Goal: Task Accomplishment & Management: Manage account settings

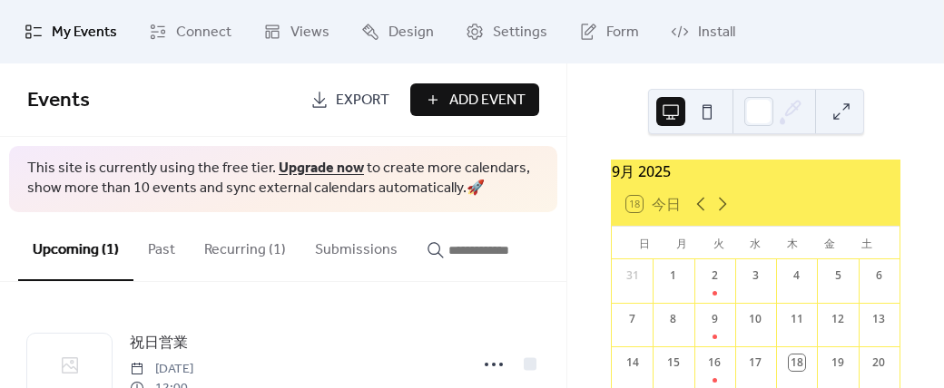
scroll to position [186, 0]
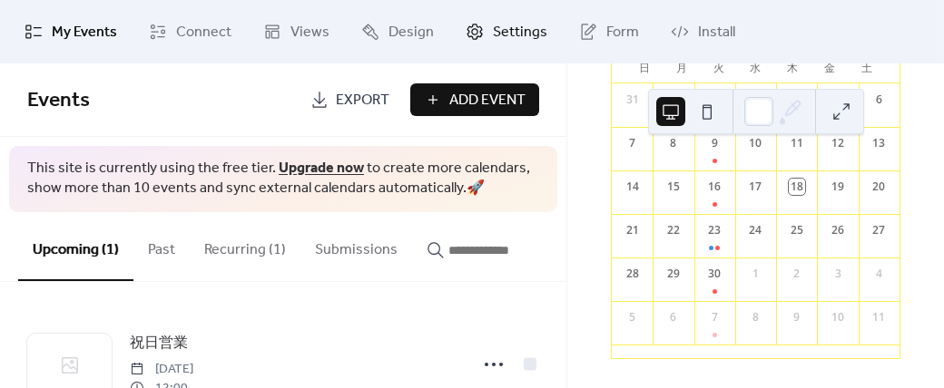
click at [837, 115] on button at bounding box center [841, 111] width 29 height 29
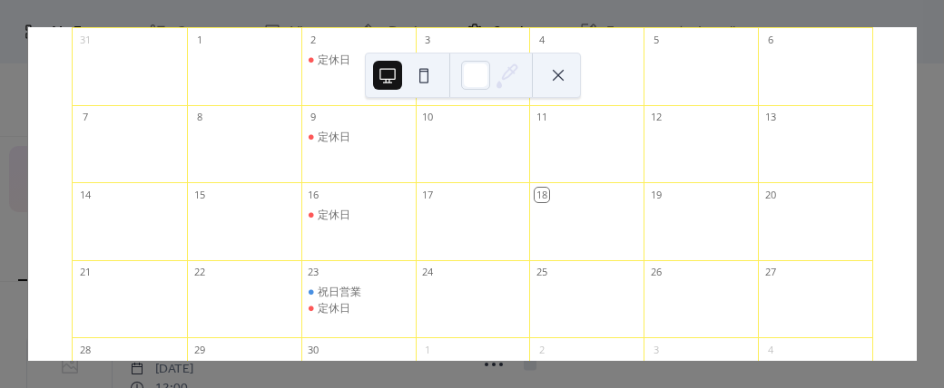
scroll to position [247, 0]
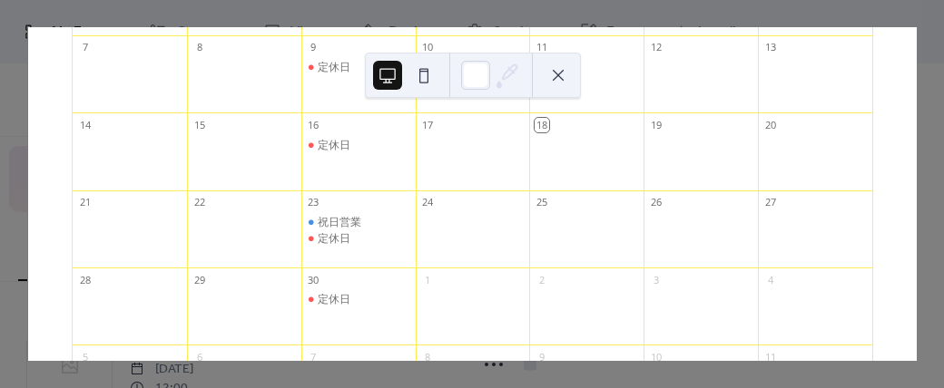
drag, startPoint x: 338, startPoint y: 236, endPoint x: 669, endPoint y: 93, distance: 360.6
click at [696, 79] on div at bounding box center [700, 83] width 114 height 46
click at [436, 239] on div at bounding box center [473, 238] width 114 height 46
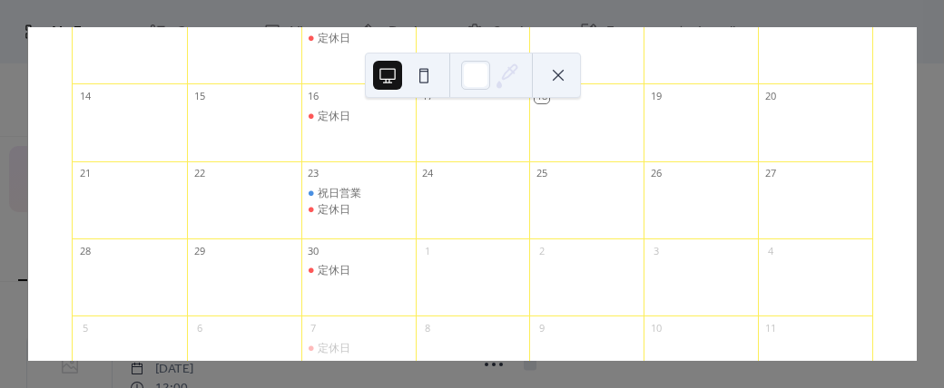
scroll to position [254, 0]
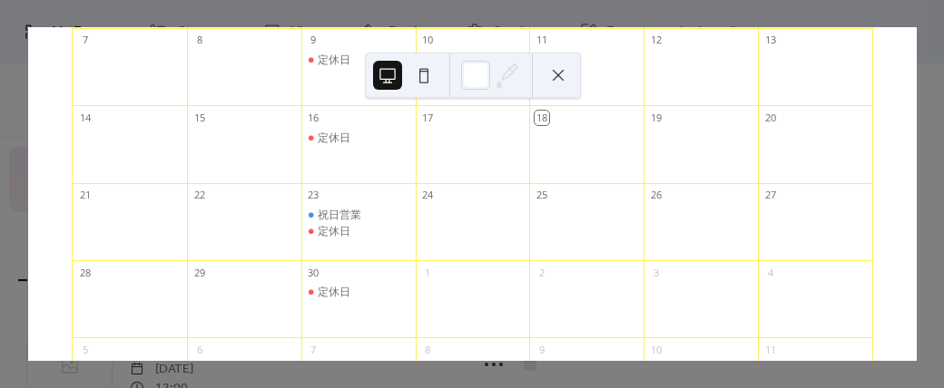
click at [555, 74] on button at bounding box center [558, 75] width 29 height 29
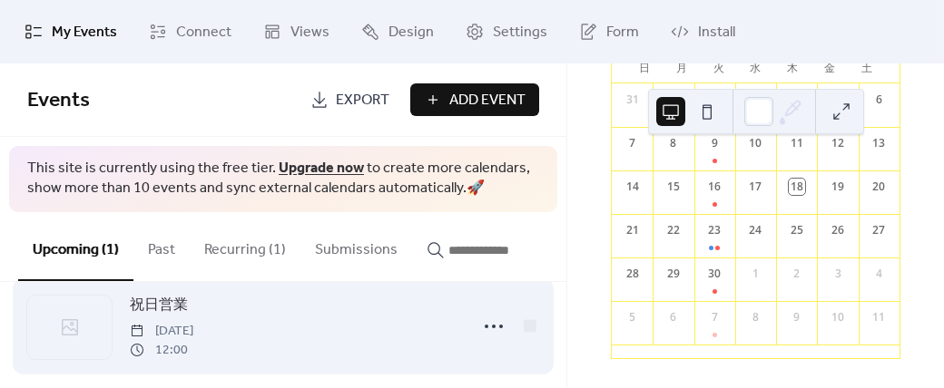
scroll to position [38, 0]
click at [491, 335] on icon at bounding box center [493, 326] width 29 height 29
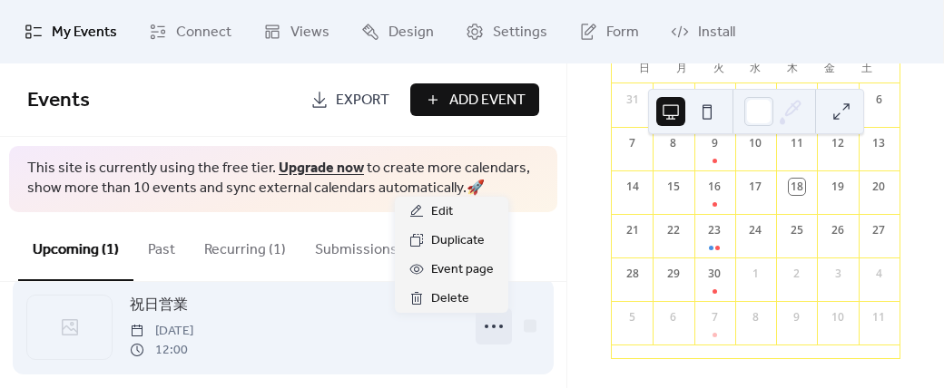
click at [491, 334] on icon at bounding box center [493, 326] width 29 height 29
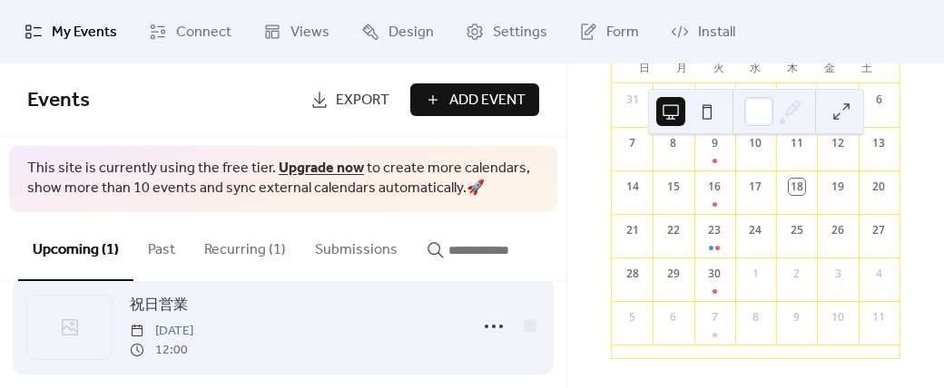
click at [193, 339] on span "[DATE]" at bounding box center [162, 331] width 64 height 19
click at [154, 306] on span "祝日営業" at bounding box center [159, 306] width 58 height 22
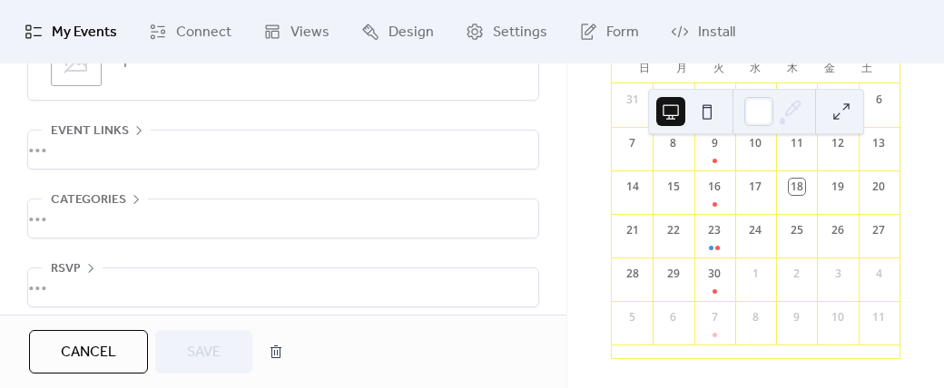
scroll to position [1115, 0]
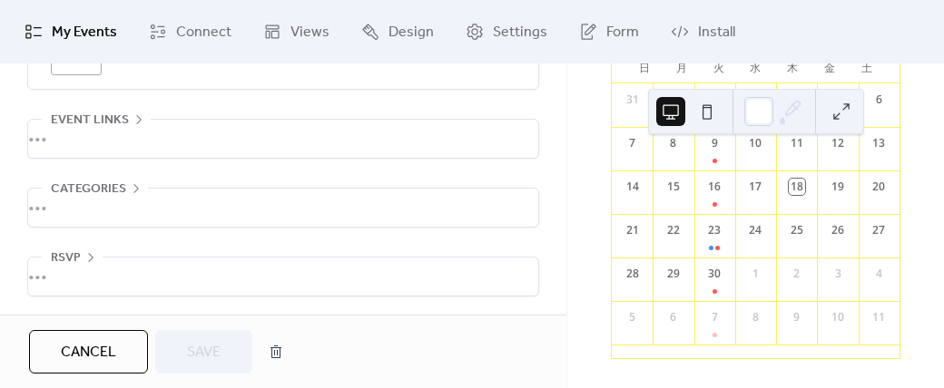
click at [74, 350] on span "Cancel" at bounding box center [88, 353] width 55 height 22
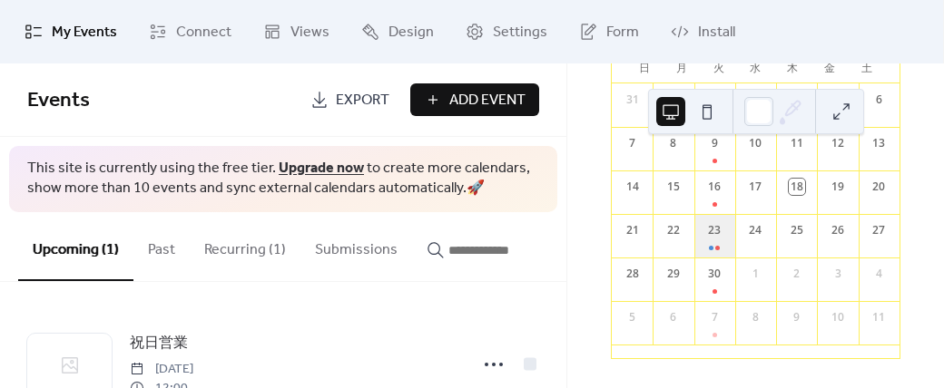
click at [717, 234] on div "23" at bounding box center [714, 236] width 41 height 44
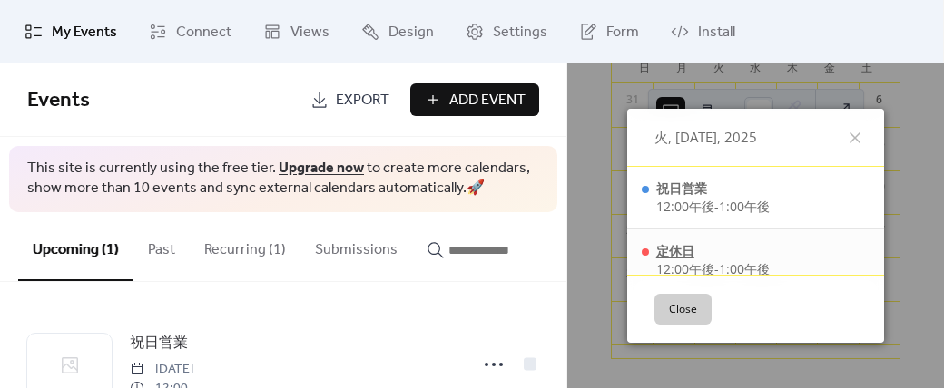
scroll to position [15, 0]
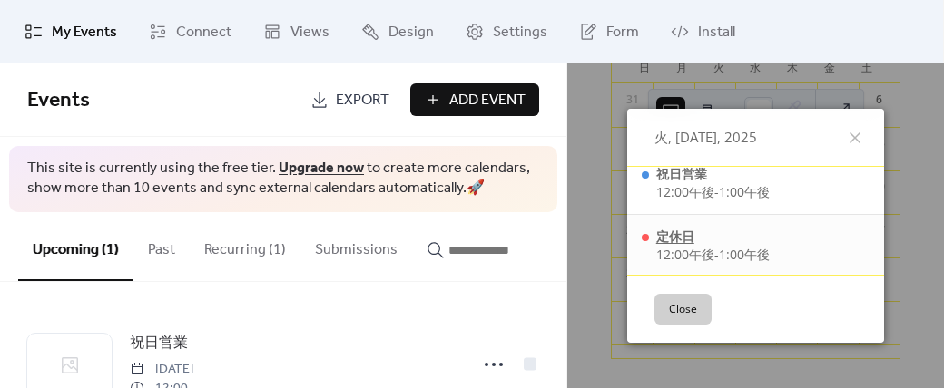
click at [676, 235] on div "定休日" at bounding box center [712, 237] width 113 height 18
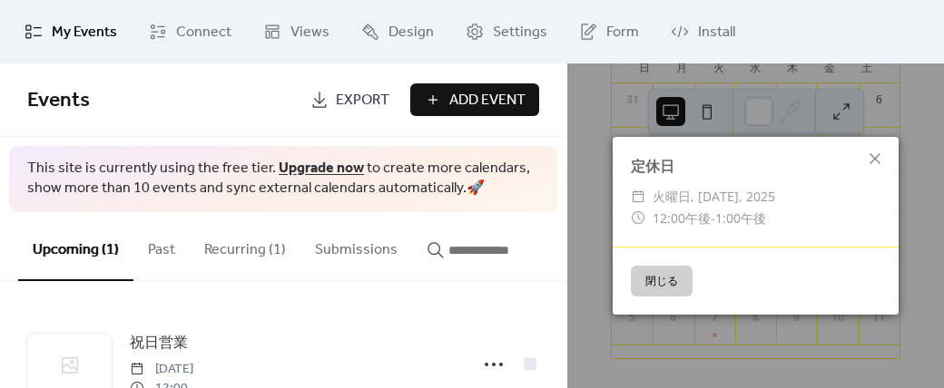
click at [670, 287] on button "閉じる" at bounding box center [662, 281] width 62 height 31
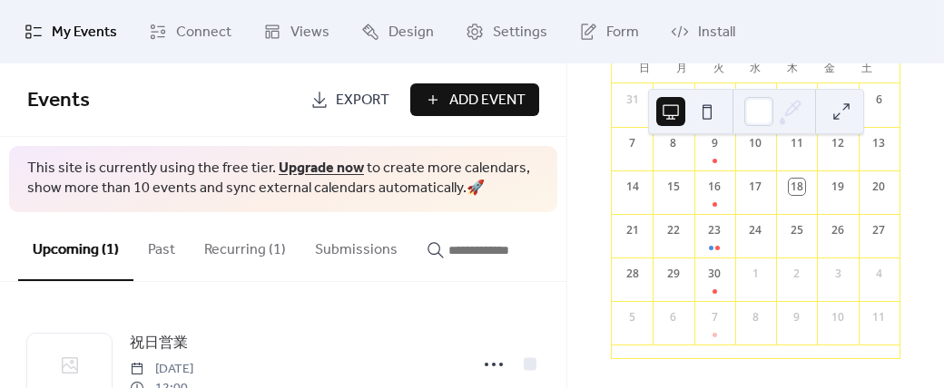
click at [920, 162] on div "9月 2025 18 今日 日 月 火 水 木 金 土 31 1 2 3 4 5 6 7 8 9 10 11 12 13 14 15 16 17 18 19 …" at bounding box center [755, 226] width 377 height 325
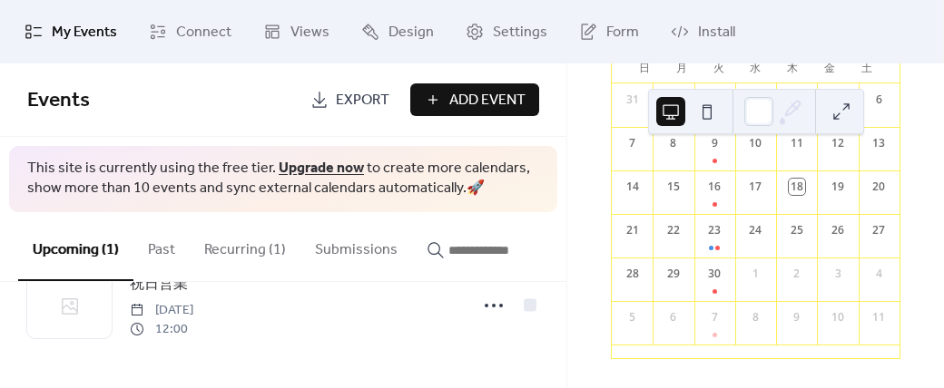
scroll to position [0, 0]
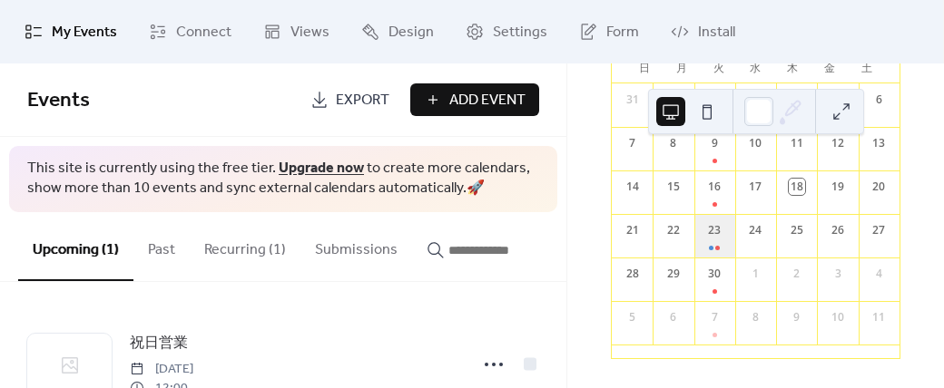
click at [711, 232] on div "23" at bounding box center [714, 236] width 41 height 44
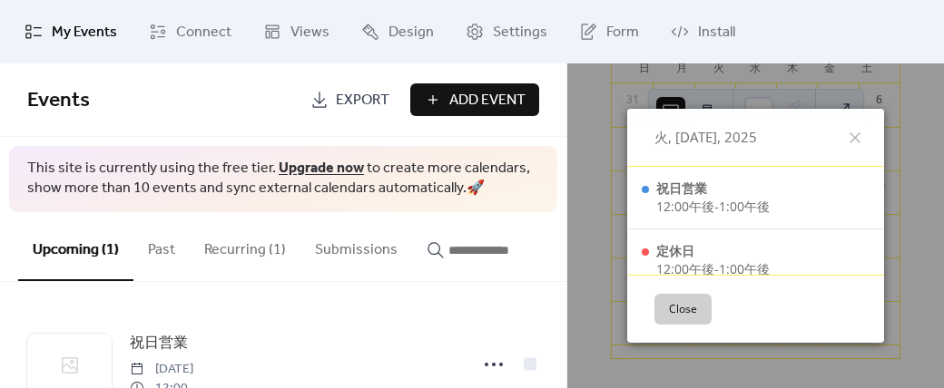
click at [848, 131] on icon at bounding box center [855, 138] width 22 height 22
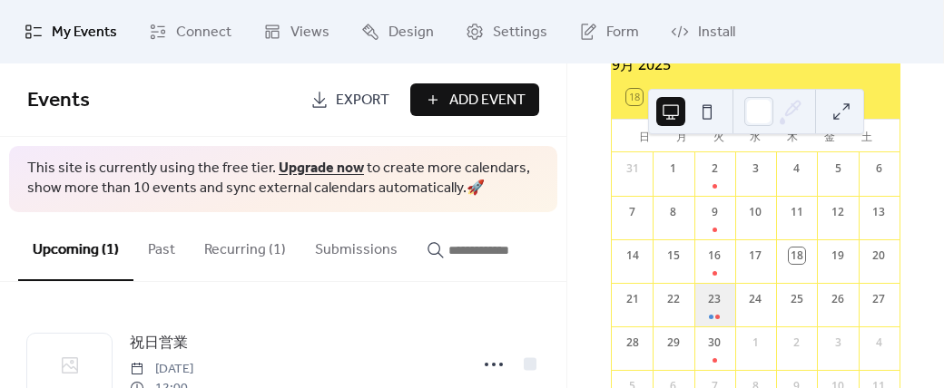
scroll to position [114, 0]
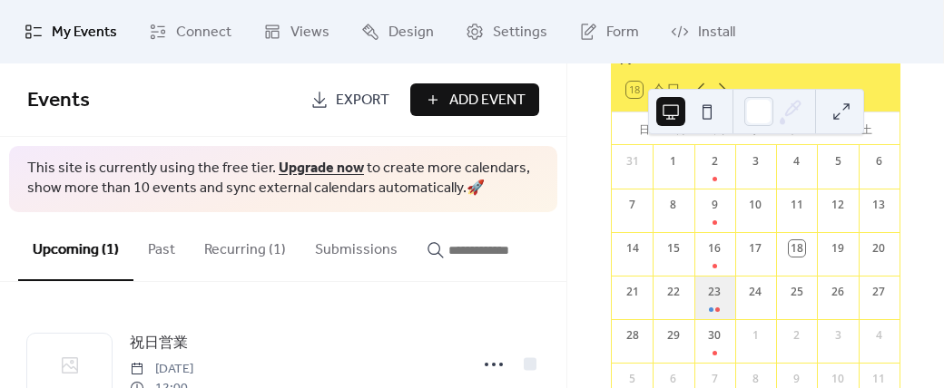
click at [719, 299] on div "23" at bounding box center [714, 298] width 41 height 44
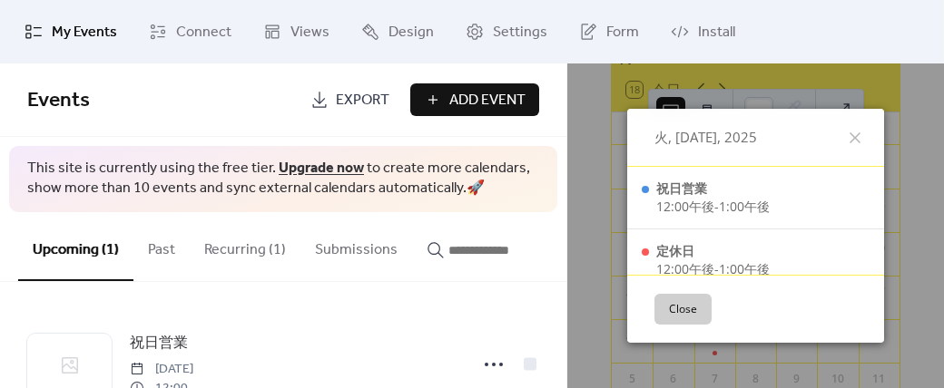
scroll to position [15, 0]
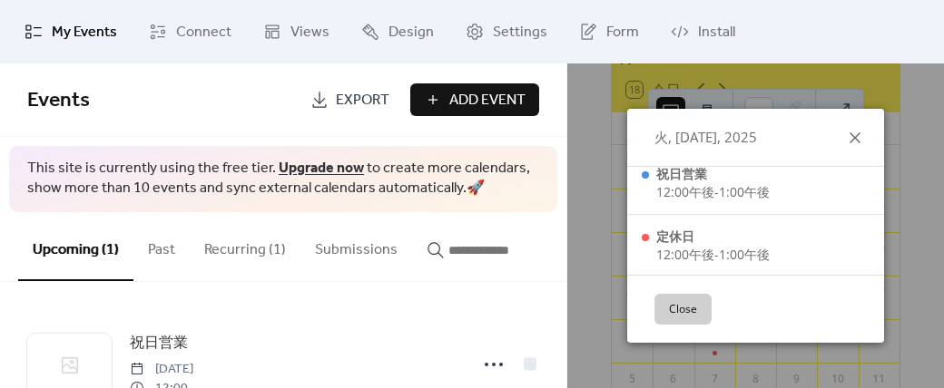
click at [849, 133] on icon at bounding box center [855, 138] width 22 height 22
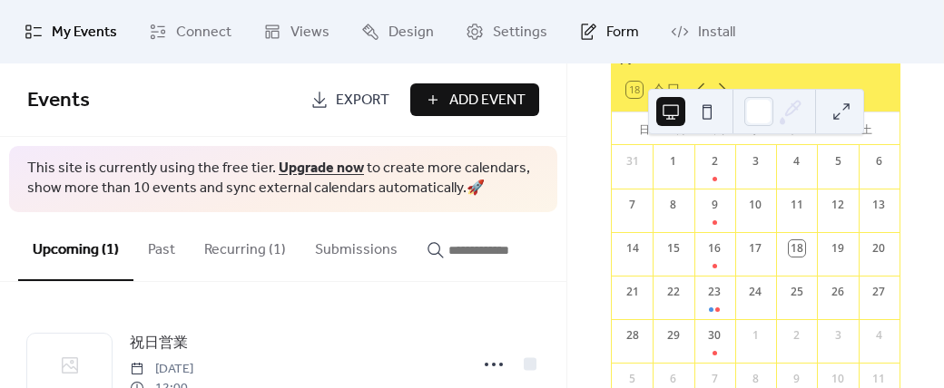
click at [622, 28] on span "Form" at bounding box center [622, 33] width 33 height 22
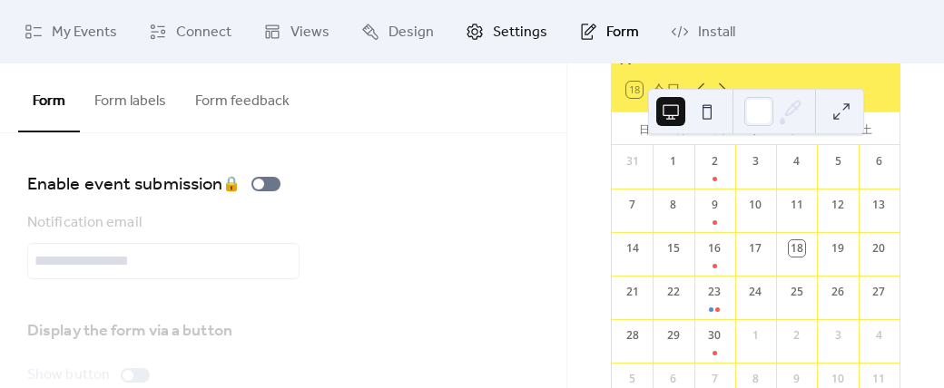
click at [522, 39] on span "Settings" at bounding box center [520, 33] width 54 height 22
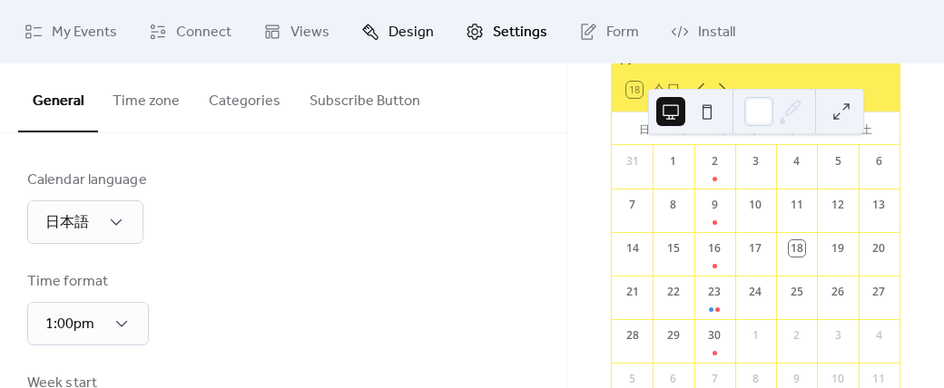
click at [395, 32] on span "Design" at bounding box center [410, 33] width 45 height 22
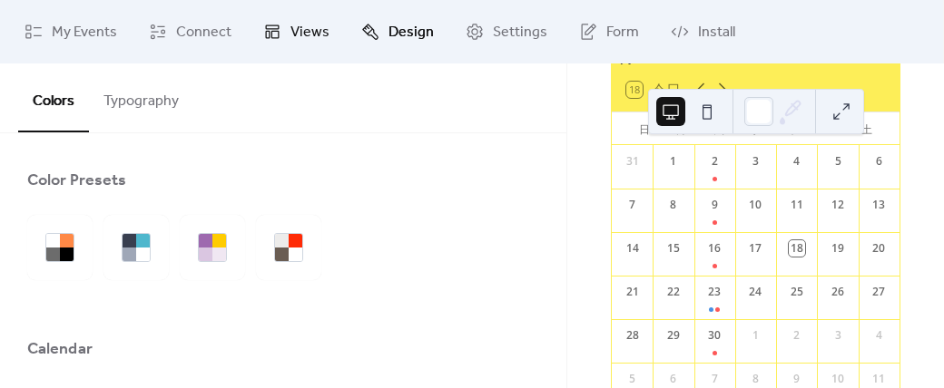
click at [308, 32] on span "Views" at bounding box center [309, 33] width 39 height 22
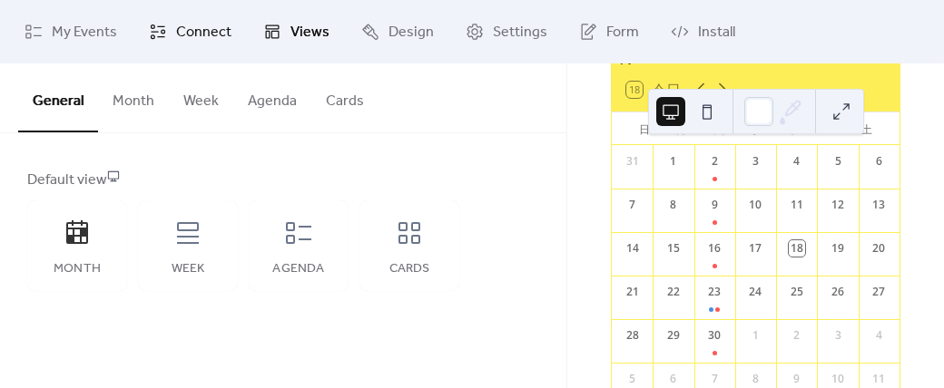
click at [206, 44] on span "Connect" at bounding box center [203, 33] width 55 height 22
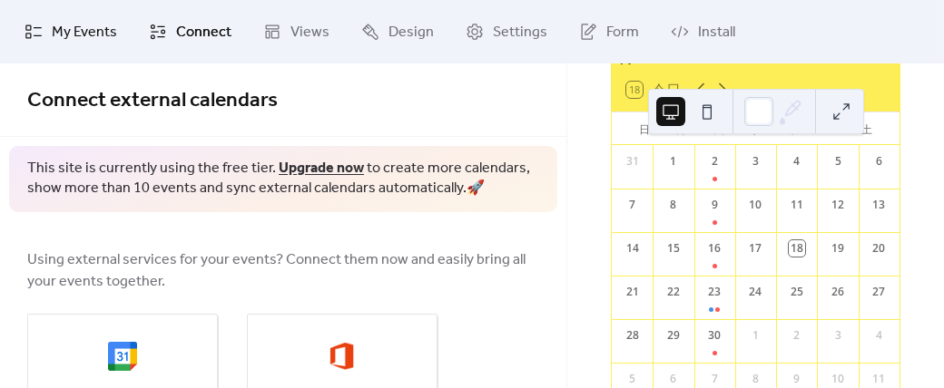
click at [97, 34] on span "My Events" at bounding box center [84, 33] width 65 height 22
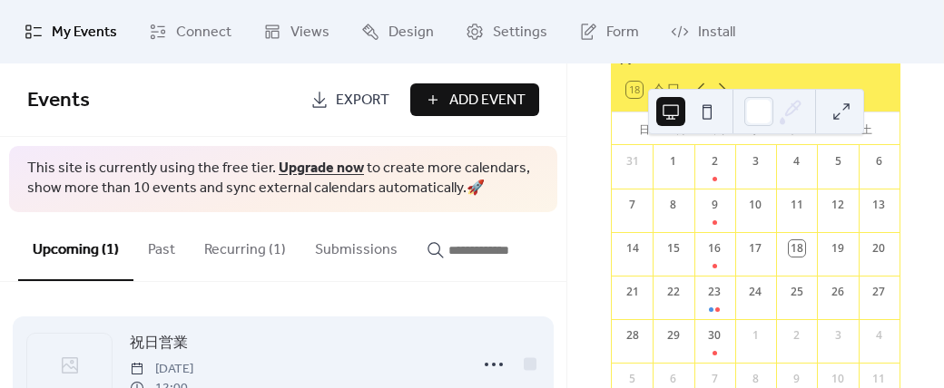
scroll to position [64, 0]
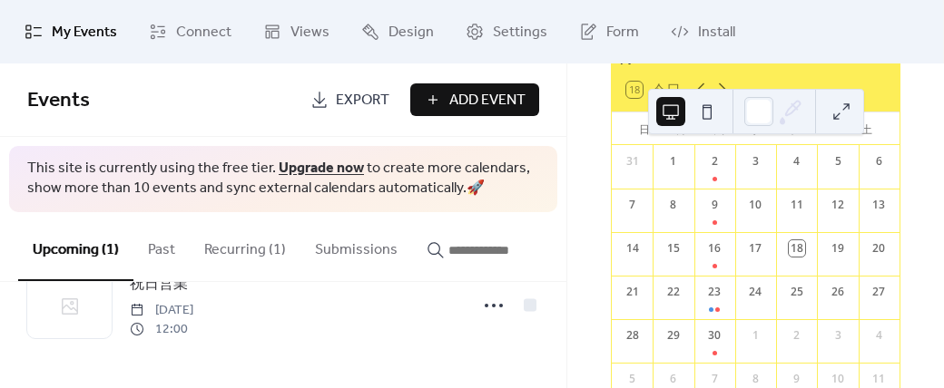
click at [585, 238] on div "9月 2025 18 今日 日 月 火 水 木 金 土 31 1 2 3 4 5 6 7 8 9 10 11 12 13 14 15 16 17 18 19 …" at bounding box center [755, 226] width 377 height 325
click at [911, 131] on div "9月 2025 18 今日 日 月 火 水 木 金 土 31 1 2 3 4 5 6 7 8 9 10 11 12 13 14 15 16 17 18 19 …" at bounding box center [755, 226] width 377 height 325
click at [581, 139] on div "9月 2025 18 今日 日 月 火 水 木 金 土 31 1 2 3 4 5 6 7 8 9 10 11 12 13 14 15 16 17 18 19 …" at bounding box center [755, 226] width 377 height 325
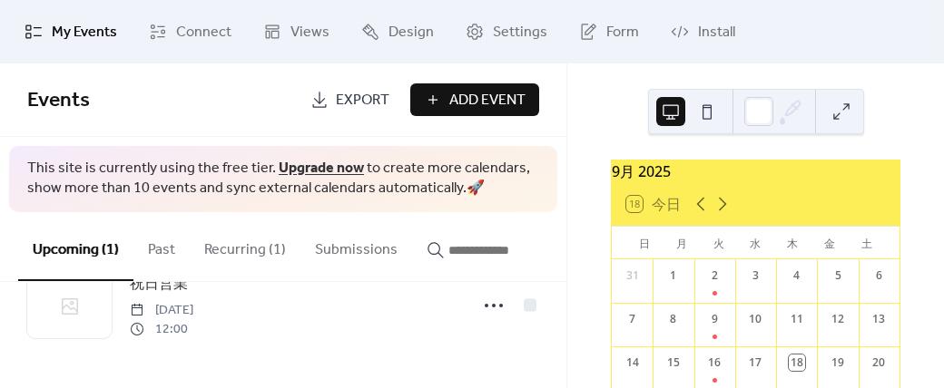
scroll to position [186, 0]
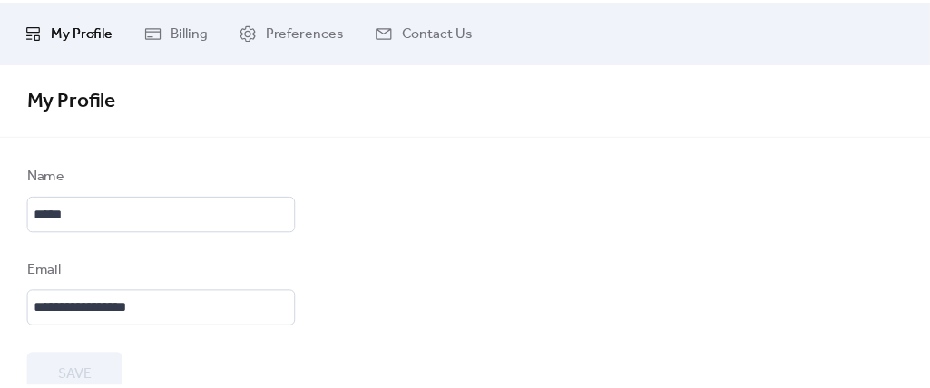
scroll to position [45, 0]
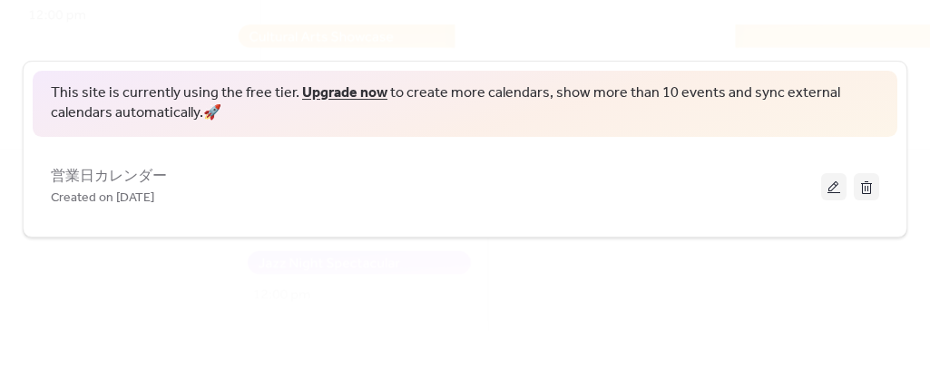
scroll to position [140, 0]
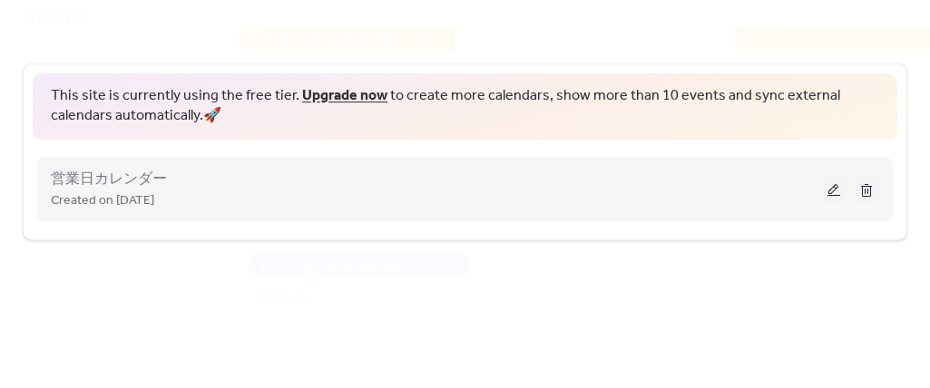
click at [826, 192] on button at bounding box center [833, 189] width 25 height 27
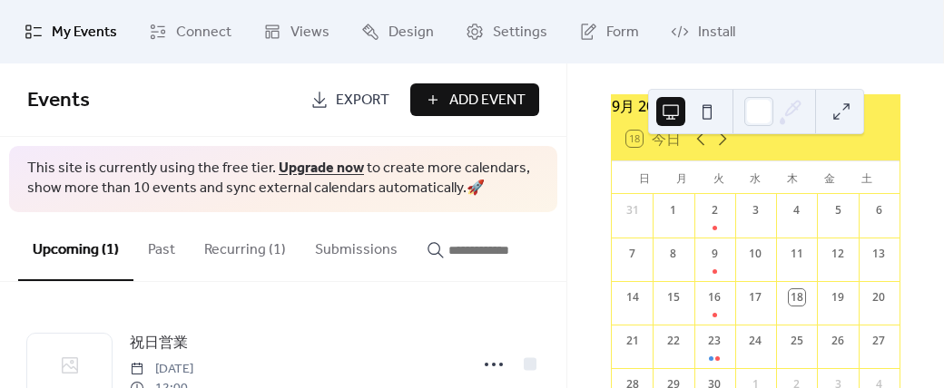
scroll to position [64, 0]
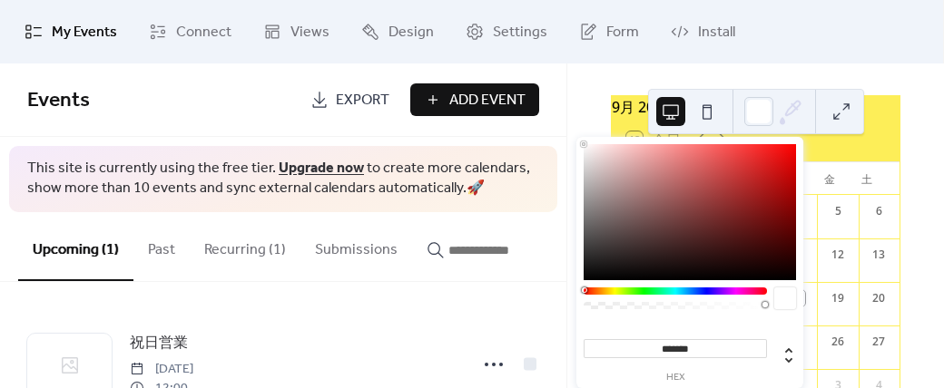
click at [791, 111] on icon at bounding box center [790, 111] width 27 height 27
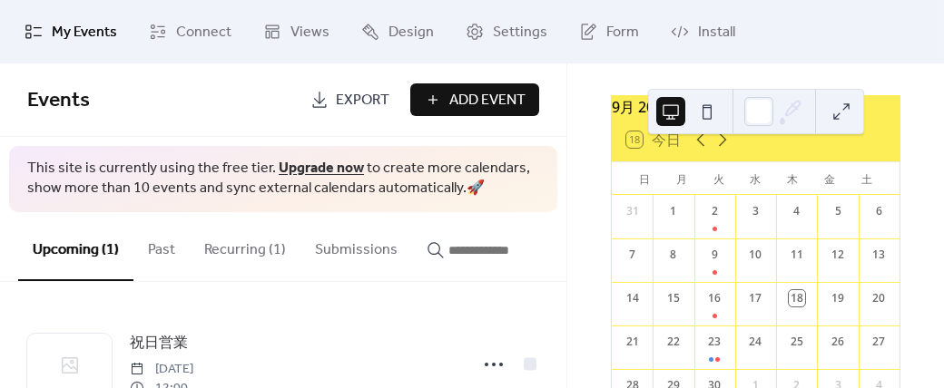
click at [916, 224] on div "9月 2025 18 今日 日 月 火 水 木 金 土 31 1 2 3 4 5 6 7 8 9 10 11 12 13 14 15 16 17 18 19 …" at bounding box center [755, 226] width 377 height 325
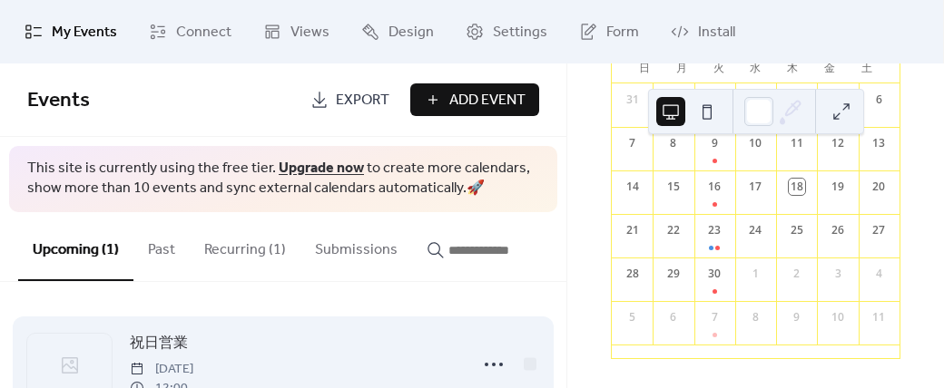
scroll to position [64, 0]
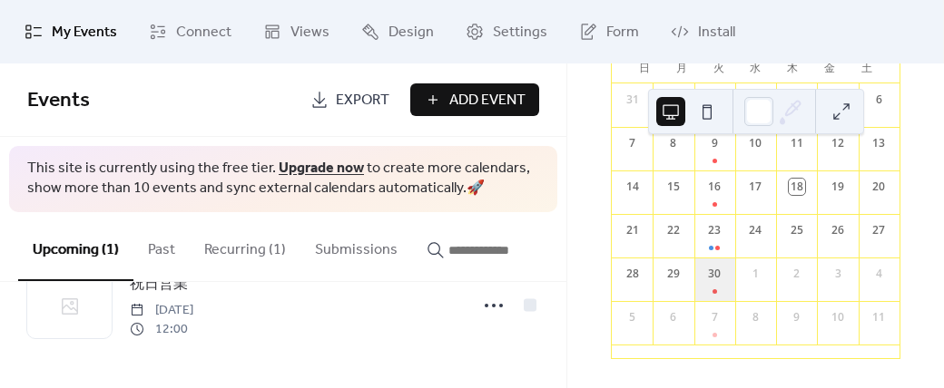
click at [712, 280] on div "30" at bounding box center [714, 280] width 41 height 44
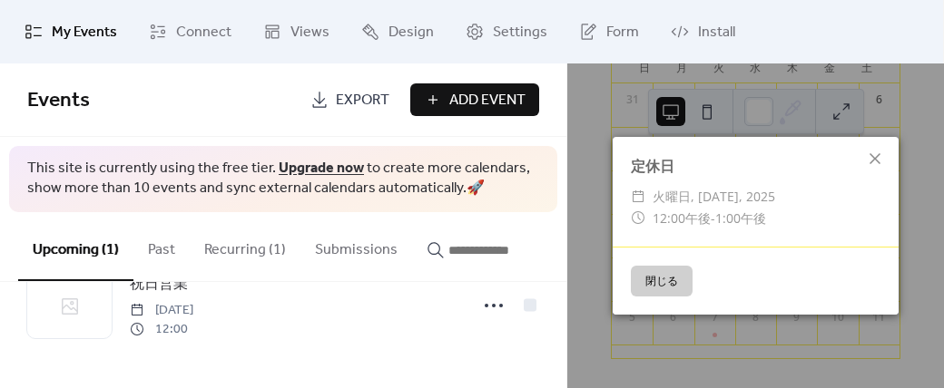
click at [663, 277] on button "閉じる" at bounding box center [662, 281] width 62 height 31
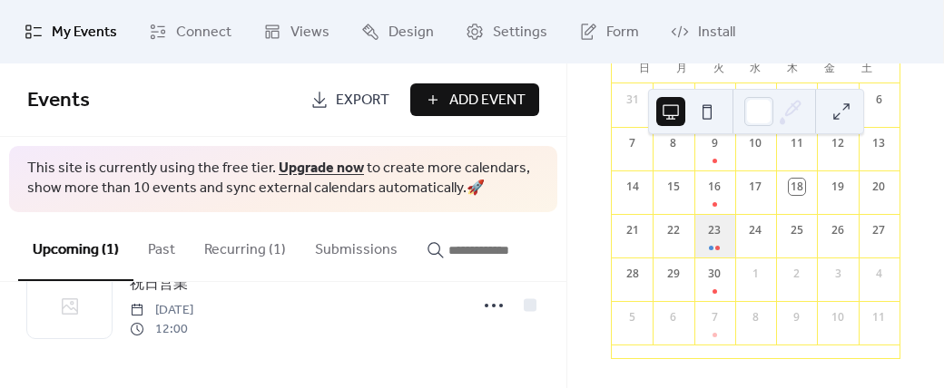
click at [712, 230] on div "23" at bounding box center [714, 236] width 41 height 44
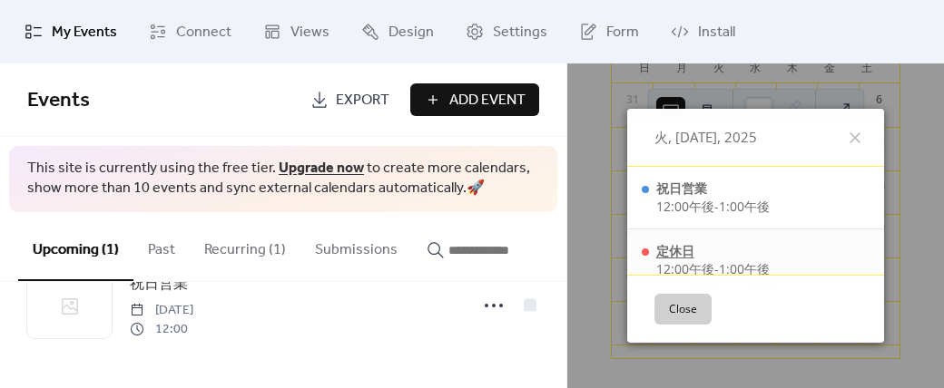
click at [677, 255] on div "定休日" at bounding box center [712, 251] width 113 height 18
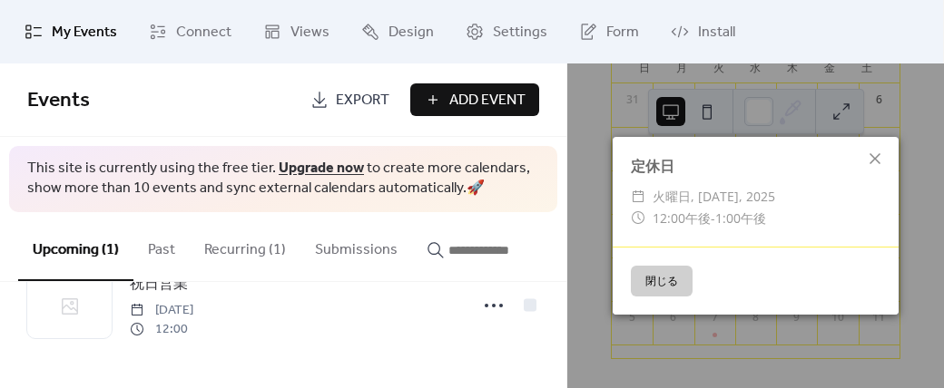
click at [661, 282] on button "閉じる" at bounding box center [662, 281] width 62 height 31
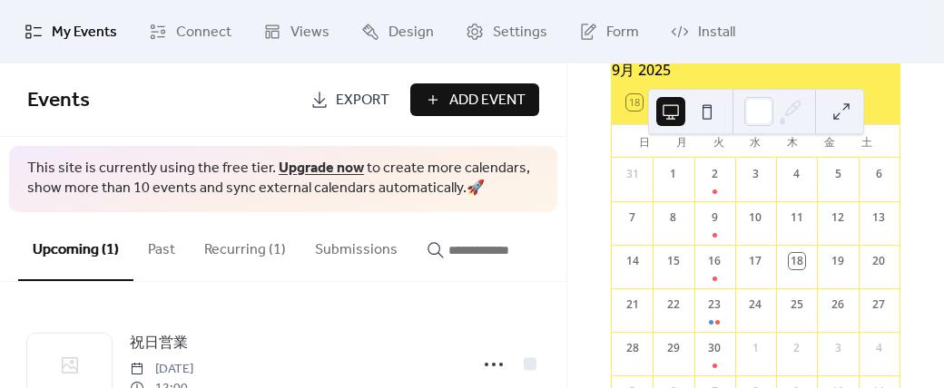
scroll to position [186, 0]
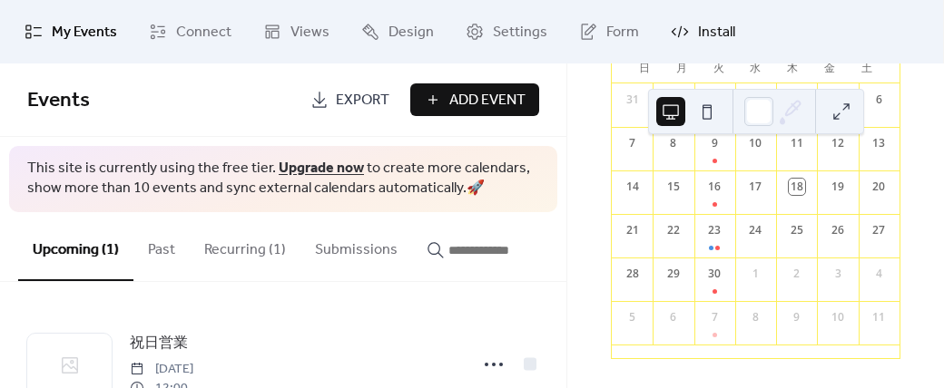
click at [712, 38] on span "Install" at bounding box center [716, 33] width 37 height 22
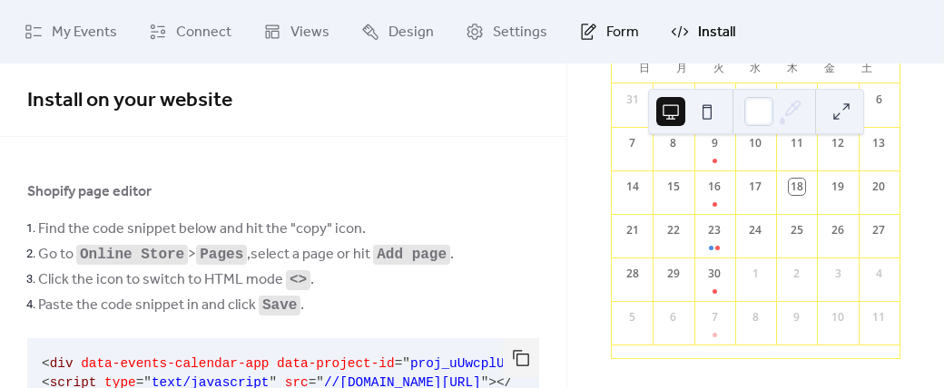
click at [612, 31] on span "Form" at bounding box center [622, 33] width 33 height 22
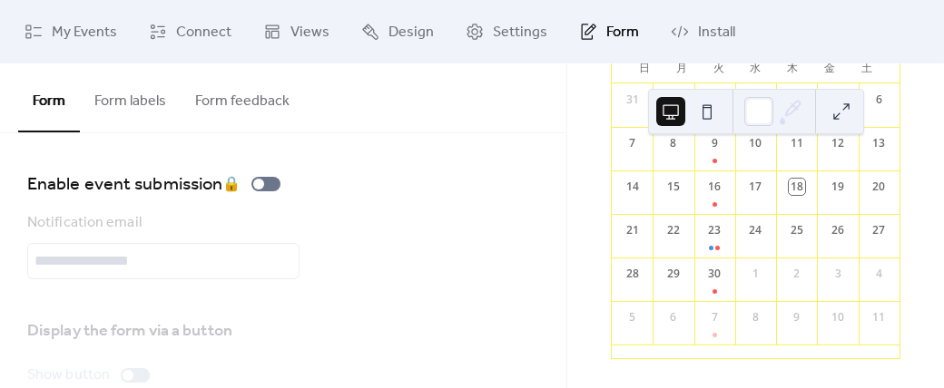
click at [251, 97] on button "Form feedback" at bounding box center [242, 97] width 123 height 67
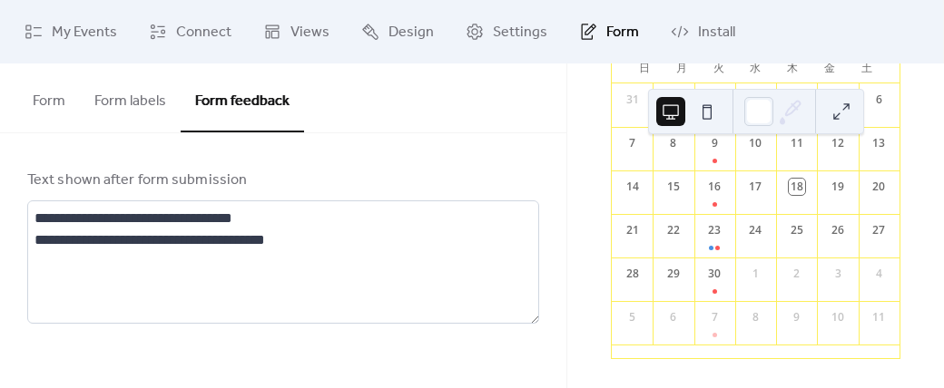
click at [145, 98] on button "Form labels" at bounding box center [130, 97] width 101 height 67
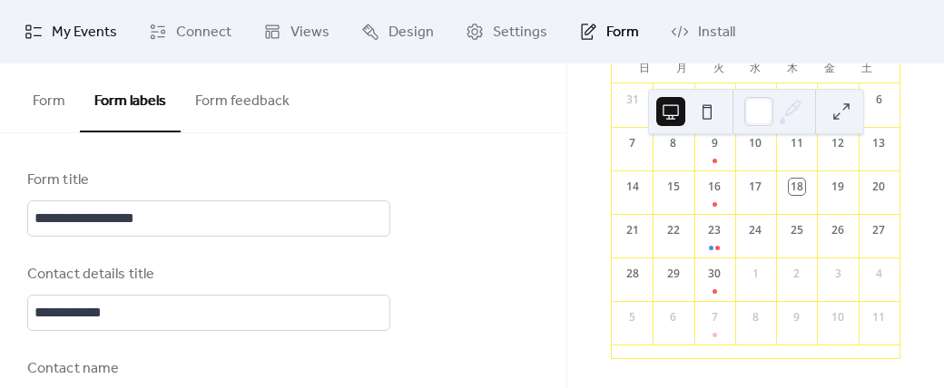
click at [74, 28] on span "My Events" at bounding box center [84, 33] width 65 height 22
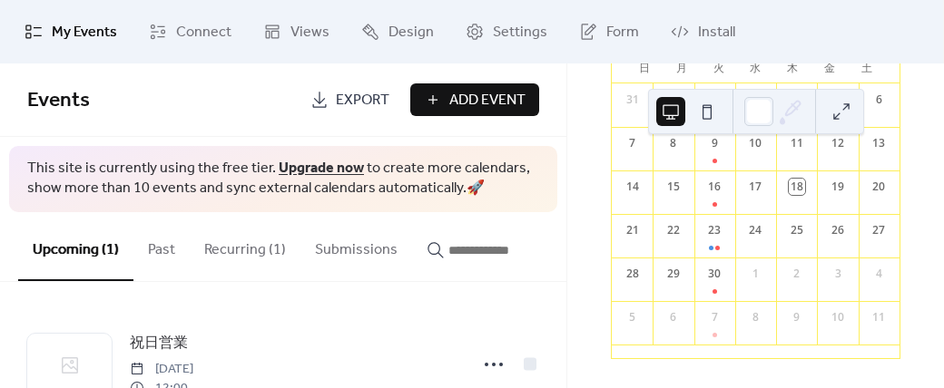
click at [150, 253] on button "Past" at bounding box center [161, 245] width 56 height 67
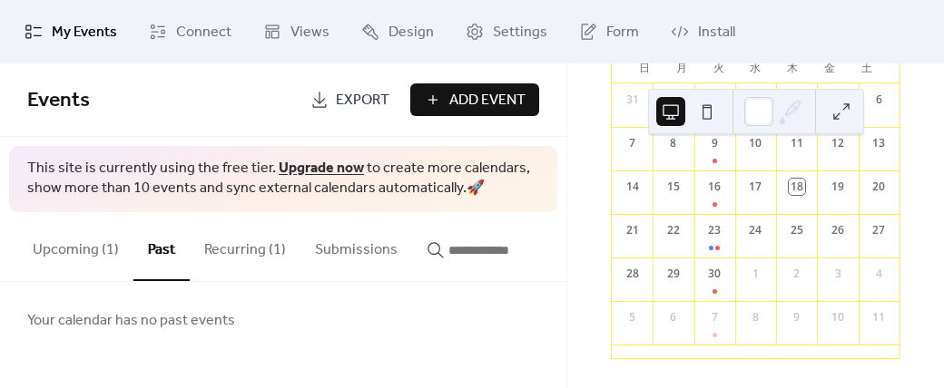
click at [241, 248] on button "Recurring (1)" at bounding box center [245, 245] width 111 height 67
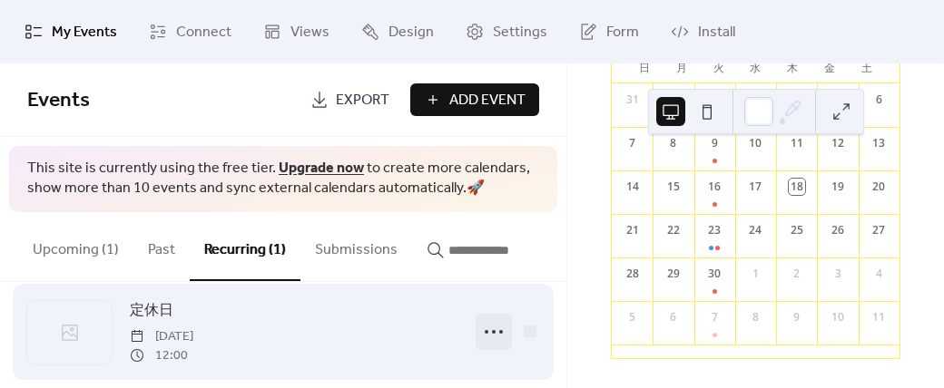
scroll to position [34, 0]
click at [157, 312] on span "定休日" at bounding box center [152, 310] width 44 height 22
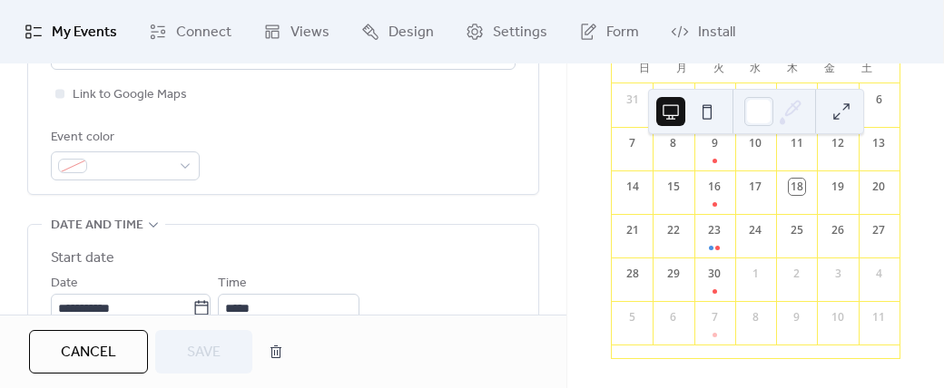
scroll to position [483, 0]
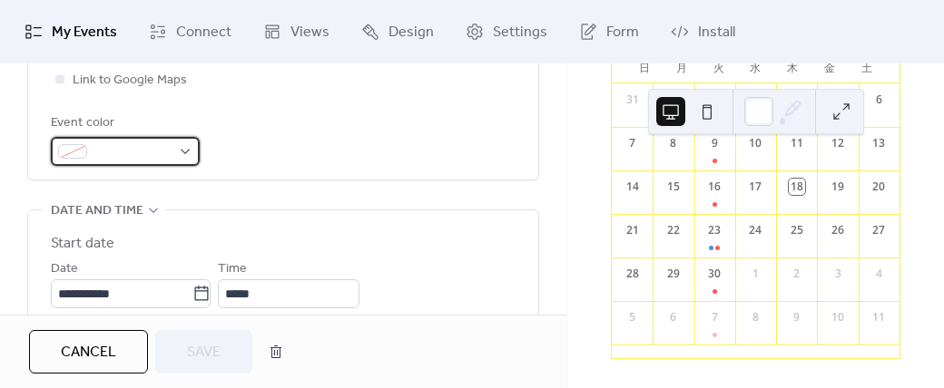
click at [180, 152] on div at bounding box center [125, 151] width 149 height 29
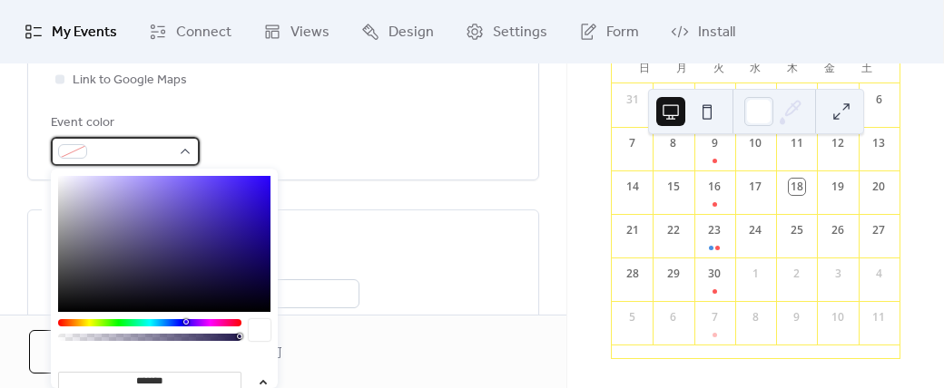
click at [180, 152] on div at bounding box center [125, 151] width 149 height 29
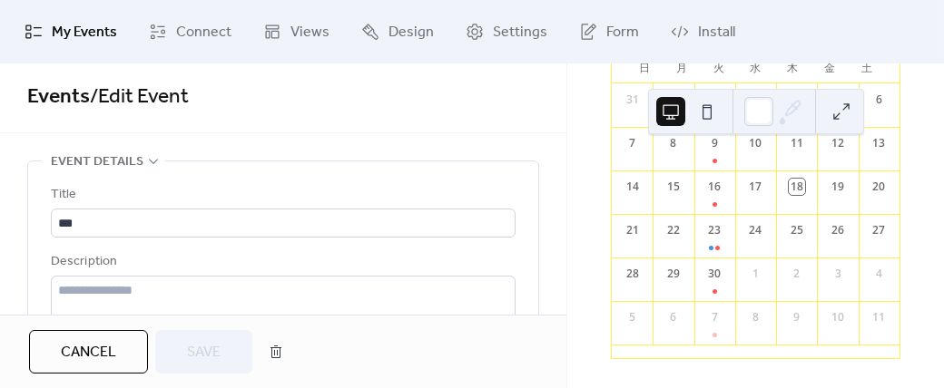
scroll to position [0, 0]
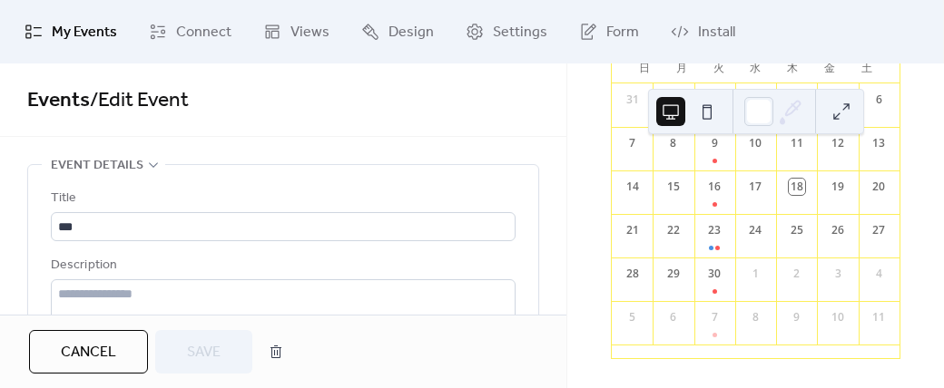
click at [789, 232] on div "25" at bounding box center [797, 230] width 16 height 16
click at [839, 117] on button at bounding box center [841, 111] width 29 height 29
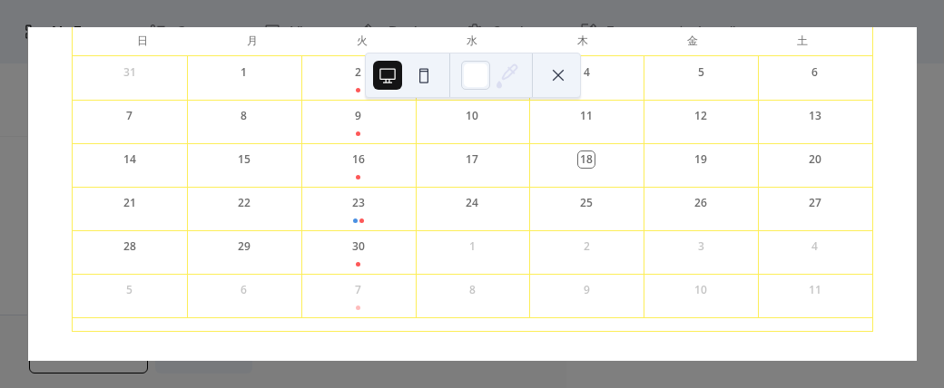
scroll to position [247, 0]
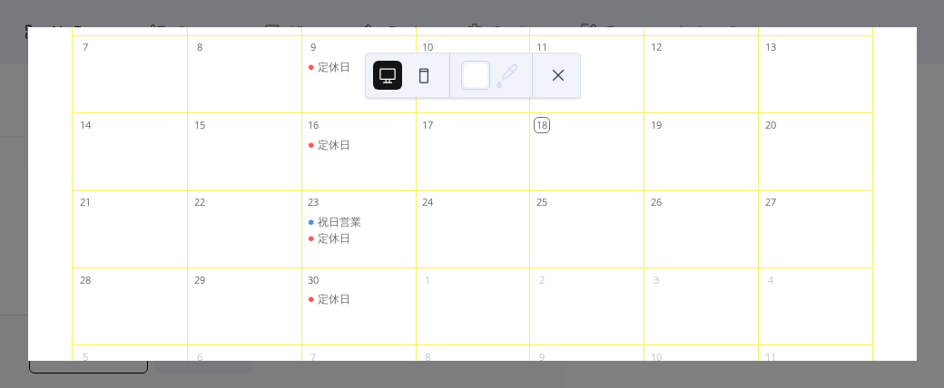
click at [557, 74] on button at bounding box center [558, 75] width 29 height 29
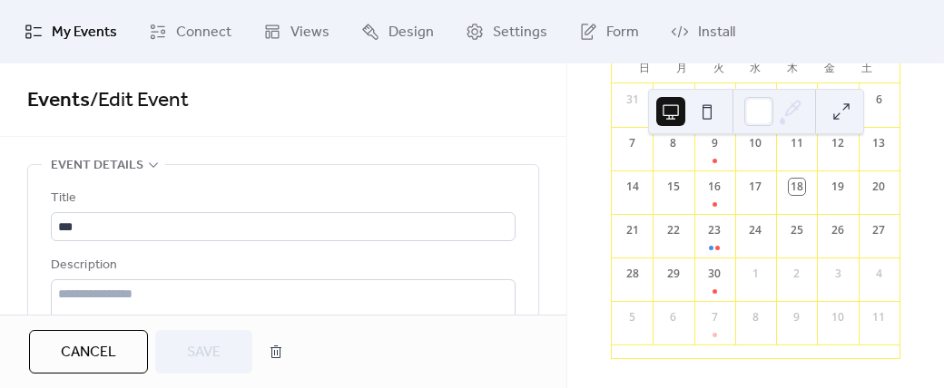
scroll to position [177, 0]
click at [752, 194] on div "17" at bounding box center [755, 187] width 16 height 16
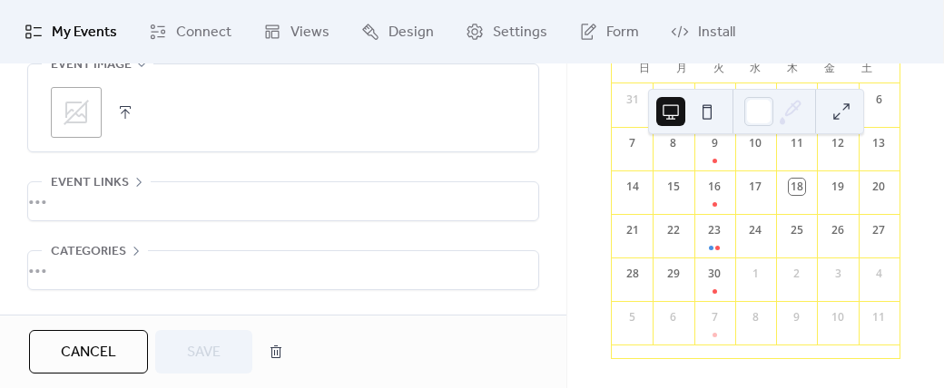
scroll to position [1456, 0]
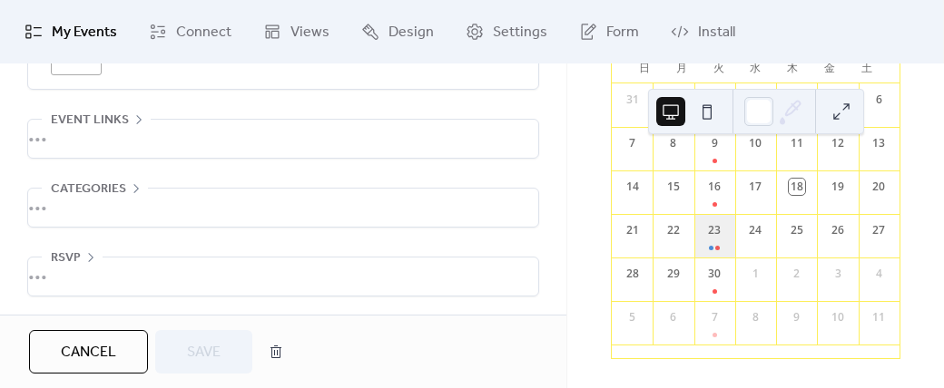
click at [715, 233] on div "23" at bounding box center [714, 236] width 41 height 44
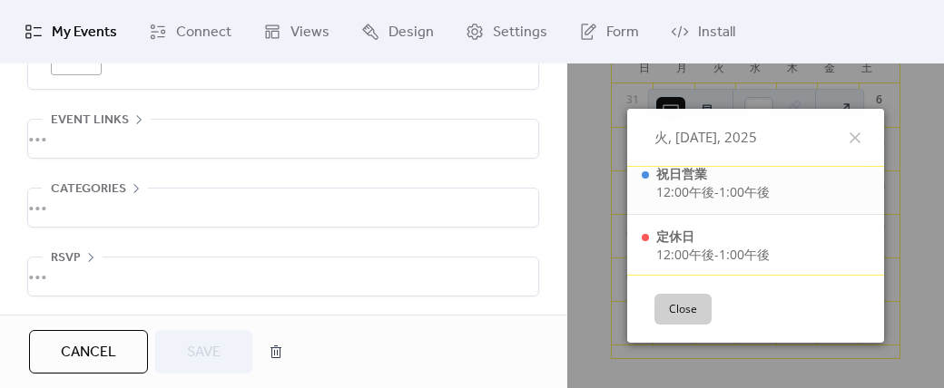
scroll to position [0, 0]
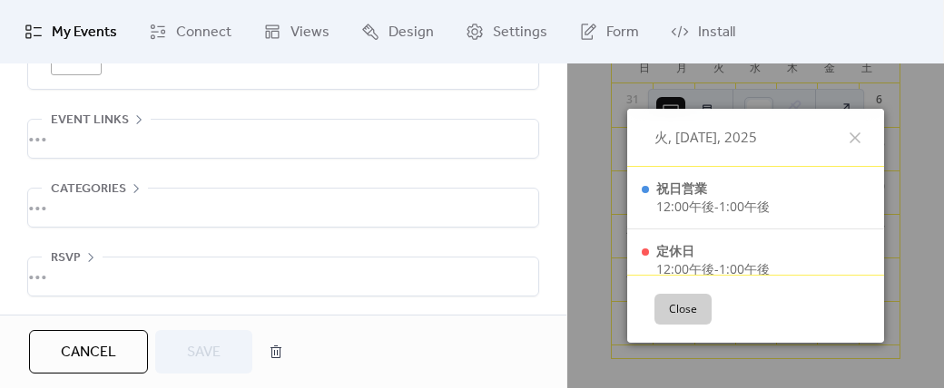
click at [589, 199] on div "火, [DATE], 2025 祝日営業 12:00午後 - 1:00午後 定休日 12:00午後 - 1:00午後 Close" at bounding box center [755, 226] width 377 height 325
click at [670, 308] on button "Close" at bounding box center [682, 309] width 57 height 31
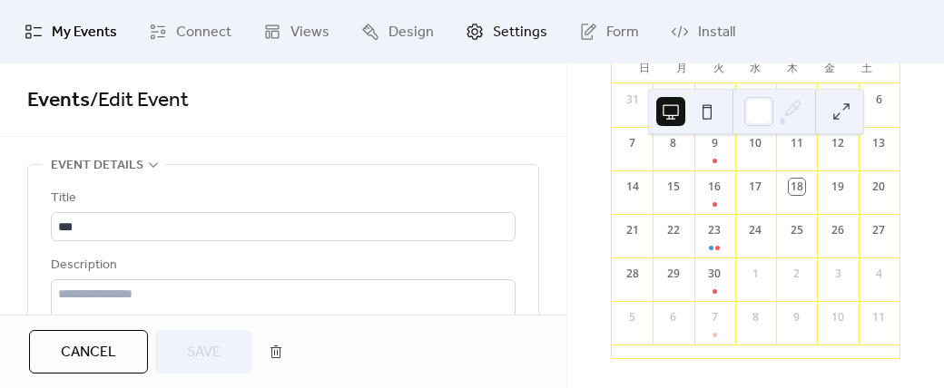
click at [518, 33] on span "Settings" at bounding box center [520, 33] width 54 height 22
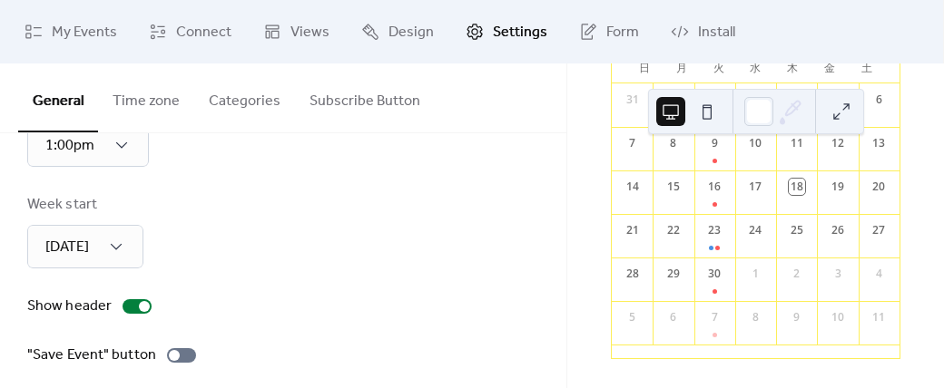
scroll to position [323, 0]
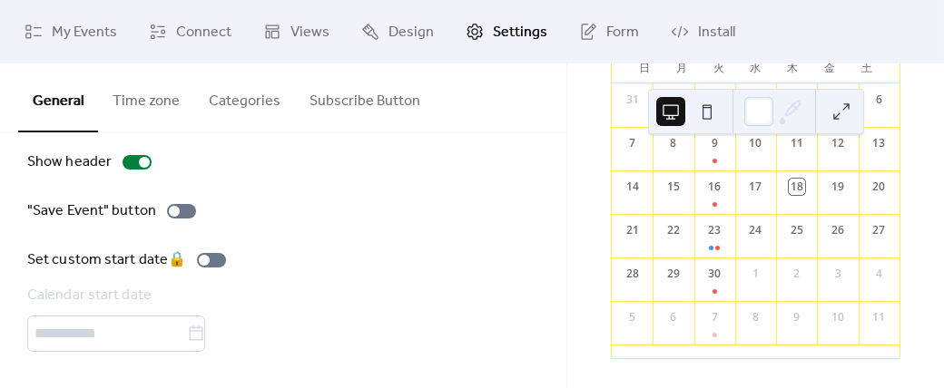
click at [151, 107] on button "Time zone" at bounding box center [146, 97] width 96 height 67
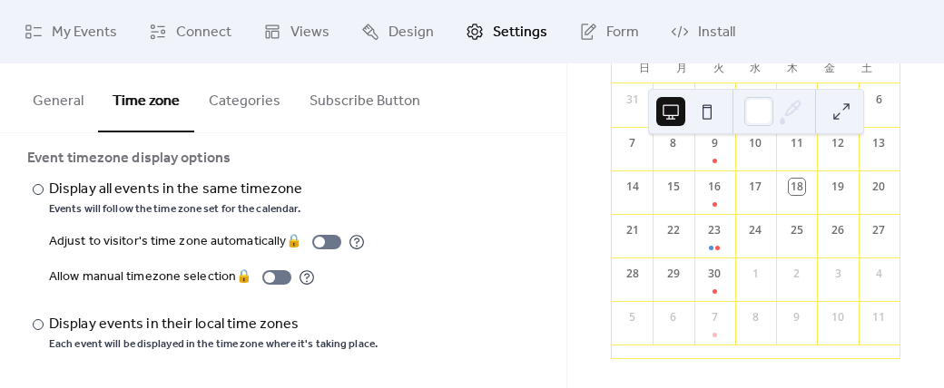
scroll to position [123, 0]
click at [143, 103] on button "Time zone" at bounding box center [146, 98] width 96 height 69
click at [497, 32] on span "Settings" at bounding box center [520, 33] width 54 height 22
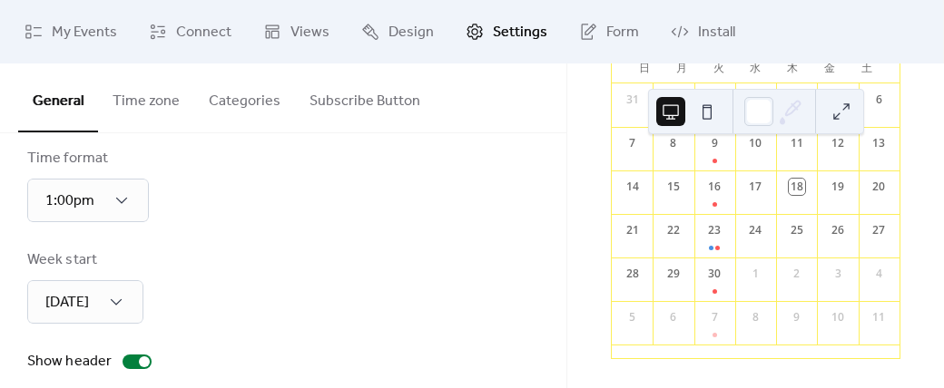
click at [498, 32] on span "Settings" at bounding box center [520, 33] width 54 height 22
click at [151, 112] on button "Time zone" at bounding box center [146, 97] width 96 height 67
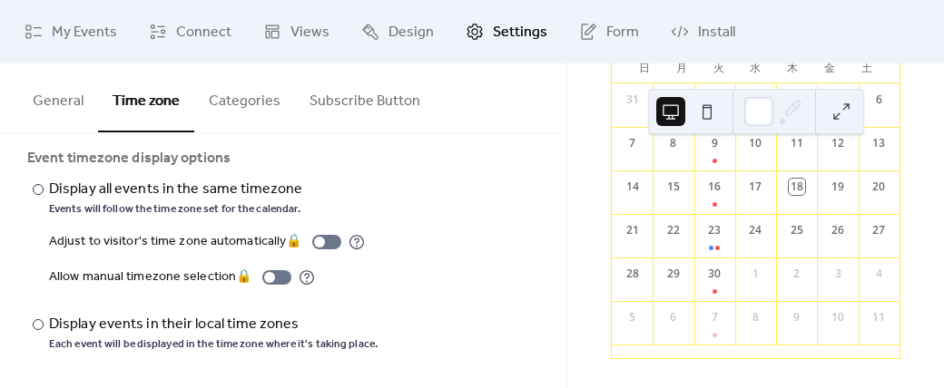
click at [232, 113] on button "Categories" at bounding box center [244, 97] width 101 height 67
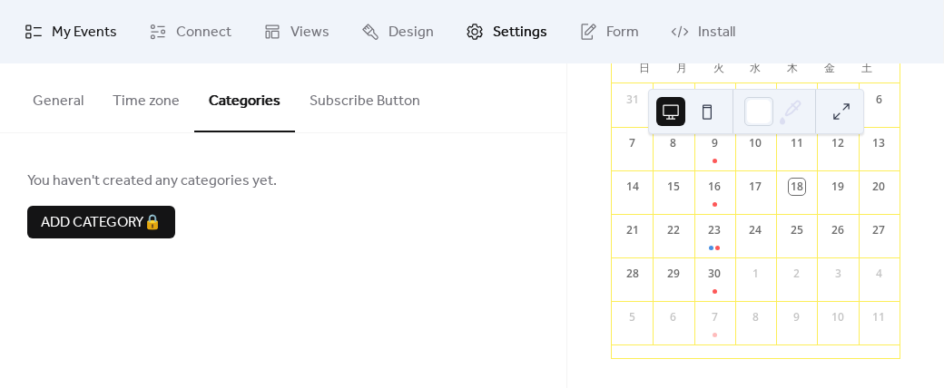
click at [91, 34] on span "My Events" at bounding box center [84, 33] width 65 height 22
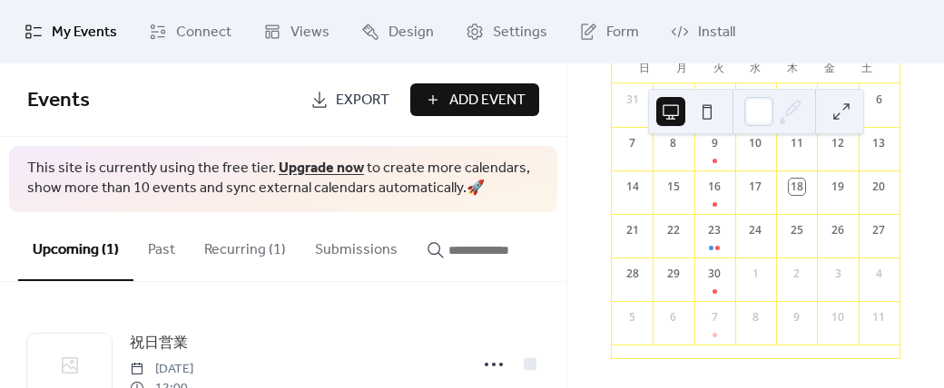
click at [250, 255] on button "Recurring (1)" at bounding box center [245, 245] width 111 height 67
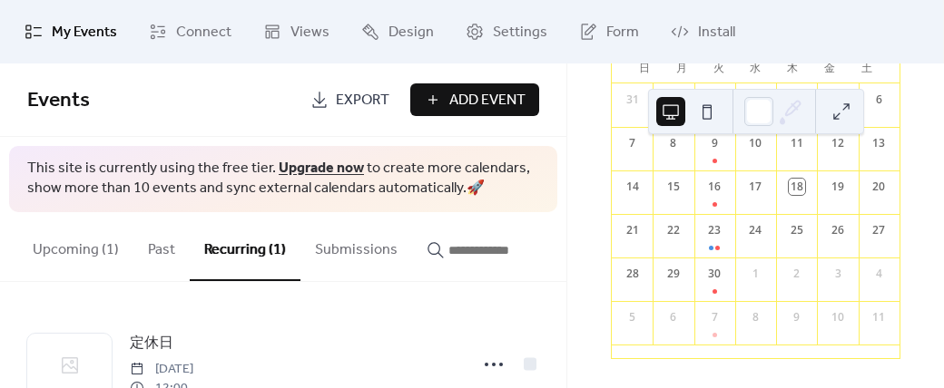
click at [91, 248] on button "Upcoming (1)" at bounding box center [75, 245] width 115 height 67
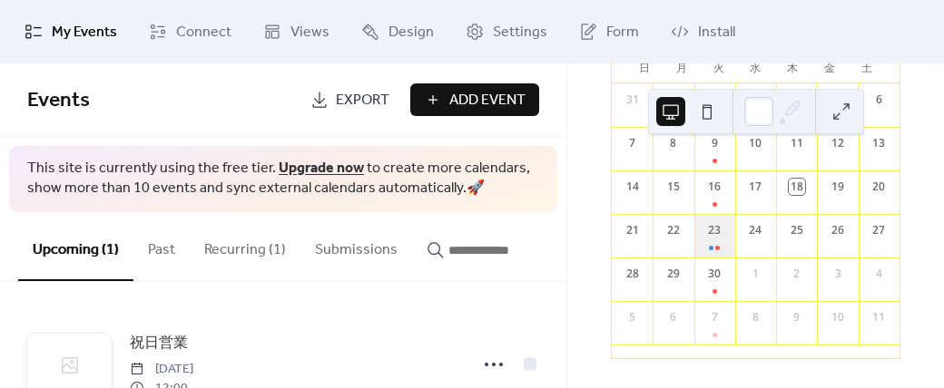
click at [716, 233] on div "23" at bounding box center [714, 236] width 41 height 44
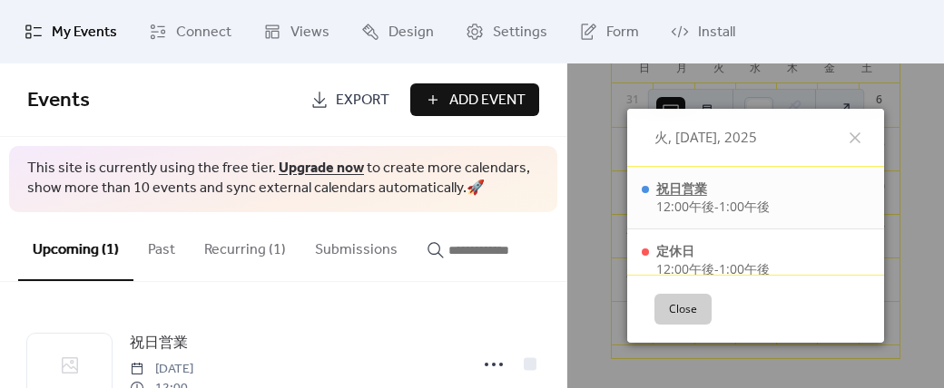
click at [673, 183] on div "祝日営業" at bounding box center [712, 189] width 113 height 18
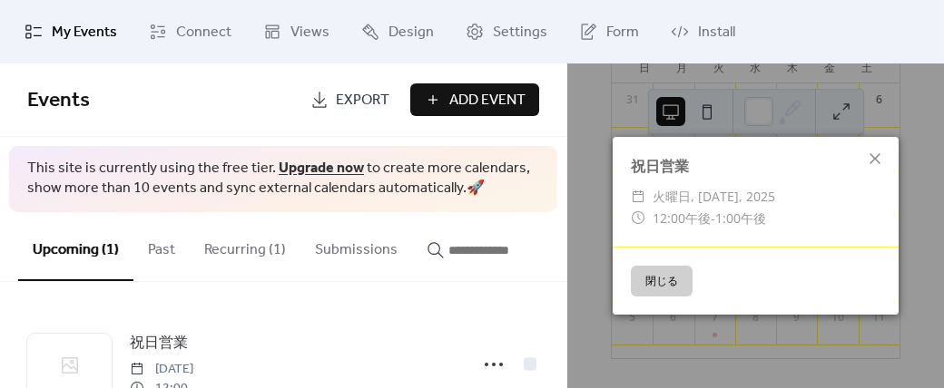
click at [668, 275] on button "閉じる" at bounding box center [662, 281] width 62 height 31
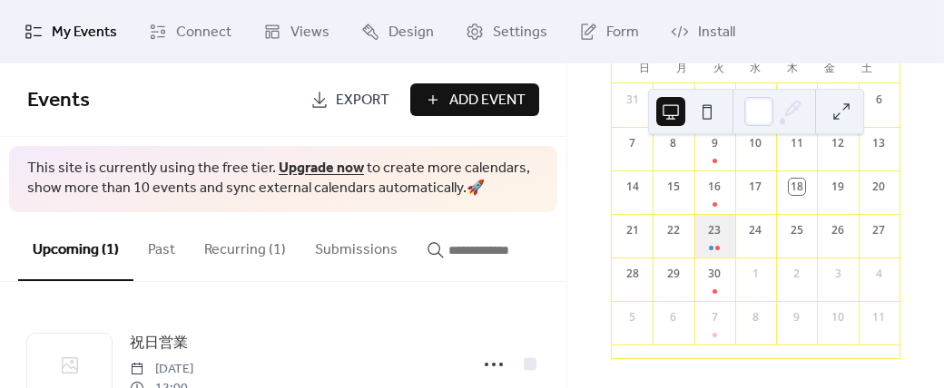
click at [715, 240] on div "23" at bounding box center [714, 236] width 41 height 44
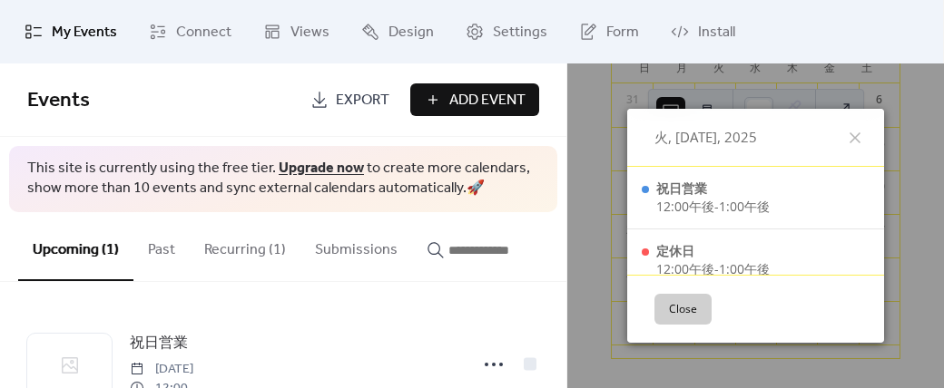
click at [684, 309] on button "Close" at bounding box center [682, 309] width 57 height 31
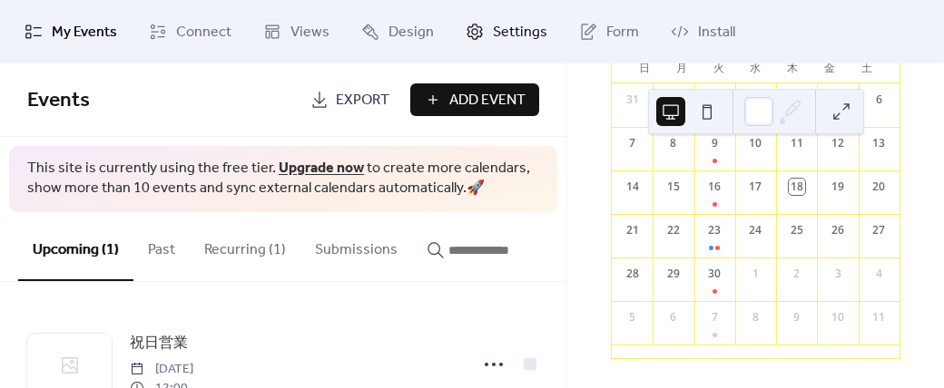
click at [507, 30] on span "Settings" at bounding box center [520, 33] width 54 height 22
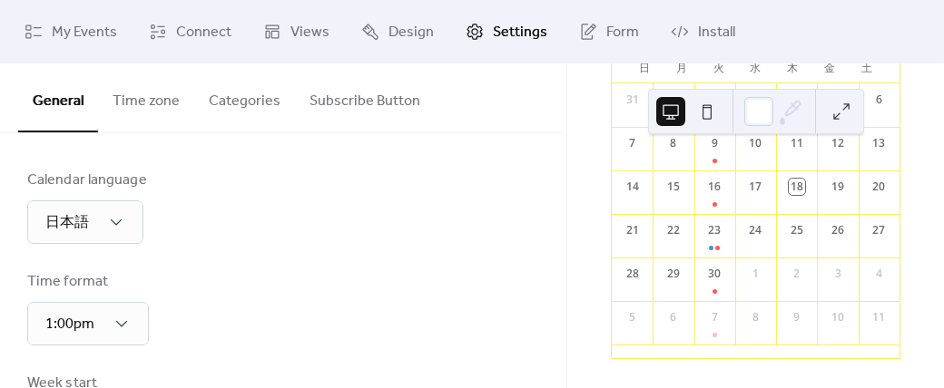
click at [791, 112] on icon at bounding box center [792, 109] width 15 height 15
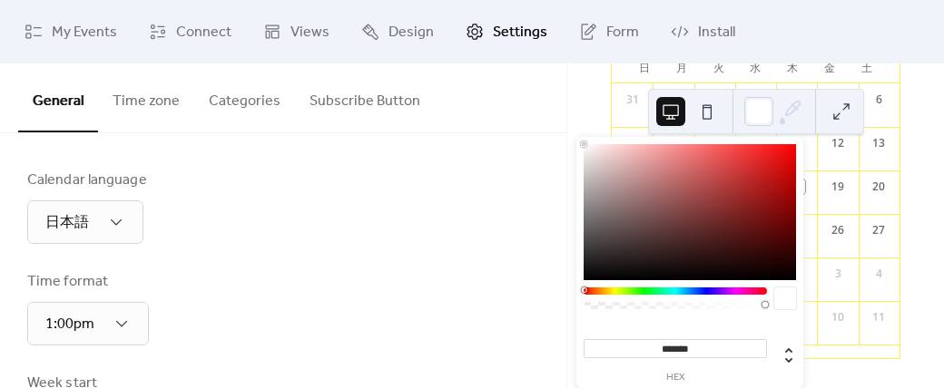
click at [791, 112] on icon at bounding box center [792, 109] width 15 height 15
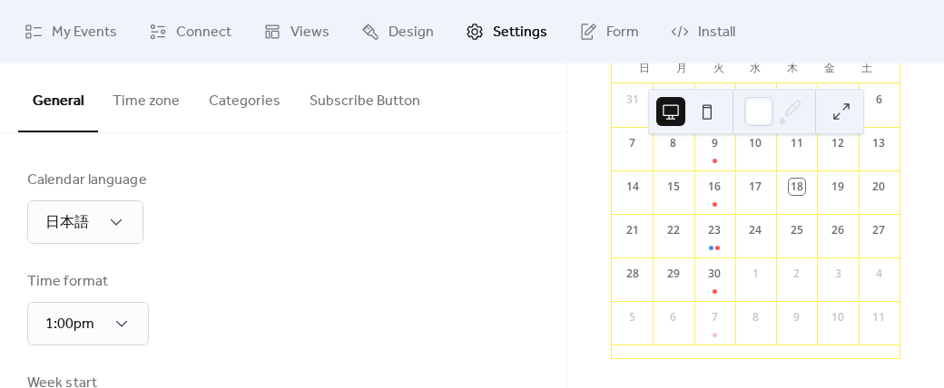
click at [846, 113] on button at bounding box center [841, 111] width 29 height 29
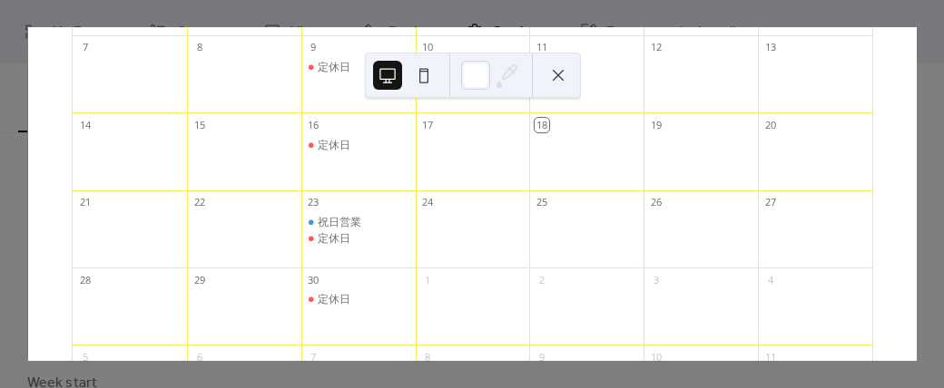
click at [315, 201] on div "23" at bounding box center [314, 203] width 14 height 14
click at [396, 217] on div "祝日営業" at bounding box center [358, 222] width 114 height 15
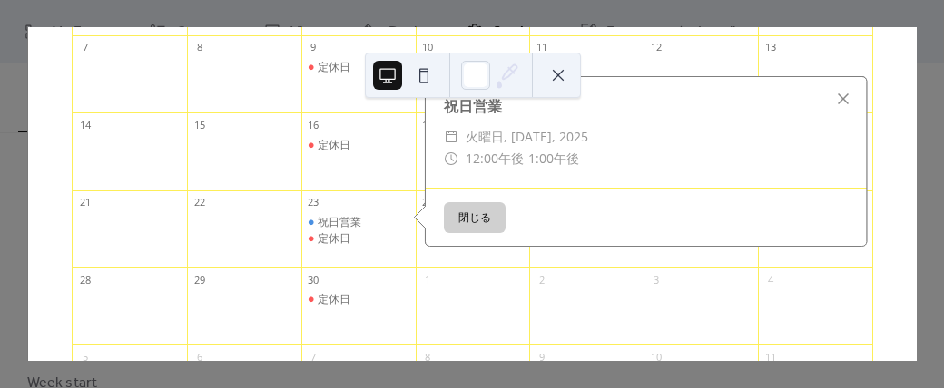
click at [396, 217] on div "祝日営業" at bounding box center [358, 222] width 114 height 15
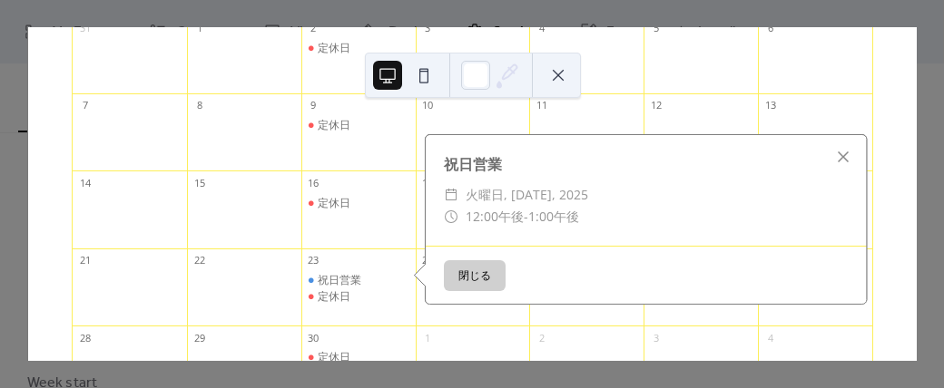
scroll to position [191, 0]
click at [387, 304] on div "祝日営業 定休日" at bounding box center [358, 294] width 114 height 46
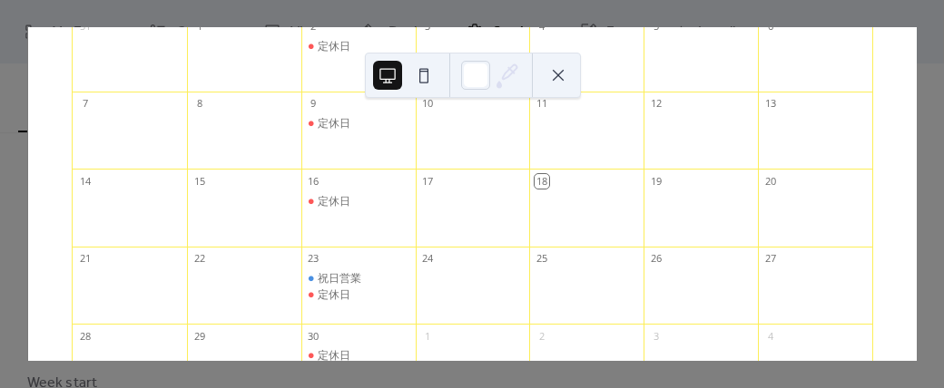
click at [450, 282] on div at bounding box center [473, 294] width 114 height 46
click at [393, 233] on div "定休日" at bounding box center [358, 217] width 114 height 46
click at [375, 178] on div "16" at bounding box center [358, 181] width 114 height 25
click at [361, 217] on div "定休日" at bounding box center [358, 217] width 114 height 46
click at [379, 218] on div "定休日" at bounding box center [358, 217] width 114 height 46
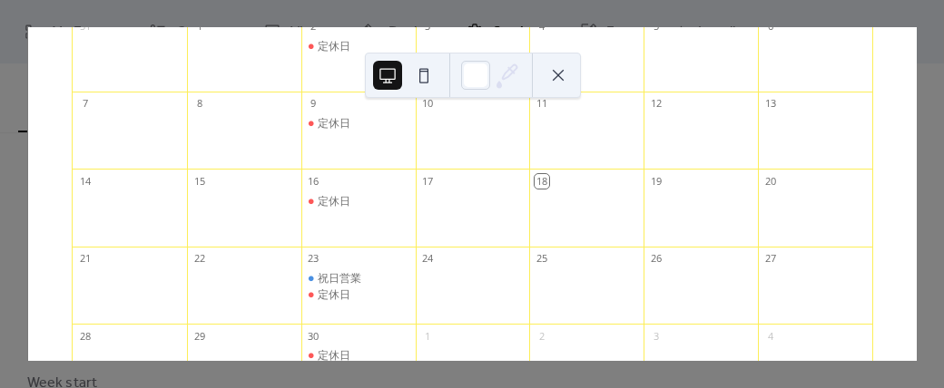
click at [379, 218] on div "定休日" at bounding box center [358, 217] width 114 height 46
click at [383, 288] on div "定休日" at bounding box center [358, 295] width 114 height 15
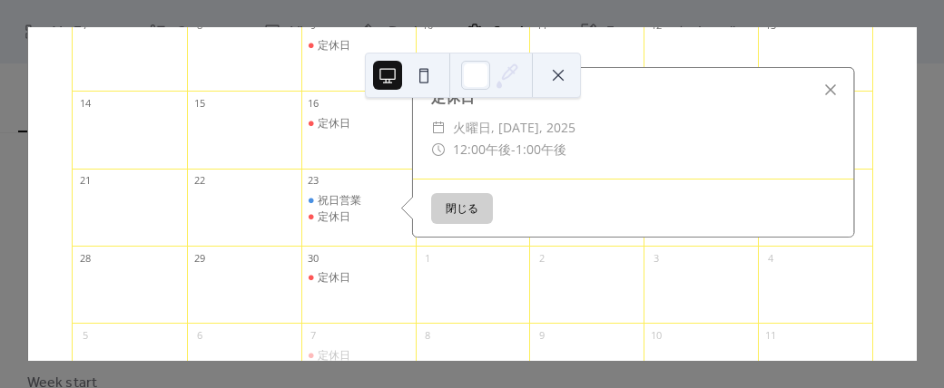
scroll to position [261, 0]
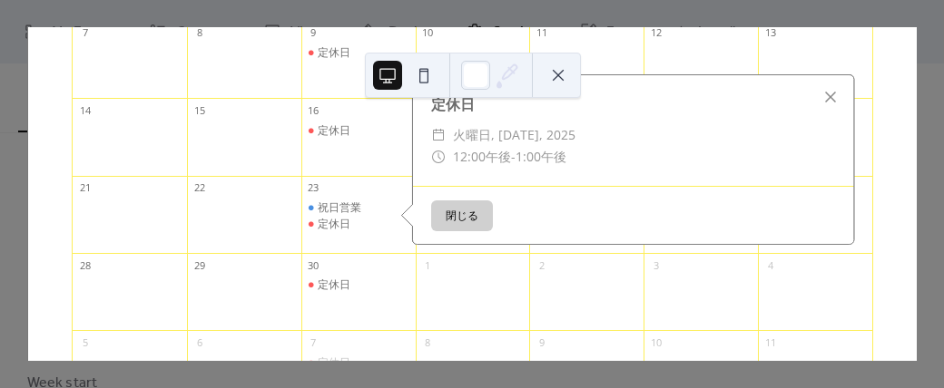
click at [450, 216] on button "閉じる" at bounding box center [462, 216] width 62 height 31
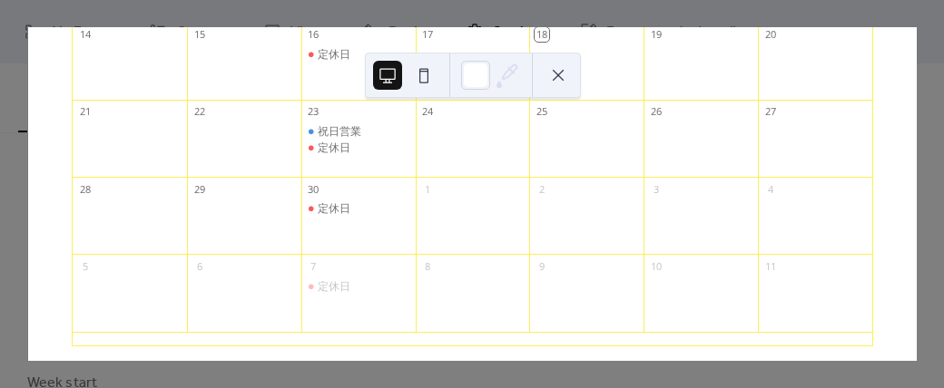
scroll to position [334, 0]
click at [254, 210] on div at bounding box center [244, 228] width 114 height 46
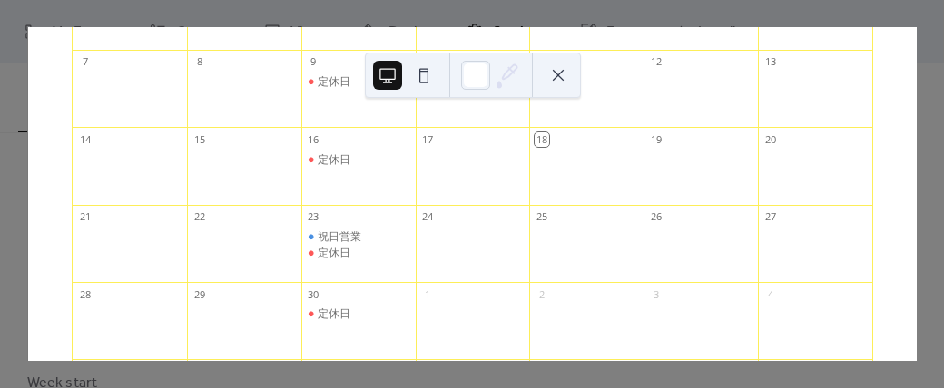
scroll to position [350, 0]
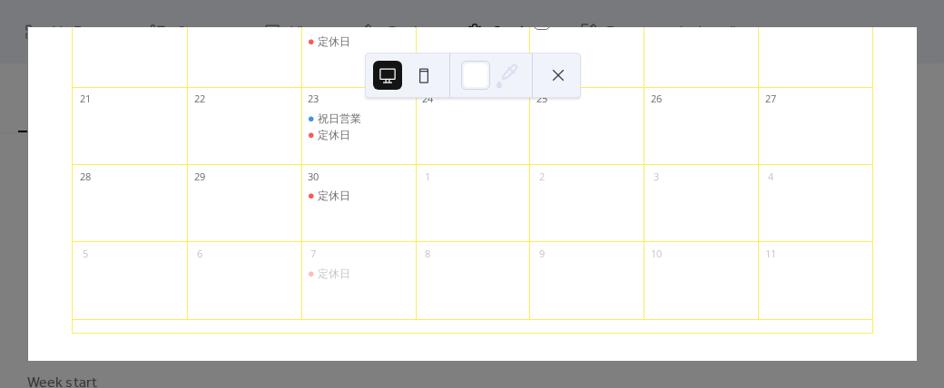
click at [568, 66] on button at bounding box center [558, 75] width 29 height 29
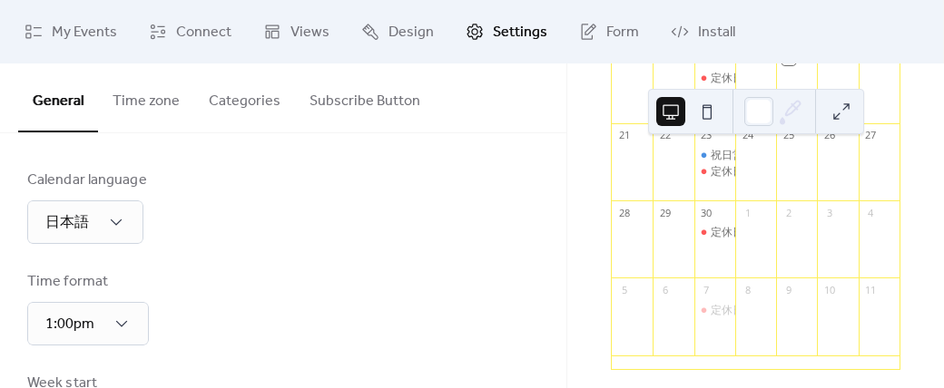
scroll to position [186, 0]
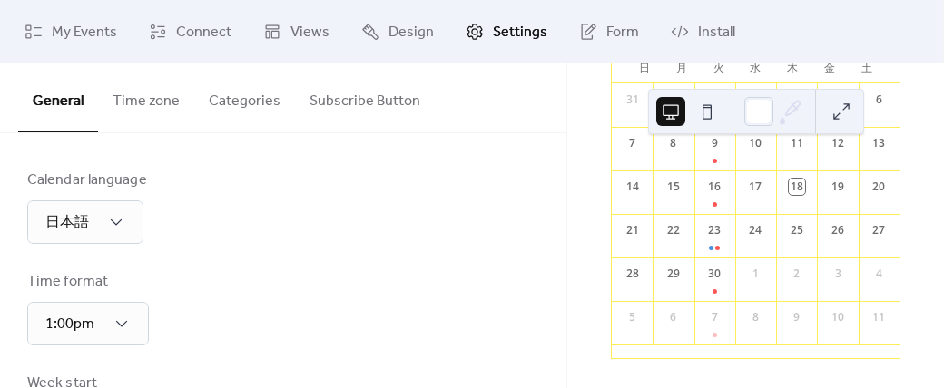
click at [217, 102] on button "Categories" at bounding box center [244, 97] width 101 height 67
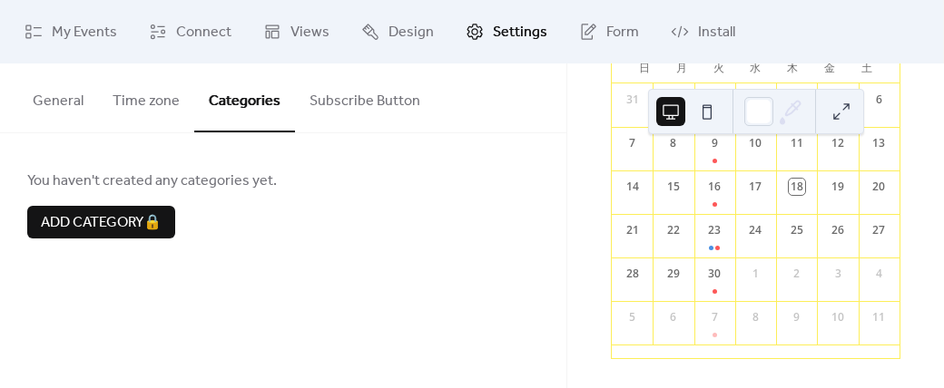
click at [147, 93] on button "Time zone" at bounding box center [146, 97] width 96 height 67
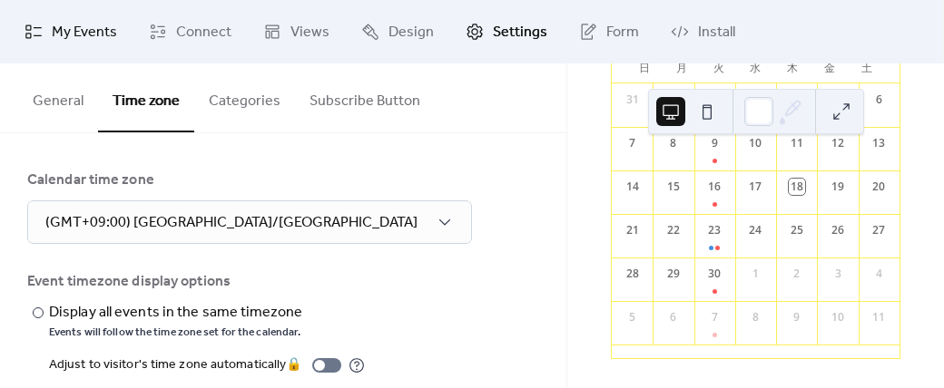
click at [103, 38] on span "My Events" at bounding box center [84, 33] width 65 height 22
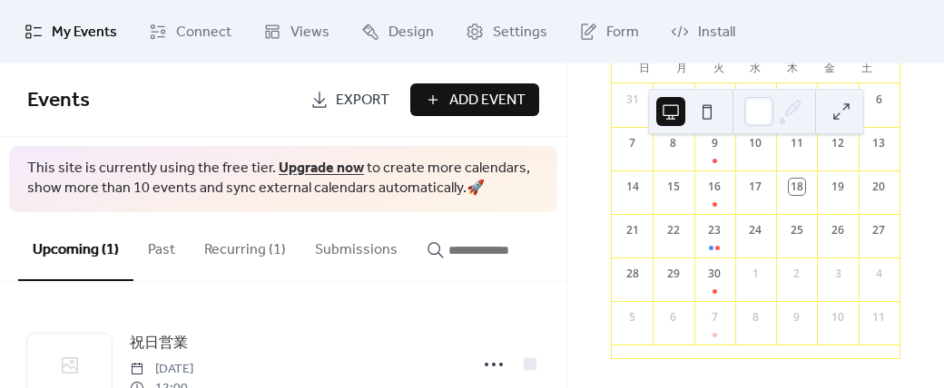
click at [243, 246] on button "Recurring (1)" at bounding box center [245, 245] width 111 height 67
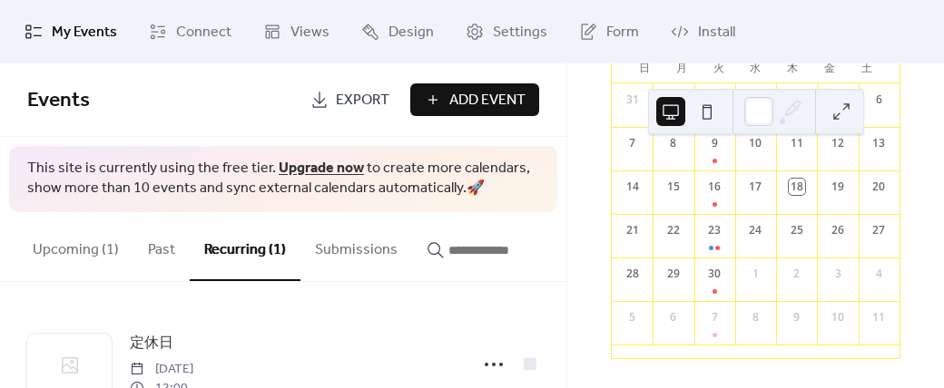
drag, startPoint x: 301, startPoint y: 251, endPoint x: 209, endPoint y: 245, distance: 92.8
click at [209, 245] on div "Upcoming (1) Past Recurring (1) Submissions" at bounding box center [283, 247] width 566 height 70
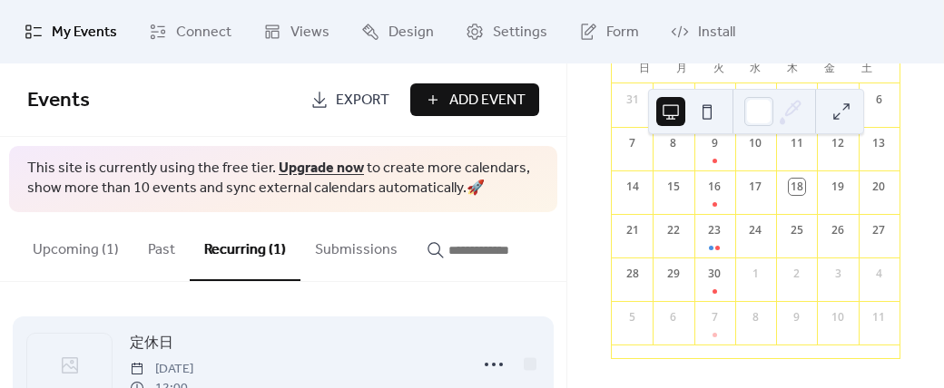
click at [155, 349] on span "定休日" at bounding box center [152, 344] width 44 height 22
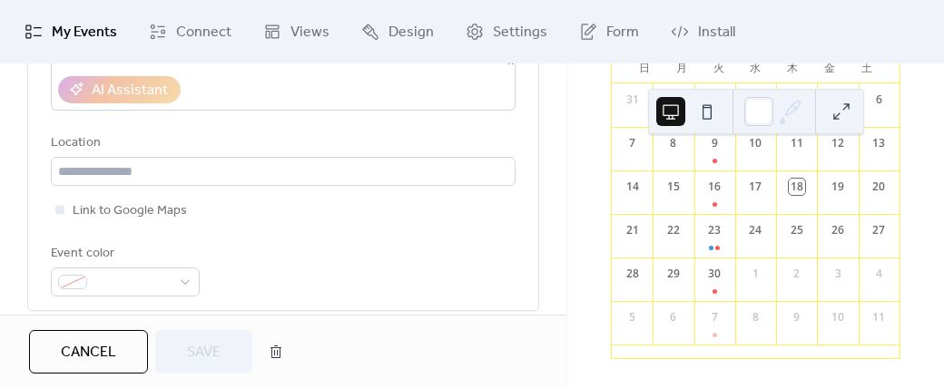
scroll to position [351, 0]
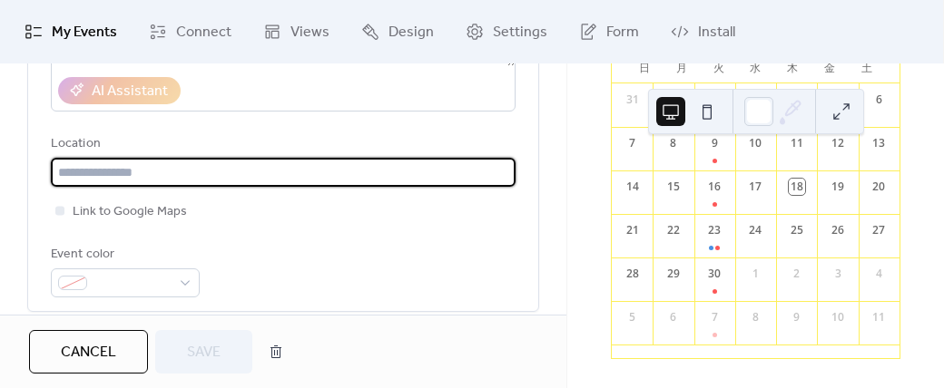
click at [252, 180] on input "text" at bounding box center [283, 172] width 465 height 29
click at [263, 136] on div "Location" at bounding box center [281, 144] width 461 height 22
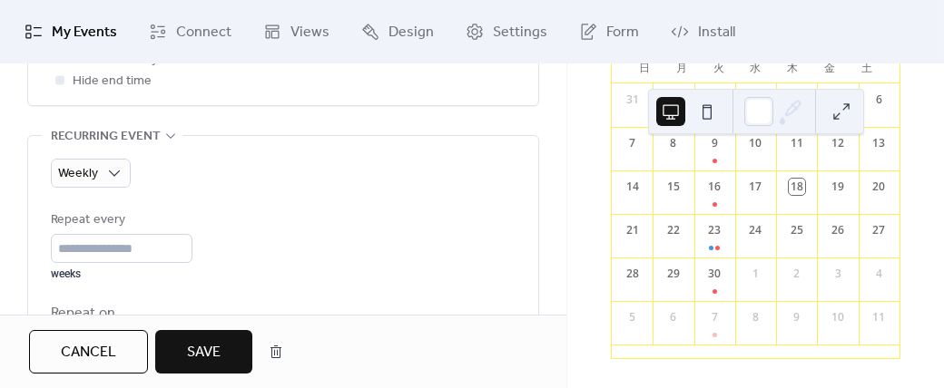
scroll to position [872, 0]
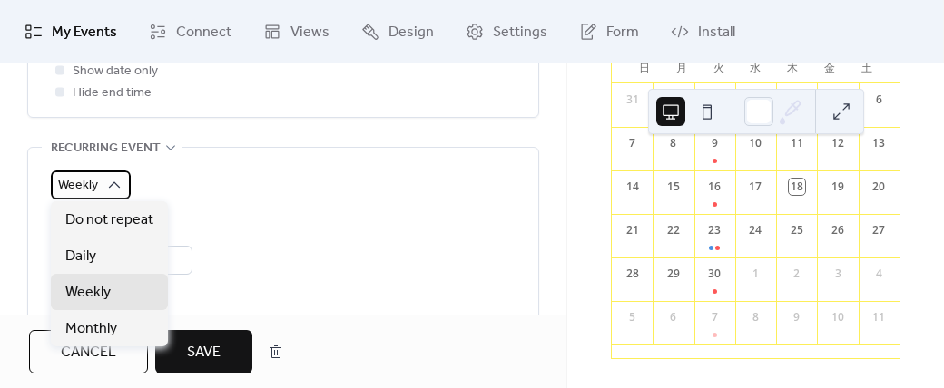
click at [112, 180] on icon at bounding box center [114, 185] width 18 height 18
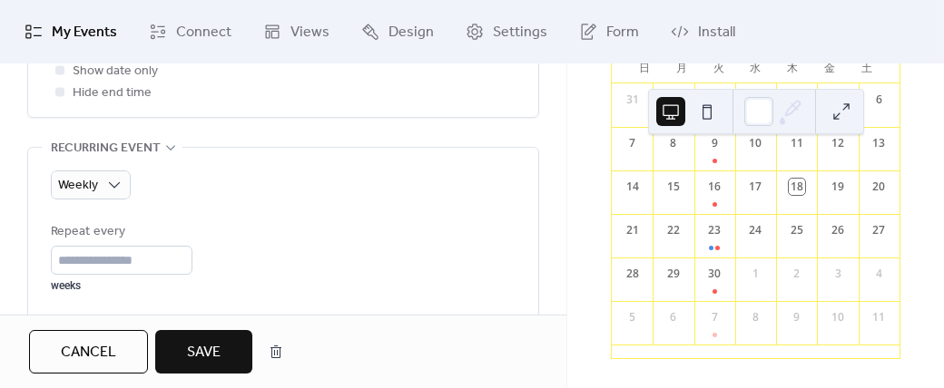
click at [282, 198] on div "Weekly Repeat every * weeks Repeat on S M T W T F S Ends ​ Never ​ Date Exclude…" at bounding box center [283, 356] width 465 height 370
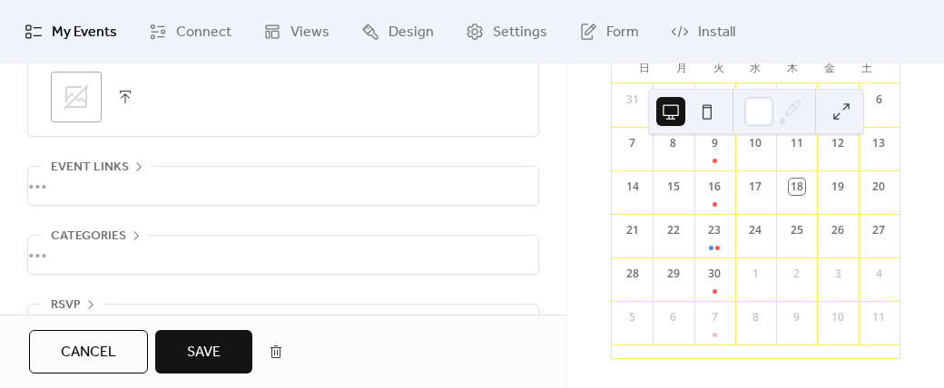
scroll to position [1456, 0]
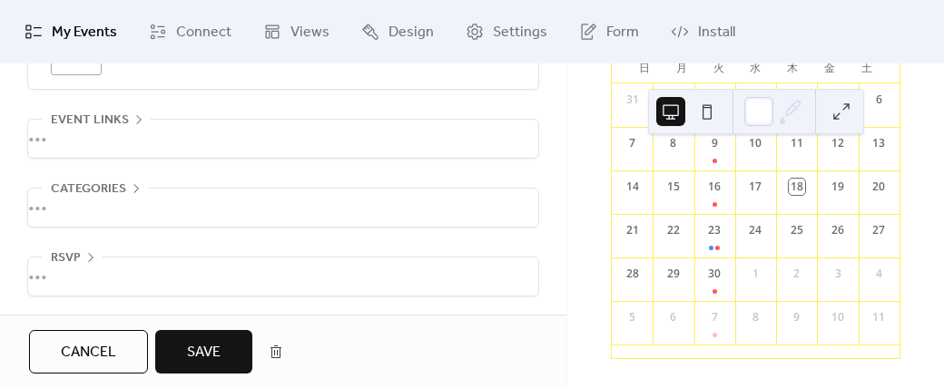
click at [677, 277] on div "29" at bounding box center [673, 274] width 16 height 16
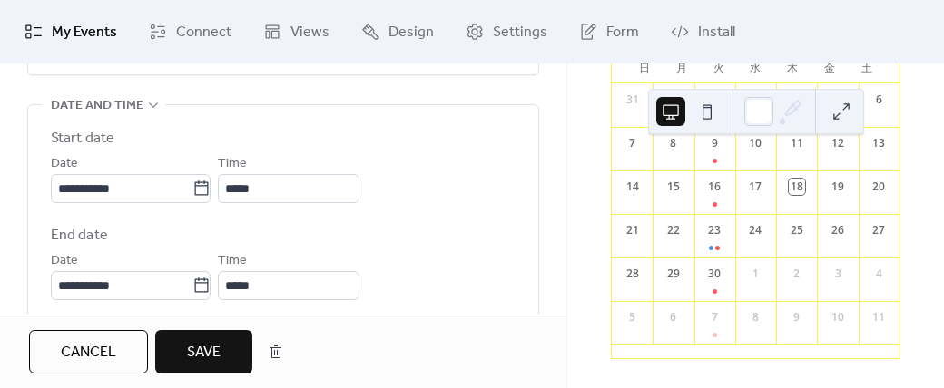
scroll to position [576, 0]
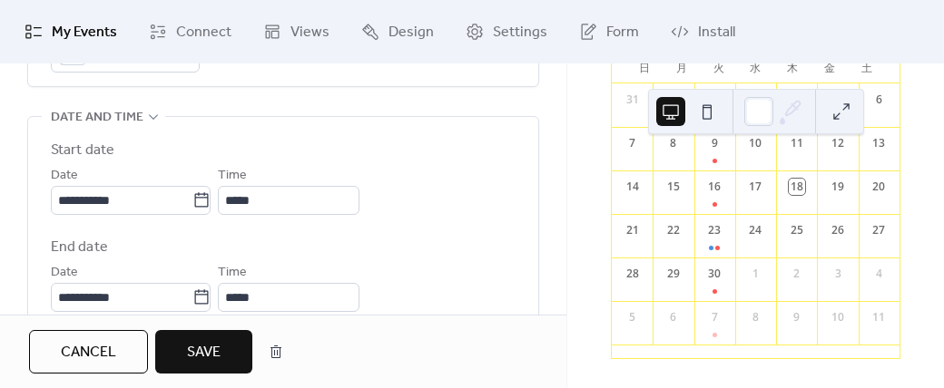
click at [147, 119] on icon at bounding box center [153, 117] width 15 height 15
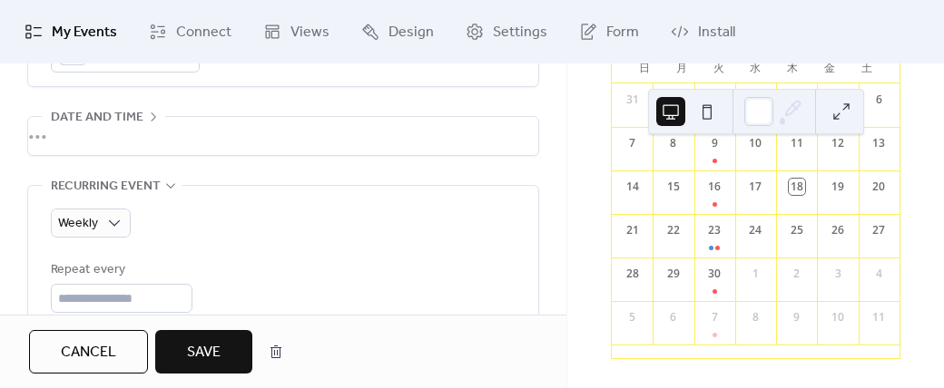
click at [147, 119] on div "•••" at bounding box center [283, 136] width 510 height 38
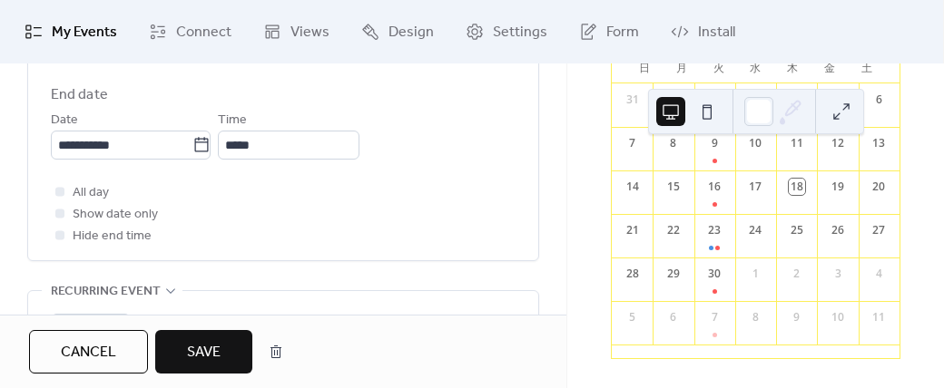
scroll to position [734, 0]
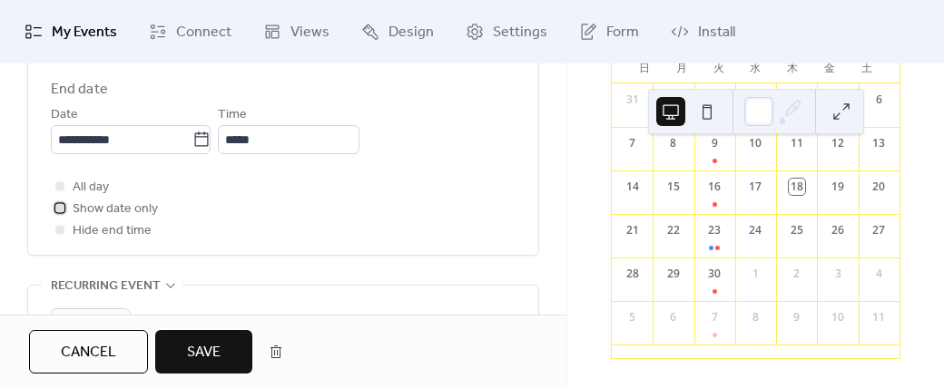
click at [61, 210] on div at bounding box center [59, 207] width 9 height 9
click at [56, 231] on div at bounding box center [59, 229] width 9 height 9
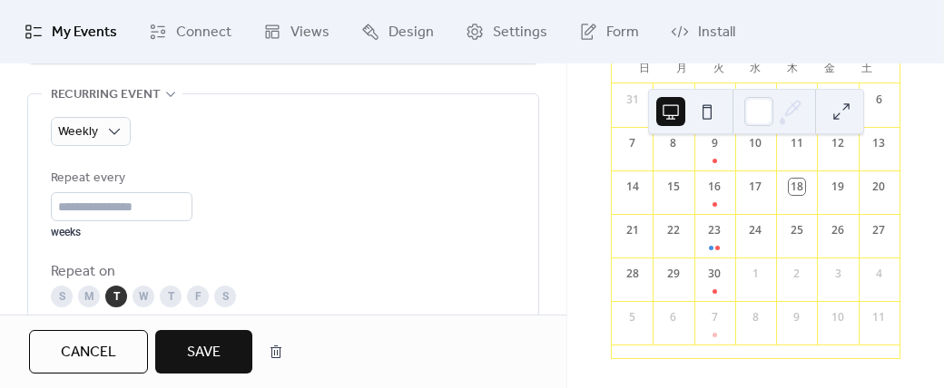
scroll to position [927, 0]
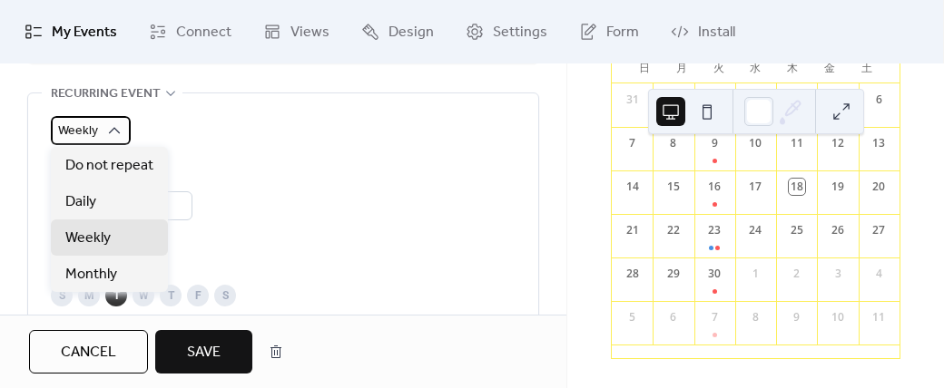
click at [115, 127] on icon at bounding box center [115, 130] width 12 height 6
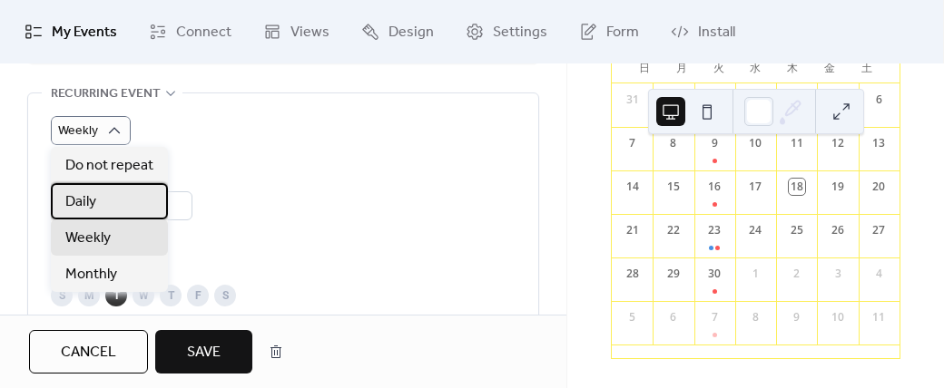
click at [113, 207] on div "Daily" at bounding box center [109, 201] width 117 height 36
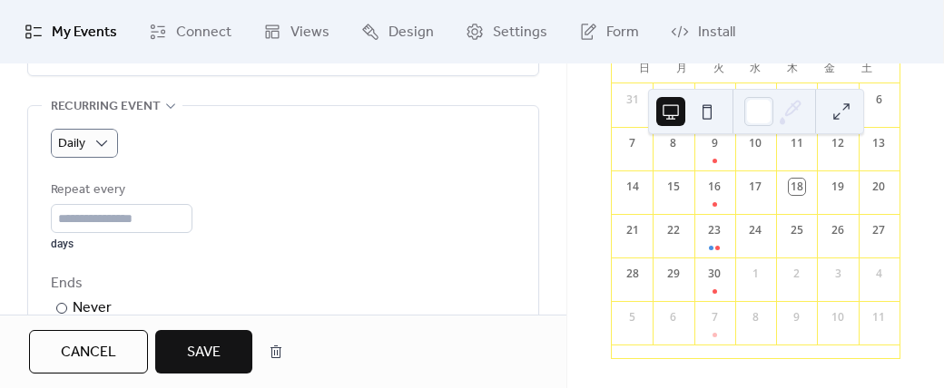
scroll to position [912, 0]
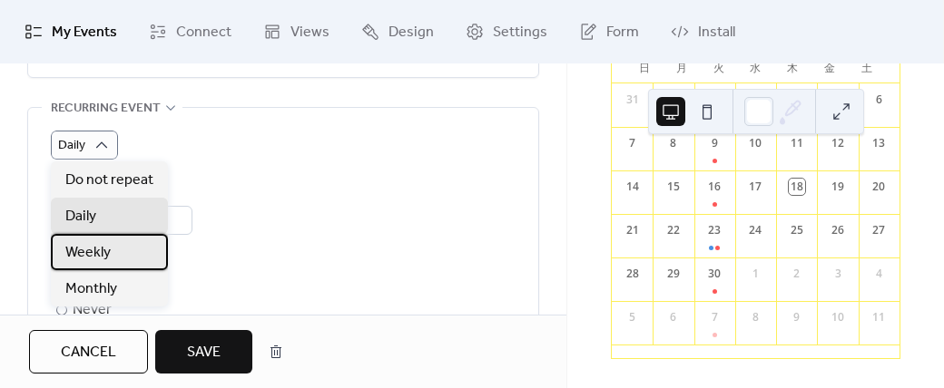
click at [100, 251] on span "Weekly" at bounding box center [87, 253] width 45 height 22
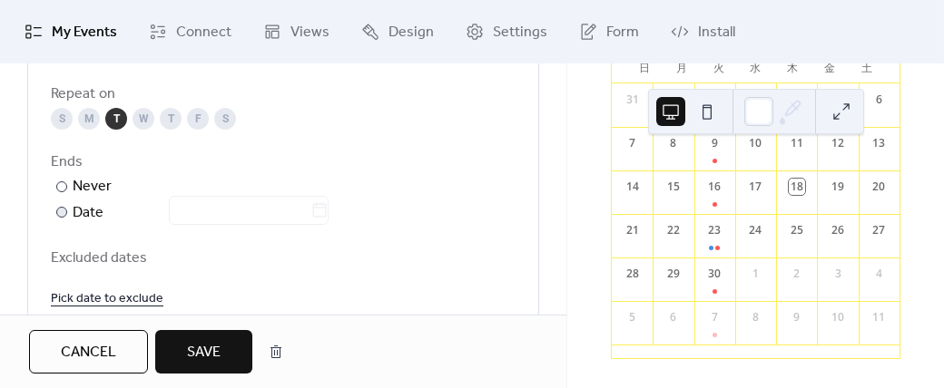
scroll to position [1103, 0]
click at [58, 210] on div at bounding box center [61, 213] width 11 height 11
click at [0, 0] on div at bounding box center [0, 0] width 0 height 0
click at [60, 189] on div at bounding box center [61, 187] width 11 height 11
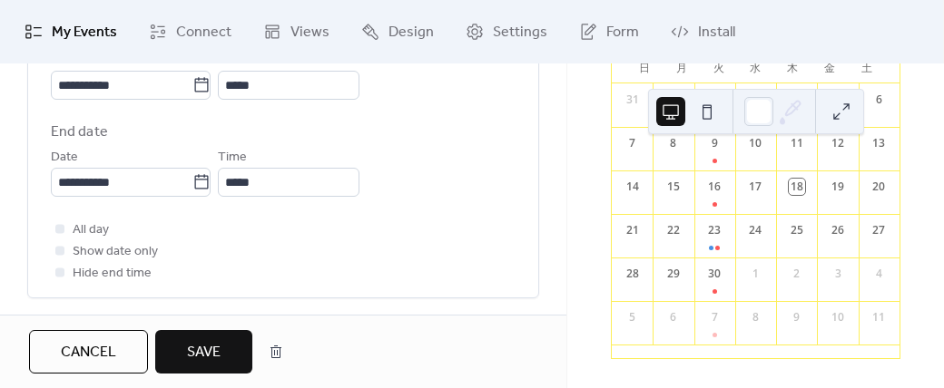
scroll to position [704, 0]
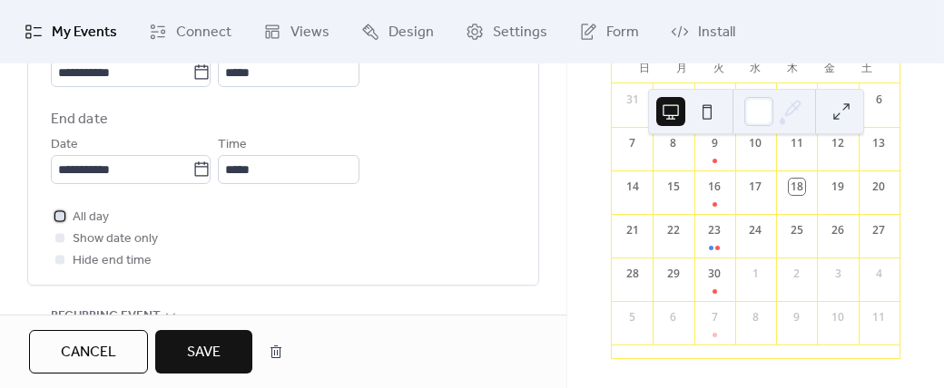
click at [56, 210] on div at bounding box center [60, 216] width 18 height 18
click at [70, 204] on div "**********" at bounding box center [283, 142] width 465 height 260
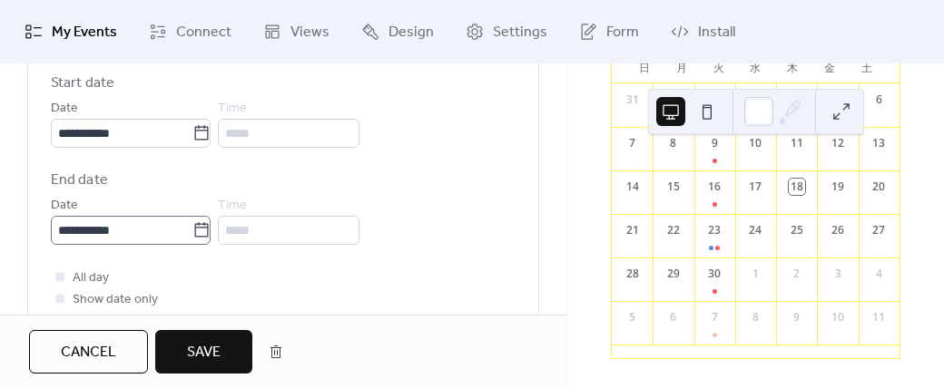
scroll to position [1, 0]
click at [60, 275] on icon at bounding box center [59, 277] width 5 height 4
click at [494, 159] on div "**********" at bounding box center [283, 159] width 465 height 172
click at [59, 277] on div at bounding box center [59, 276] width 9 height 9
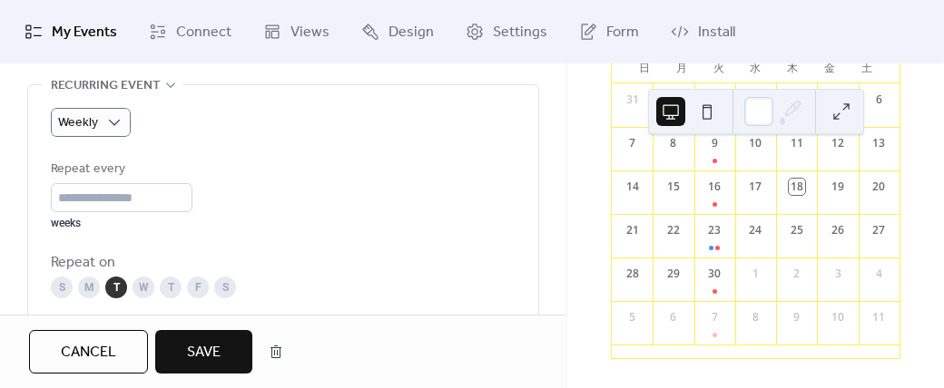
scroll to position [936, 0]
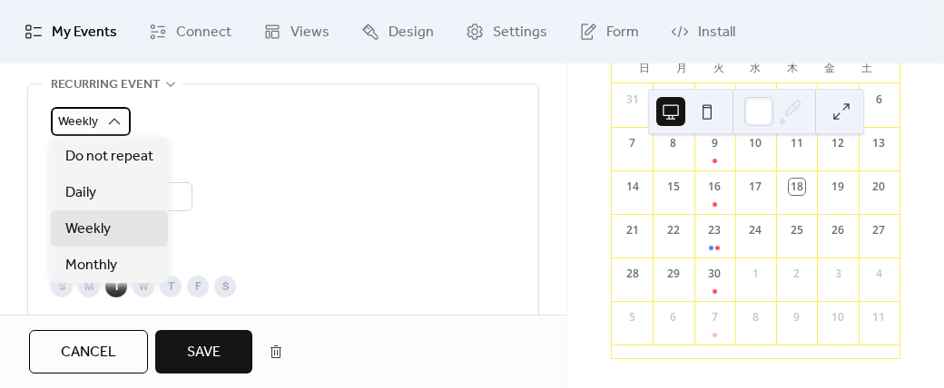
click at [110, 120] on icon at bounding box center [115, 121] width 12 height 6
click at [249, 135] on div "Weekly Repeat every * weeks Repeat on S M T W T F S Ends ​ Never ​ Date Exclude…" at bounding box center [283, 292] width 465 height 370
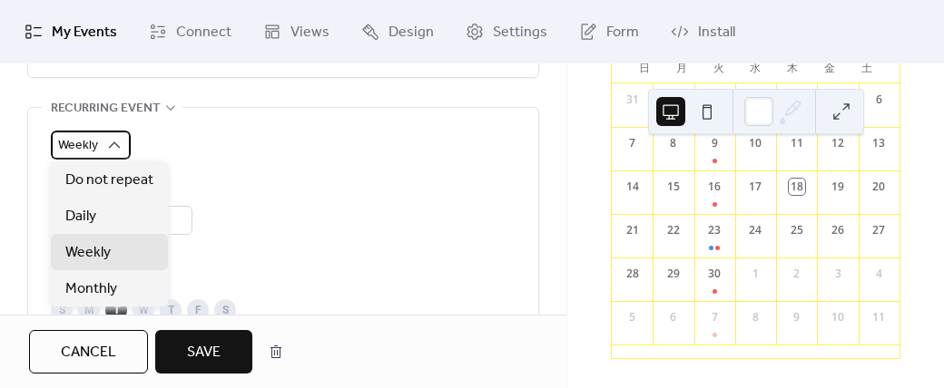
scroll to position [896, 0]
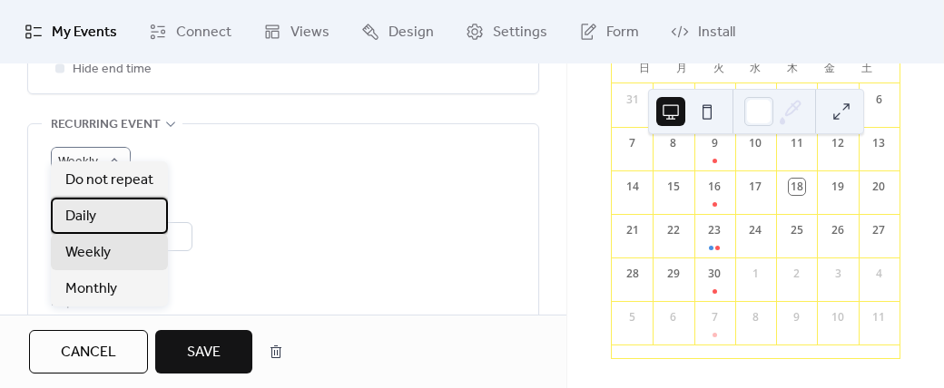
click at [78, 219] on span "Daily" at bounding box center [80, 217] width 31 height 22
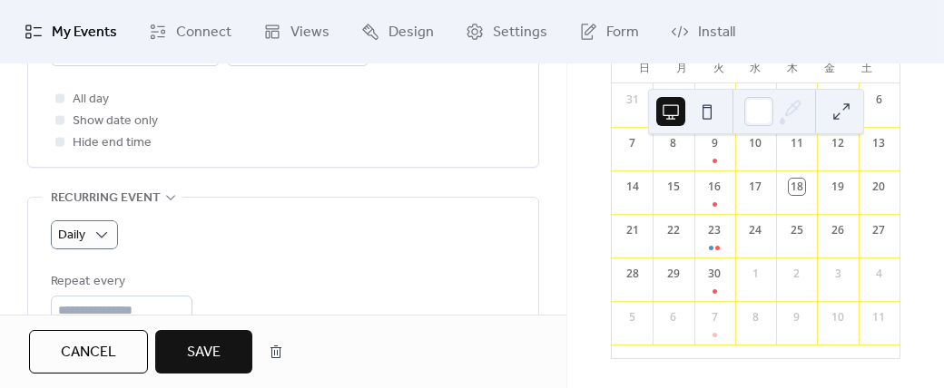
scroll to position [821, 0]
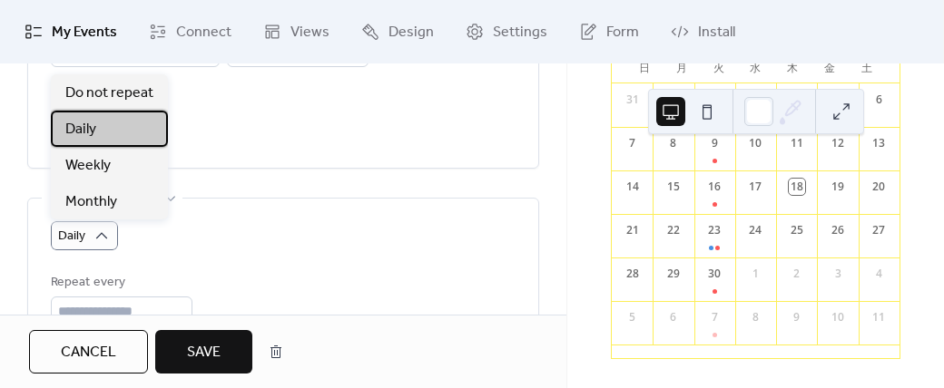
click at [96, 138] on div "Daily" at bounding box center [109, 129] width 117 height 36
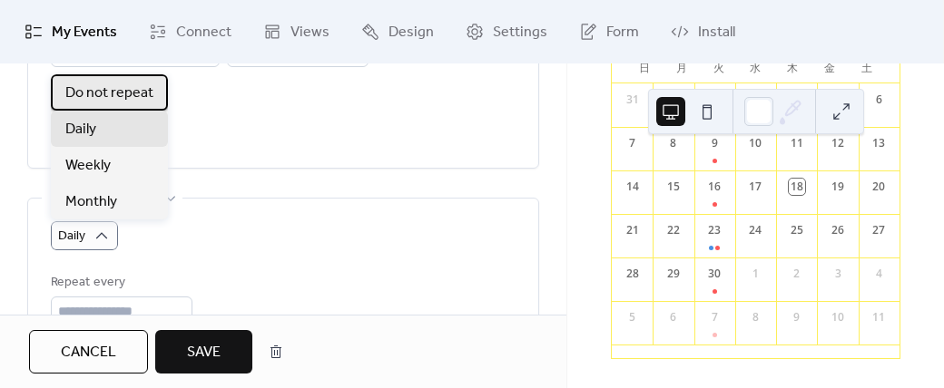
click at [105, 93] on span "Do not repeat" at bounding box center [109, 94] width 88 height 22
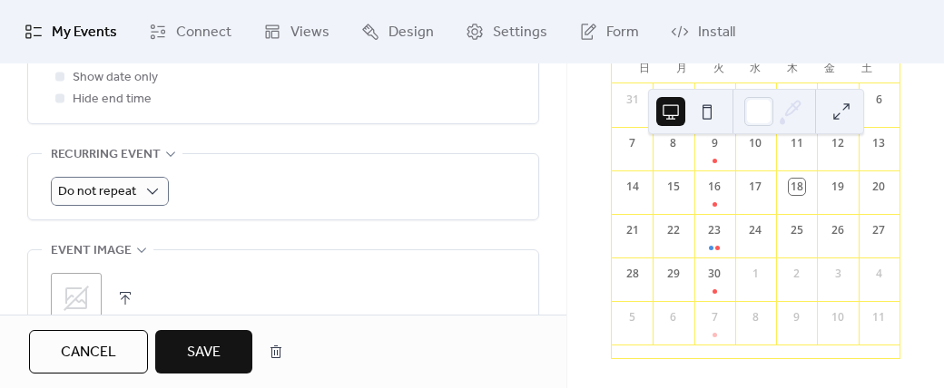
scroll to position [869, 0]
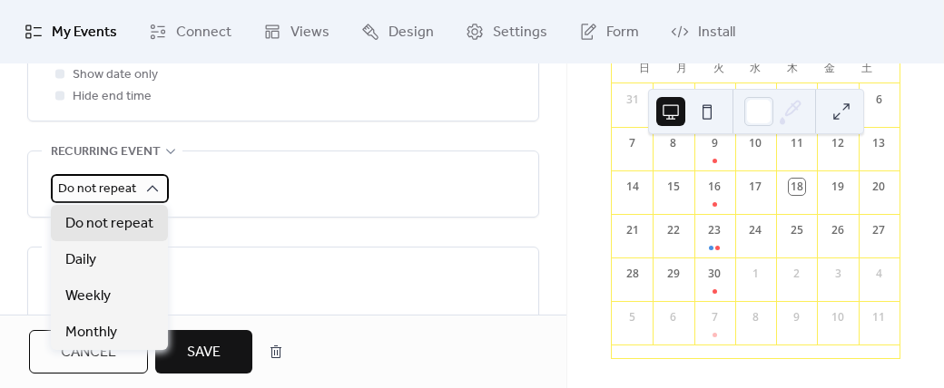
click at [116, 188] on span "Do not repeat" at bounding box center [97, 189] width 78 height 25
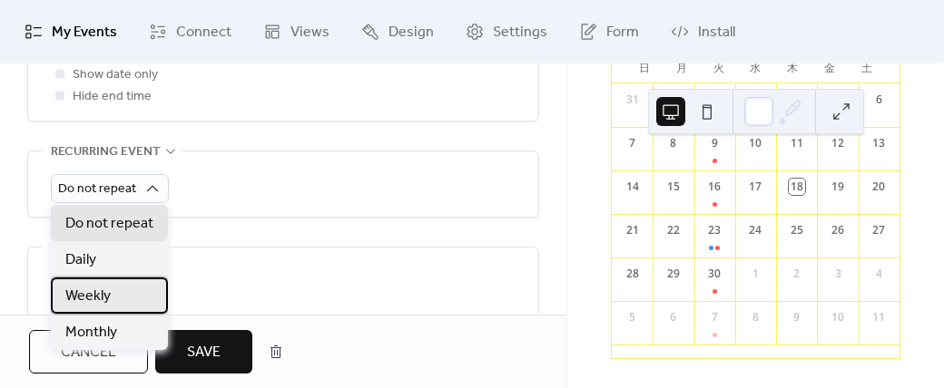
click at [95, 290] on span "Weekly" at bounding box center [87, 297] width 45 height 22
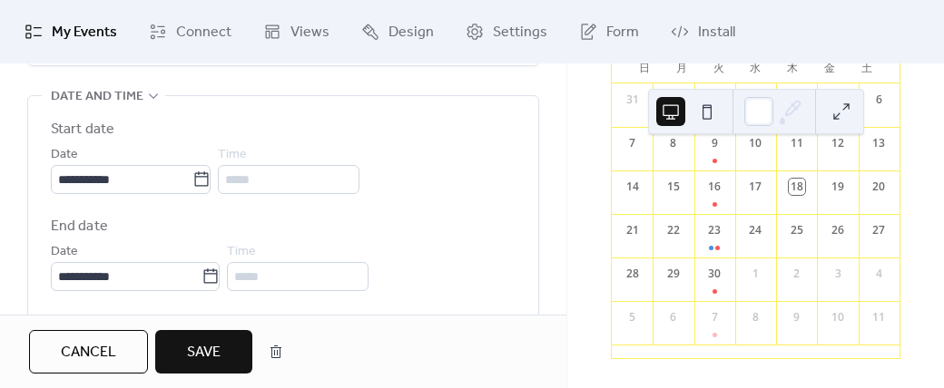
scroll to position [595, 0]
click at [214, 279] on icon at bounding box center [210, 279] width 18 height 18
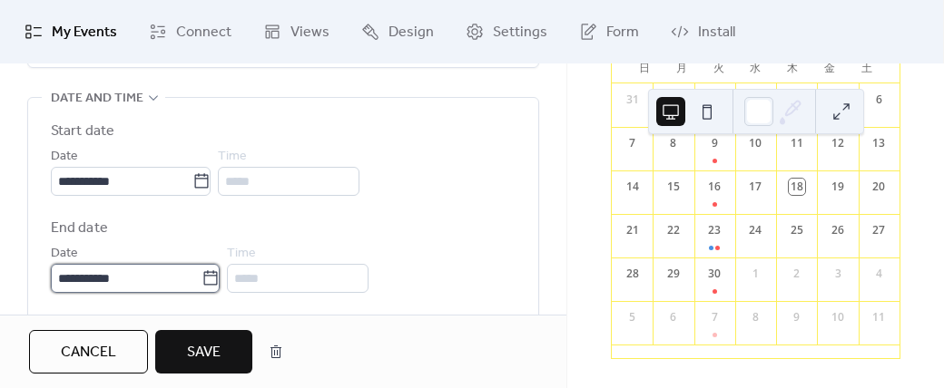
click at [201, 279] on input "**********" at bounding box center [126, 278] width 151 height 29
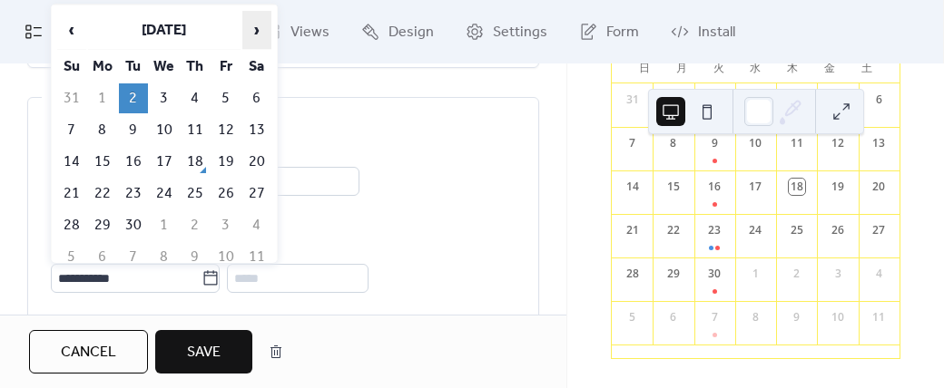
click at [252, 29] on span "›" at bounding box center [256, 30] width 27 height 36
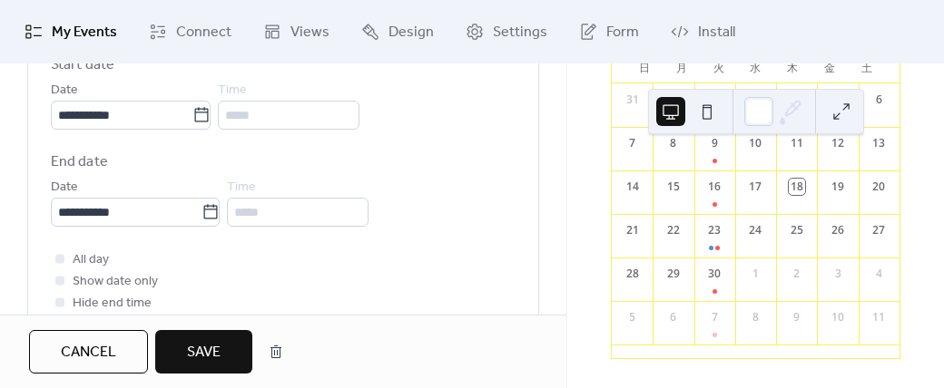
scroll to position [664, 0]
click at [214, 201] on icon at bounding box center [211, 208] width 14 height 15
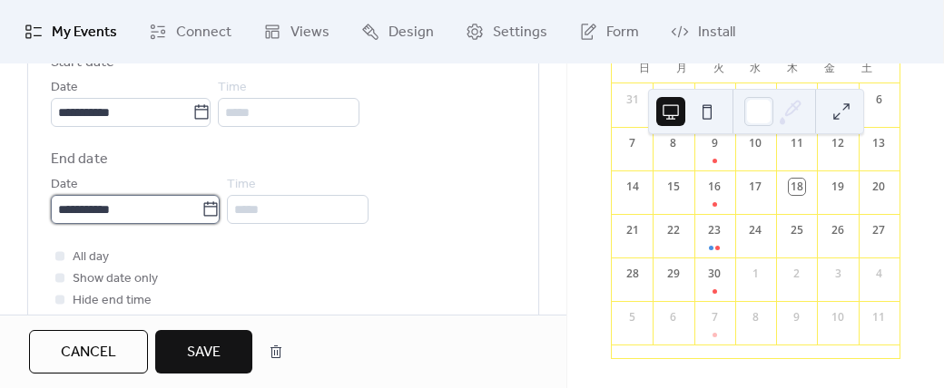
click at [201, 201] on input "**********" at bounding box center [126, 209] width 151 height 29
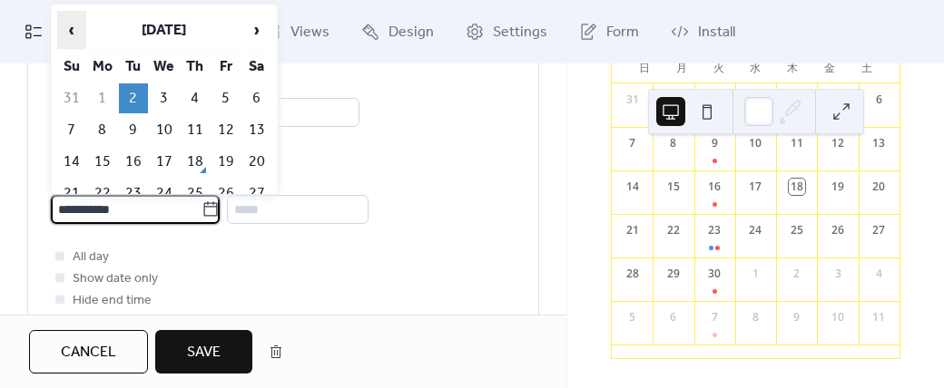
click at [68, 30] on span "‹" at bounding box center [71, 30] width 27 height 36
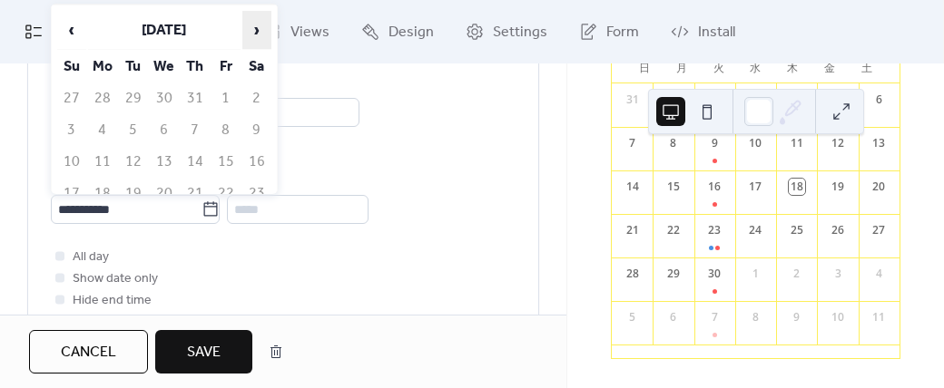
click at [252, 28] on span "›" at bounding box center [256, 30] width 27 height 36
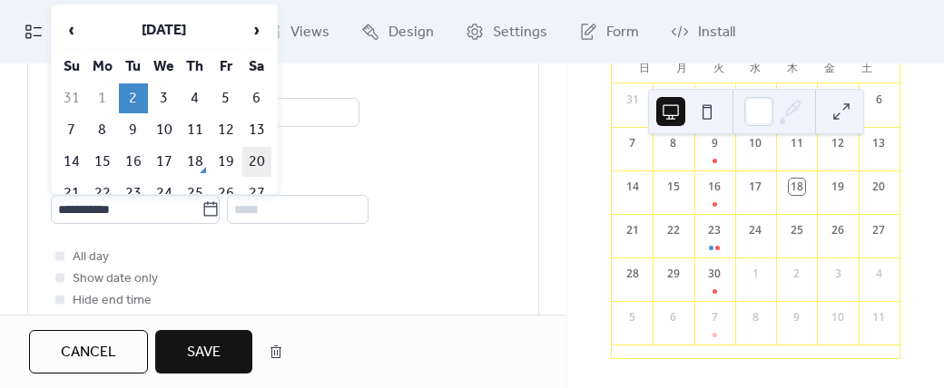
click at [251, 159] on td "20" at bounding box center [256, 162] width 29 height 30
type input "**********"
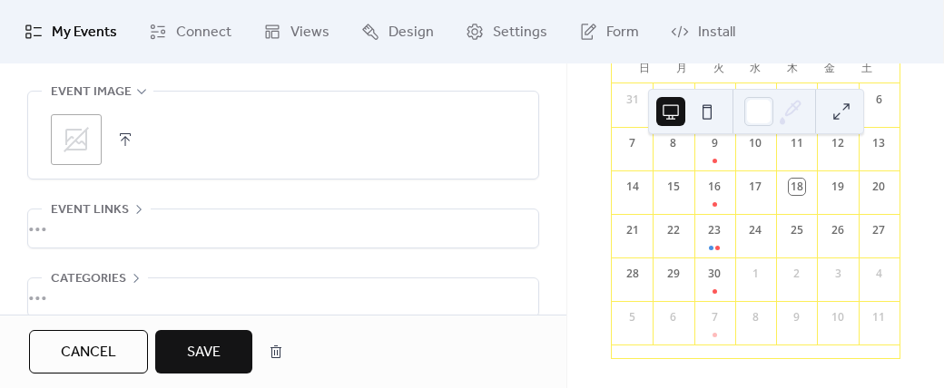
scroll to position [1456, 0]
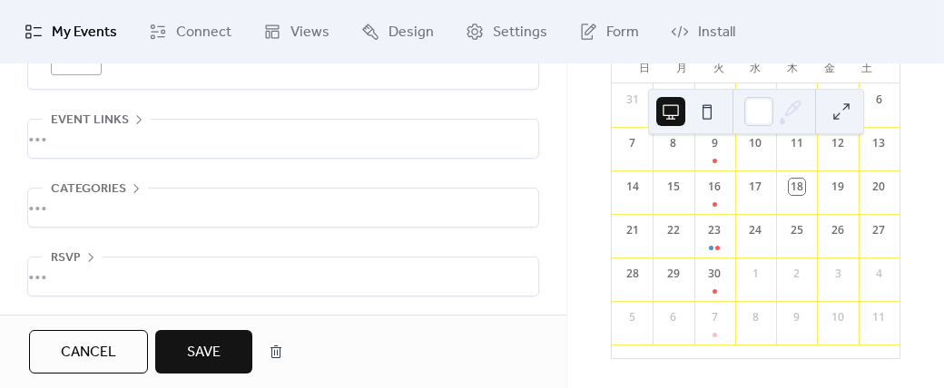
click at [216, 355] on span "Save" at bounding box center [204, 353] width 34 height 22
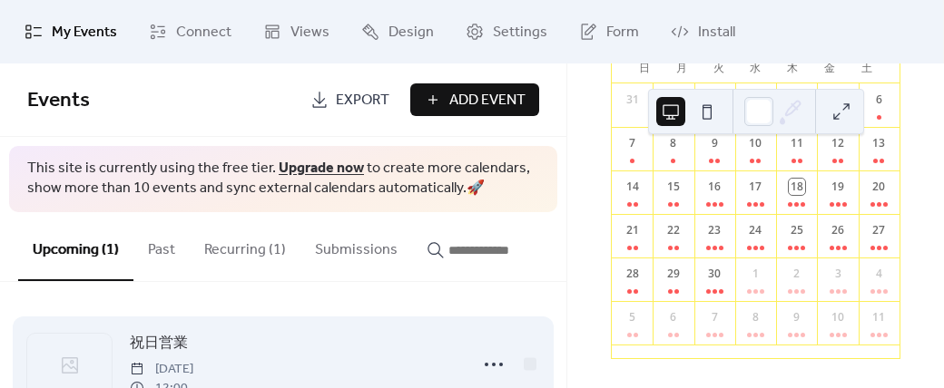
scroll to position [64, 0]
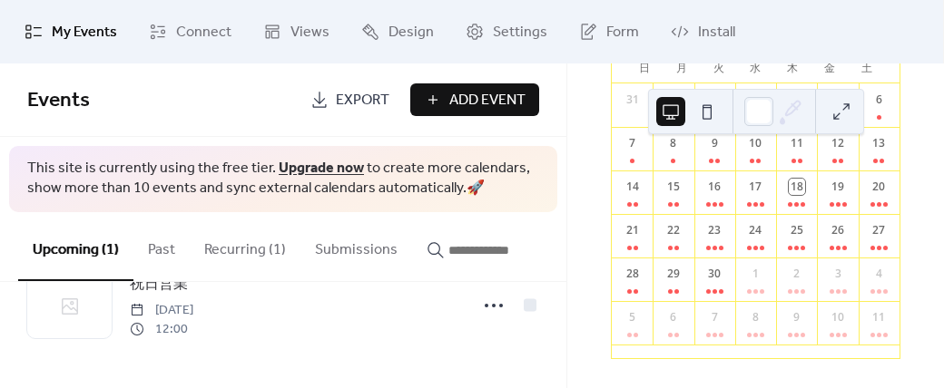
click at [229, 251] on button "Recurring (1)" at bounding box center [245, 245] width 111 height 67
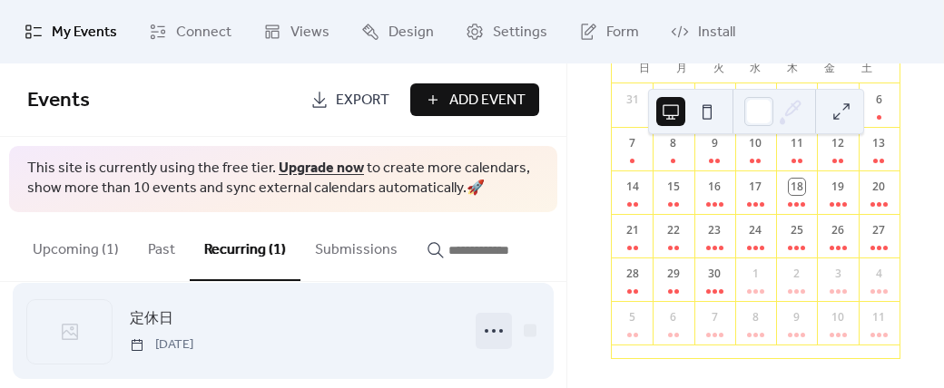
scroll to position [45, 0]
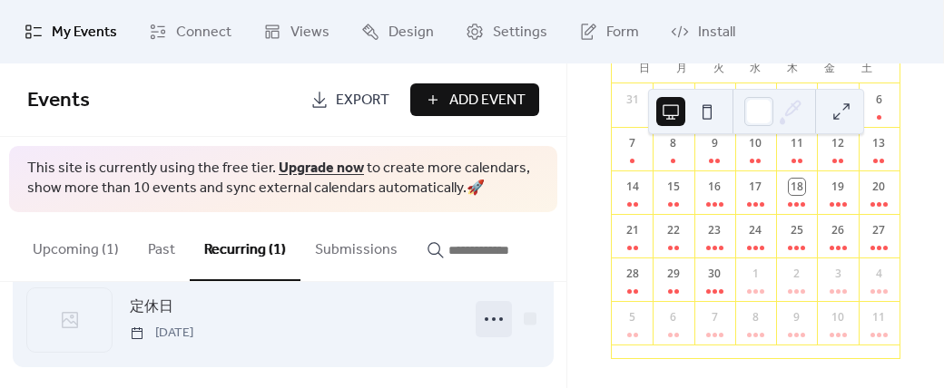
click at [486, 326] on icon at bounding box center [493, 319] width 29 height 29
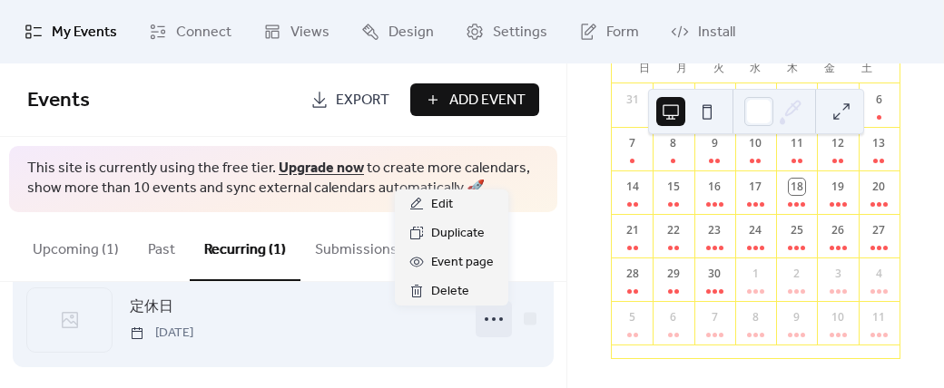
click at [152, 313] on span "定休日" at bounding box center [152, 308] width 44 height 22
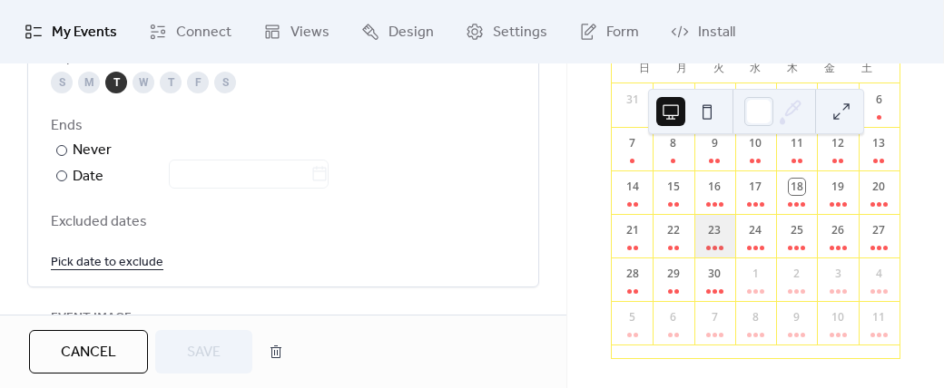
click at [710, 231] on div "23" at bounding box center [714, 236] width 41 height 44
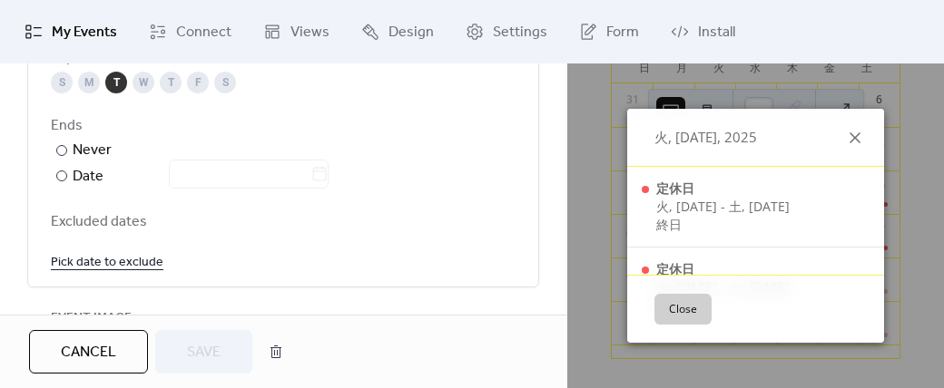
click at [850, 142] on icon at bounding box center [855, 138] width 22 height 22
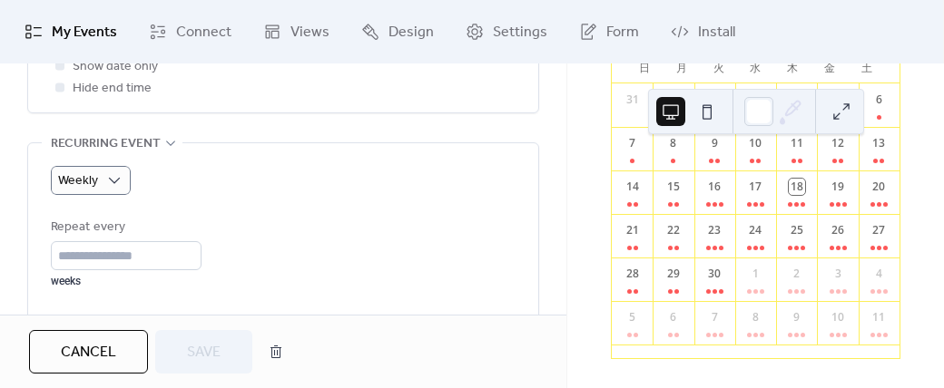
drag, startPoint x: 124, startPoint y: 194, endPoint x: 118, endPoint y: 181, distance: 15.0
click at [118, 181] on div "Weekly Repeat every * weeks Repeat on S M T W T F S Ends ​ Never ​ Date Exclude…" at bounding box center [283, 351] width 465 height 370
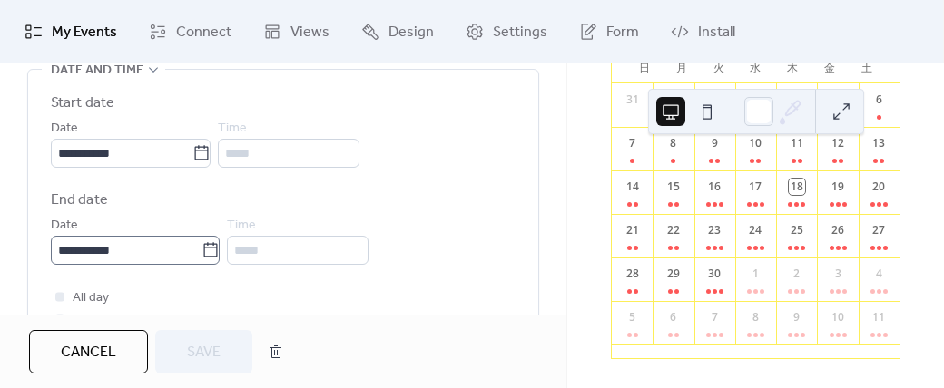
scroll to position [632, 0]
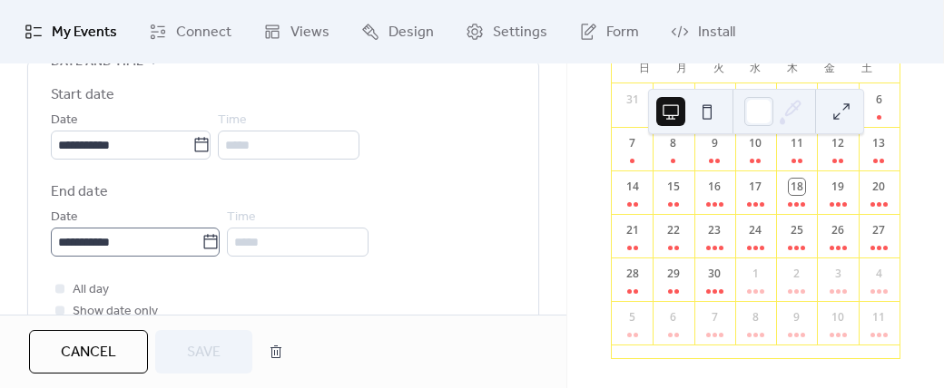
click at [206, 239] on icon at bounding box center [210, 242] width 18 height 18
click at [201, 239] on input "**********" at bounding box center [126, 242] width 151 height 29
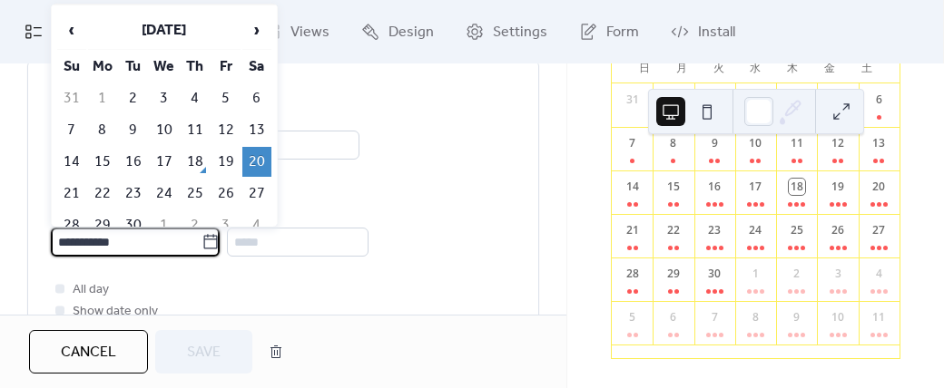
click at [164, 272] on div "**********" at bounding box center [283, 214] width 465 height 260
click at [210, 242] on icon at bounding box center [210, 242] width 18 height 18
click at [201, 242] on input "**********" at bounding box center [126, 242] width 151 height 29
click at [137, 93] on td "2" at bounding box center [133, 99] width 29 height 30
type input "**********"
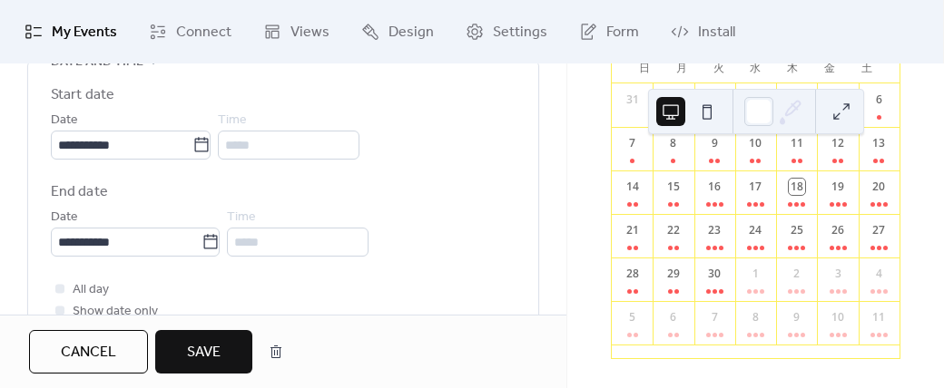
click at [211, 349] on span "Save" at bounding box center [204, 353] width 34 height 22
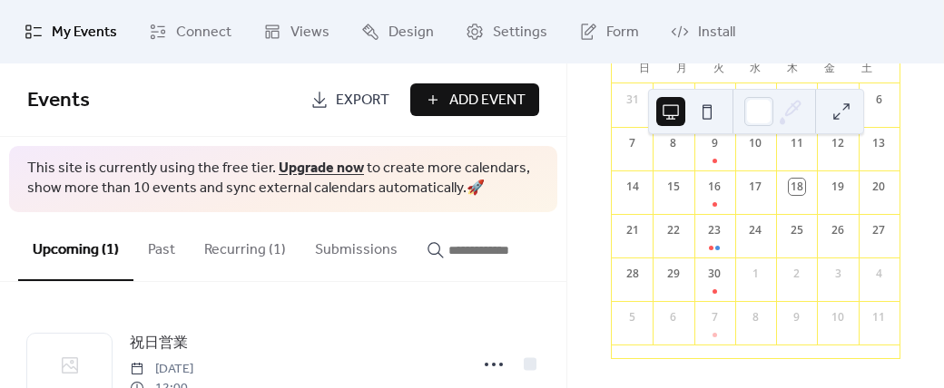
click at [254, 258] on button "Recurring (1)" at bounding box center [245, 245] width 111 height 67
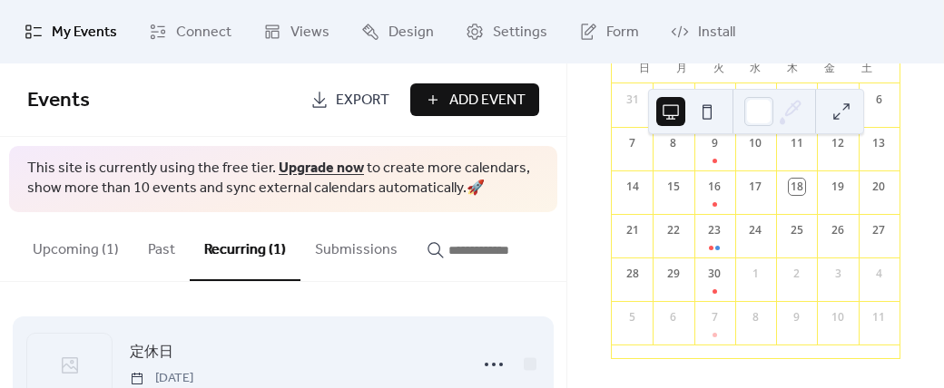
click at [156, 349] on span "定休日" at bounding box center [152, 353] width 44 height 22
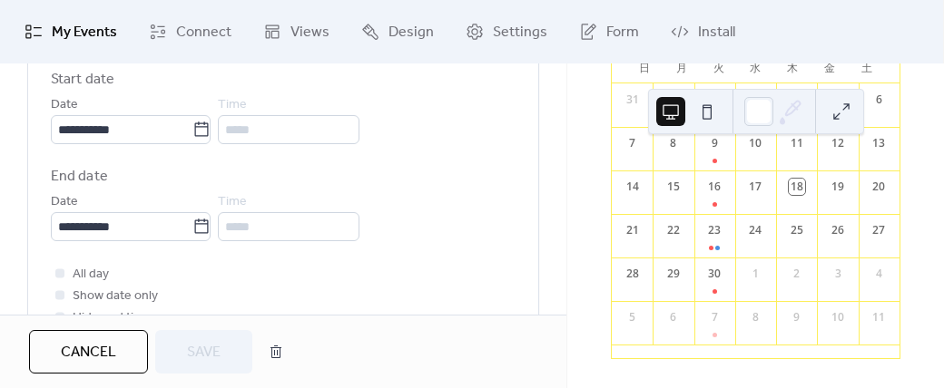
scroll to position [653, 0]
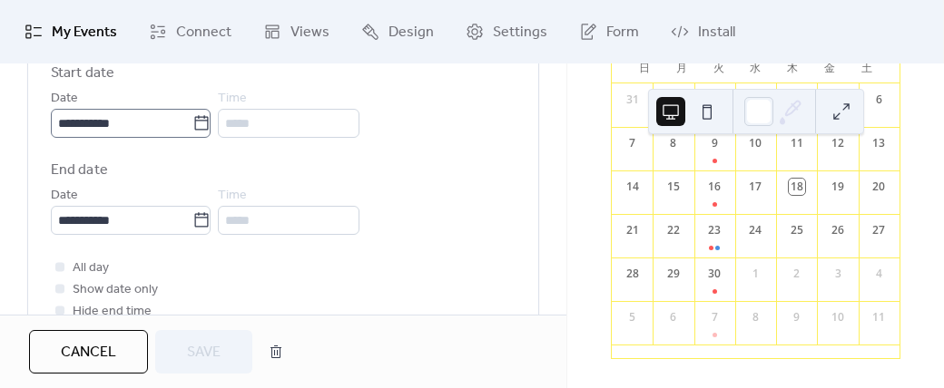
click at [209, 122] on icon at bounding box center [201, 123] width 18 height 18
click at [192, 122] on input "**********" at bounding box center [122, 123] width 142 height 29
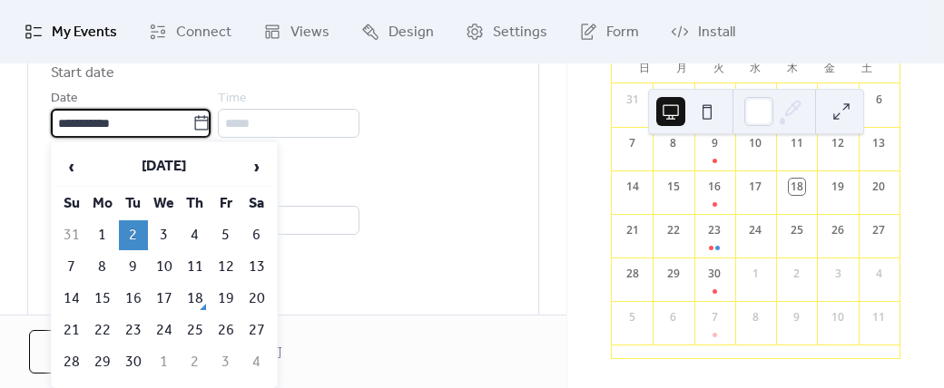
click at [209, 122] on icon at bounding box center [201, 123] width 18 height 18
click at [192, 122] on input "**********" at bounding box center [122, 123] width 142 height 29
click at [443, 179] on label "End date" at bounding box center [283, 171] width 465 height 22
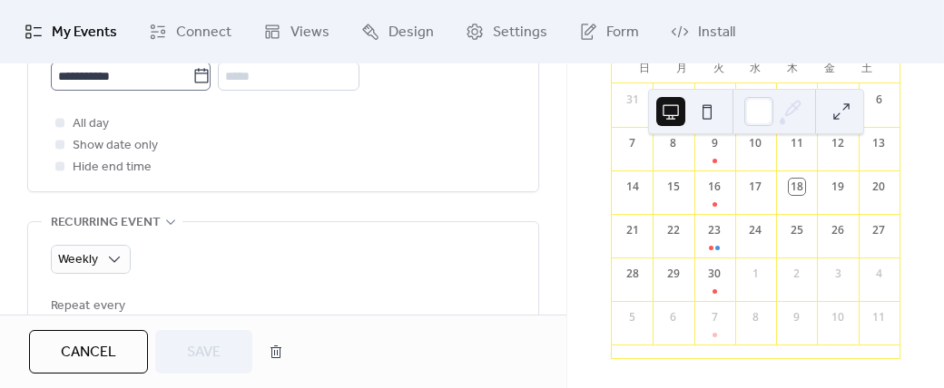
scroll to position [803, 0]
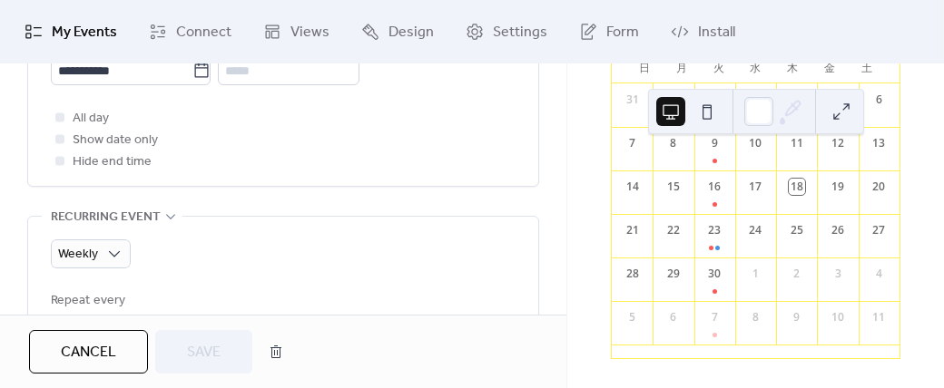
click at [62, 136] on div at bounding box center [59, 138] width 9 height 9
click at [62, 139] on div at bounding box center [59, 138] width 9 height 9
click at [59, 139] on div at bounding box center [59, 138] width 9 height 9
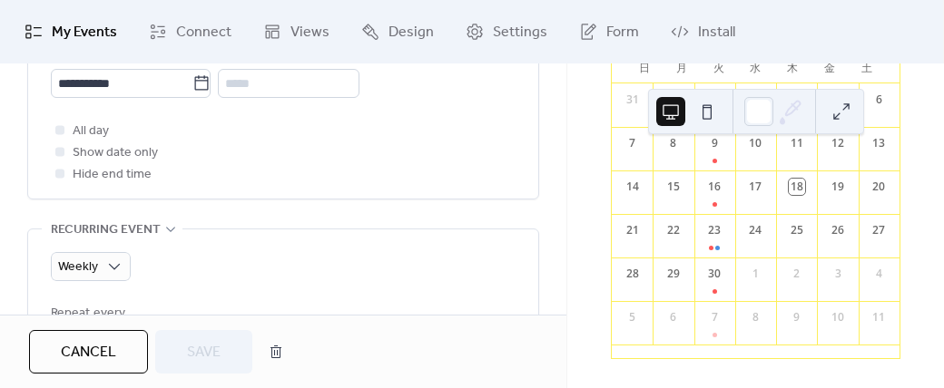
scroll to position [792, 0]
click at [58, 148] on div at bounding box center [59, 149] width 9 height 9
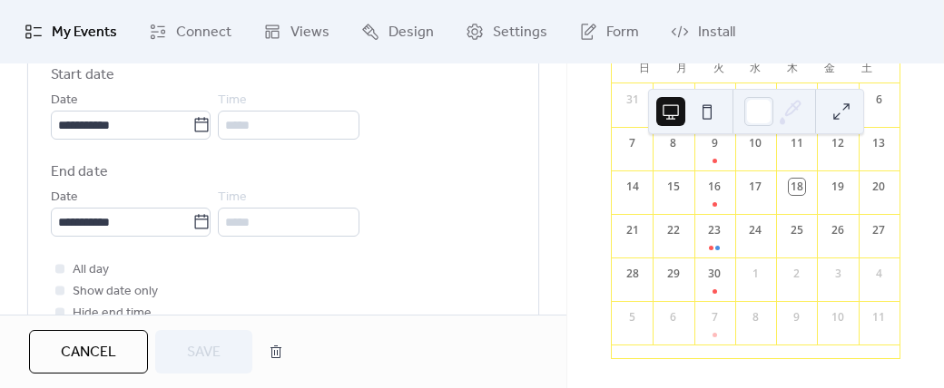
scroll to position [632, 0]
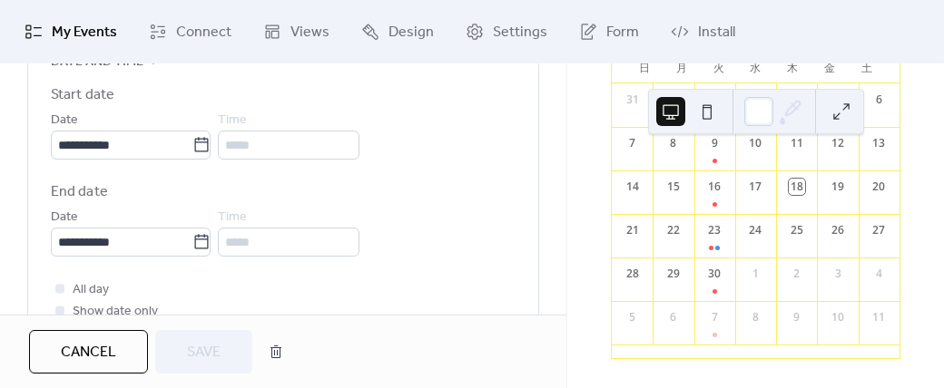
click at [530, 237] on div "**********" at bounding box center [283, 210] width 510 height 296
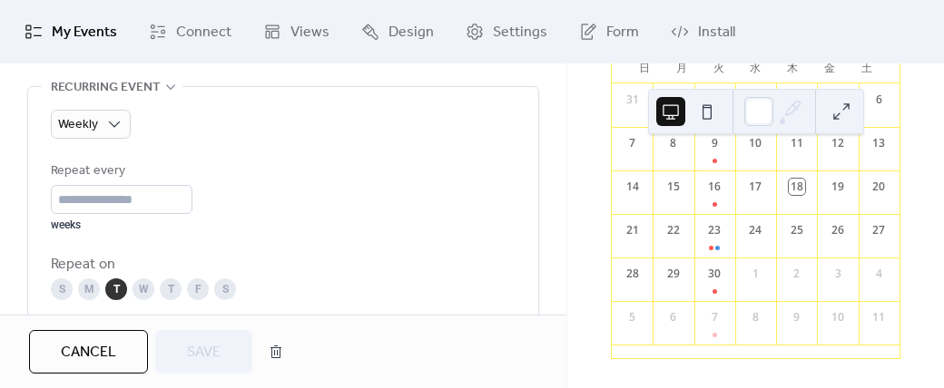
scroll to position [934, 0]
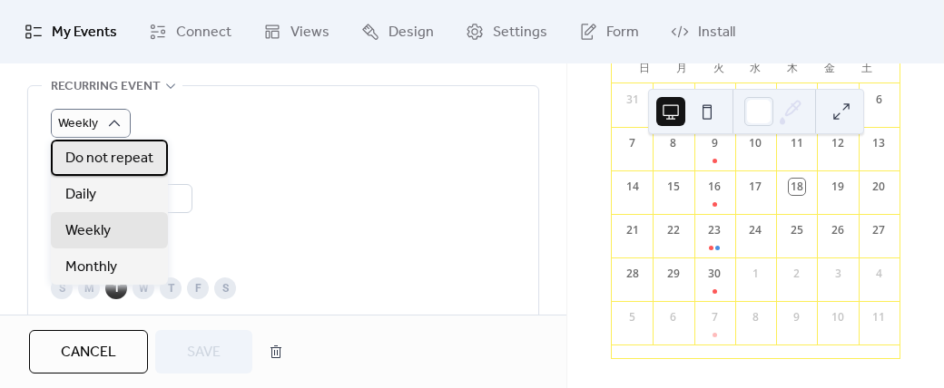
click at [97, 161] on span "Do not repeat" at bounding box center [109, 159] width 88 height 22
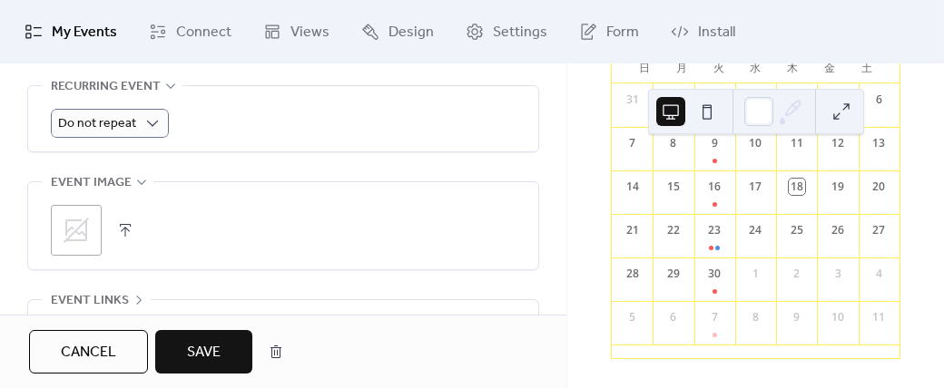
click at [194, 342] on span "Save" at bounding box center [204, 353] width 34 height 22
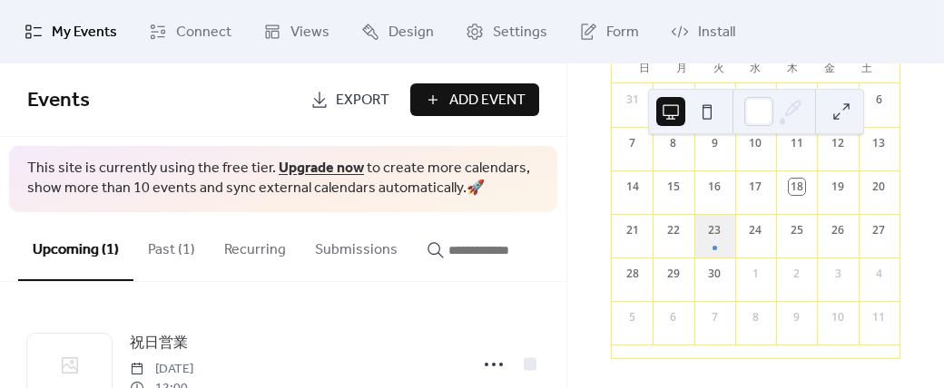
click at [712, 235] on div "23" at bounding box center [714, 236] width 41 height 44
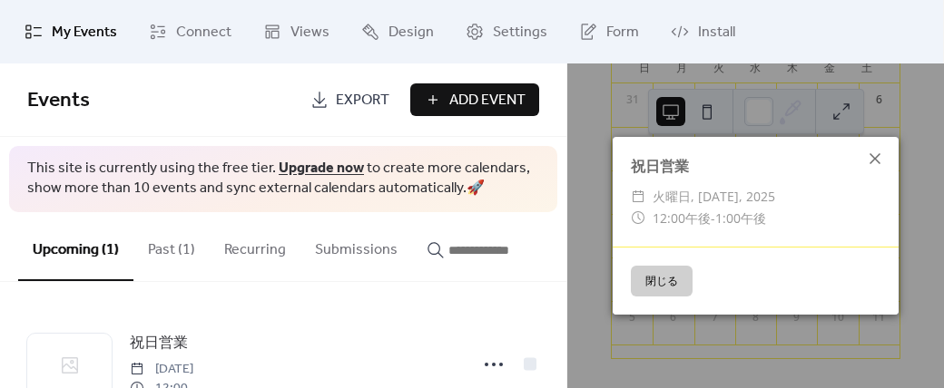
click at [869, 155] on icon at bounding box center [875, 159] width 22 height 22
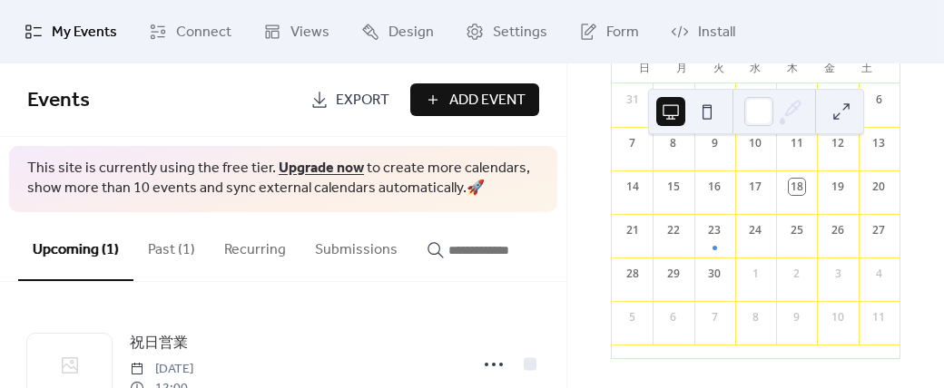
click at [252, 255] on button "Recurring" at bounding box center [255, 245] width 91 height 67
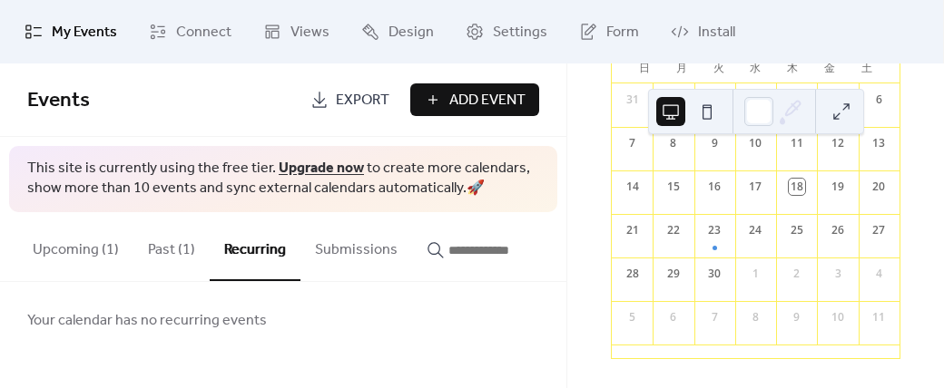
click at [149, 257] on button "Past (1)" at bounding box center [171, 245] width 76 height 67
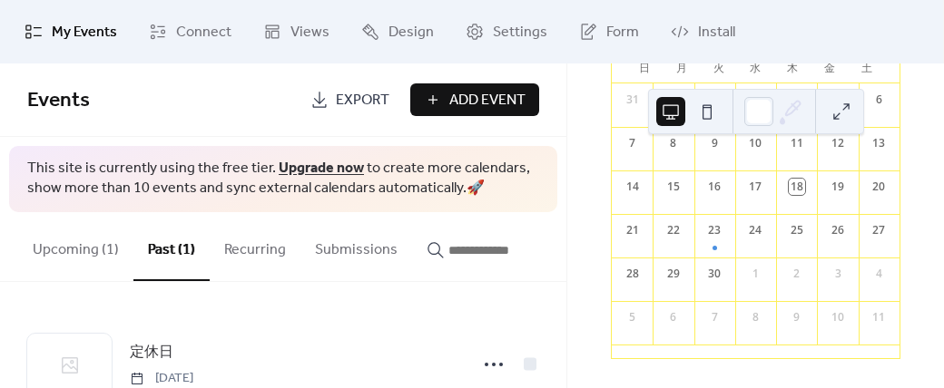
click at [80, 250] on button "Upcoming (1)" at bounding box center [75, 245] width 115 height 67
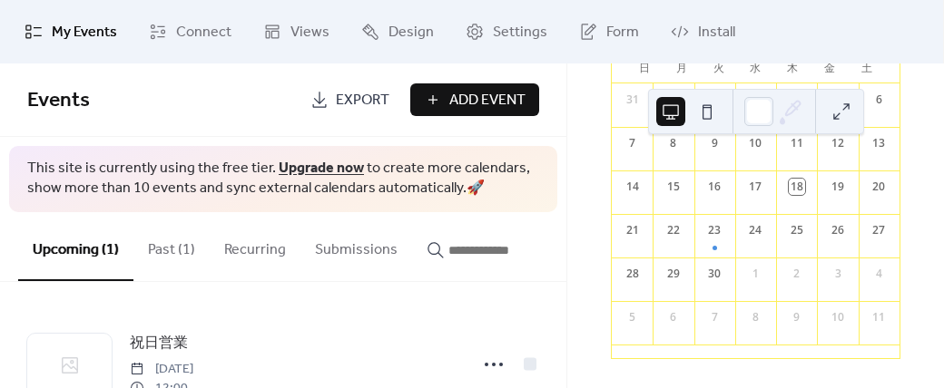
click at [164, 248] on button "Past (1)" at bounding box center [171, 245] width 76 height 67
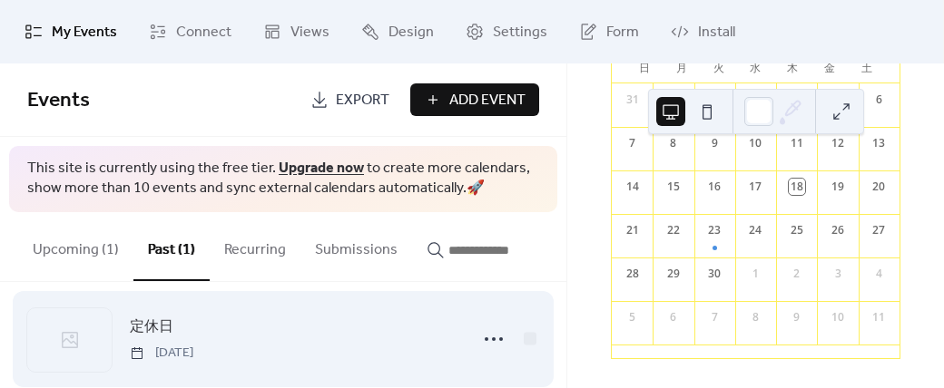
scroll to position [25, 0]
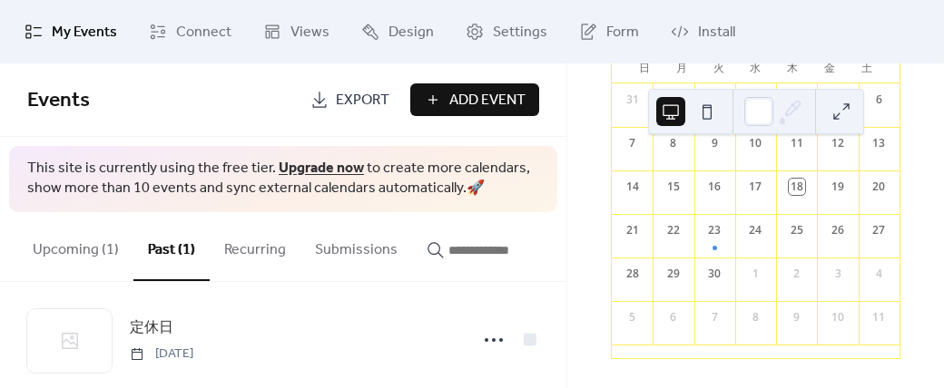
click at [67, 250] on button "Upcoming (1)" at bounding box center [75, 245] width 115 height 67
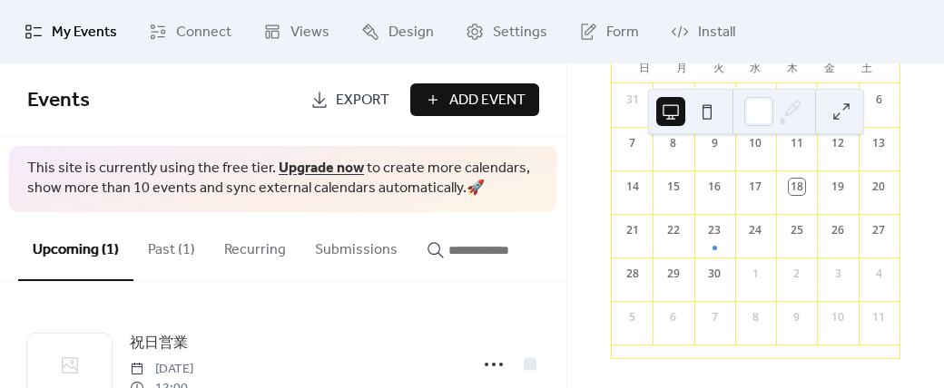
click at [167, 251] on button "Past (1)" at bounding box center [171, 245] width 76 height 67
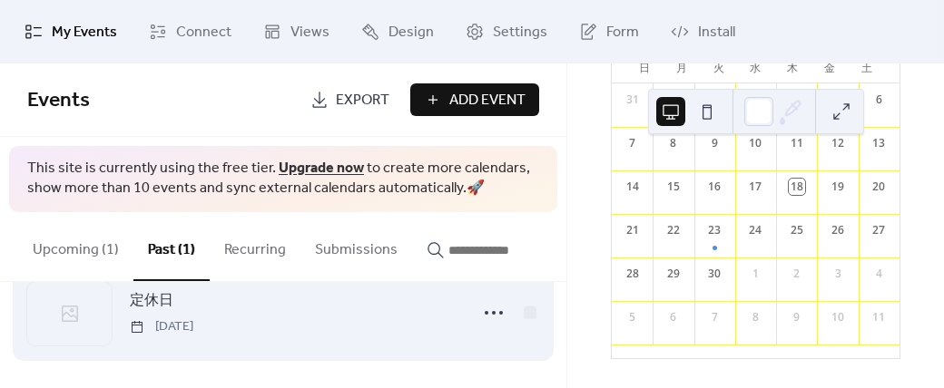
scroll to position [49, 0]
click at [155, 306] on span "定休日" at bounding box center [152, 304] width 44 height 22
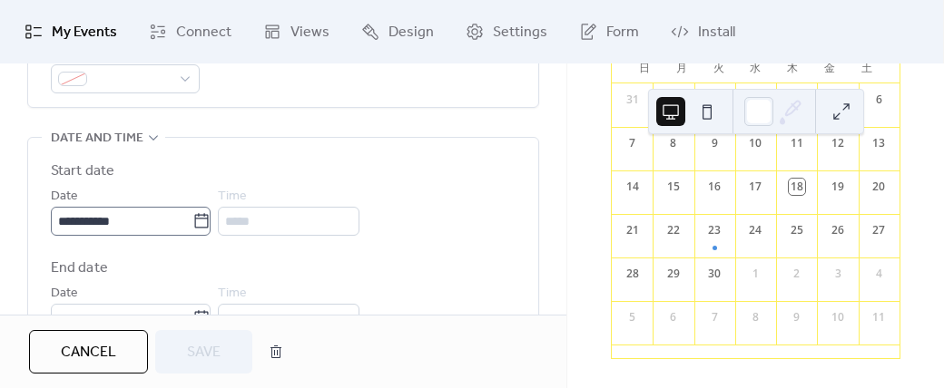
scroll to position [560, 0]
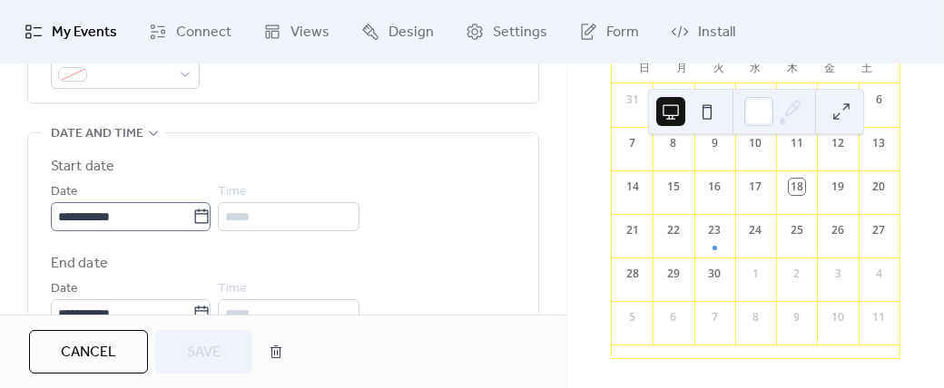
click at [206, 213] on icon at bounding box center [201, 217] width 18 height 18
click at [192, 213] on input "**********" at bounding box center [122, 216] width 142 height 29
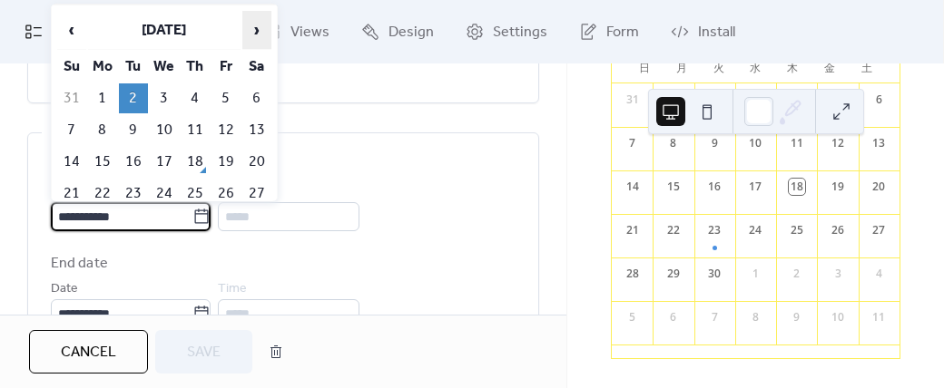
click at [258, 30] on span "›" at bounding box center [256, 30] width 27 height 36
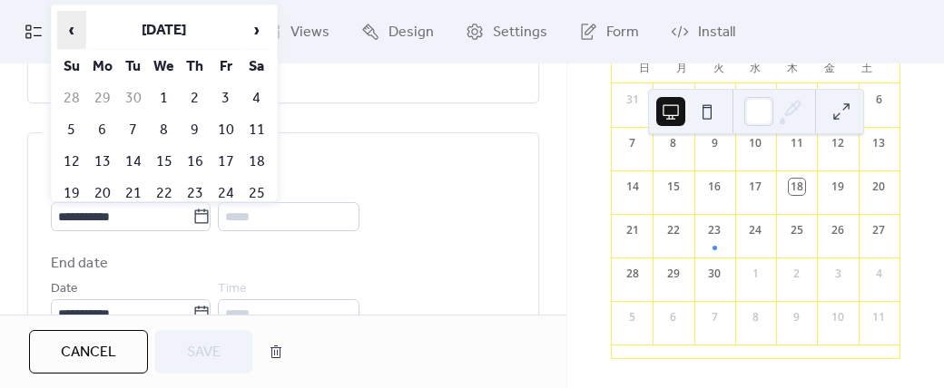
click at [74, 33] on span "‹" at bounding box center [71, 30] width 27 height 36
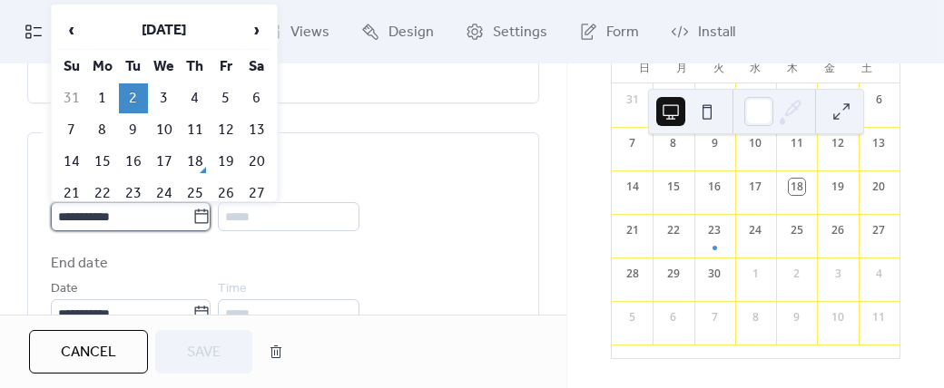
click at [86, 217] on input "**********" at bounding box center [122, 216] width 142 height 29
click at [76, 219] on input "**********" at bounding box center [122, 216] width 142 height 29
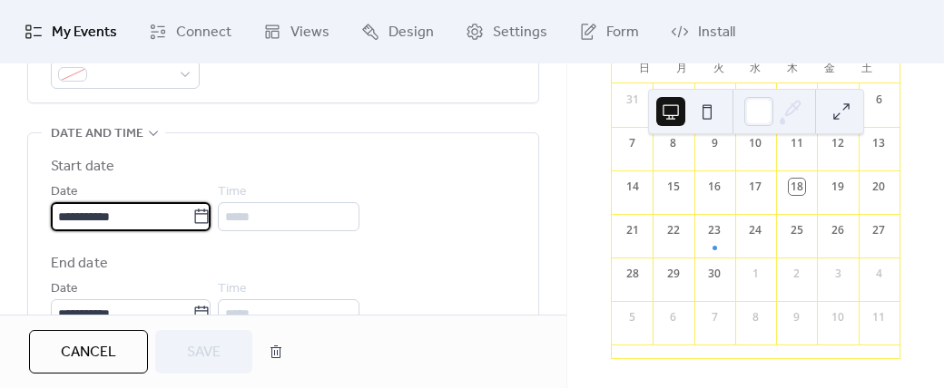
click at [65, 218] on input "**********" at bounding box center [122, 216] width 142 height 29
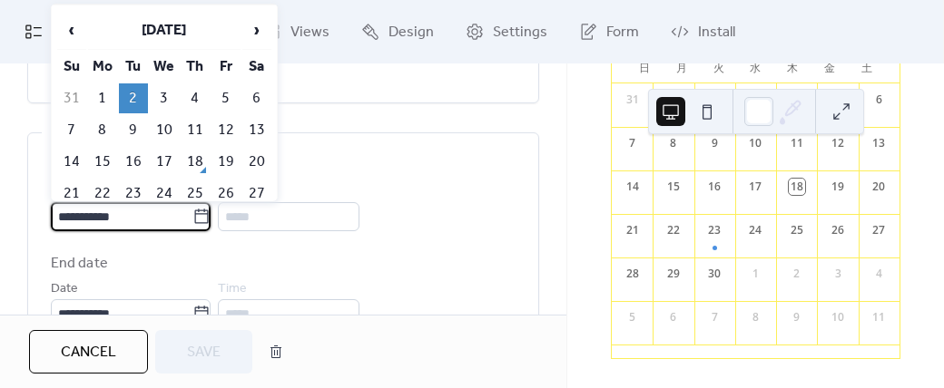
click at [67, 217] on input "**********" at bounding box center [122, 216] width 142 height 29
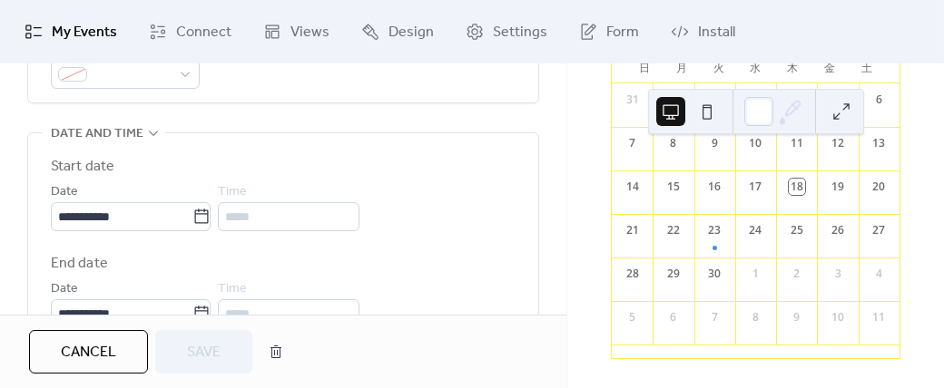
click at [429, 221] on div "**********" at bounding box center [283, 206] width 465 height 51
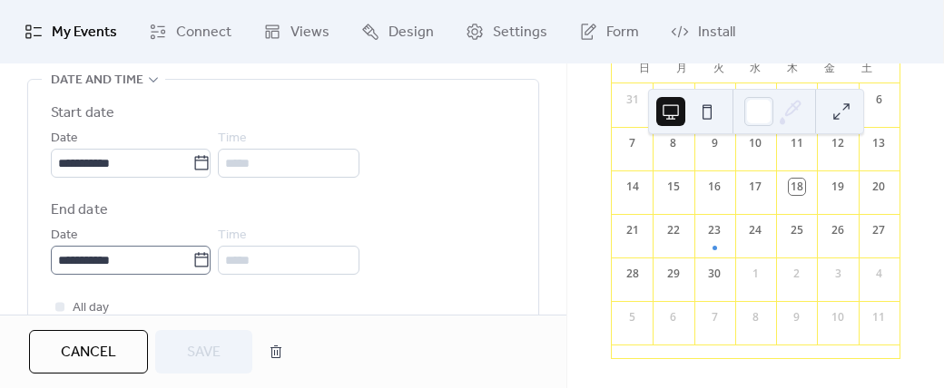
scroll to position [616, 0]
click at [205, 260] on icon at bounding box center [201, 258] width 18 height 18
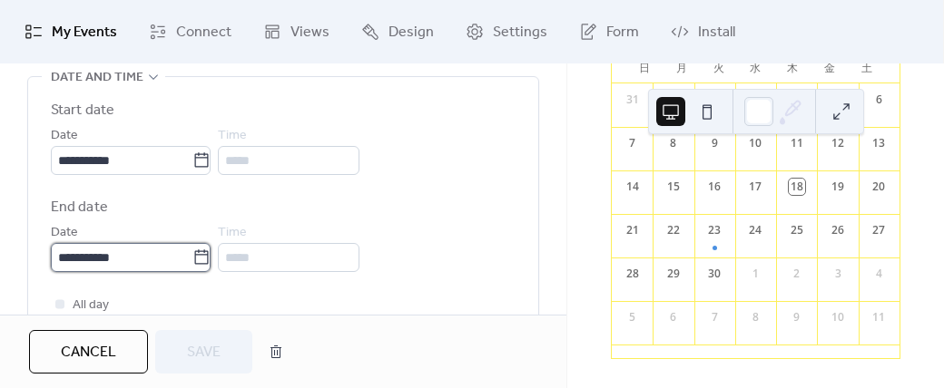
click at [192, 260] on input "**********" at bounding box center [122, 257] width 142 height 29
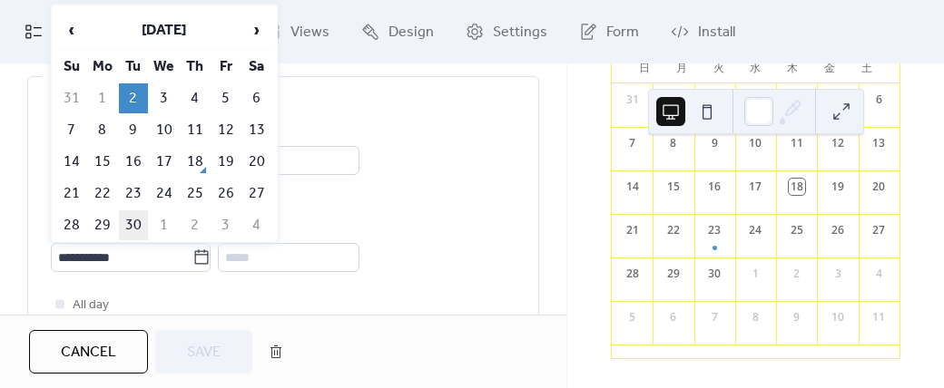
click at [134, 219] on td "30" at bounding box center [133, 226] width 29 height 30
type input "**********"
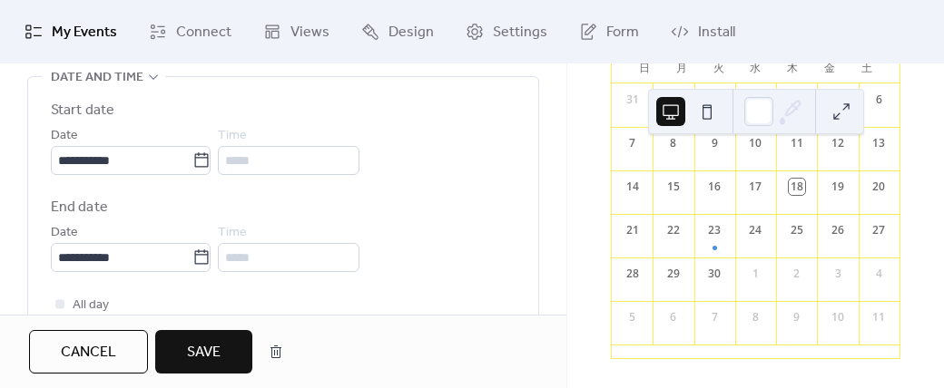
click at [424, 202] on label "End date" at bounding box center [283, 208] width 465 height 22
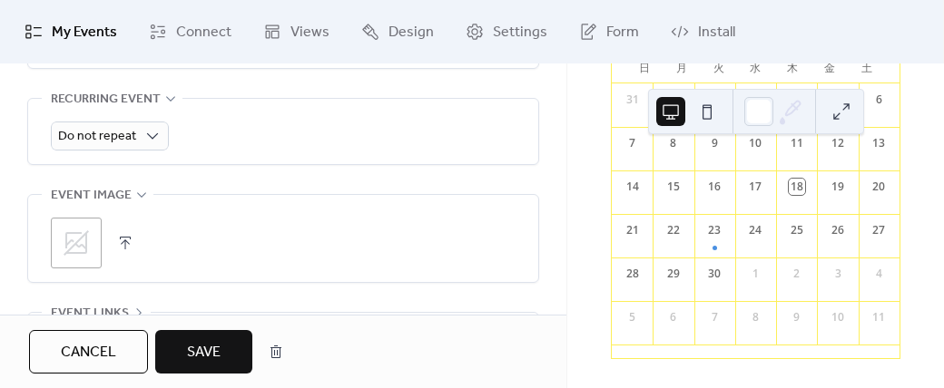
scroll to position [1115, 0]
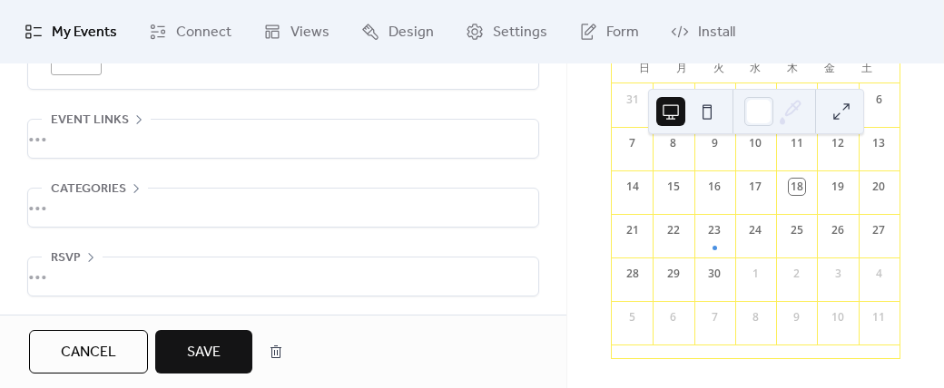
click at [209, 351] on span "Save" at bounding box center [204, 353] width 34 height 22
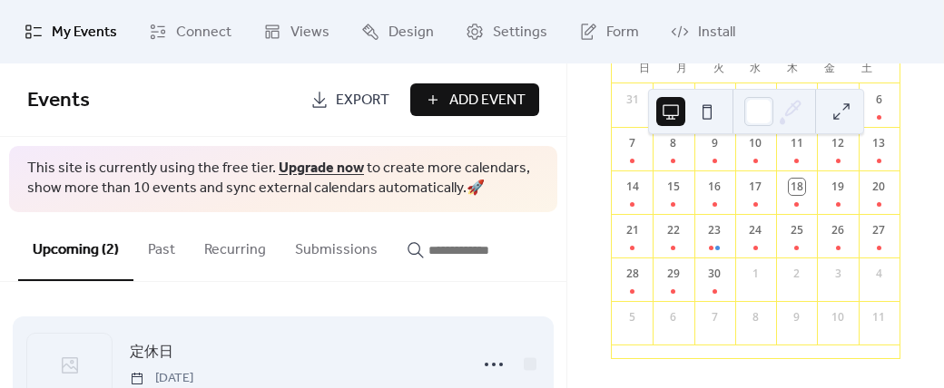
click at [145, 346] on span "定休日" at bounding box center [152, 353] width 44 height 22
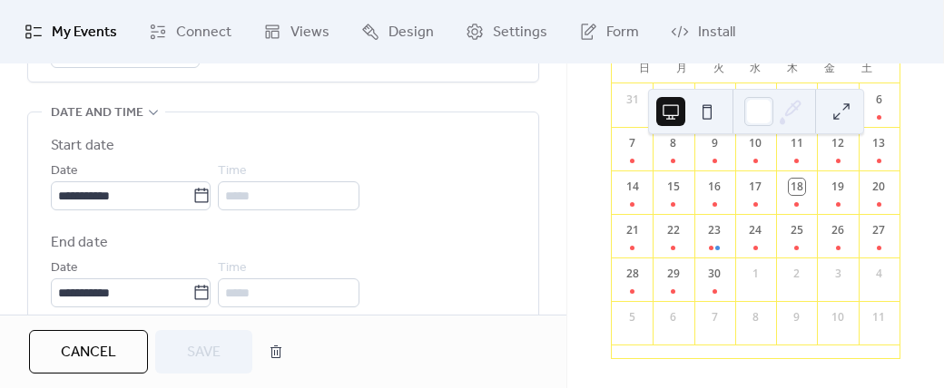
scroll to position [580, 0]
click at [208, 193] on icon at bounding box center [201, 197] width 18 height 18
click at [192, 193] on input "**********" at bounding box center [122, 196] width 142 height 29
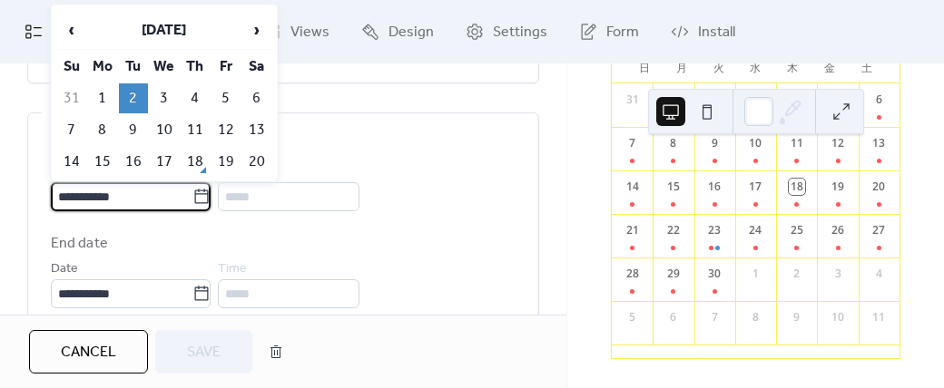
click at [77, 194] on input "**********" at bounding box center [122, 196] width 142 height 29
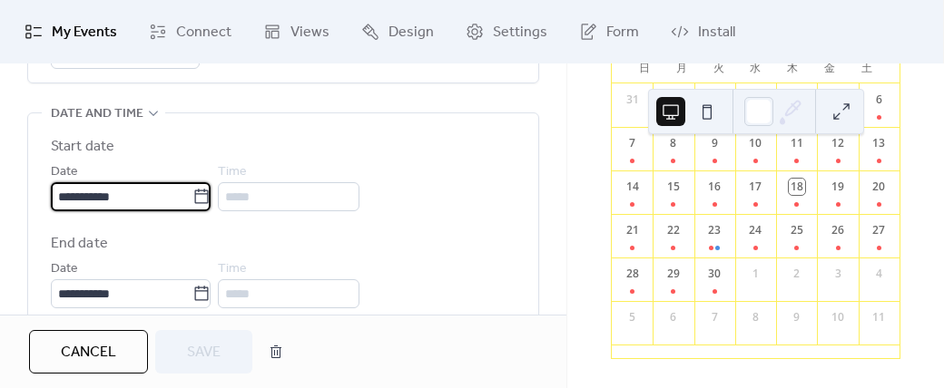
click at [74, 195] on input "**********" at bounding box center [122, 196] width 142 height 29
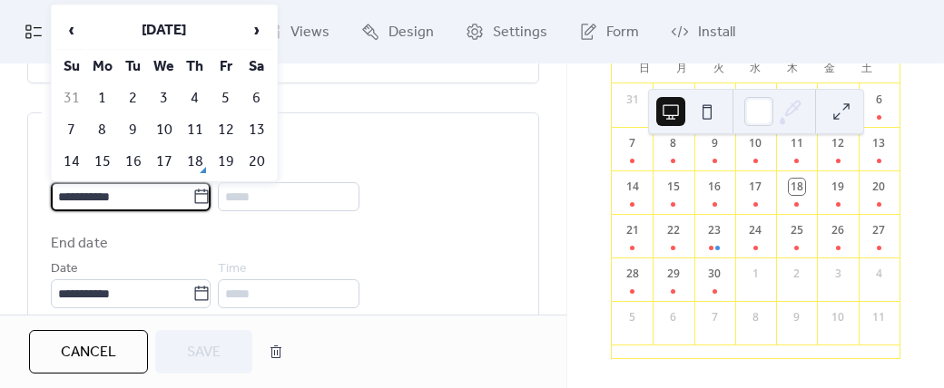
type input "**********"
click at [432, 245] on label "End date" at bounding box center [283, 244] width 465 height 22
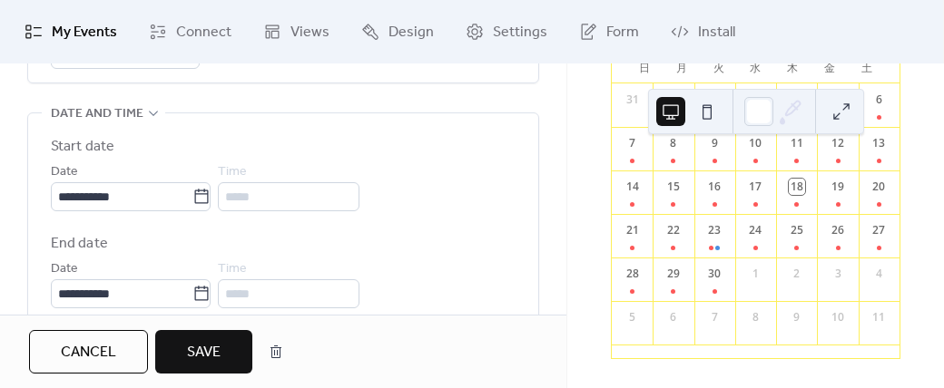
click at [196, 351] on span "Save" at bounding box center [204, 353] width 34 height 22
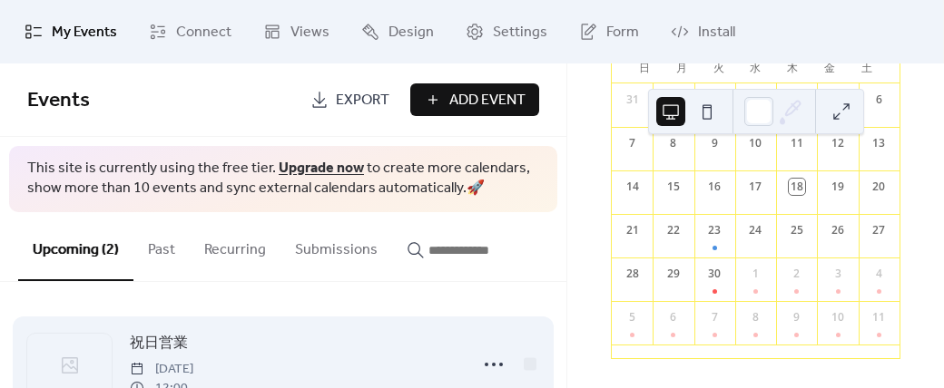
scroll to position [170, 0]
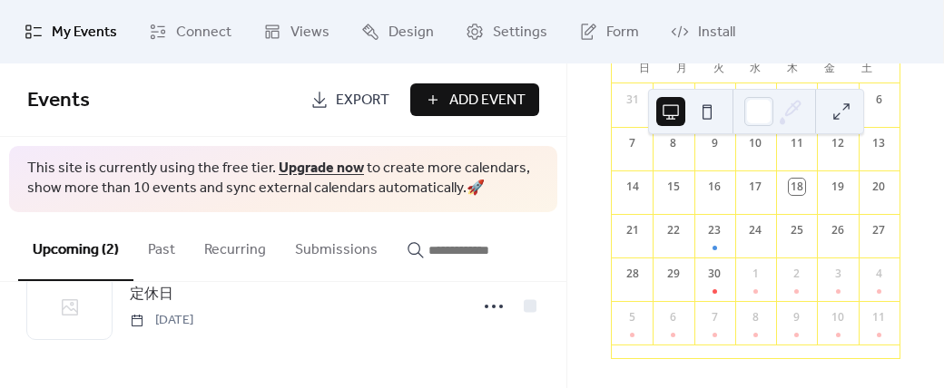
click at [100, 253] on button "Upcoming (2)" at bounding box center [75, 246] width 115 height 69
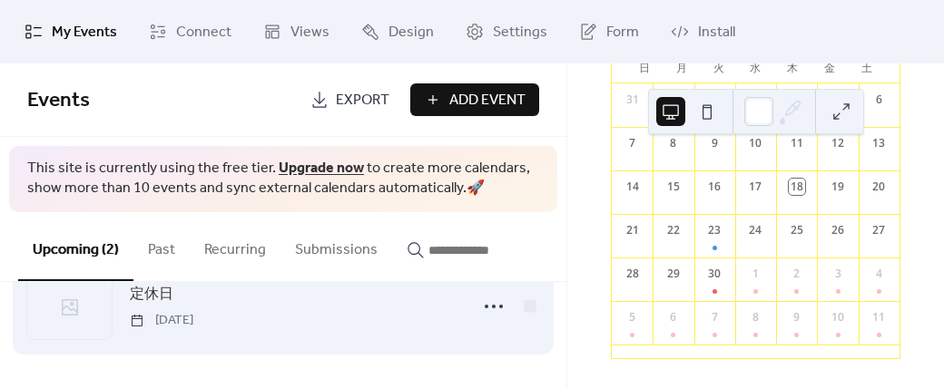
click at [158, 291] on span "定休日" at bounding box center [152, 295] width 44 height 22
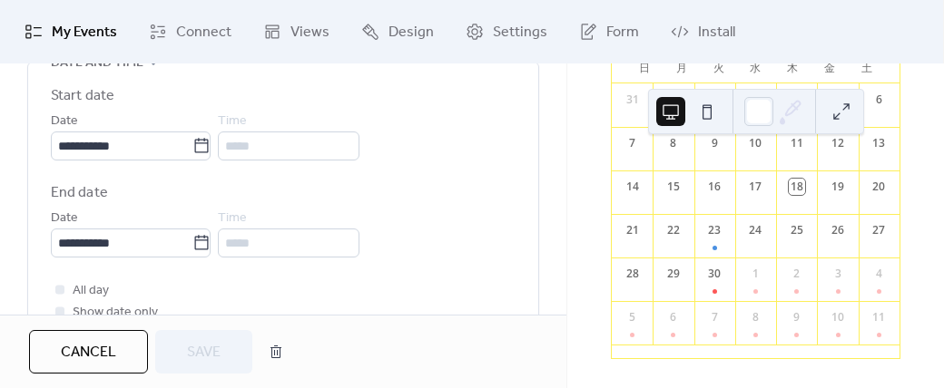
scroll to position [632, 0]
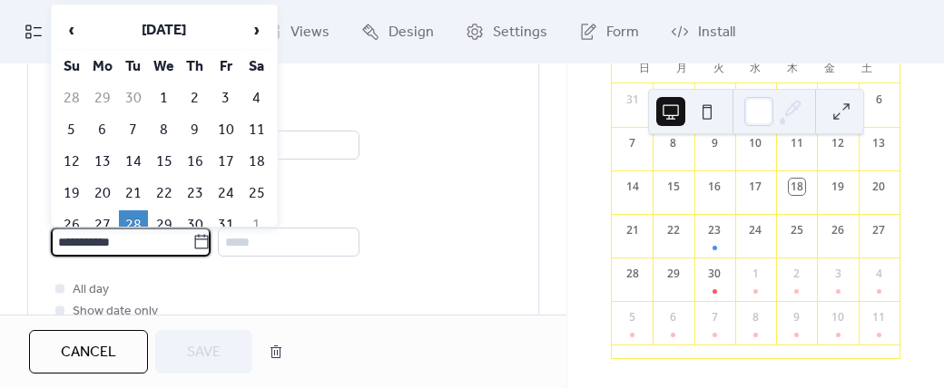
click at [148, 242] on input "**********" at bounding box center [122, 242] width 142 height 29
click at [71, 236] on input "**********" at bounding box center [122, 242] width 142 height 29
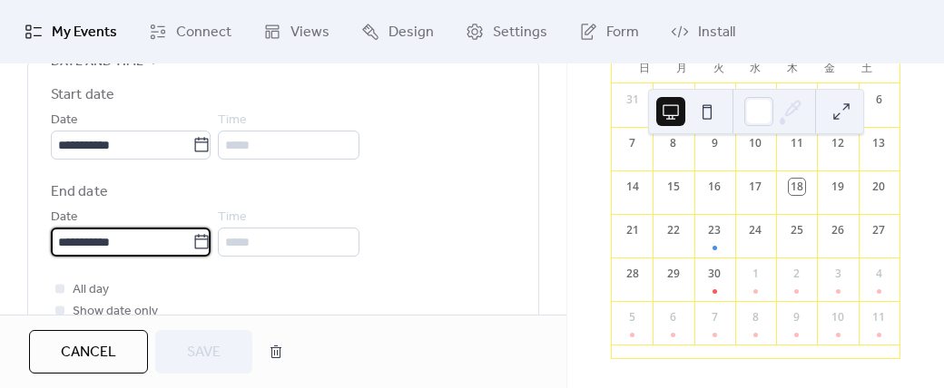
click at [461, 217] on div "**********" at bounding box center [283, 231] width 465 height 51
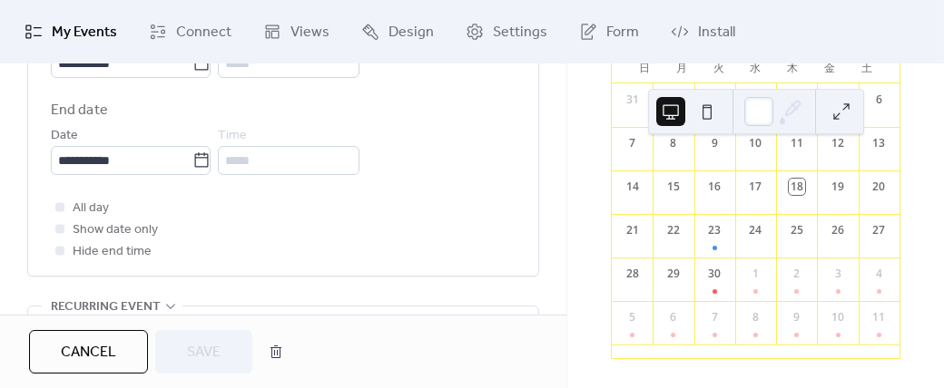
scroll to position [715, 0]
click at [156, 195] on div "All day Show date only Hide end time" at bounding box center [283, 227] width 465 height 65
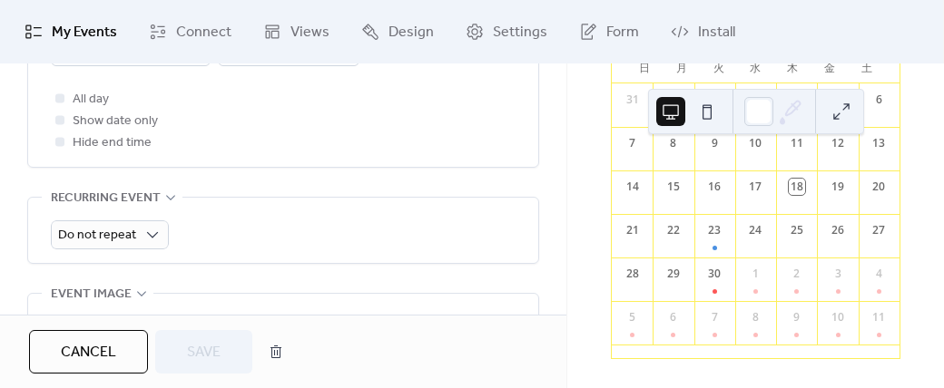
scroll to position [808, 0]
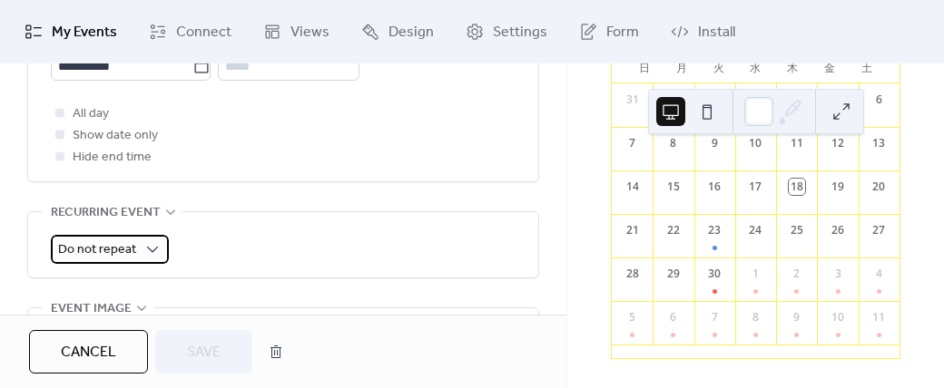
click at [109, 242] on span "Do not repeat" at bounding box center [97, 250] width 78 height 25
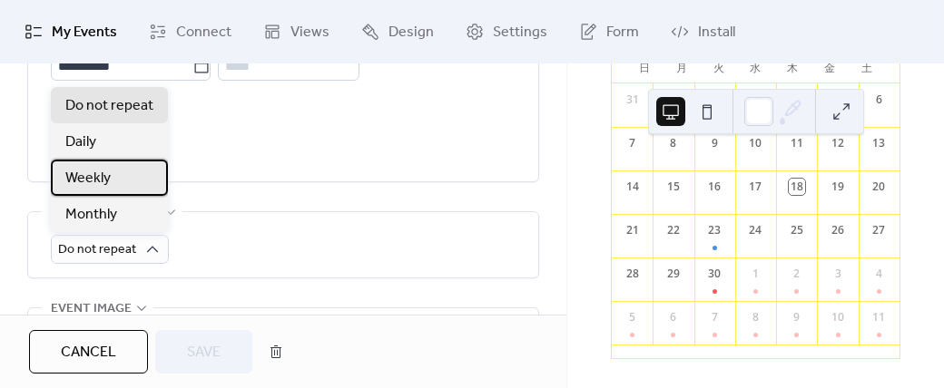
click at [102, 185] on span "Weekly" at bounding box center [87, 179] width 45 height 22
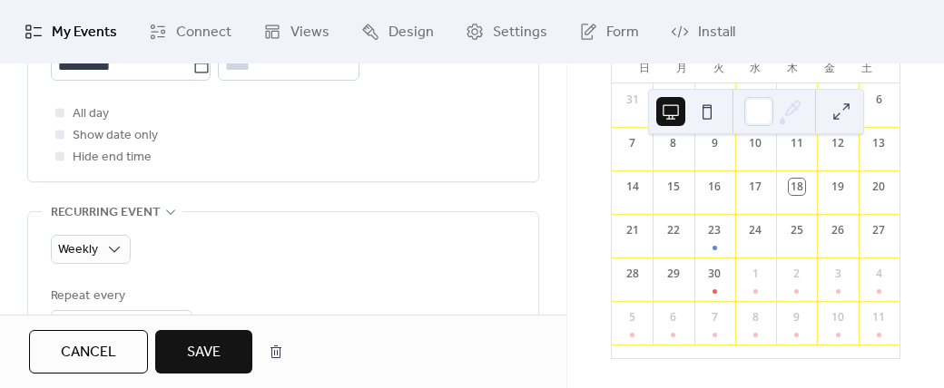
type input "**********"
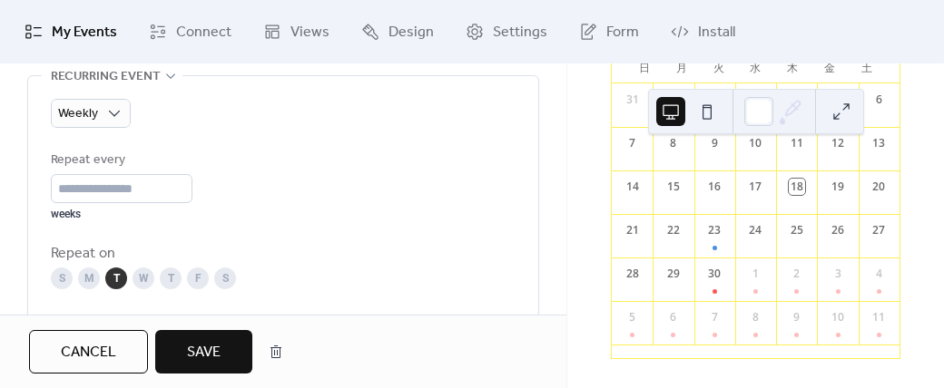
scroll to position [948, 0]
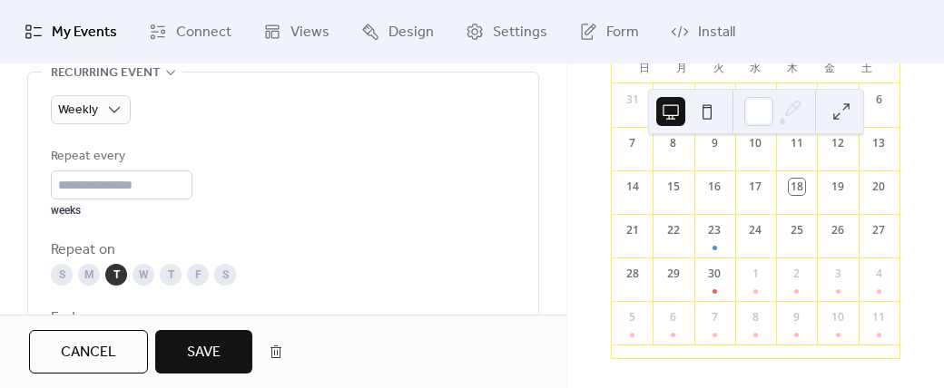
click at [184, 340] on button "Save" at bounding box center [203, 352] width 97 height 44
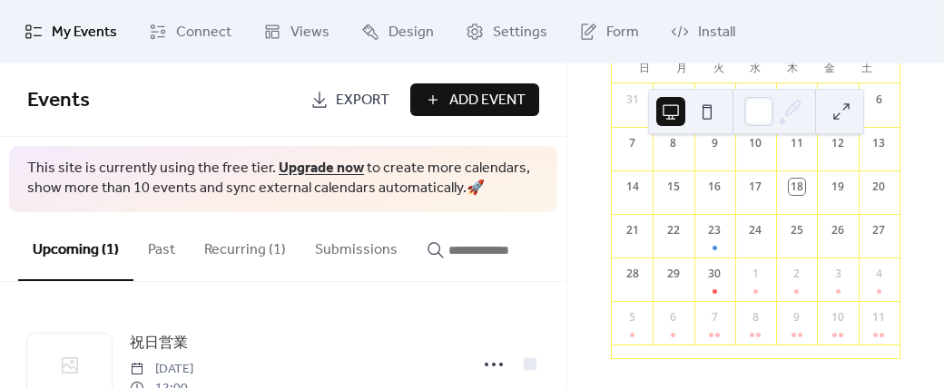
click at [259, 256] on button "Recurring (1)" at bounding box center [245, 245] width 111 height 67
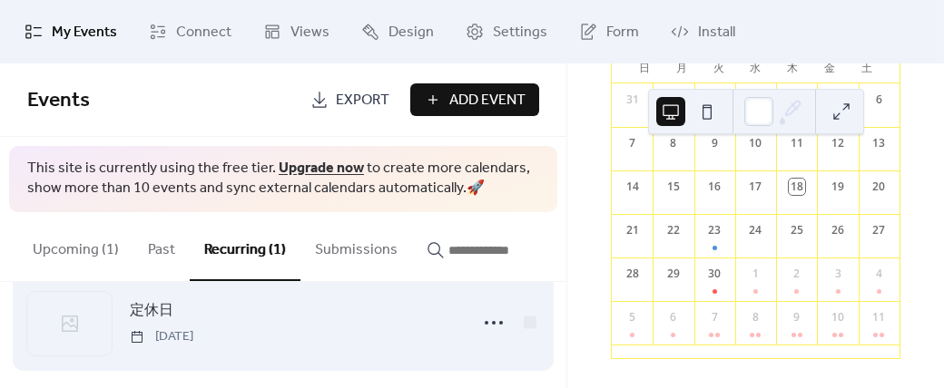
scroll to position [38, 0]
click at [142, 322] on span "定休日" at bounding box center [152, 315] width 44 height 22
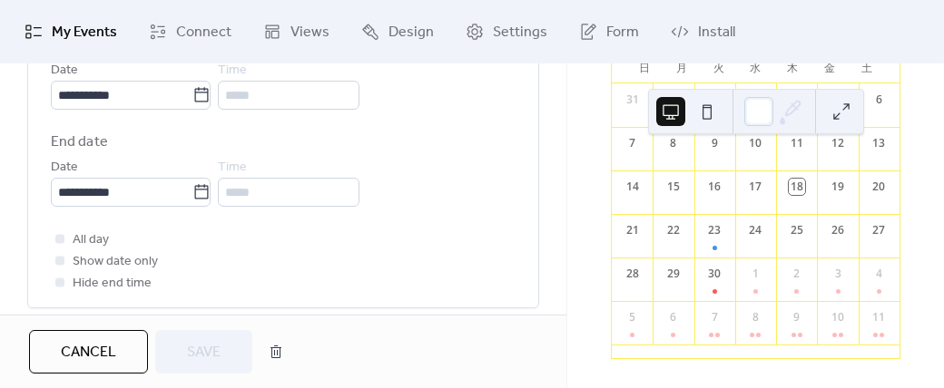
scroll to position [685, 0]
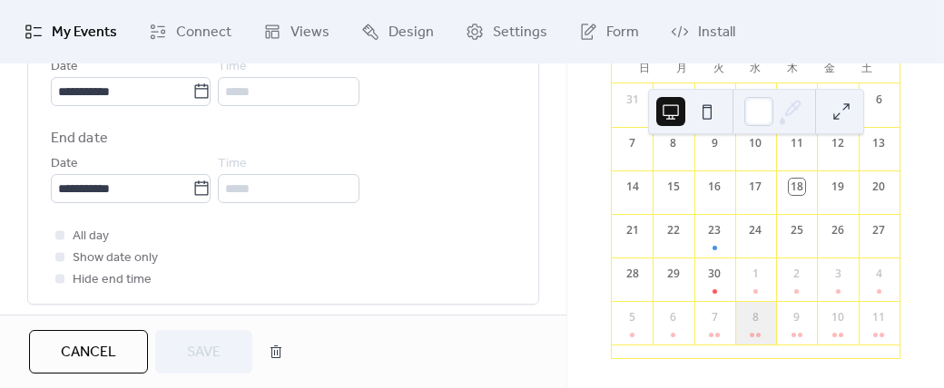
click at [760, 330] on div "8" at bounding box center [755, 323] width 41 height 44
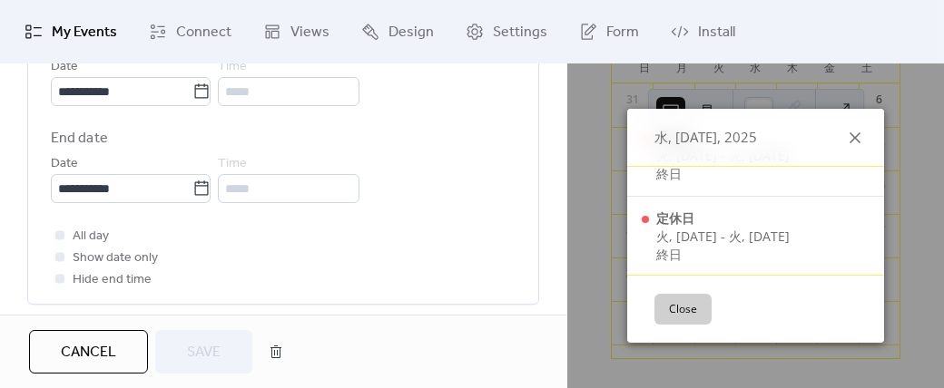
click at [853, 137] on icon at bounding box center [855, 138] width 22 height 22
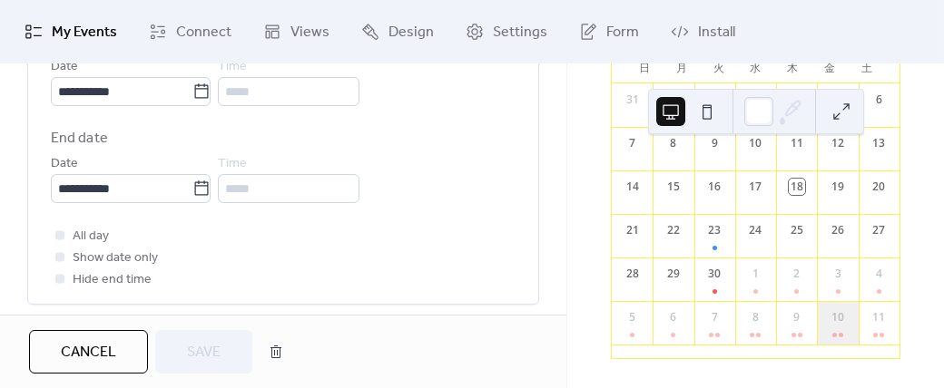
click at [832, 329] on div at bounding box center [837, 336] width 11 height 14
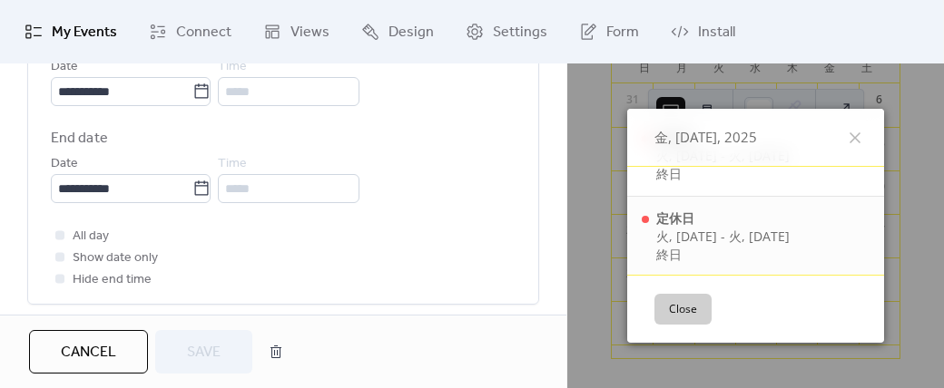
scroll to position [51, 0]
click at [848, 133] on icon at bounding box center [855, 138] width 22 height 22
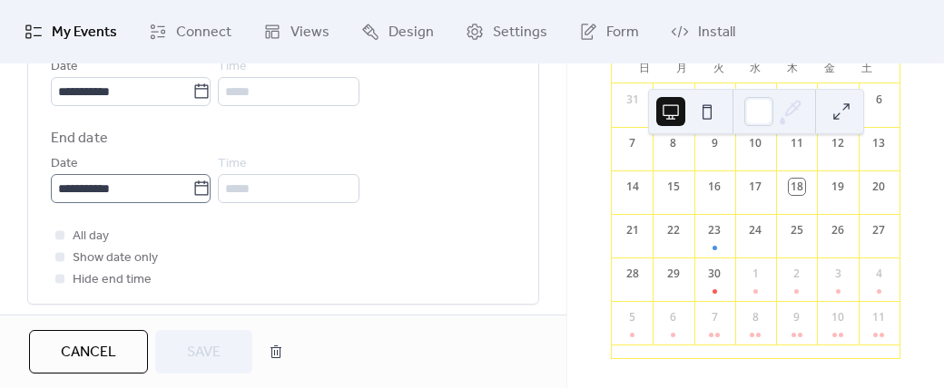
click at [205, 185] on icon at bounding box center [201, 189] width 18 height 18
click at [192, 185] on input "**********" at bounding box center [122, 188] width 142 height 29
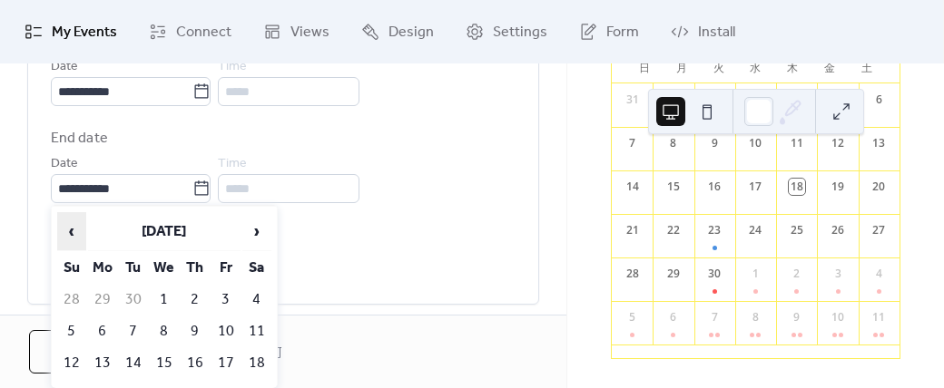
click at [68, 230] on span "‹" at bounding box center [71, 231] width 27 height 36
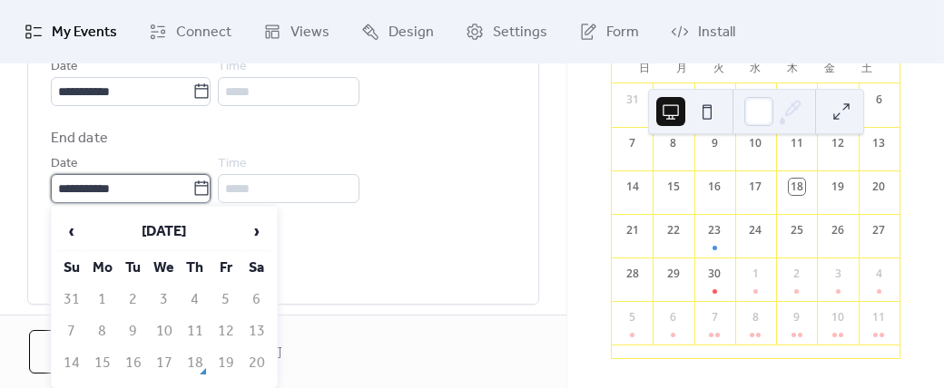
click at [96, 193] on input "**********" at bounding box center [122, 188] width 142 height 29
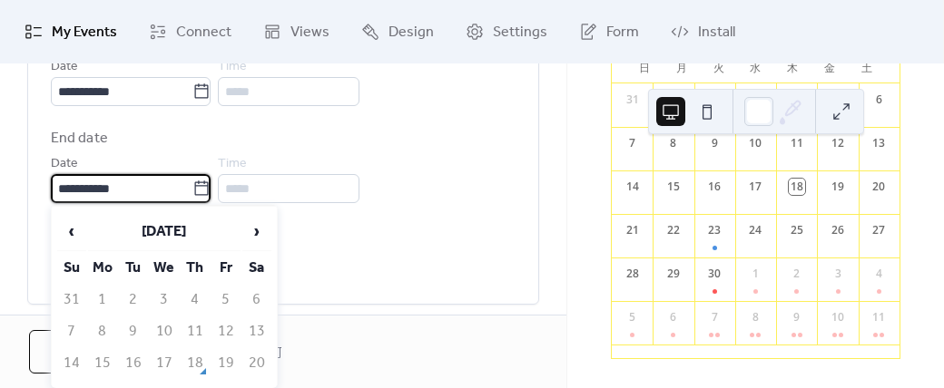
click at [68, 189] on input "**********" at bounding box center [122, 188] width 142 height 29
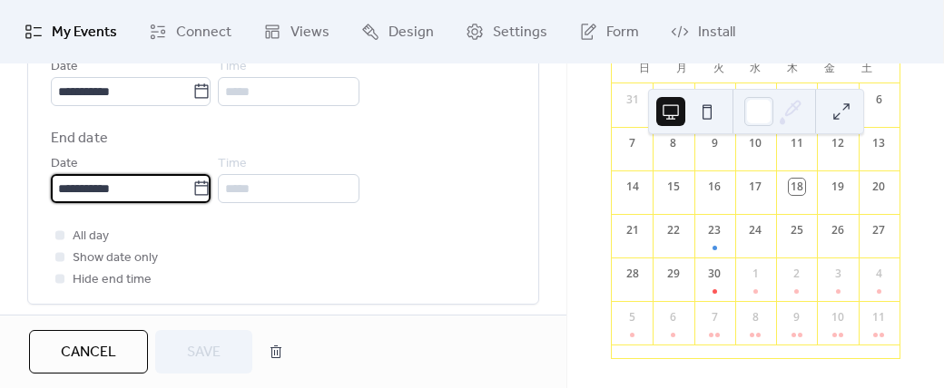
click at [465, 164] on div "**********" at bounding box center [283, 177] width 465 height 51
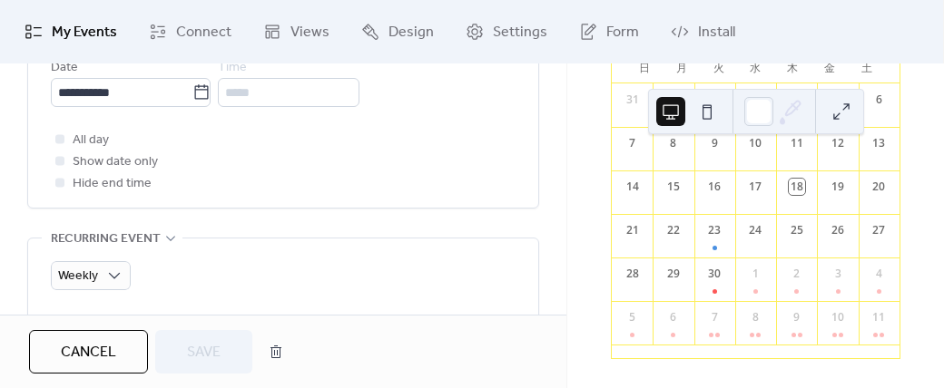
scroll to position [782, 0]
click at [185, 141] on div "All day Show date only Hide end time" at bounding box center [283, 160] width 465 height 65
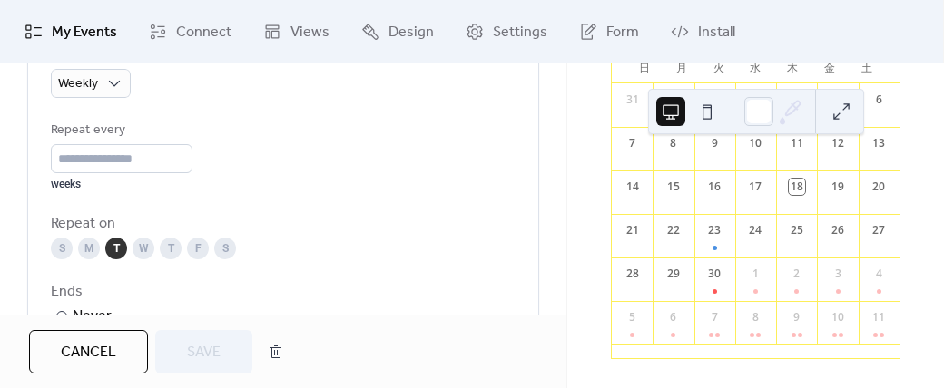
scroll to position [982, 0]
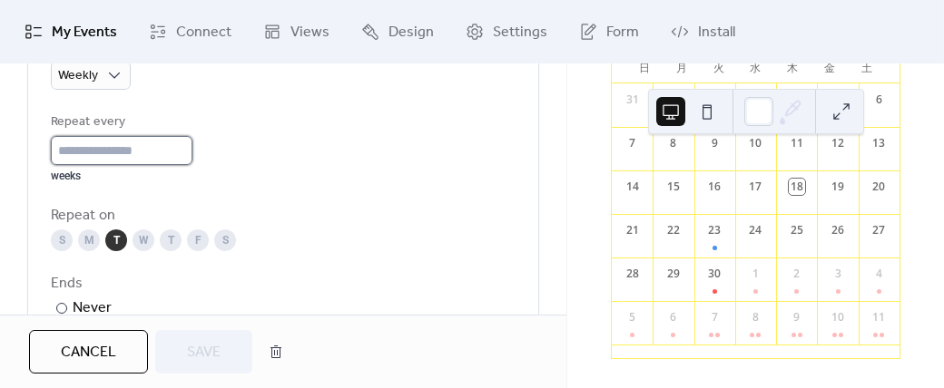
click at [119, 152] on input "*" at bounding box center [122, 150] width 142 height 29
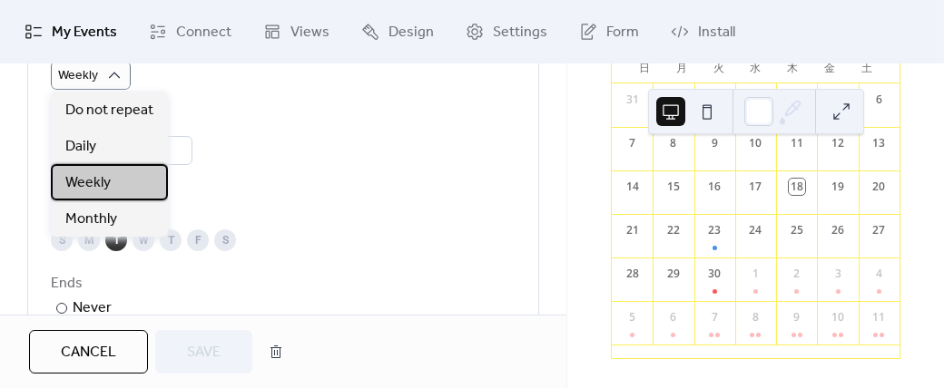
click at [84, 184] on span "Weekly" at bounding box center [87, 183] width 45 height 22
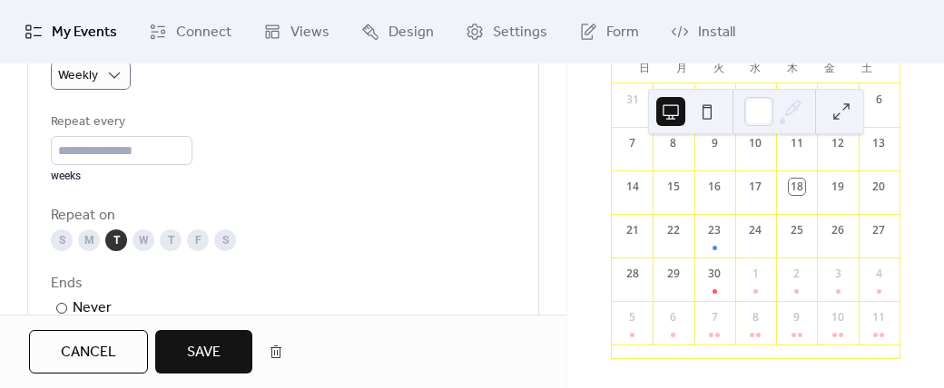
type input "**********"
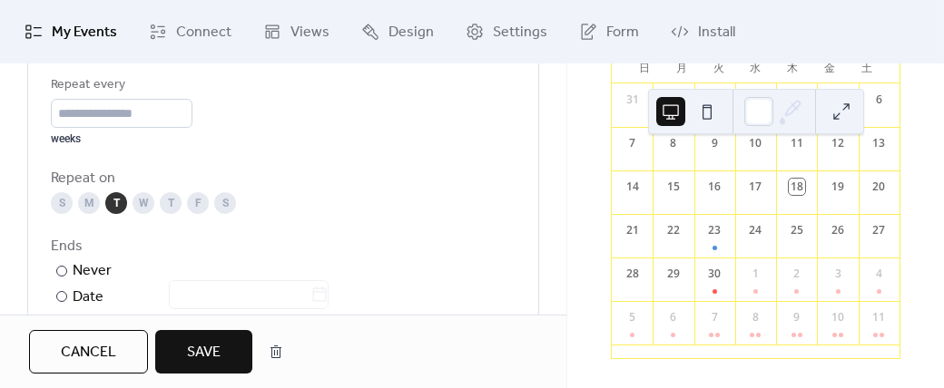
scroll to position [1020, 0]
click at [228, 342] on button "Save" at bounding box center [203, 352] width 97 height 44
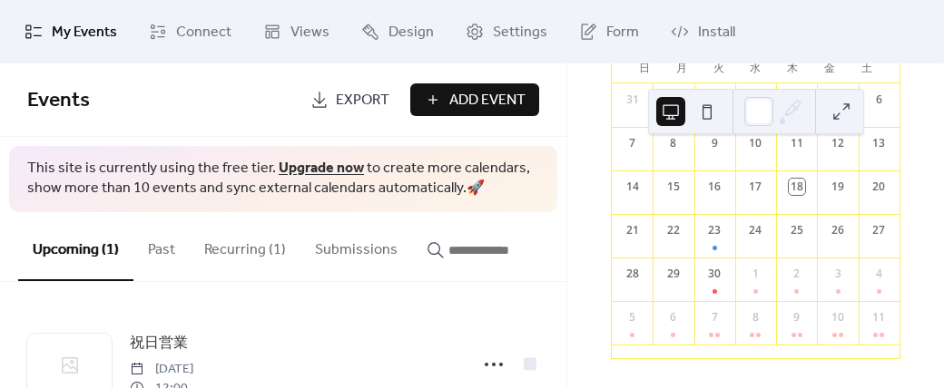
click at [230, 250] on button "Recurring (1)" at bounding box center [245, 245] width 111 height 67
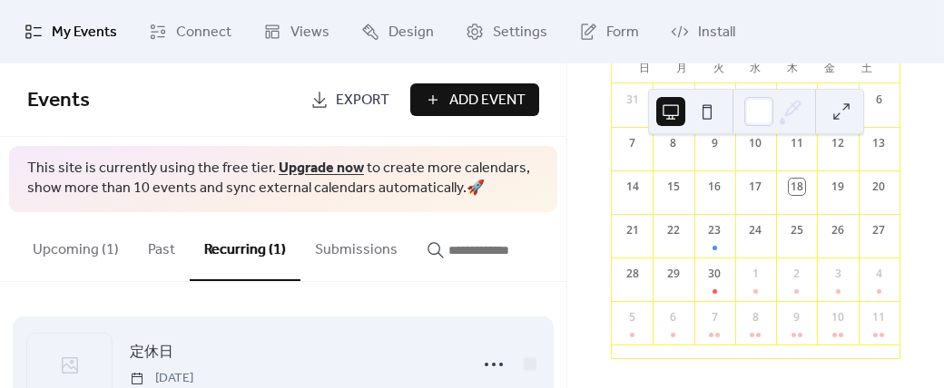
scroll to position [64, 0]
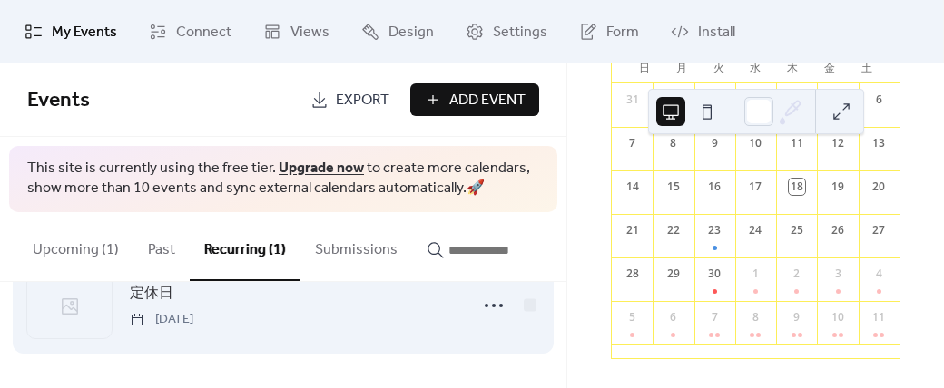
drag, startPoint x: 126, startPoint y: 304, endPoint x: 140, endPoint y: 298, distance: 15.0
click at [140, 298] on span "定休日" at bounding box center [152, 294] width 44 height 22
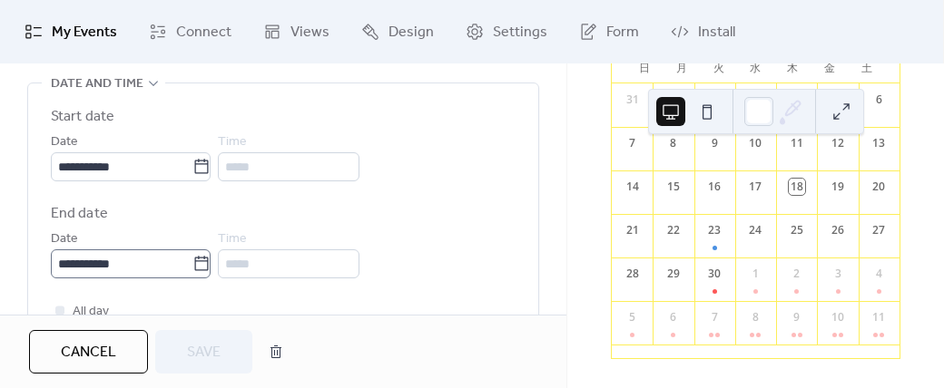
scroll to position [615, 0]
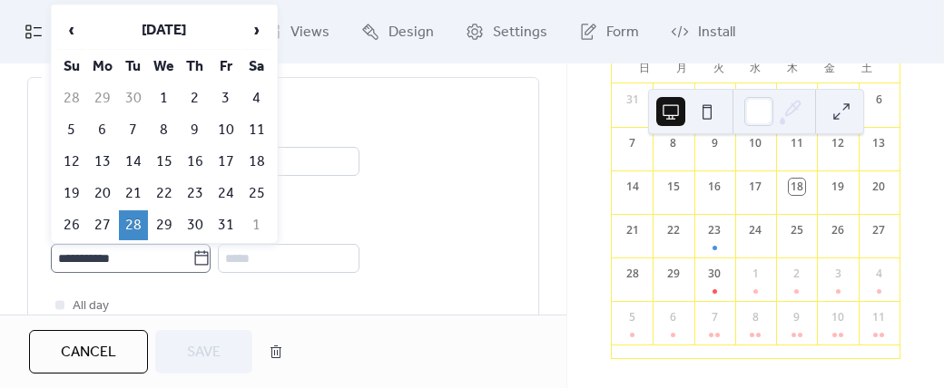
click at [211, 256] on icon at bounding box center [201, 259] width 18 height 18
click at [192, 256] on input "**********" at bounding box center [122, 258] width 142 height 29
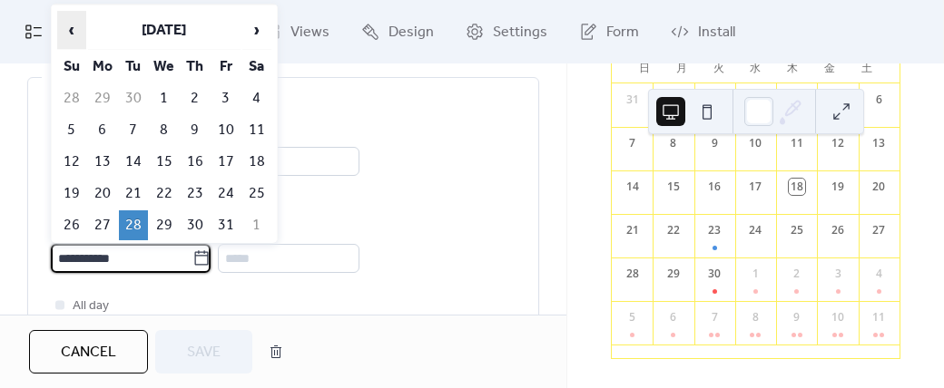
click at [73, 29] on span "‹" at bounding box center [71, 30] width 27 height 36
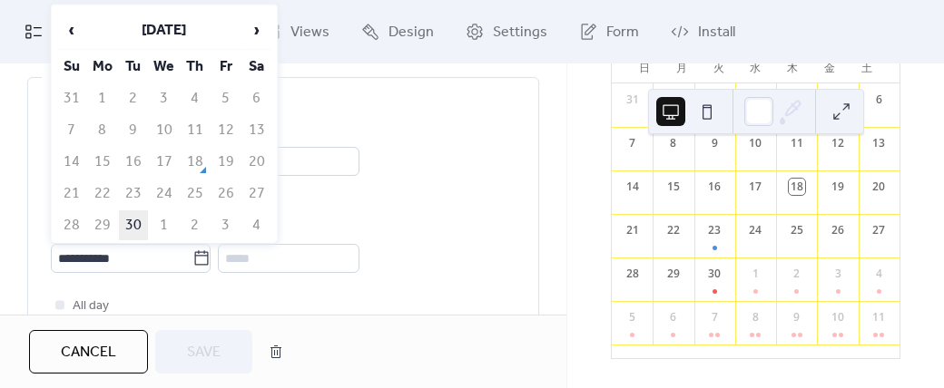
click at [136, 219] on td "30" at bounding box center [133, 226] width 29 height 30
type input "**********"
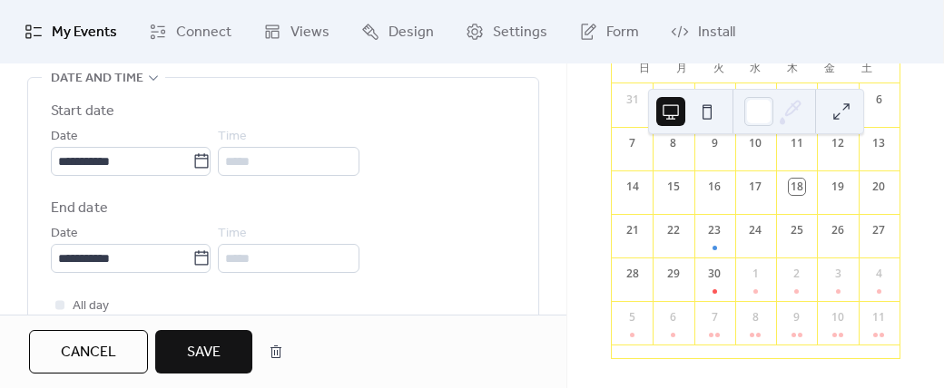
click at [214, 349] on span "Save" at bounding box center [204, 353] width 34 height 22
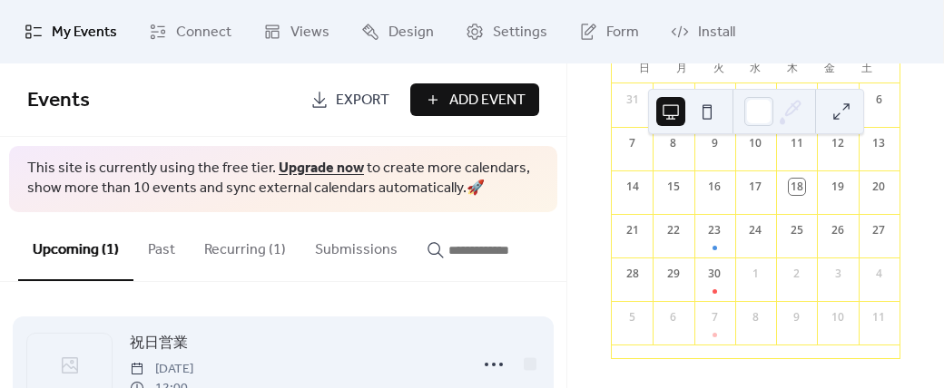
scroll to position [64, 0]
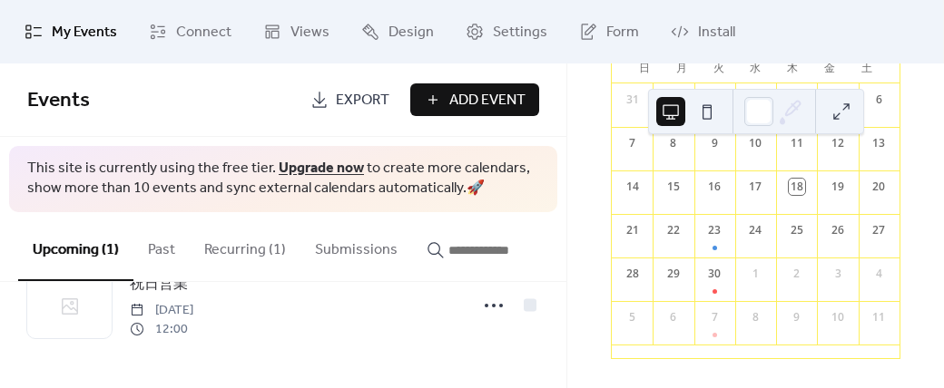
click at [218, 257] on button "Recurring (1)" at bounding box center [245, 245] width 111 height 67
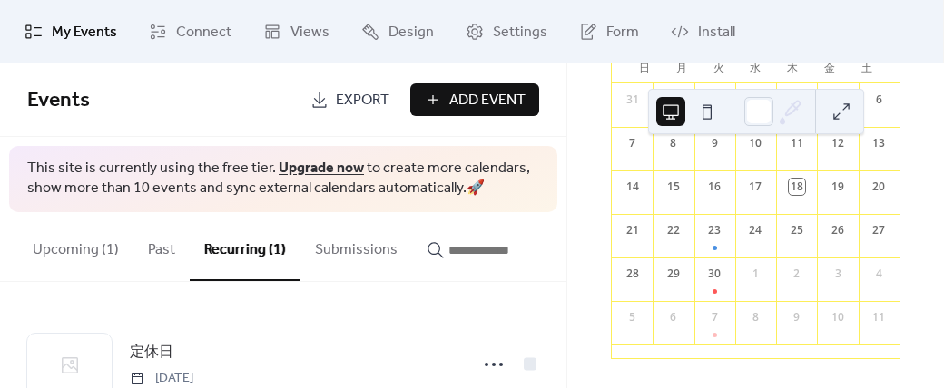
click at [239, 250] on button "Recurring (1)" at bounding box center [245, 246] width 111 height 69
click at [241, 251] on button "Recurring (1)" at bounding box center [245, 246] width 111 height 69
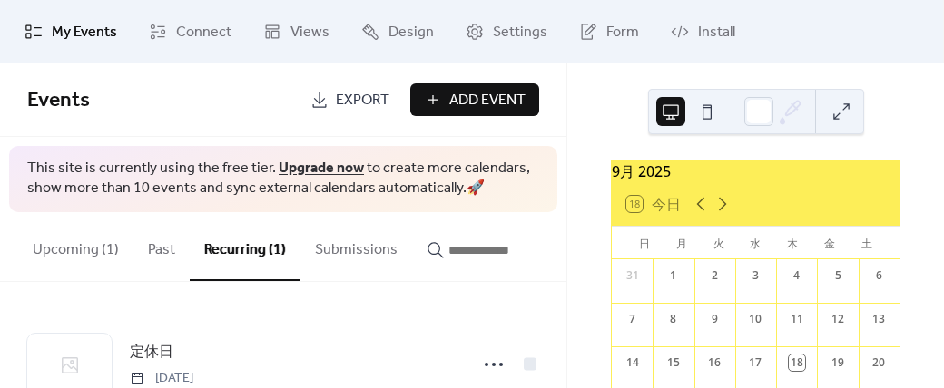
scroll to position [186, 0]
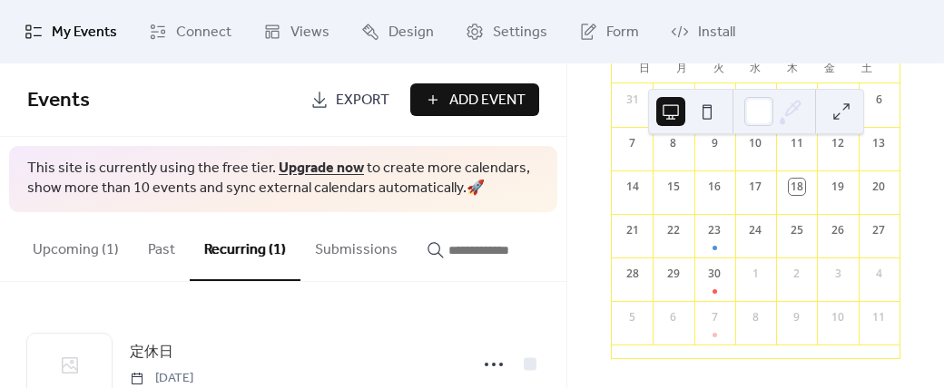
click at [234, 241] on button "Recurring (1)" at bounding box center [245, 246] width 111 height 69
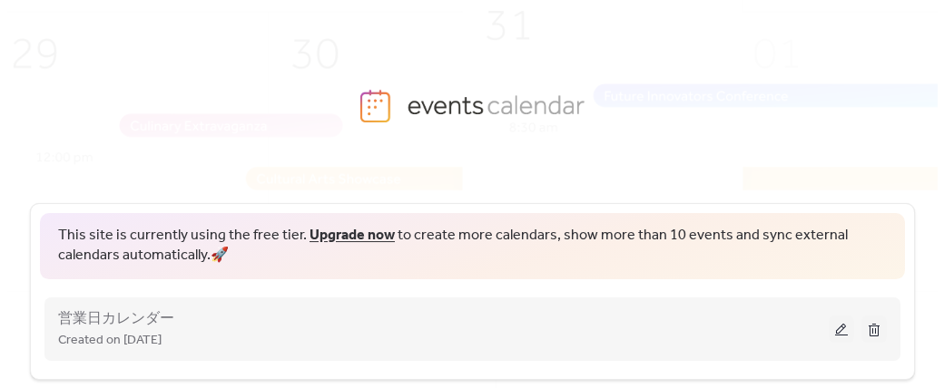
scroll to position [31, 0]
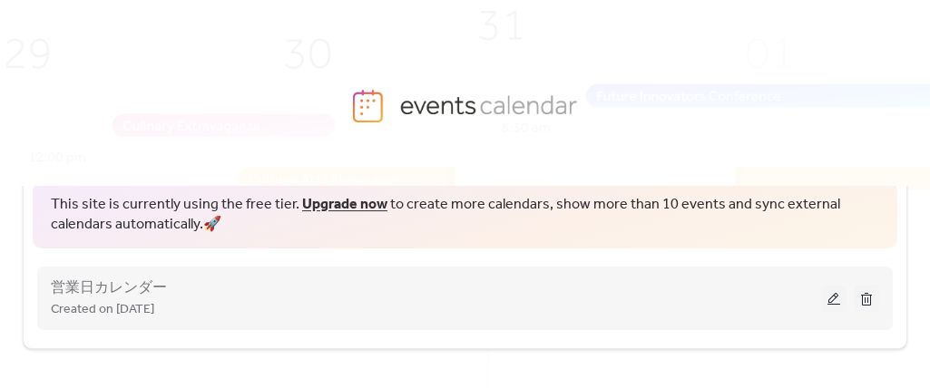
click at [825, 299] on button at bounding box center [833, 298] width 25 height 27
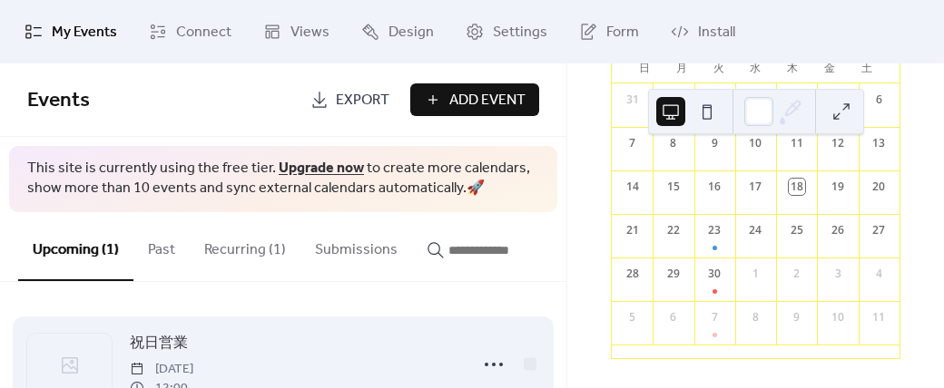
scroll to position [64, 0]
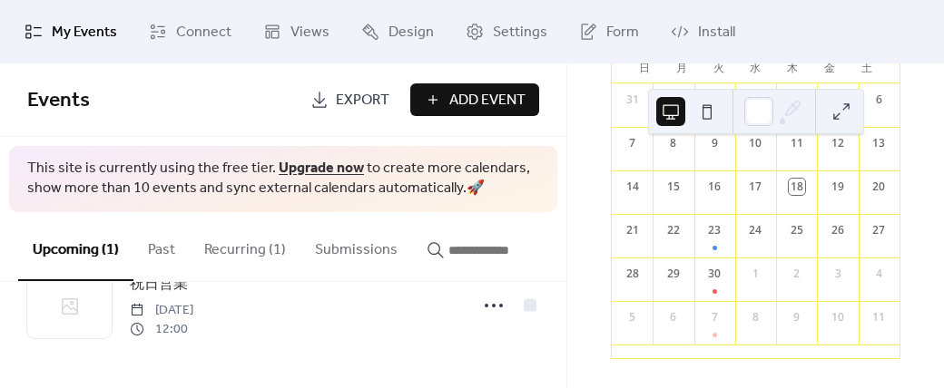
click at [232, 255] on button "Recurring (1)" at bounding box center [245, 245] width 111 height 67
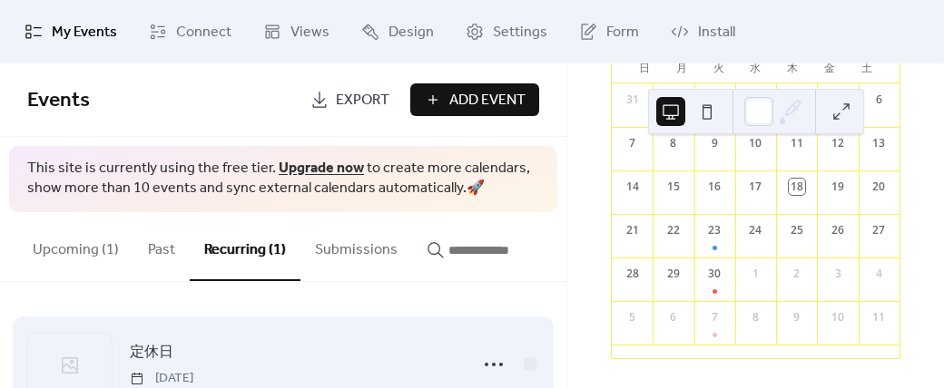
click at [166, 354] on span "定休日" at bounding box center [152, 353] width 44 height 22
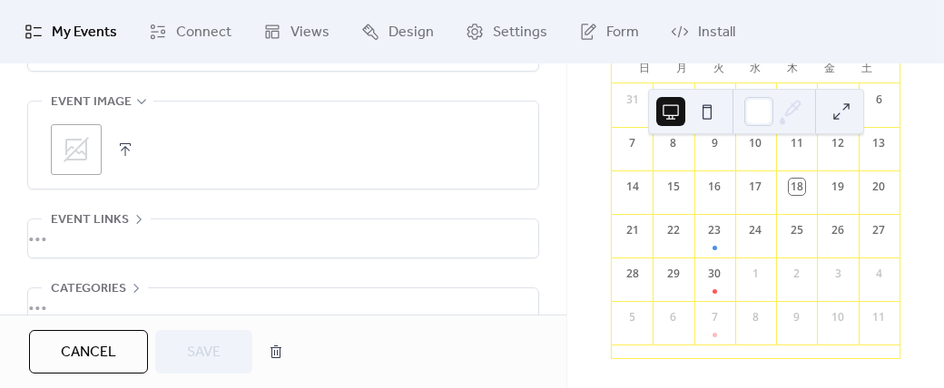
scroll to position [1456, 0]
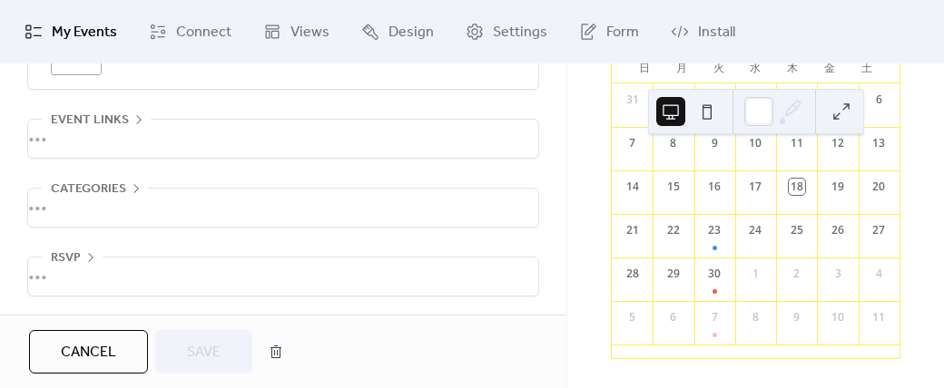
click at [95, 351] on span "Cancel" at bounding box center [88, 353] width 55 height 22
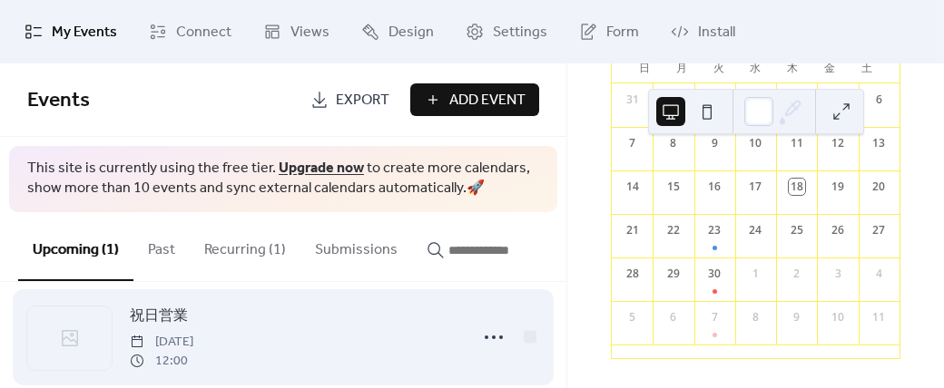
scroll to position [26, 0]
click at [163, 320] on span "祝日営業" at bounding box center [159, 318] width 58 height 22
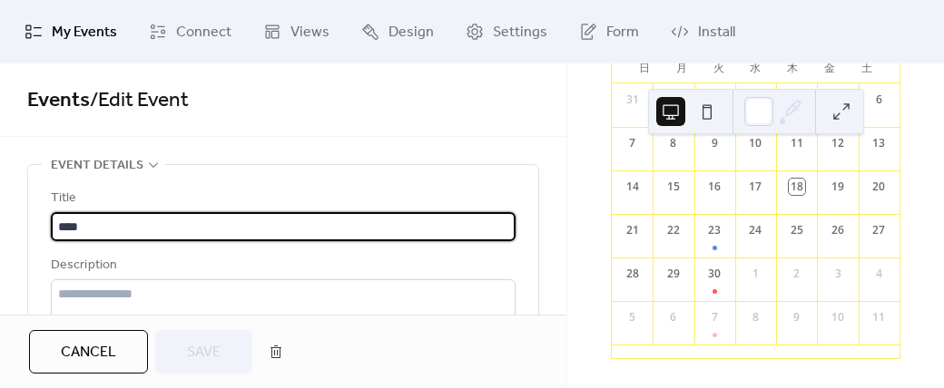
scroll to position [220, 0]
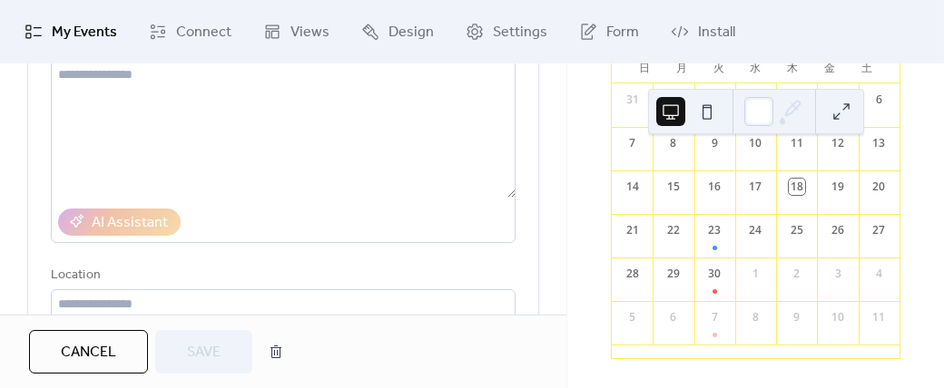
click at [706, 110] on button at bounding box center [707, 111] width 29 height 29
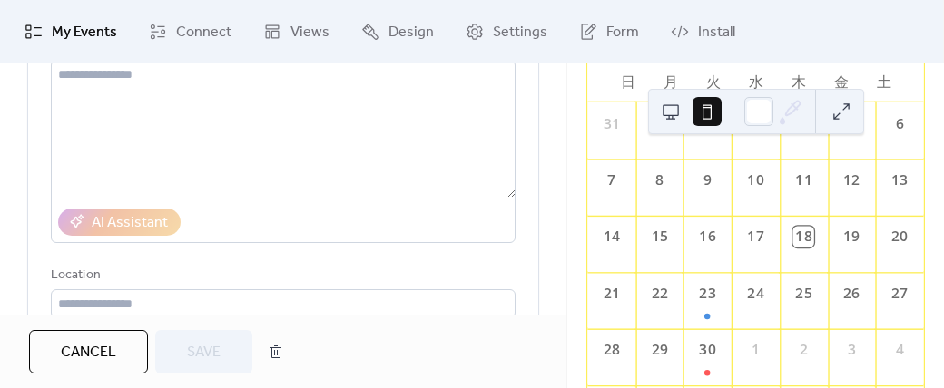
scroll to position [180, 0]
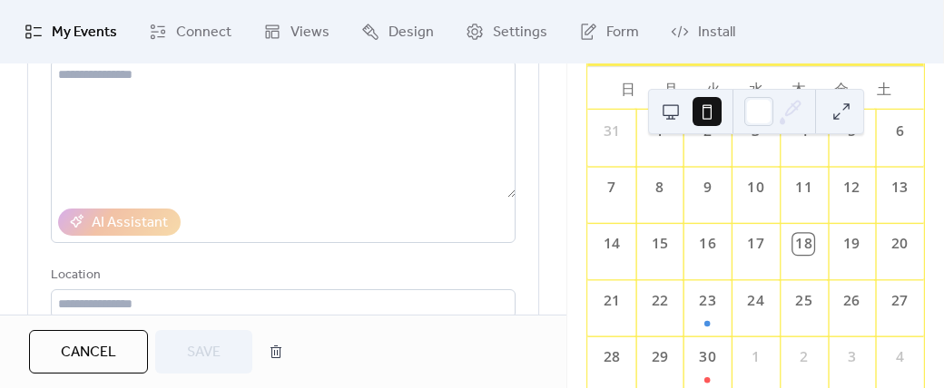
click at [663, 112] on button at bounding box center [670, 111] width 29 height 29
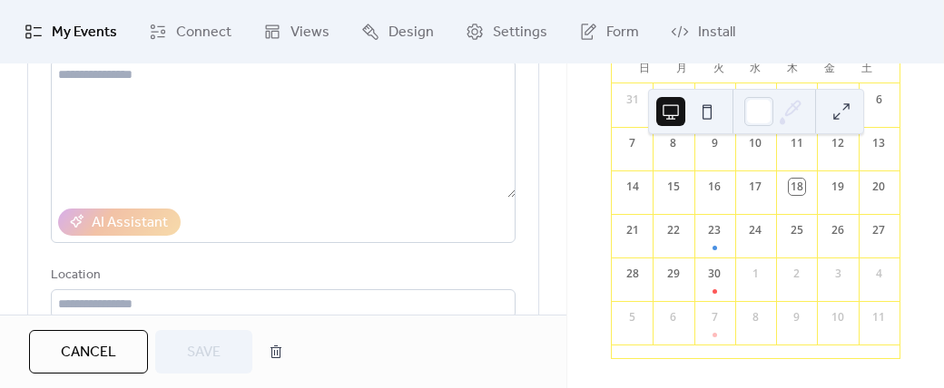
scroll to position [186, 0]
click at [917, 136] on div "9月 2025 18 今日 日 月 火 水 木 金 土 31 1 2 3 4 5 6 7 8 9 10 11 12 13 14 15 16 17 18 19 …" at bounding box center [755, 226] width 377 height 325
click at [698, 43] on span "Install" at bounding box center [716, 33] width 37 height 22
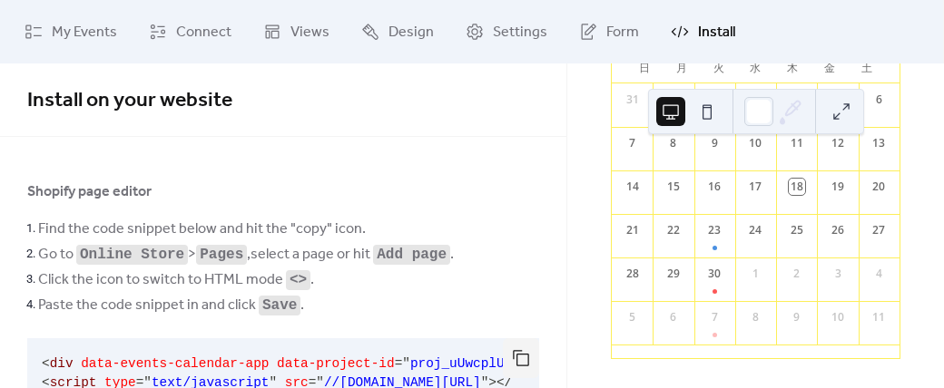
click at [846, 111] on button at bounding box center [841, 111] width 29 height 29
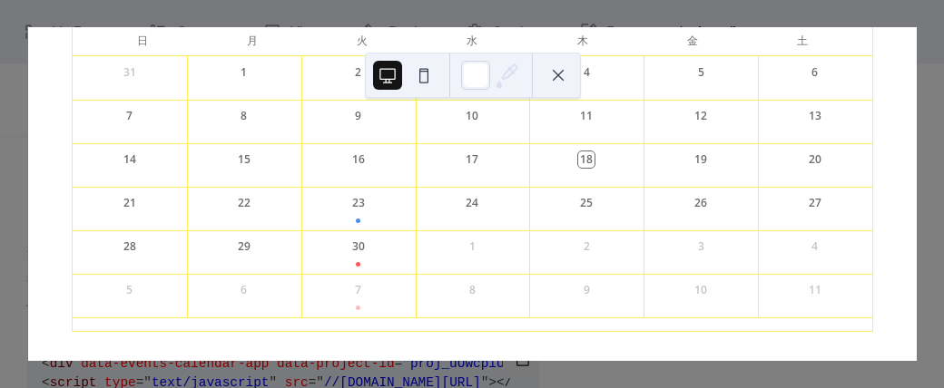
scroll to position [247, 0]
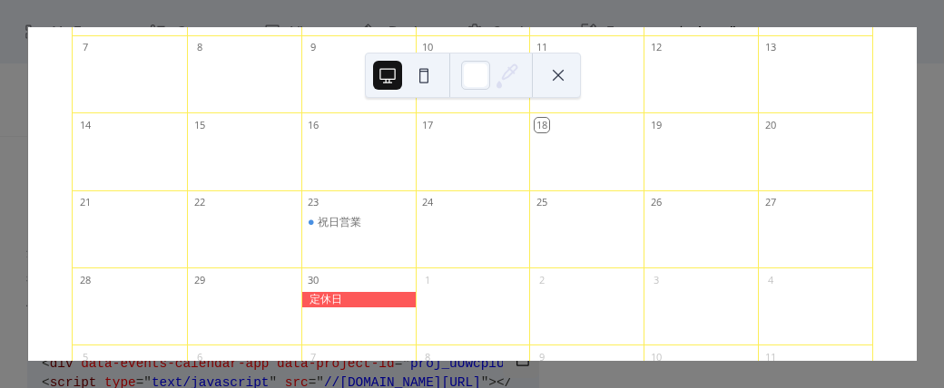
drag, startPoint x: 550, startPoint y: 68, endPoint x: 521, endPoint y: 115, distance: 55.4
click at [551, 67] on button at bounding box center [558, 75] width 29 height 29
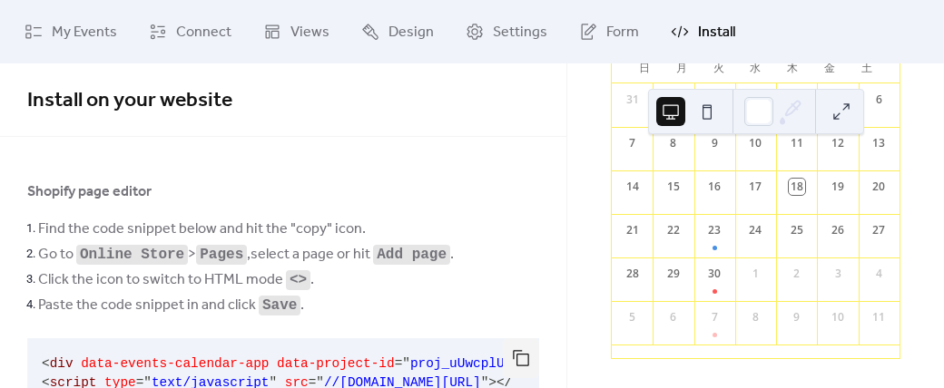
scroll to position [177, 0]
click at [721, 326] on div "7" at bounding box center [714, 317] width 16 height 16
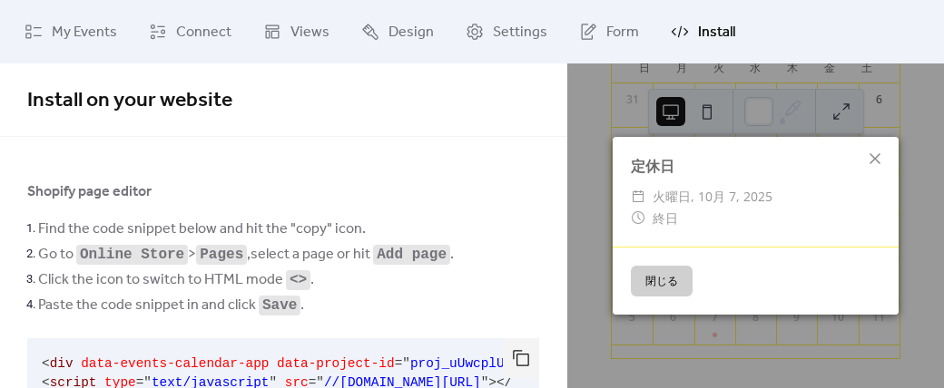
click at [659, 283] on button "閉じる" at bounding box center [662, 281] width 62 height 31
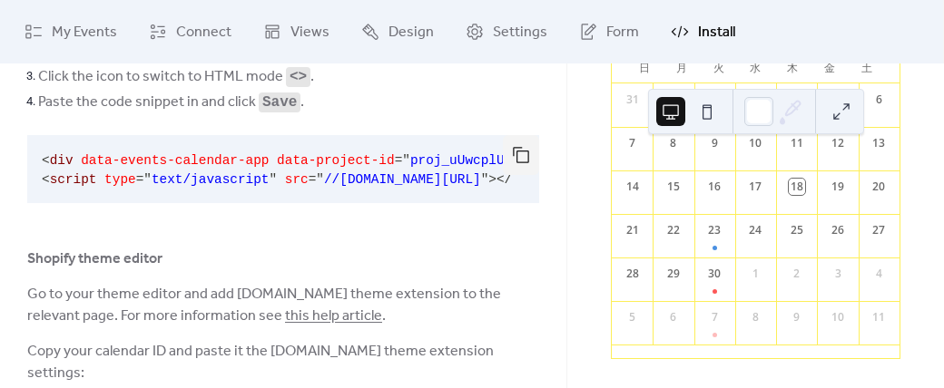
scroll to position [298, 0]
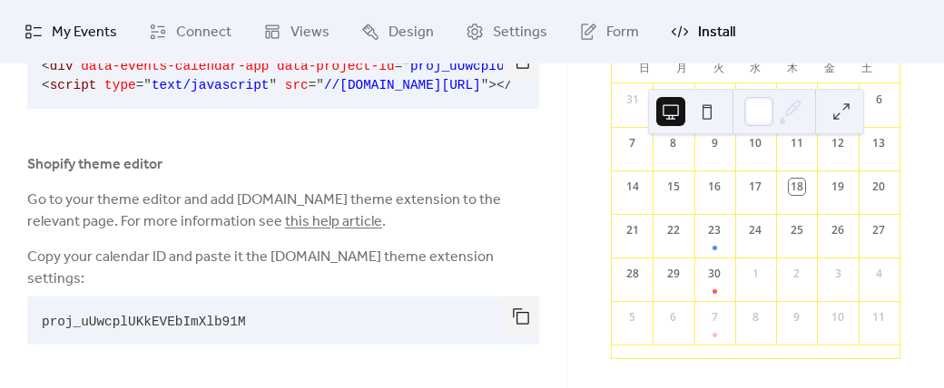
click at [68, 32] on span "My Events" at bounding box center [84, 33] width 65 height 22
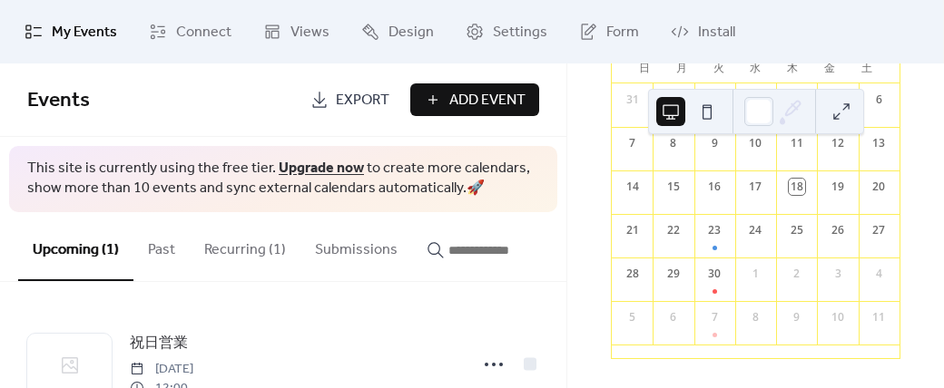
click at [214, 257] on button "Recurring (1)" at bounding box center [245, 245] width 111 height 67
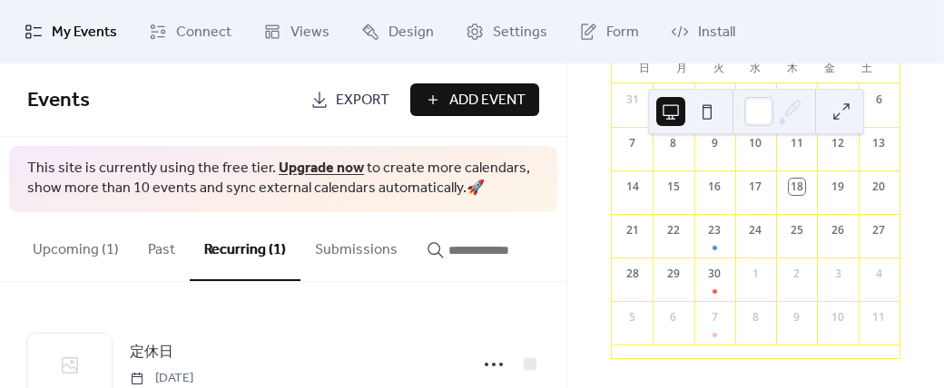
click at [91, 260] on button "Upcoming (1)" at bounding box center [75, 245] width 115 height 67
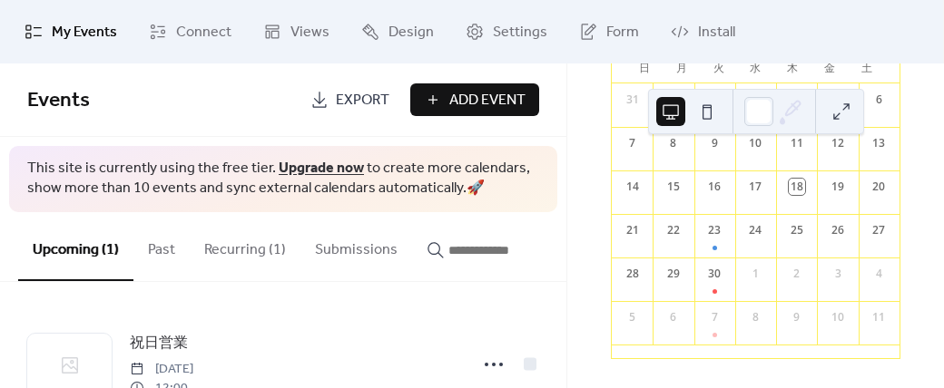
click at [489, 95] on span "Add Event" at bounding box center [487, 101] width 76 height 22
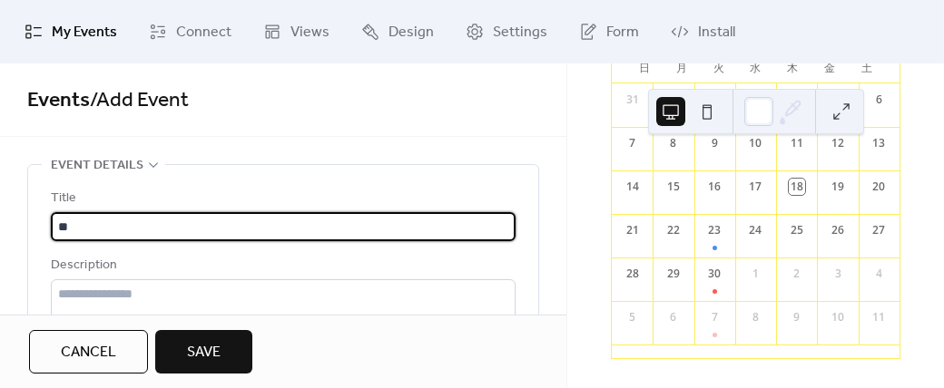
type input "*"
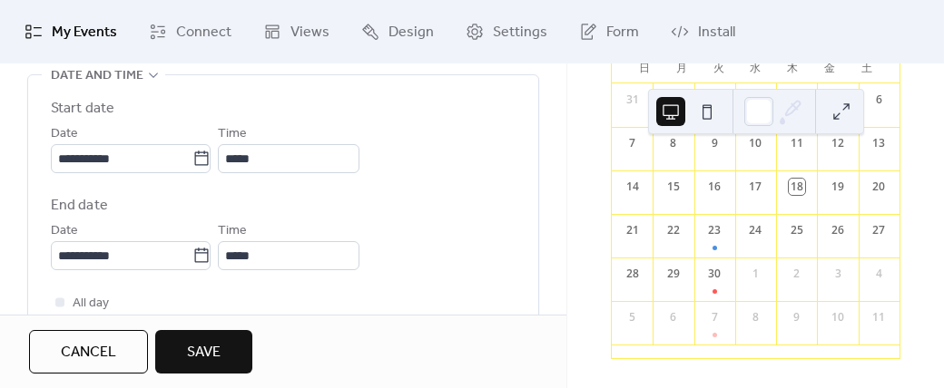
scroll to position [623, 0]
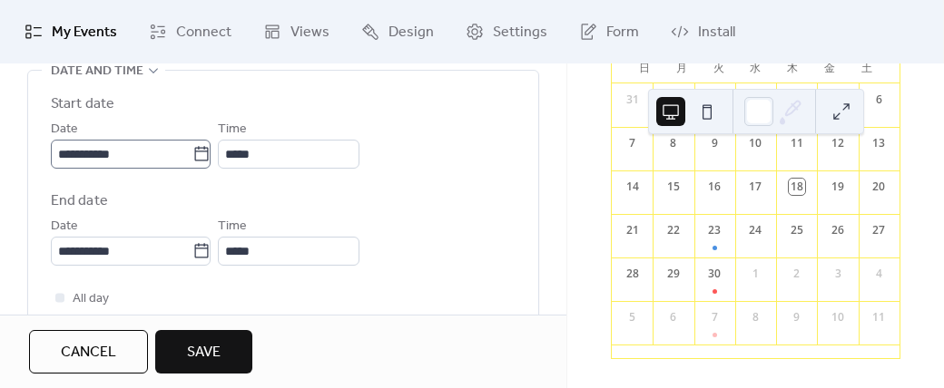
type input "***"
click at [209, 153] on icon at bounding box center [201, 154] width 18 height 18
click at [192, 153] on input "**********" at bounding box center [122, 154] width 142 height 29
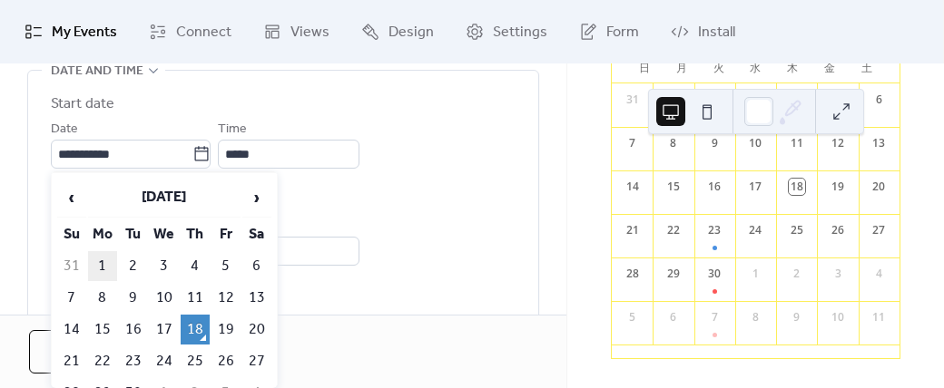
click at [109, 265] on td "1" at bounding box center [102, 266] width 29 height 30
type input "**********"
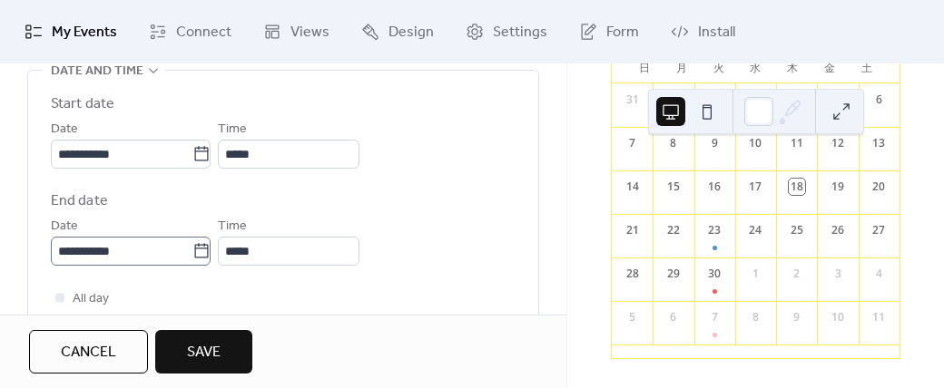
click at [208, 252] on icon at bounding box center [201, 251] width 18 height 18
click at [192, 252] on input "**********" at bounding box center [122, 251] width 142 height 29
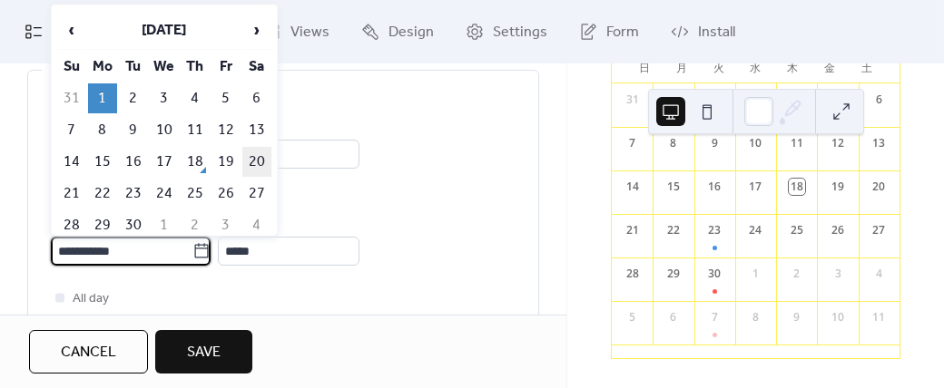
click at [256, 155] on td "20" at bounding box center [256, 162] width 29 height 30
type input "**********"
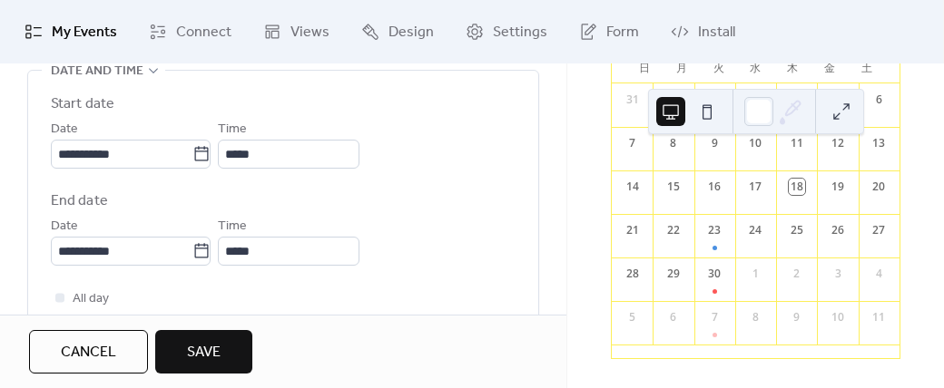
click at [437, 211] on div "**********" at bounding box center [283, 228] width 465 height 75
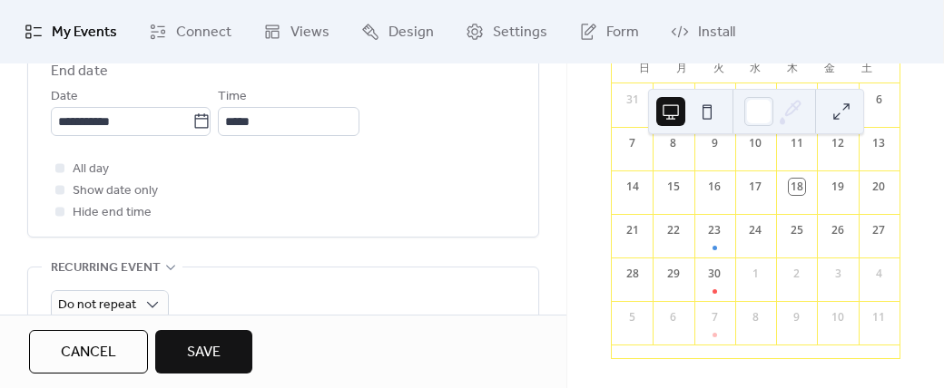
scroll to position [753, 0]
click at [54, 162] on div at bounding box center [60, 167] width 18 height 18
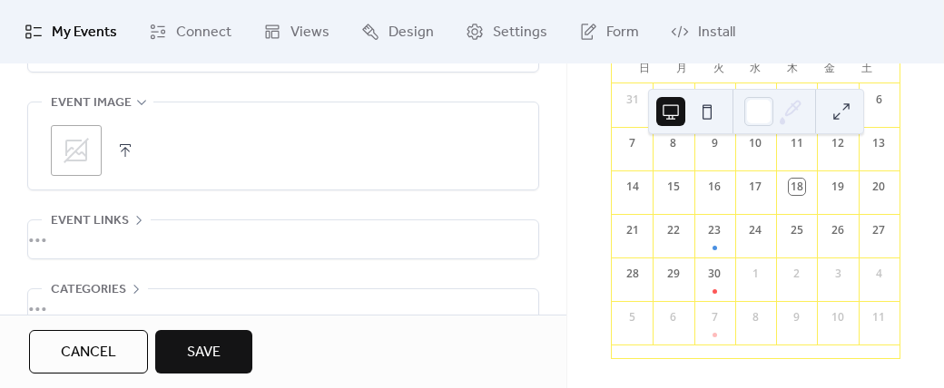
scroll to position [1027, 0]
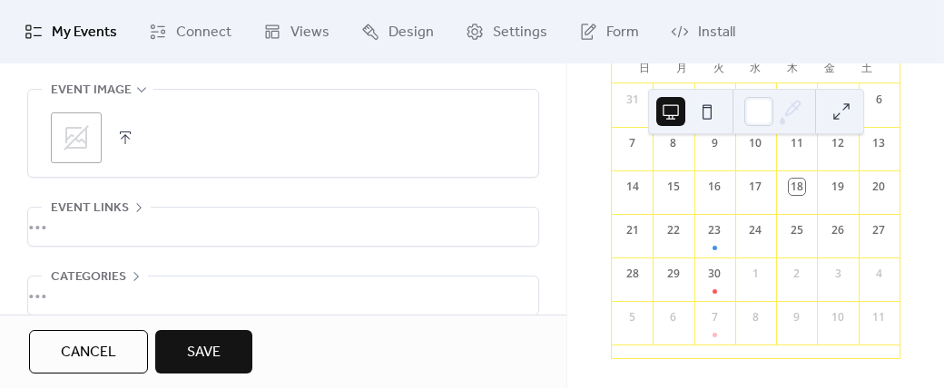
click at [117, 211] on div "•••" at bounding box center [283, 227] width 510 height 38
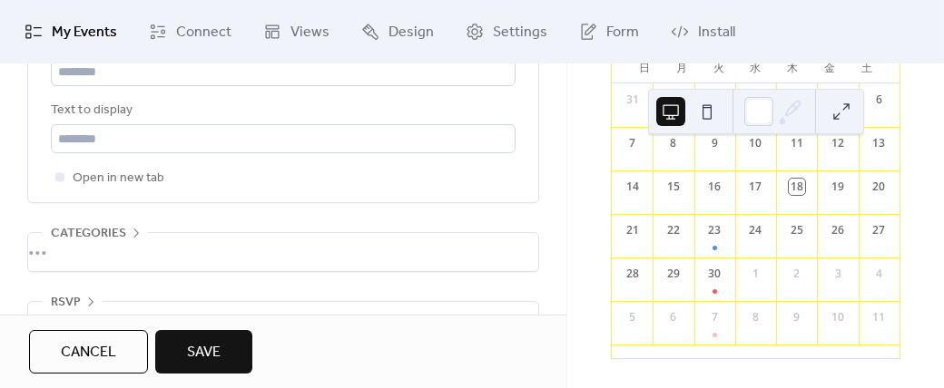
click at [112, 235] on div "•••" at bounding box center [283, 252] width 510 height 38
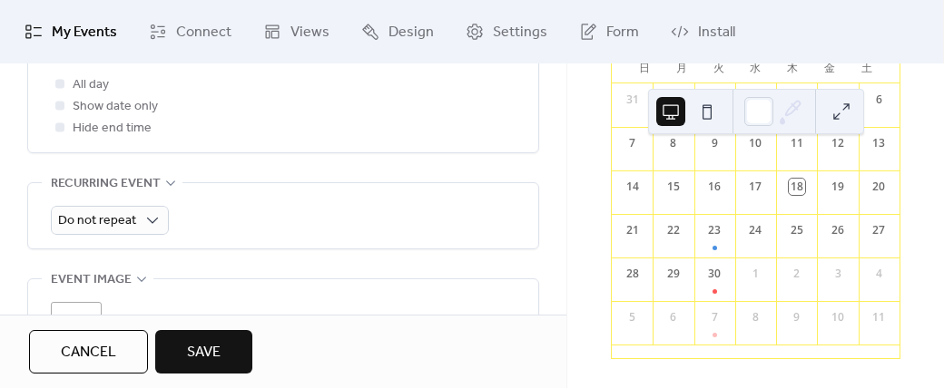
scroll to position [817, 0]
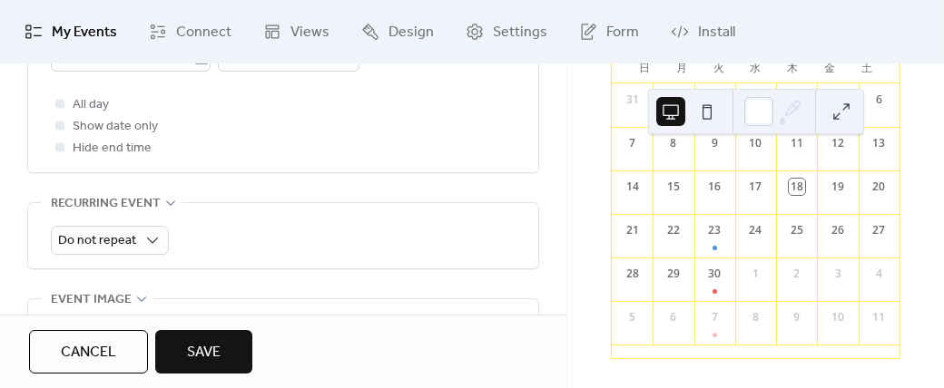
click at [167, 201] on icon at bounding box center [170, 203] width 9 height 5
click at [167, 199] on icon at bounding box center [170, 203] width 15 height 15
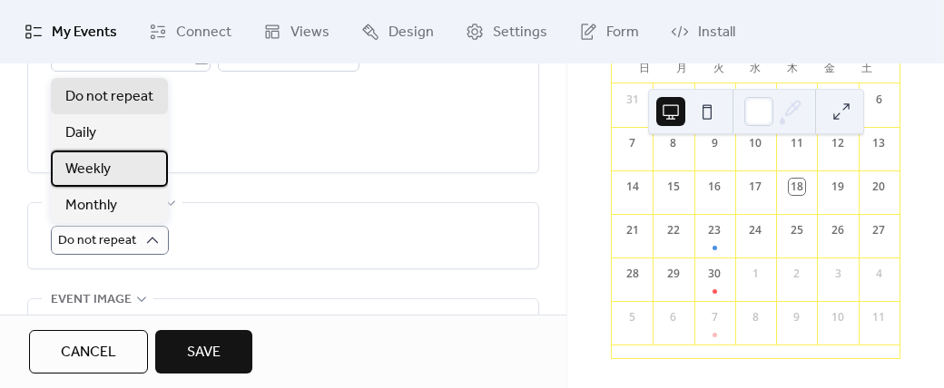
click at [98, 168] on span "Weekly" at bounding box center [87, 170] width 45 height 22
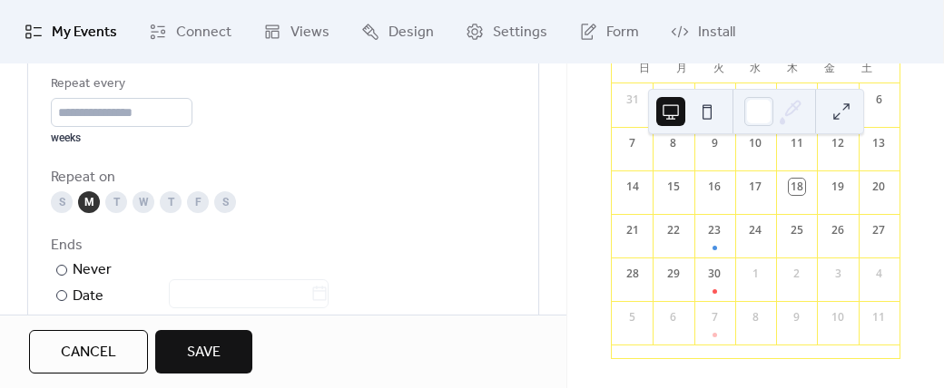
scroll to position [1098, 0]
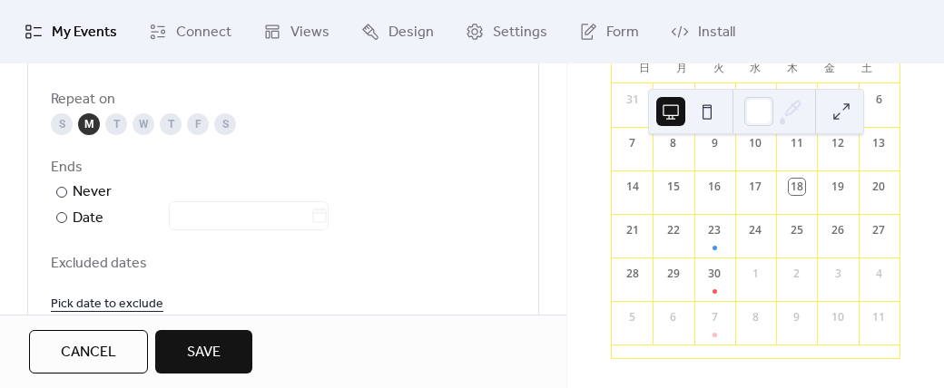
click at [118, 120] on div "T" at bounding box center [116, 124] width 22 height 22
click at [90, 126] on div "M" at bounding box center [89, 124] width 22 height 22
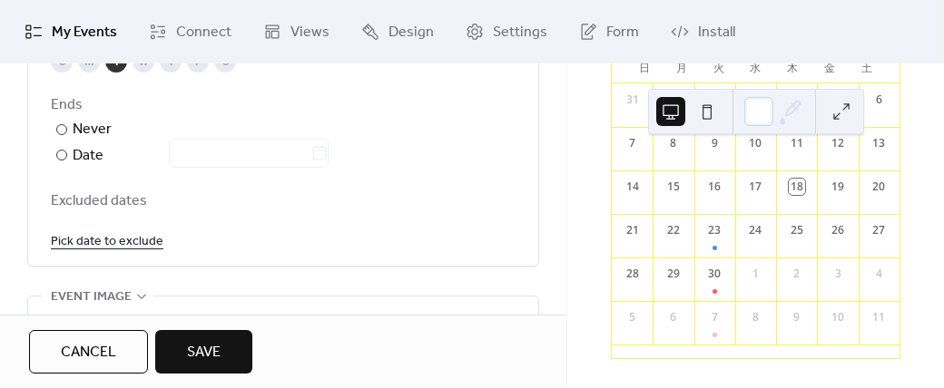
scroll to position [1164, 0]
click at [61, 152] on div at bounding box center [61, 152] width 11 height 11
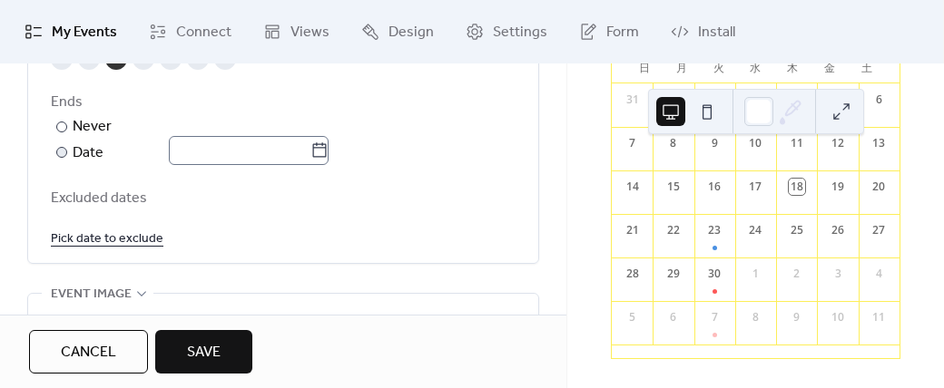
click at [329, 146] on icon at bounding box center [319, 151] width 18 height 18
click at [310, 146] on input "text" at bounding box center [240, 150] width 142 height 29
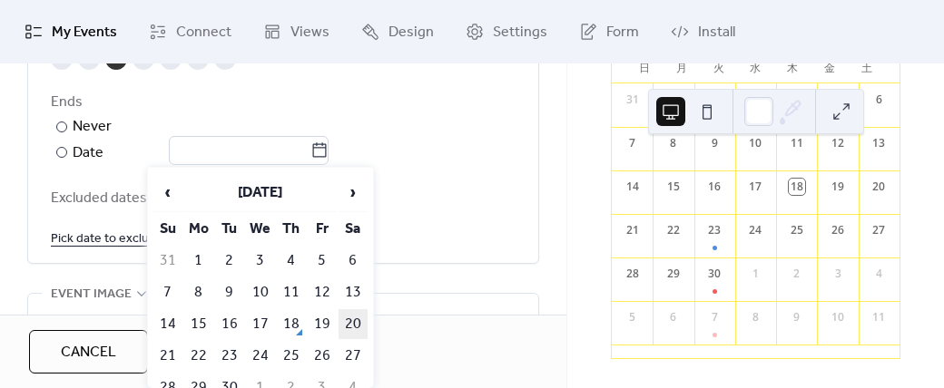
click at [351, 322] on td "20" at bounding box center [353, 324] width 29 height 30
type input "**********"
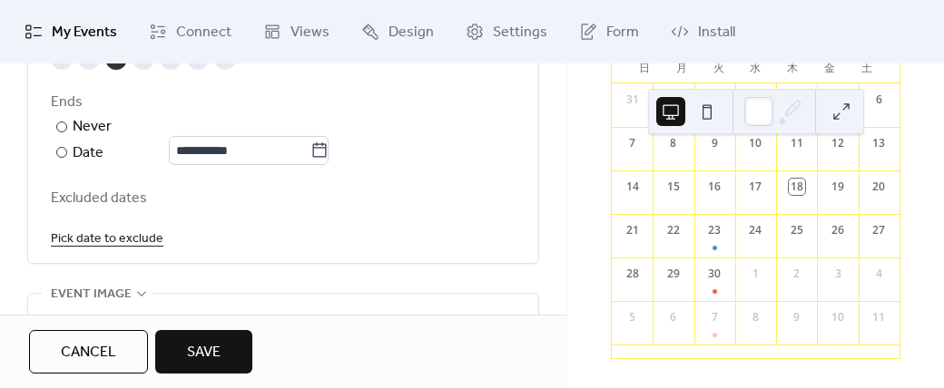
click at [470, 181] on div "**********" at bounding box center [283, 89] width 465 height 319
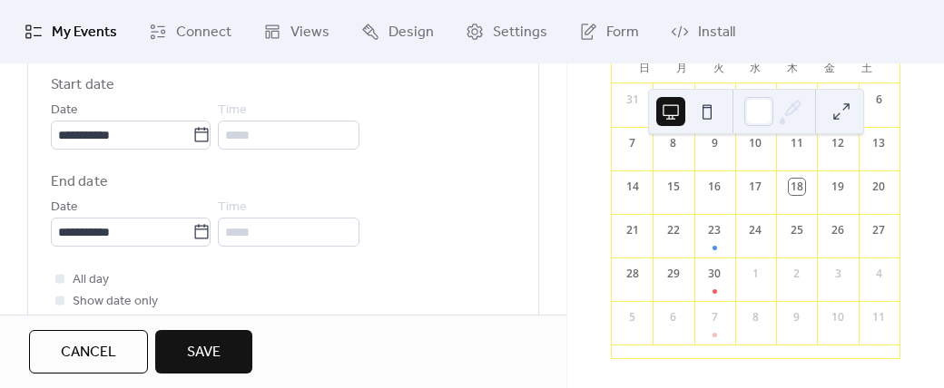
scroll to position [643, 0]
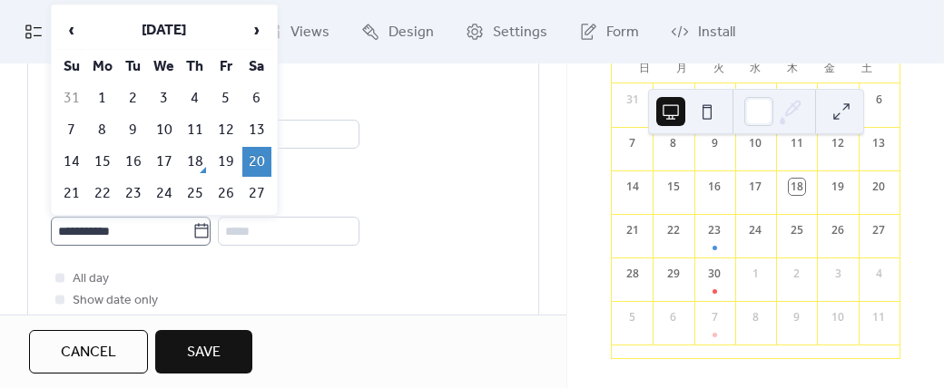
click at [209, 231] on icon at bounding box center [201, 231] width 18 height 18
click at [192, 231] on input "**********" at bounding box center [122, 231] width 142 height 29
click at [107, 98] on td "1" at bounding box center [102, 99] width 29 height 30
type input "**********"
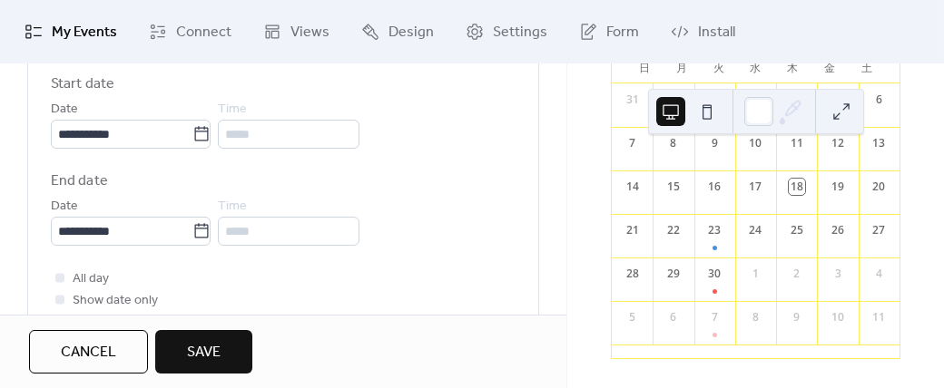
click at [457, 166] on div "**********" at bounding box center [283, 160] width 465 height 172
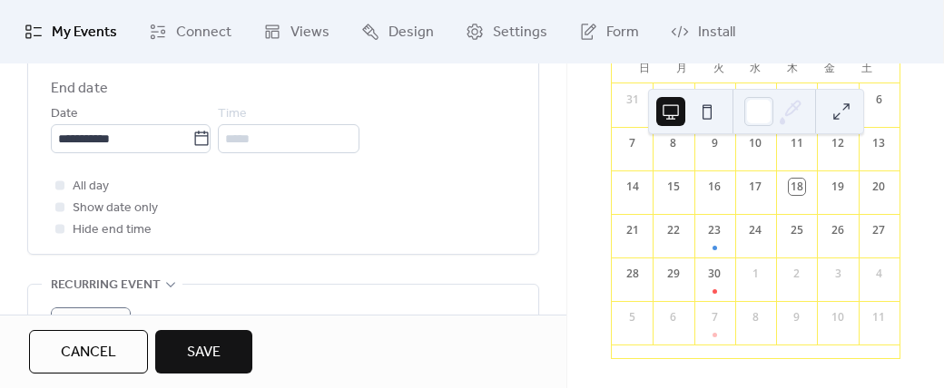
scroll to position [737, 0]
click at [217, 350] on span "Save" at bounding box center [204, 353] width 34 height 22
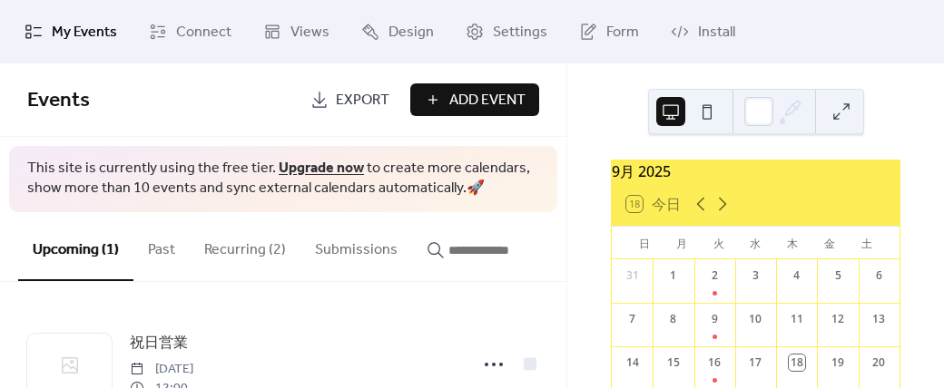
click at [823, 112] on div at bounding box center [756, 111] width 216 height 45
click at [840, 112] on button at bounding box center [841, 111] width 29 height 29
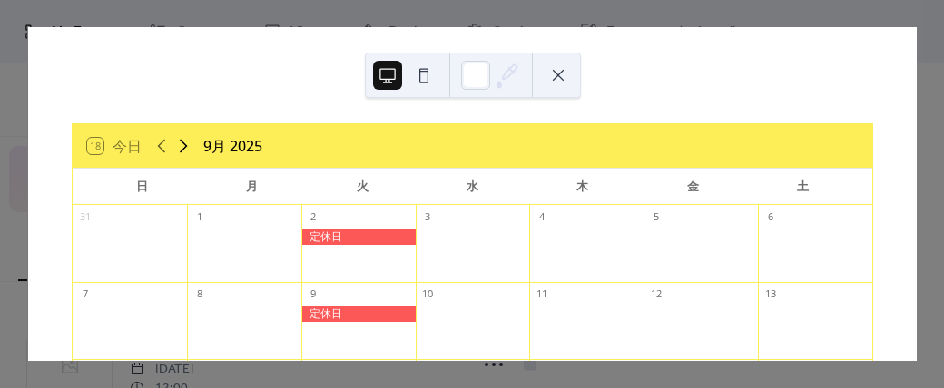
click at [179, 149] on icon at bounding box center [183, 146] width 22 height 22
click at [184, 145] on icon at bounding box center [183, 146] width 22 height 22
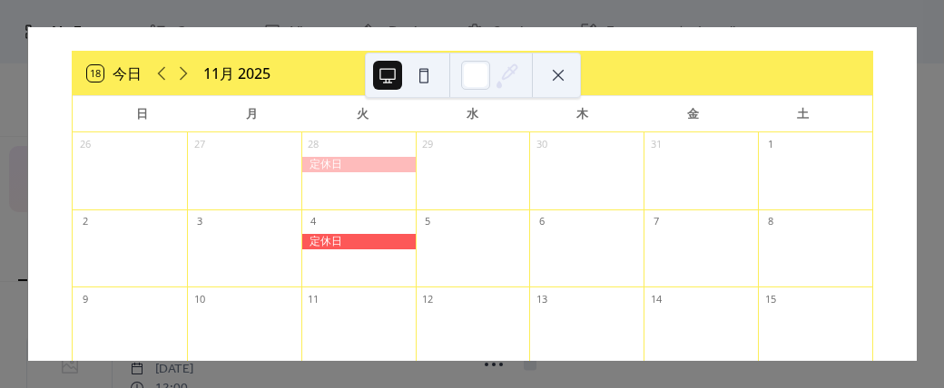
scroll to position [71, 0]
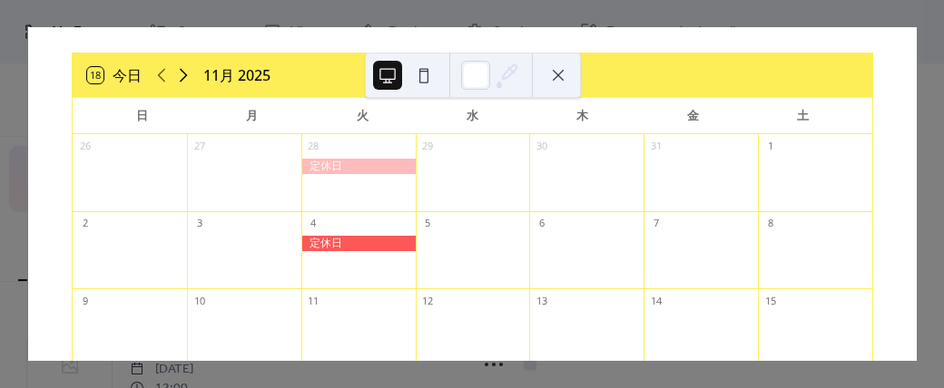
click at [182, 74] on icon at bounding box center [183, 75] width 22 height 22
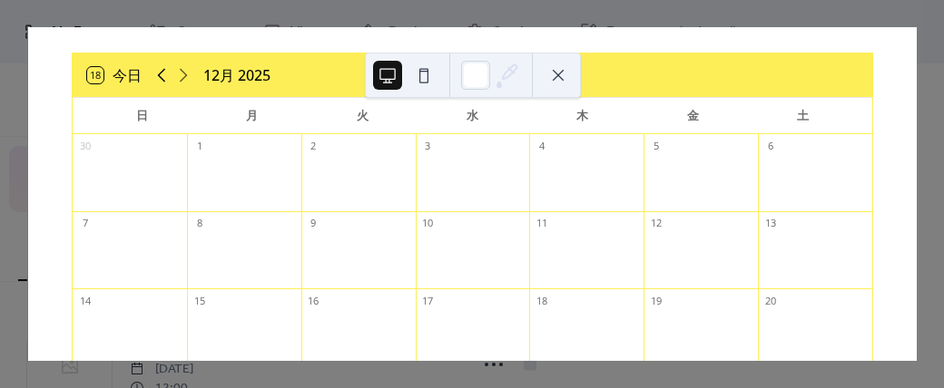
click at [154, 78] on icon at bounding box center [162, 75] width 22 height 22
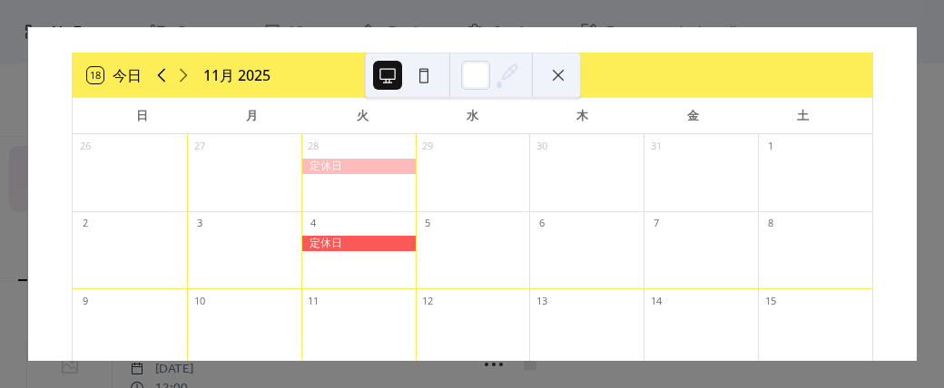
click at [161, 75] on icon at bounding box center [162, 75] width 22 height 22
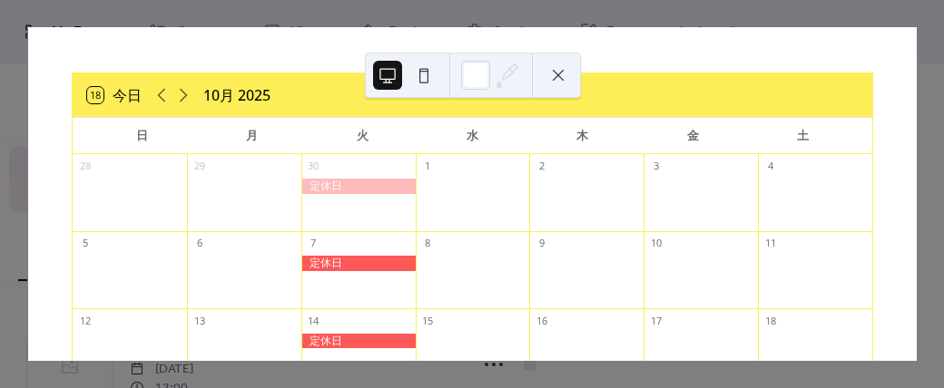
scroll to position [47, 0]
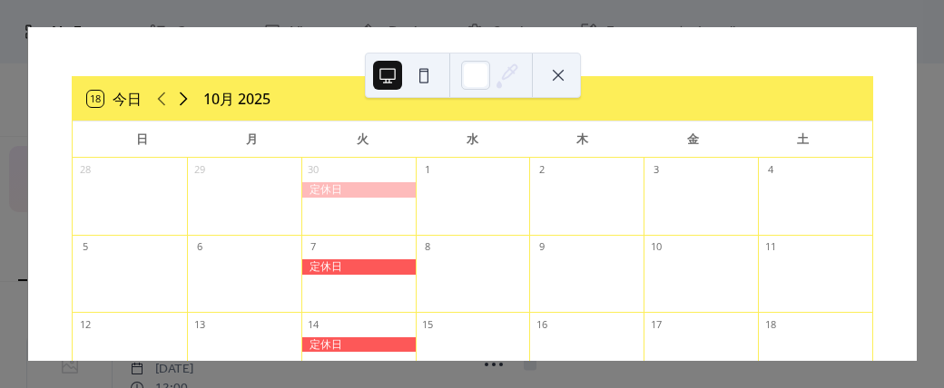
click at [178, 93] on icon at bounding box center [183, 99] width 22 height 22
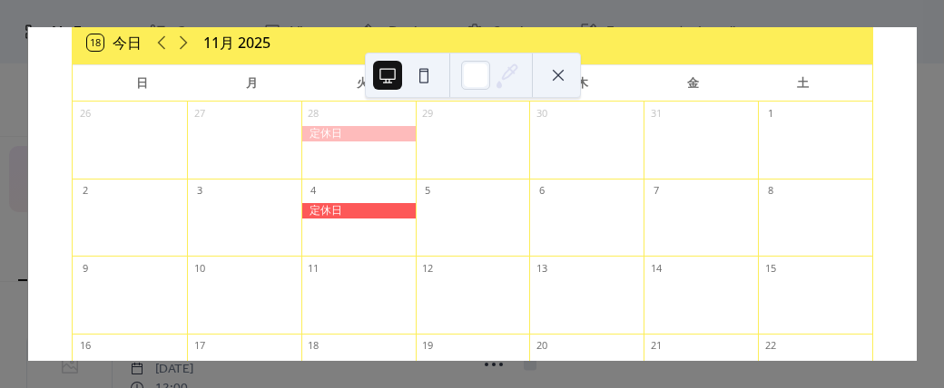
scroll to position [74, 0]
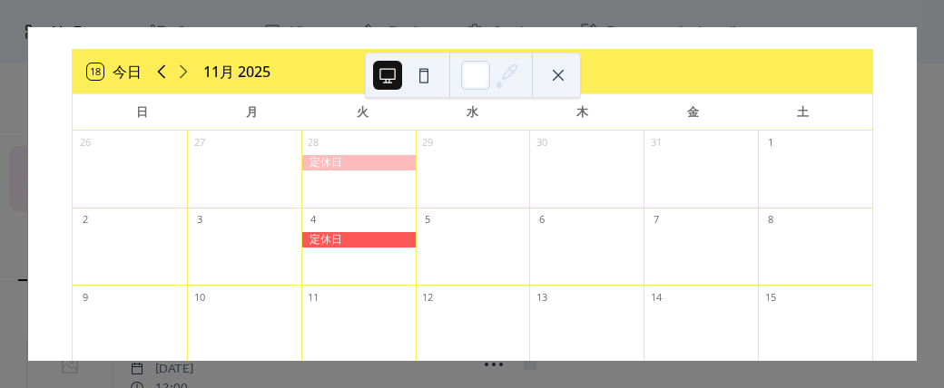
click at [157, 72] on icon at bounding box center [162, 72] width 22 height 22
click at [182, 72] on icon at bounding box center [183, 72] width 22 height 22
click at [154, 74] on icon at bounding box center [162, 72] width 22 height 22
click at [175, 74] on icon at bounding box center [183, 72] width 22 height 22
click at [152, 74] on icon at bounding box center [162, 72] width 22 height 22
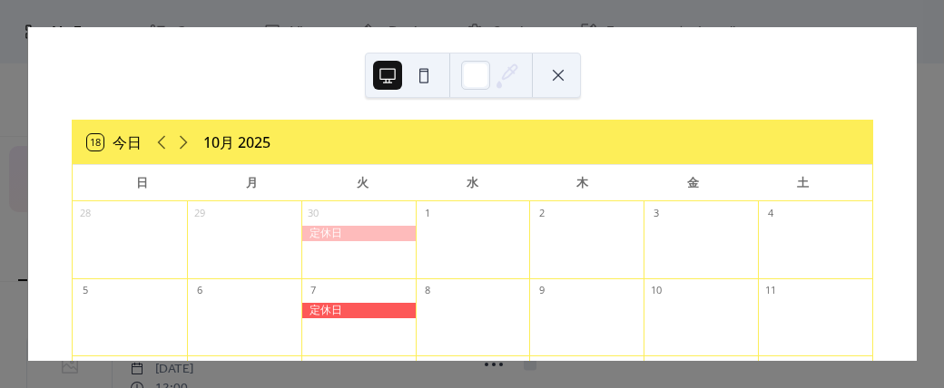
scroll to position [0, 0]
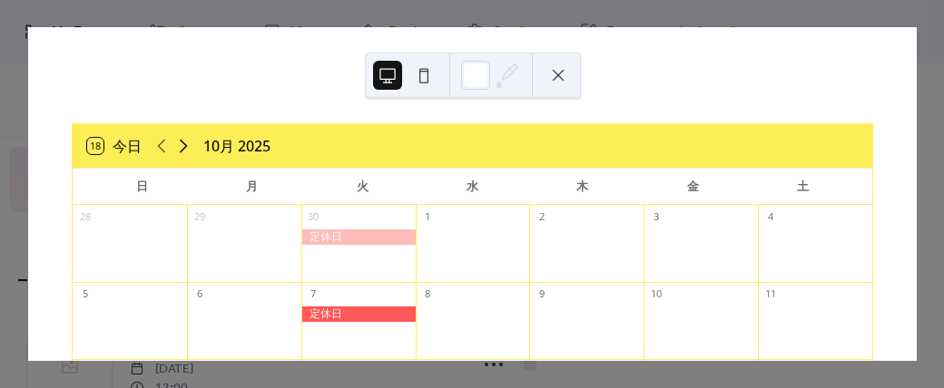
click at [187, 144] on icon at bounding box center [183, 146] width 22 height 22
click at [563, 74] on button at bounding box center [558, 75] width 29 height 29
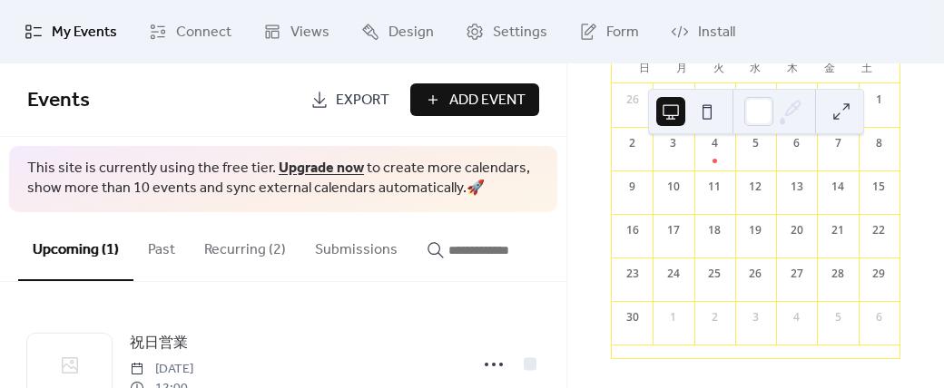
scroll to position [186, 0]
click at [255, 251] on button "Recurring (2)" at bounding box center [245, 245] width 111 height 67
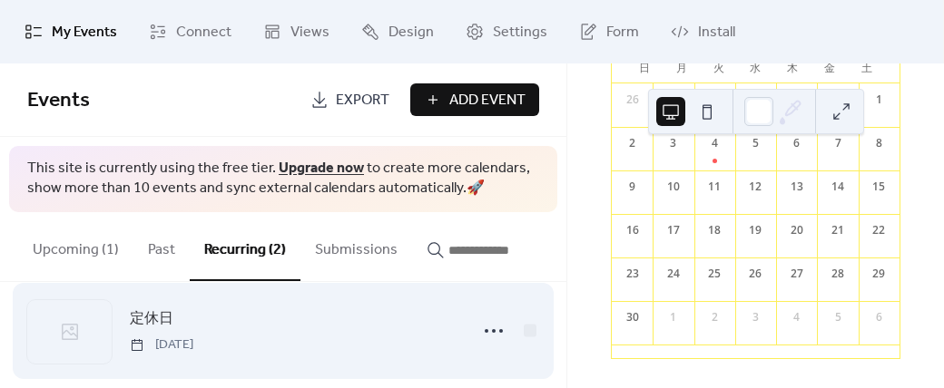
scroll to position [145, 0]
click at [152, 324] on span "定休日" at bounding box center [152, 320] width 44 height 22
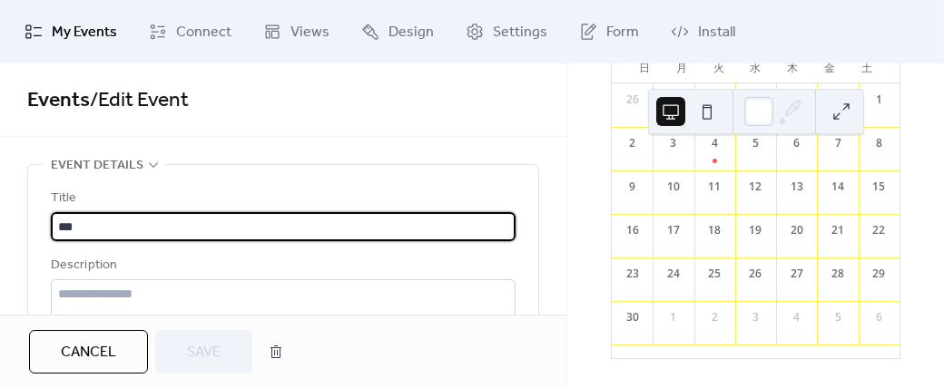
click at [94, 361] on span "Cancel" at bounding box center [88, 353] width 55 height 22
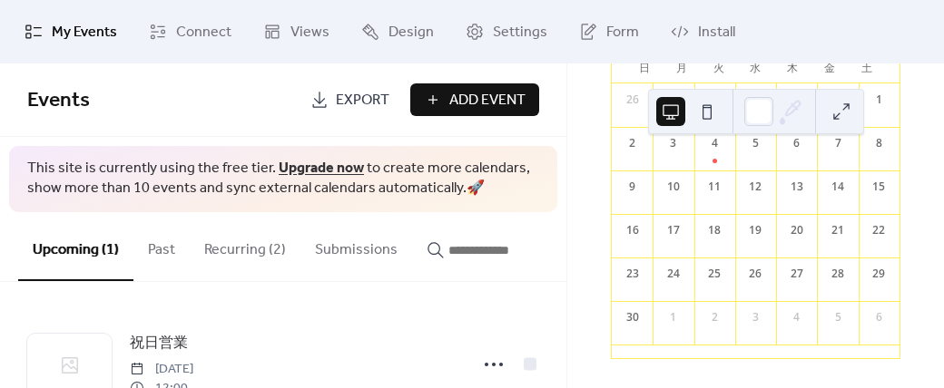
click at [245, 249] on button "Recurring (2)" at bounding box center [245, 245] width 111 height 67
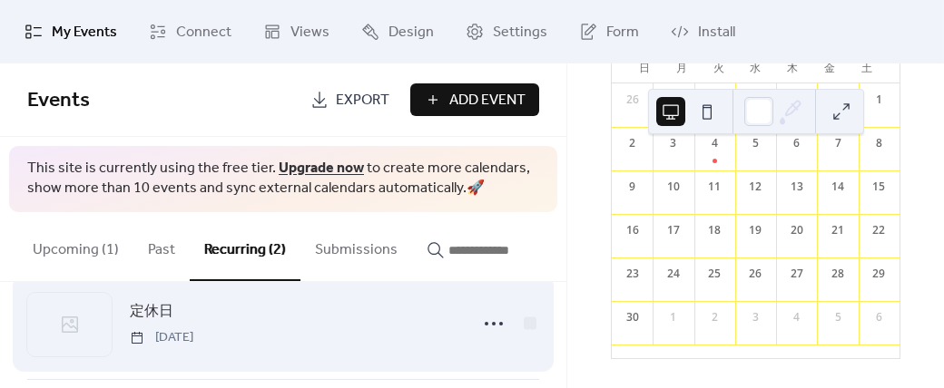
scroll to position [40, 0]
click at [147, 317] on span "定休日" at bounding box center [152, 313] width 44 height 22
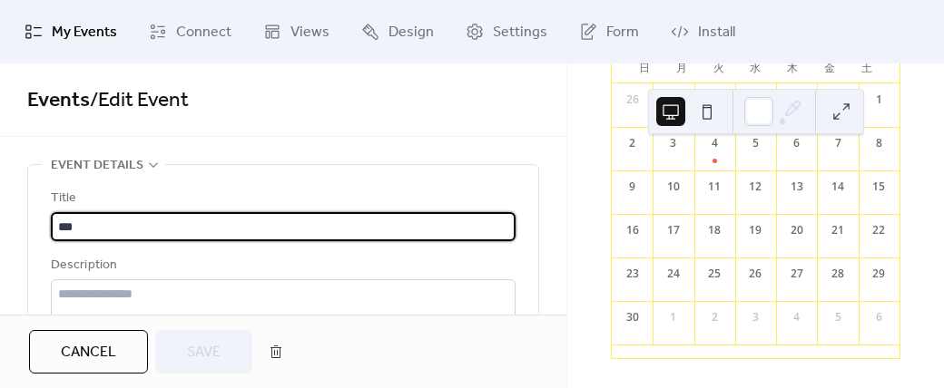
type input "**********"
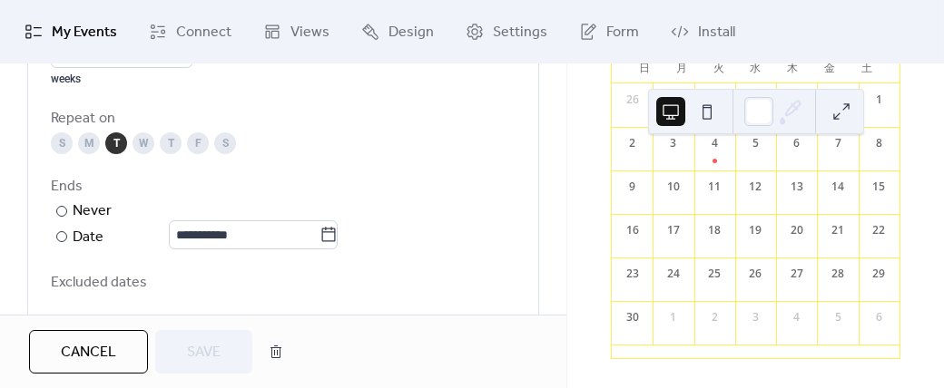
click at [83, 349] on span "Cancel" at bounding box center [88, 353] width 55 height 22
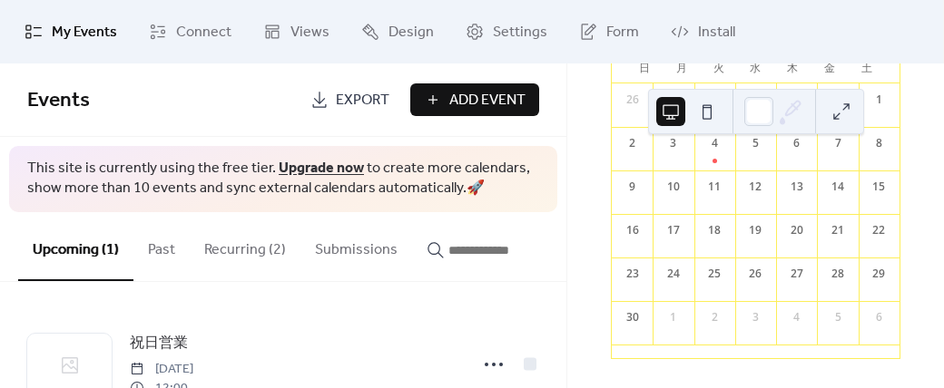
click at [224, 259] on button "Recurring (2)" at bounding box center [245, 245] width 111 height 67
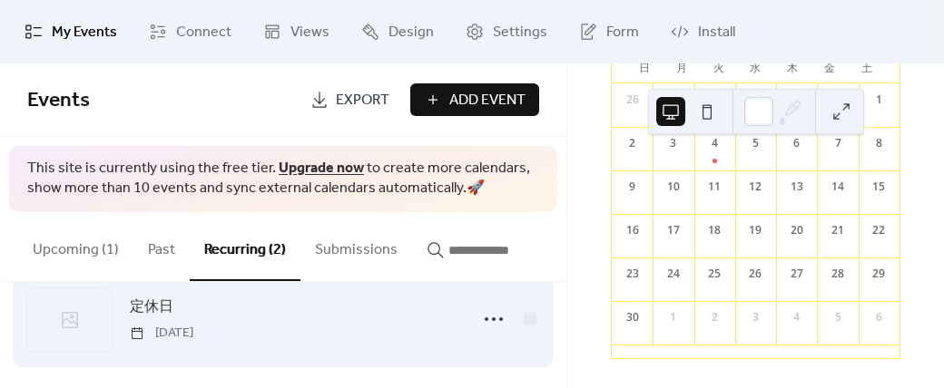
scroll to position [164, 0]
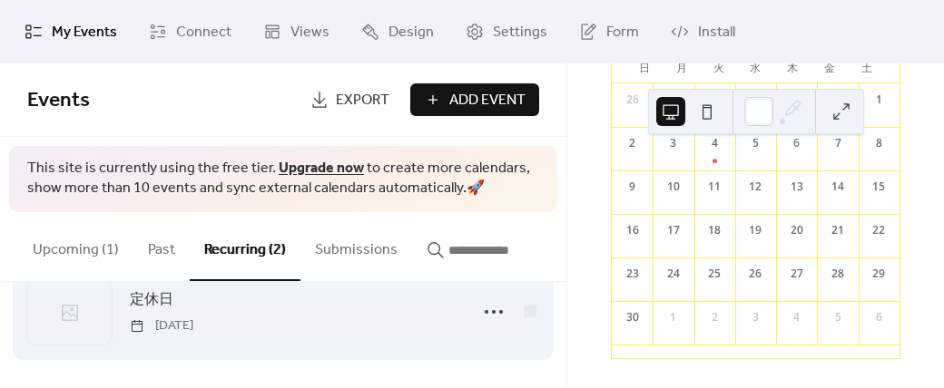
click at [160, 304] on span "定休日" at bounding box center [152, 301] width 44 height 22
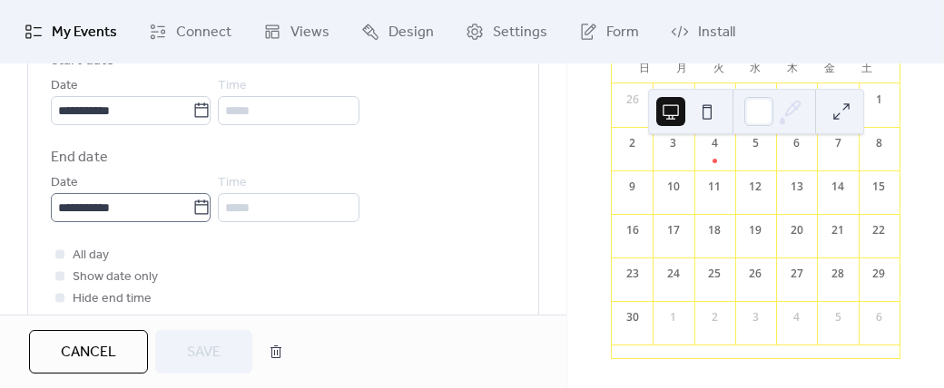
scroll to position [665, 0]
click at [206, 208] on icon at bounding box center [201, 209] width 18 height 18
click at [192, 208] on input "**********" at bounding box center [122, 208] width 142 height 29
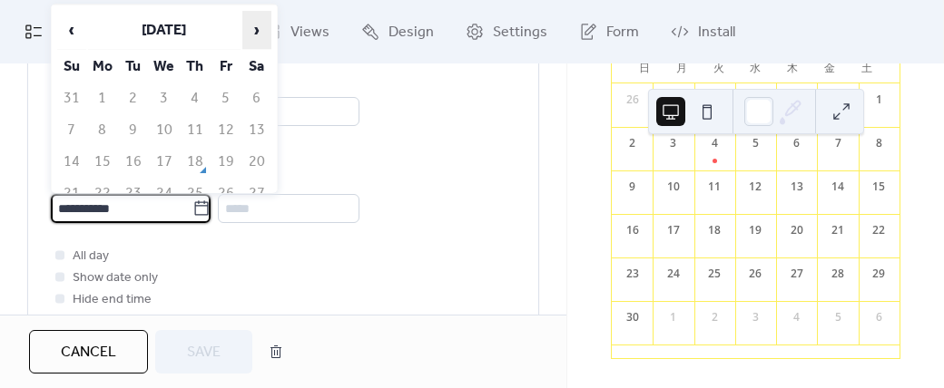
click at [259, 32] on span "›" at bounding box center [256, 30] width 27 height 36
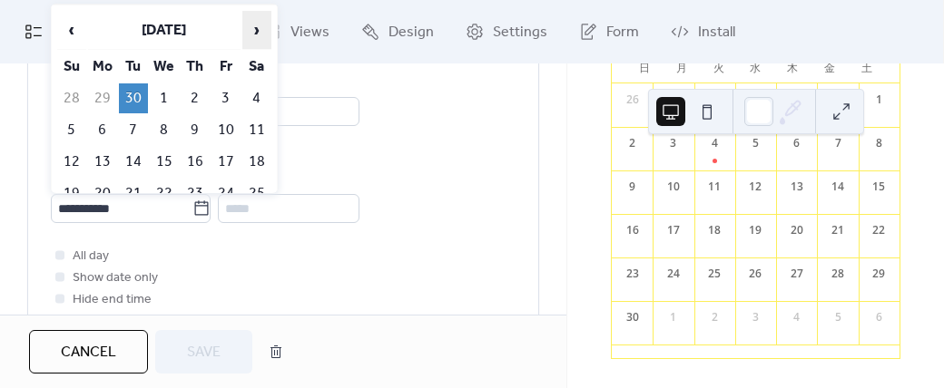
click at [259, 32] on span "›" at bounding box center [256, 30] width 27 height 36
click at [76, 34] on span "‹" at bounding box center [71, 30] width 27 height 36
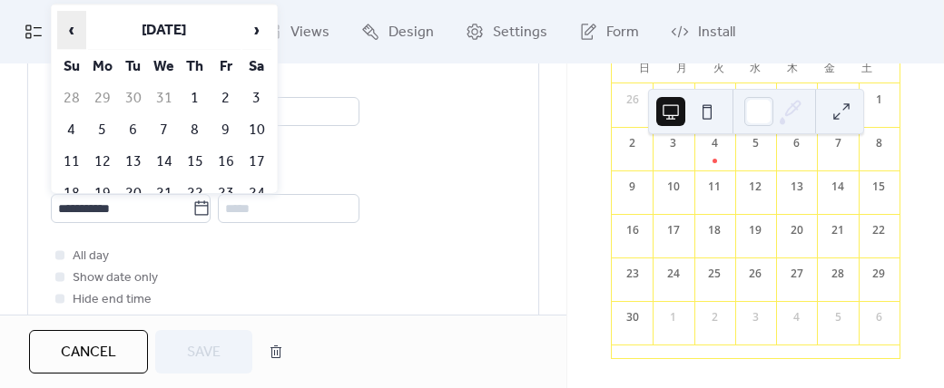
click at [76, 34] on span "‹" at bounding box center [71, 30] width 27 height 36
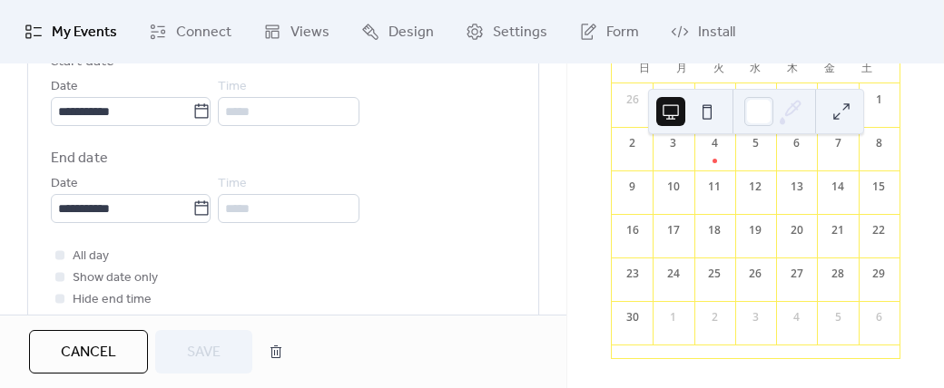
click at [309, 253] on div "All day Show date only Hide end time" at bounding box center [283, 277] width 465 height 65
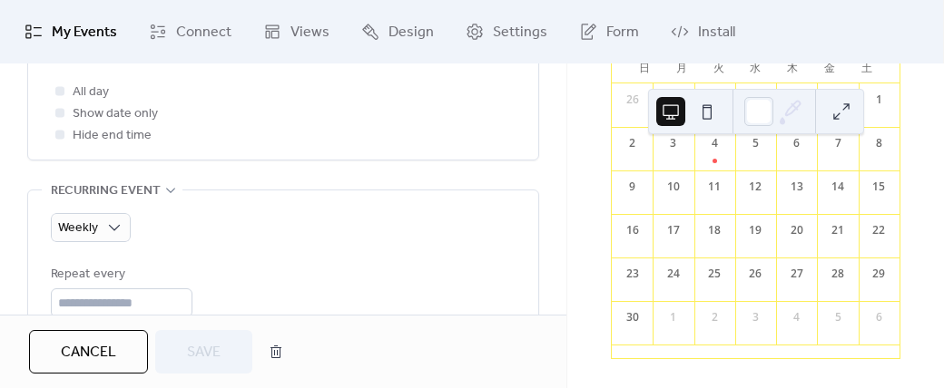
scroll to position [842, 0]
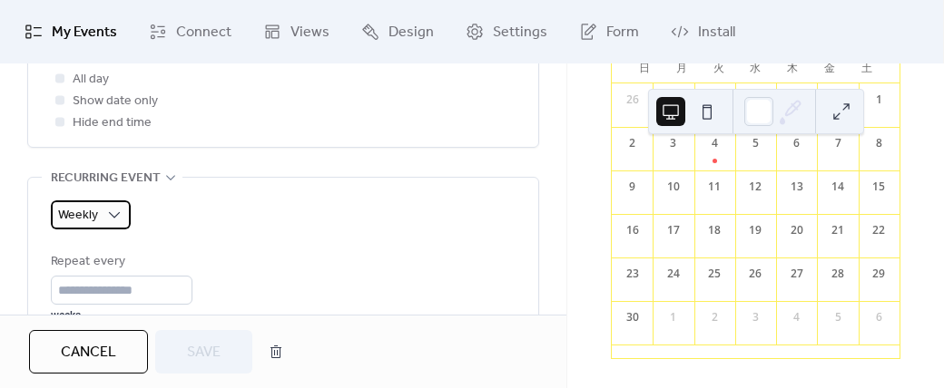
click at [100, 213] on div "Weekly" at bounding box center [91, 215] width 80 height 29
click at [227, 228] on div "Weekly Repeat every * weeks Repeat on S M T W T F S Ends ​ Never ​ Date Exclude…" at bounding box center [283, 386] width 465 height 370
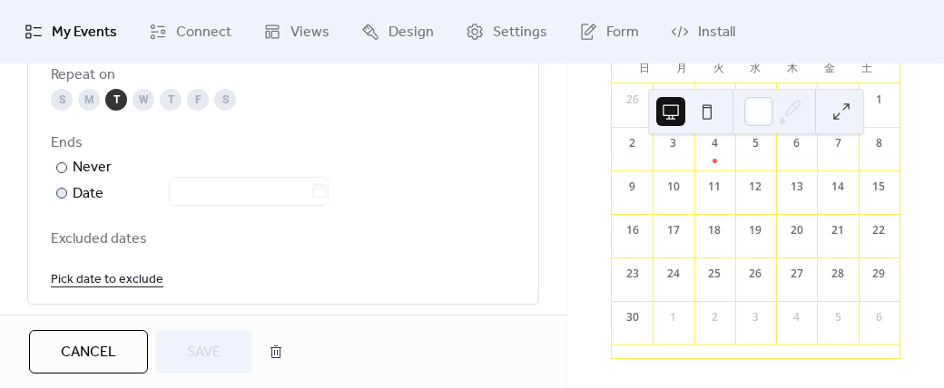
scroll to position [1124, 0]
click at [60, 191] on div at bounding box center [61, 192] width 11 height 11
click at [61, 171] on div "​" at bounding box center [60, 167] width 18 height 22
click at [198, 182] on div at bounding box center [238, 192] width 182 height 26
click at [56, 166] on div at bounding box center [61, 167] width 11 height 11
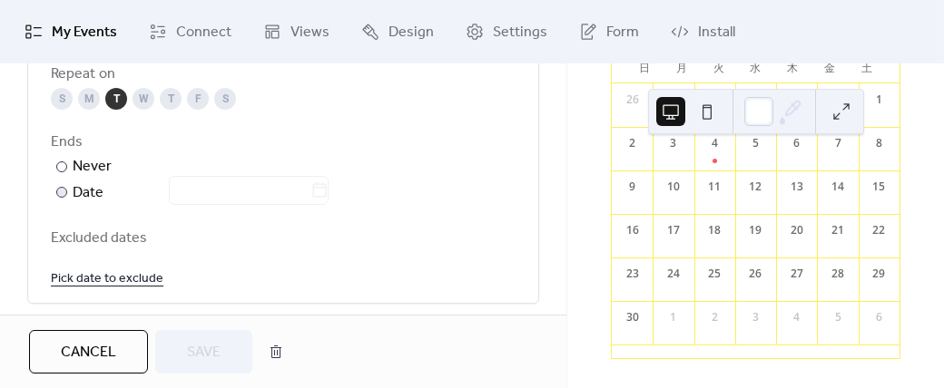
click at [94, 348] on span "Cancel" at bounding box center [88, 353] width 55 height 22
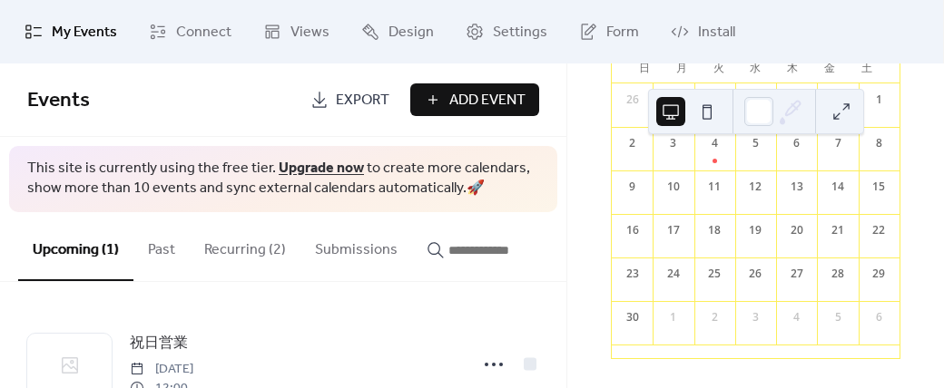
click at [713, 190] on div "11" at bounding box center [714, 187] width 16 height 16
click at [915, 159] on div "11月 2025 18 今日 日 月 火 水 木 金 土 26 27 28 29 30 31 1 2 3 4 5 6 7 8 9 10 11 12 13 14…" at bounding box center [755, 226] width 377 height 325
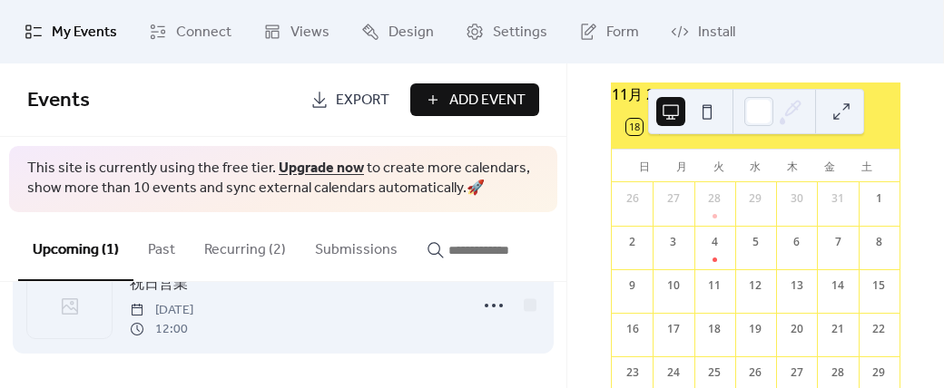
scroll to position [64, 0]
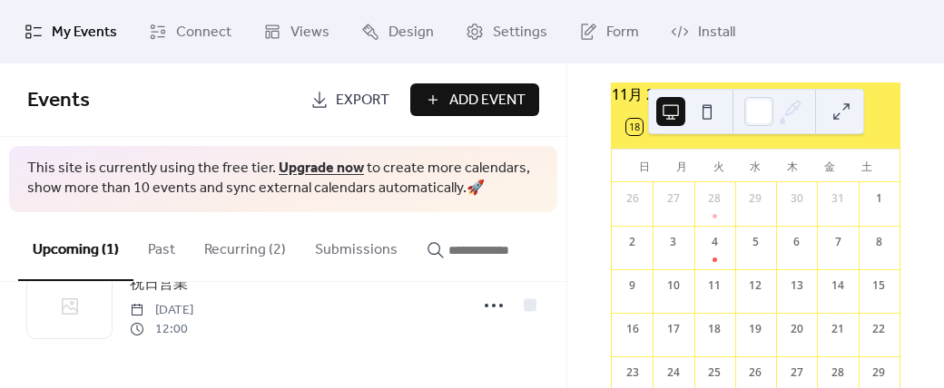
click at [238, 252] on button "Recurring (2)" at bounding box center [245, 245] width 111 height 67
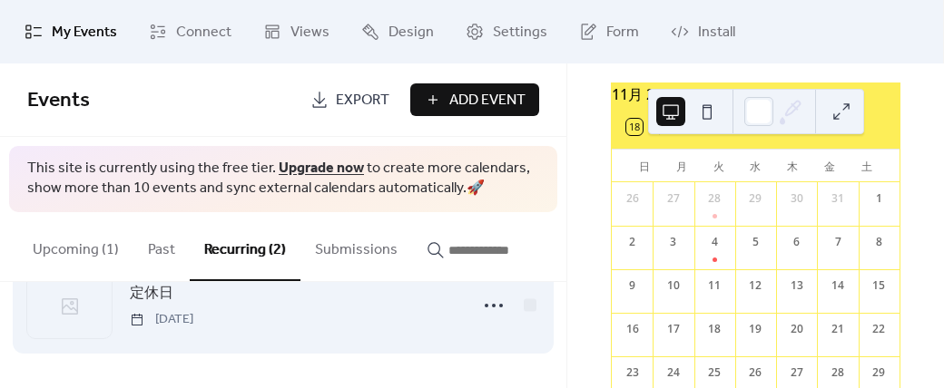
scroll to position [160, 0]
click at [150, 304] on span "定休日" at bounding box center [152, 305] width 44 height 22
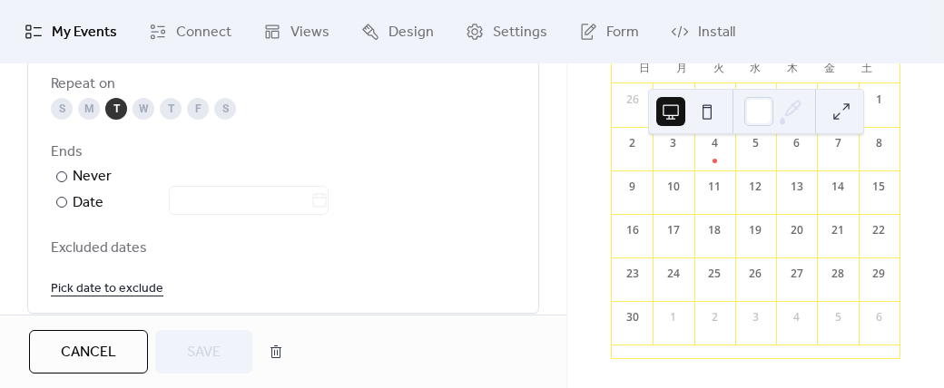
scroll to position [1115, 0]
click at [63, 200] on div at bounding box center [61, 200] width 11 height 11
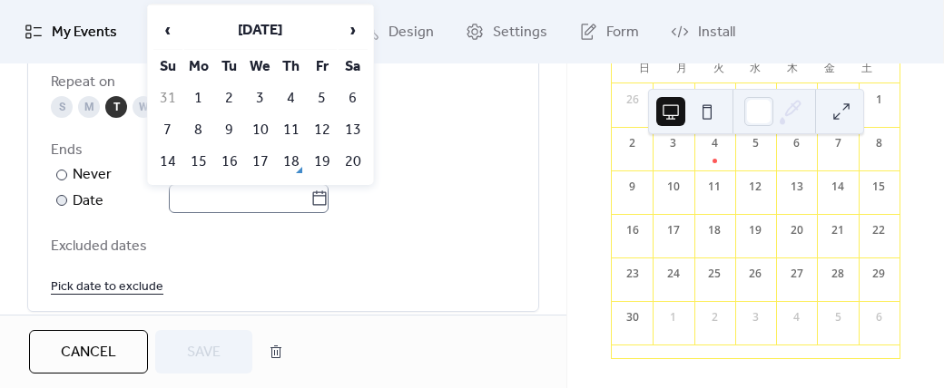
click at [324, 195] on icon at bounding box center [319, 199] width 18 height 18
click at [310, 195] on input "text" at bounding box center [240, 198] width 142 height 29
click at [349, 32] on span "›" at bounding box center [352, 30] width 27 height 36
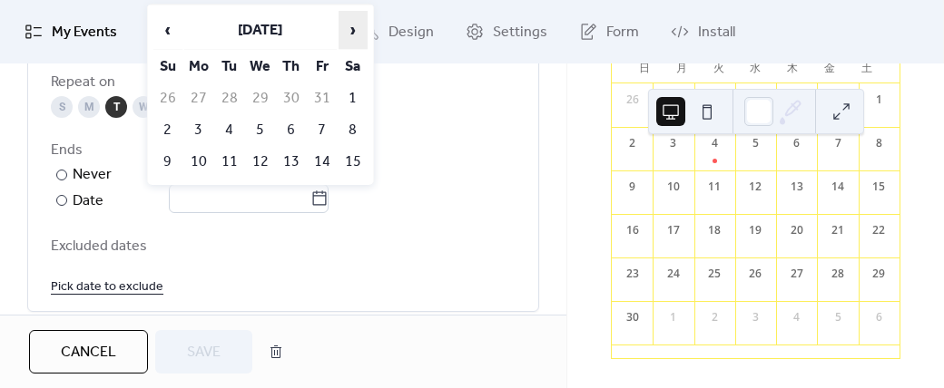
click at [349, 32] on span "›" at bounding box center [352, 30] width 27 height 36
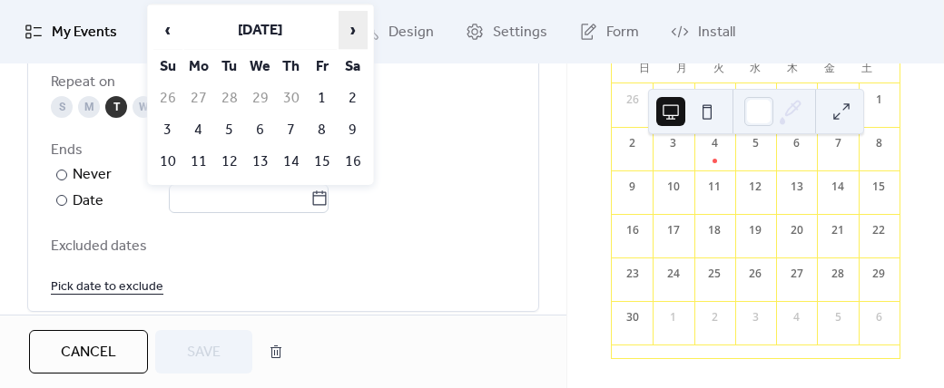
click at [349, 32] on span "›" at bounding box center [352, 30] width 27 height 36
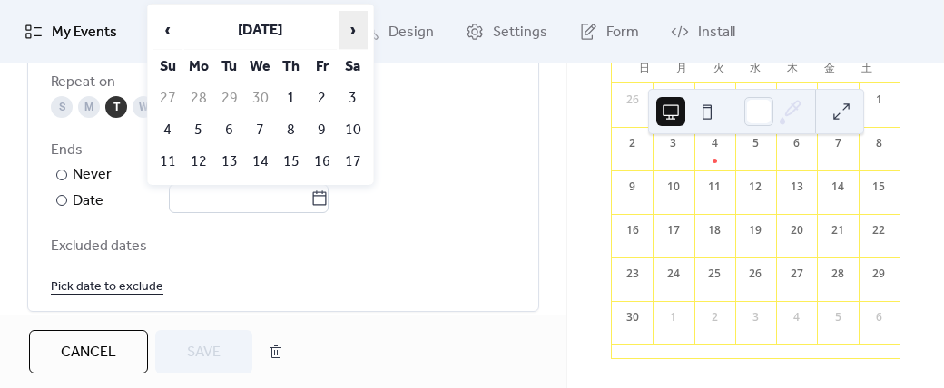
click at [349, 32] on span "›" at bounding box center [352, 30] width 27 height 36
click at [167, 33] on span "‹" at bounding box center [167, 30] width 27 height 36
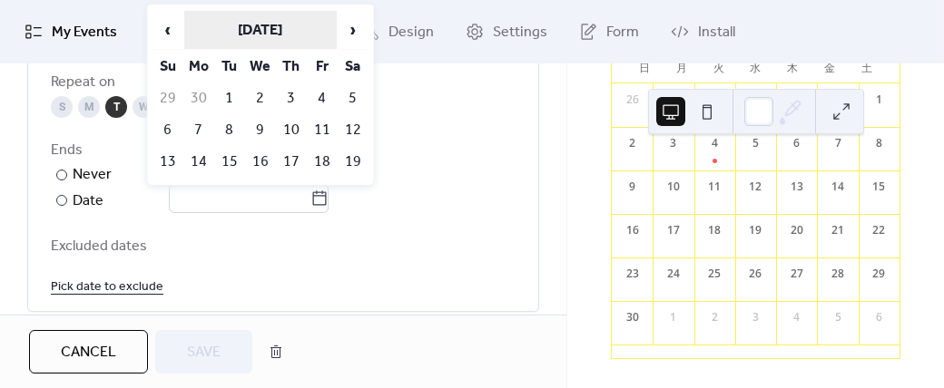
click at [254, 32] on th "December 2026" at bounding box center [260, 30] width 152 height 39
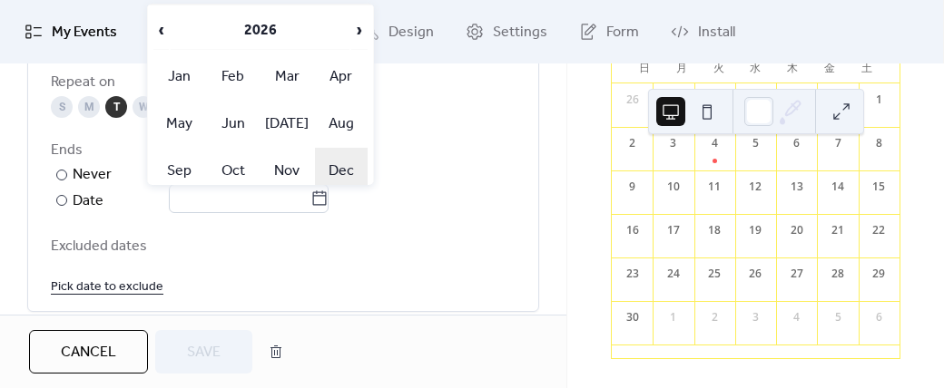
click at [349, 164] on td "Dec" at bounding box center [341, 170] width 53 height 45
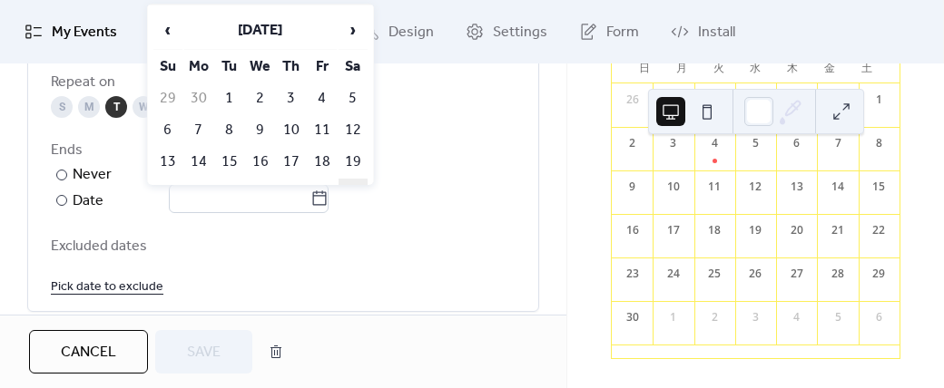
click at [349, 179] on td "26" at bounding box center [353, 194] width 29 height 30
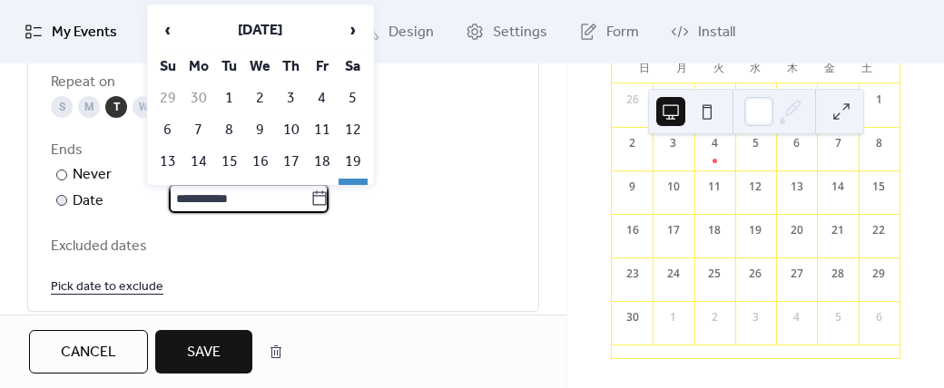
click at [188, 201] on input "**********" at bounding box center [240, 198] width 142 height 29
type input "**********"
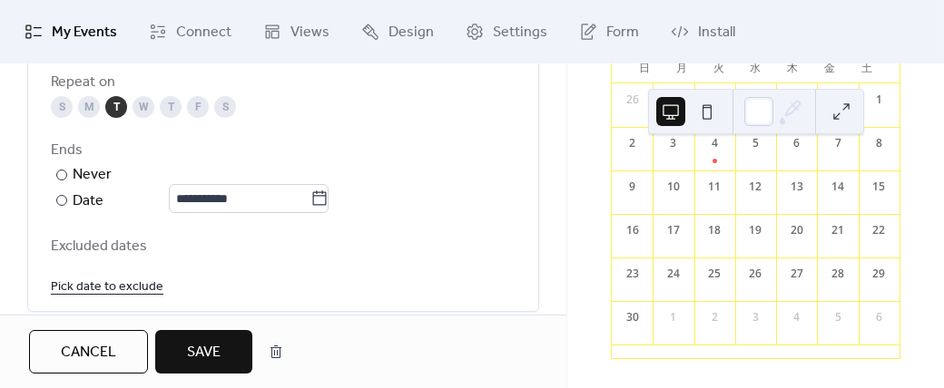
click at [221, 262] on div "Excluded dates Pick date to exclude" at bounding box center [283, 266] width 465 height 63
click at [198, 359] on span "Save" at bounding box center [204, 353] width 34 height 22
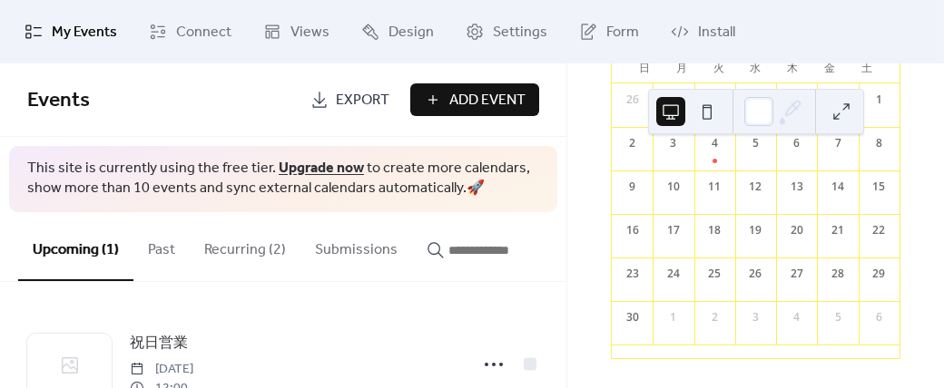
click at [840, 115] on button at bounding box center [841, 111] width 29 height 29
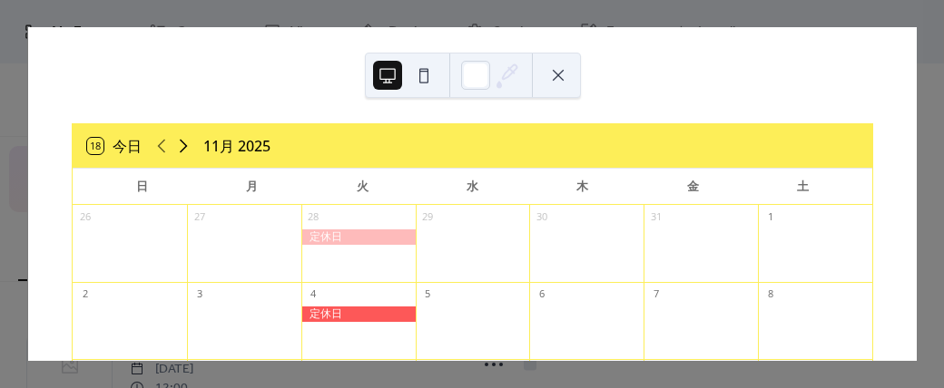
click at [183, 150] on icon at bounding box center [183, 146] width 22 height 22
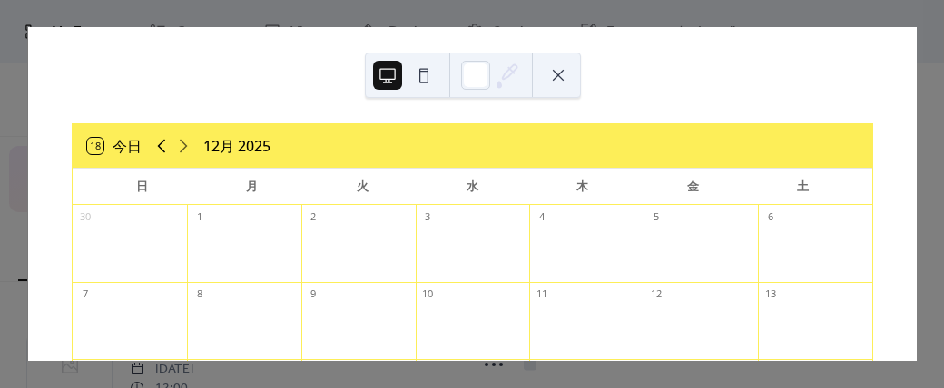
click at [154, 152] on icon at bounding box center [162, 146] width 22 height 22
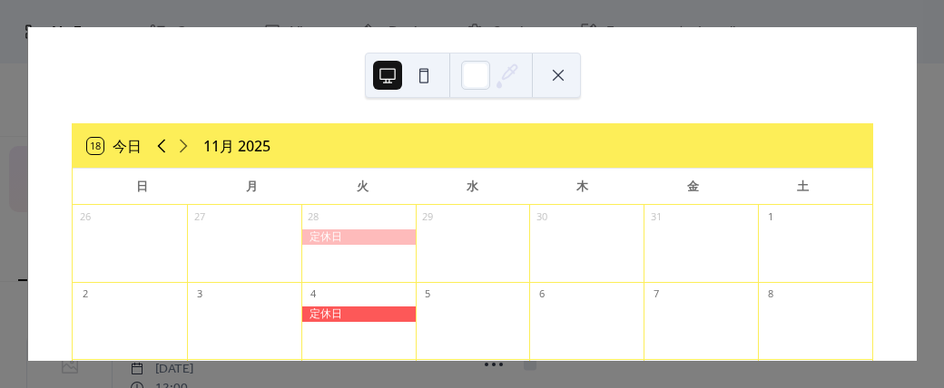
click at [154, 152] on icon at bounding box center [162, 146] width 22 height 22
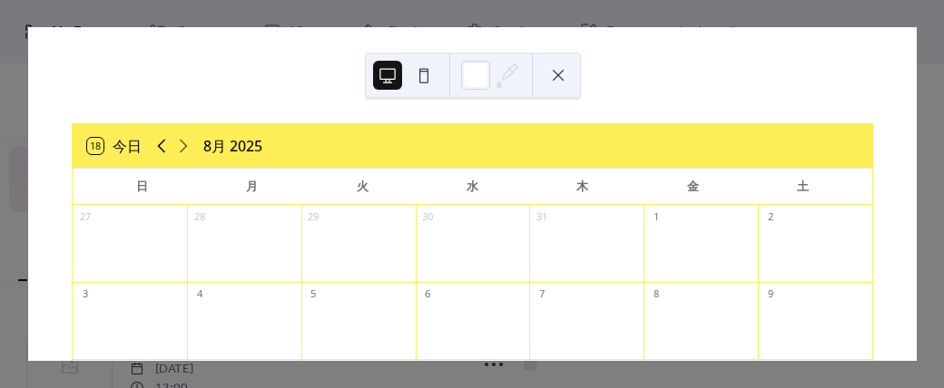
click at [154, 152] on icon at bounding box center [162, 146] width 22 height 22
click at [176, 143] on icon at bounding box center [183, 146] width 22 height 22
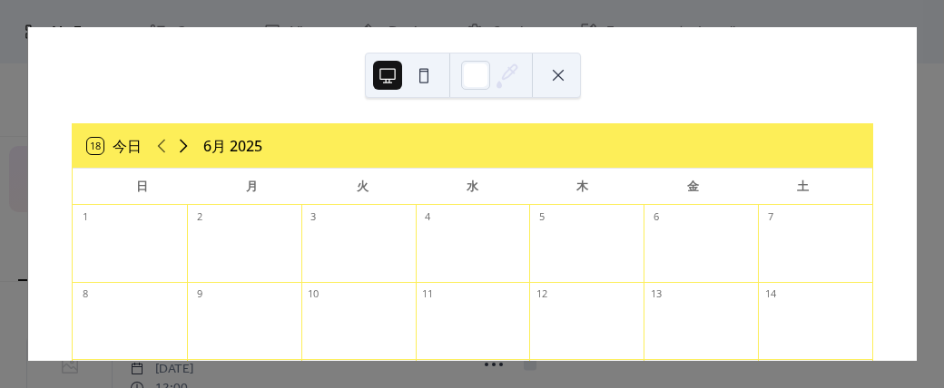
click at [176, 143] on icon at bounding box center [183, 146] width 22 height 22
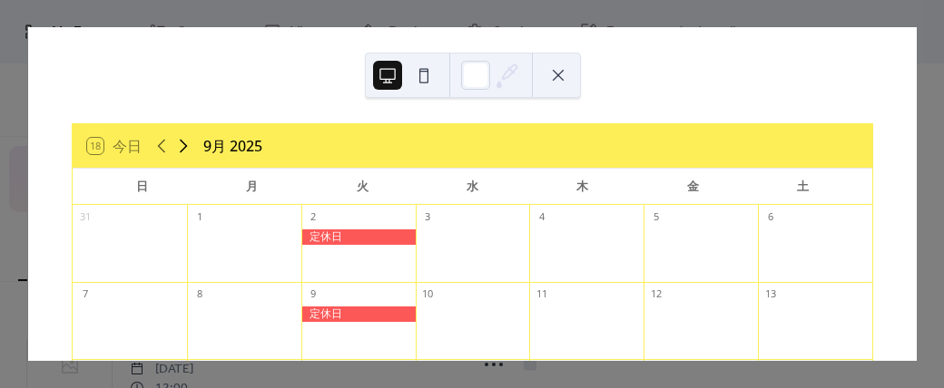
click at [176, 143] on icon at bounding box center [183, 146] width 22 height 22
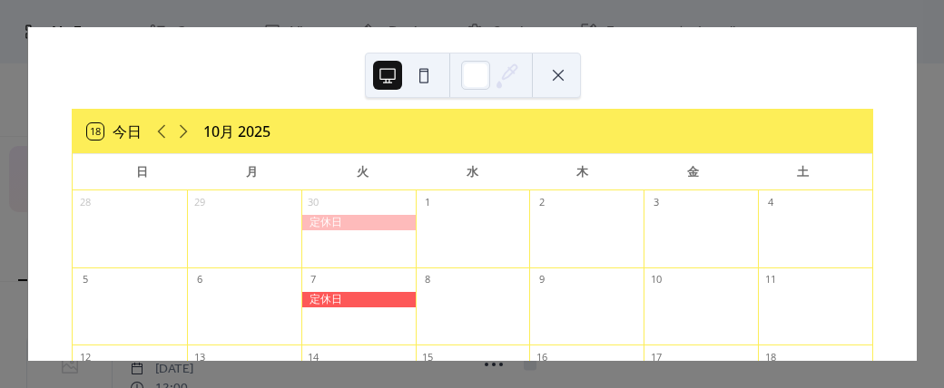
scroll to position [11, 0]
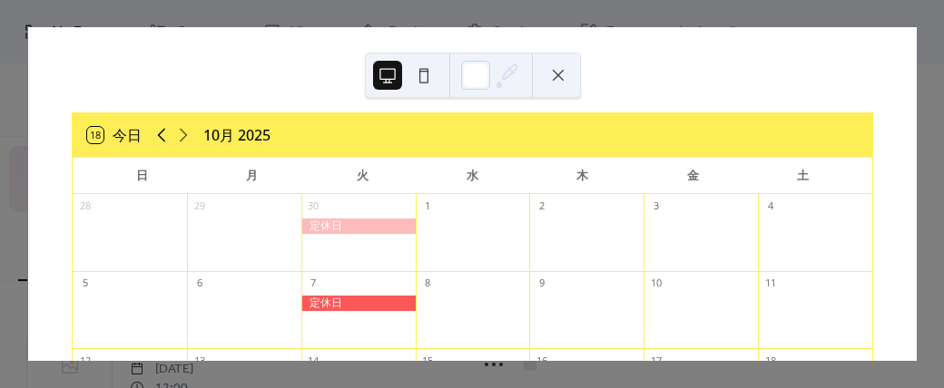
click at [159, 133] on icon at bounding box center [162, 136] width 8 height 14
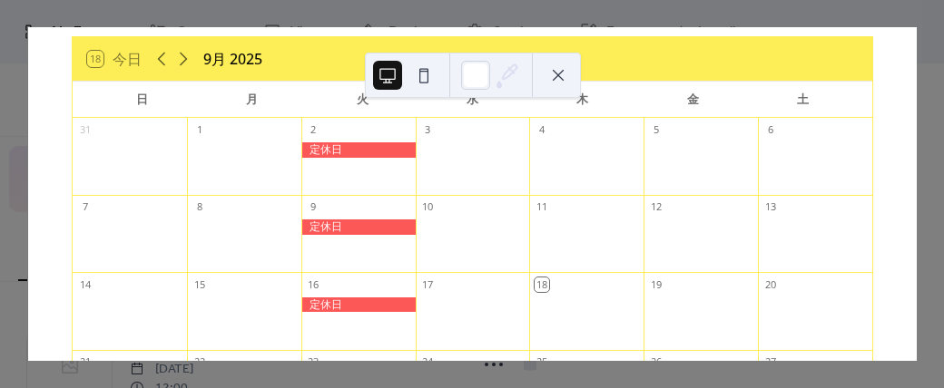
scroll to position [85, 0]
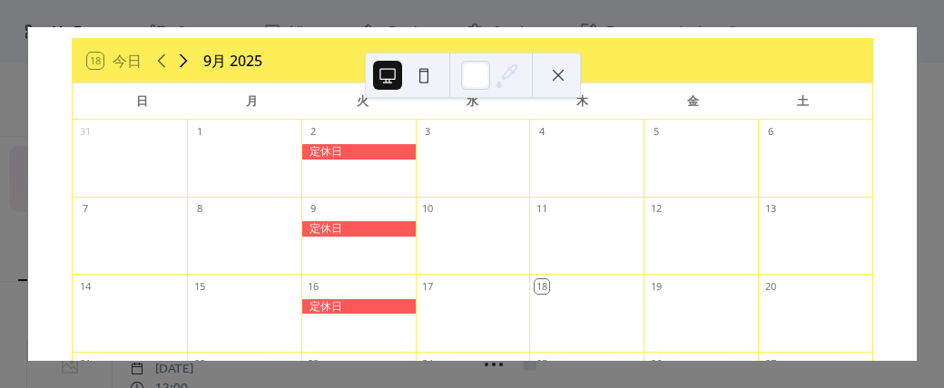
click at [184, 64] on icon at bounding box center [183, 61] width 22 height 22
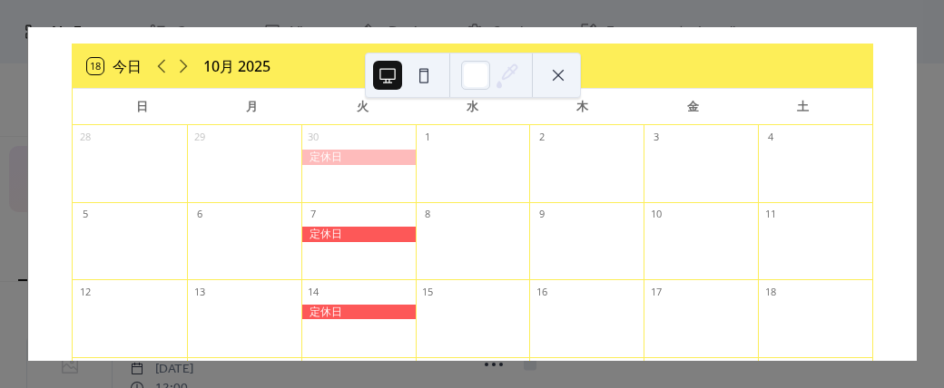
scroll to position [74, 0]
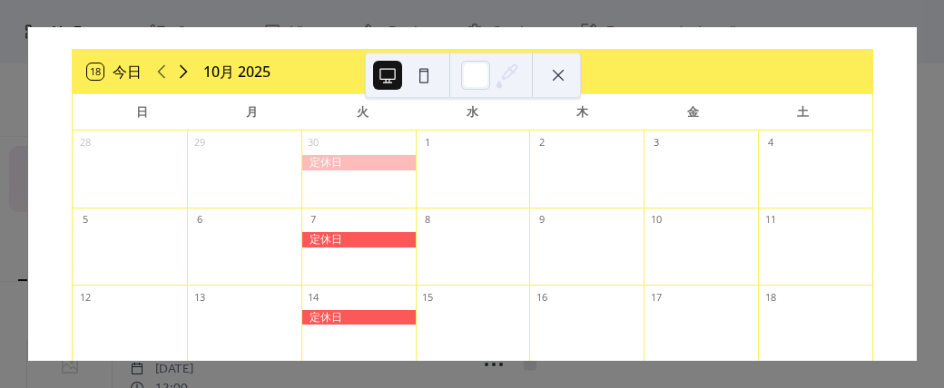
click at [183, 72] on icon at bounding box center [183, 72] width 22 height 22
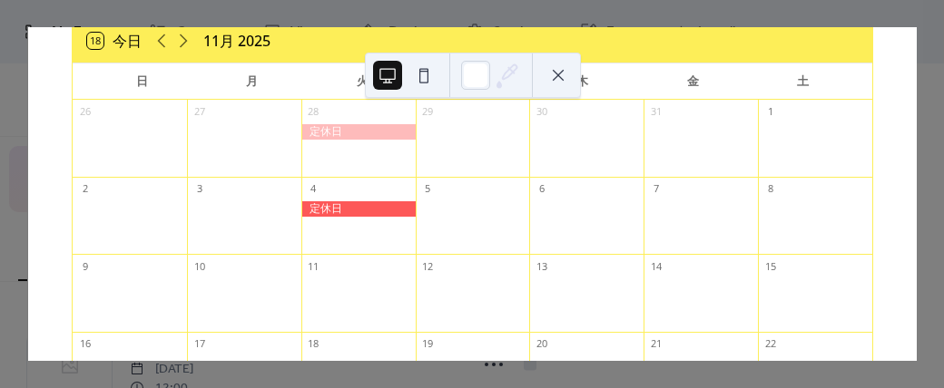
scroll to position [102, 0]
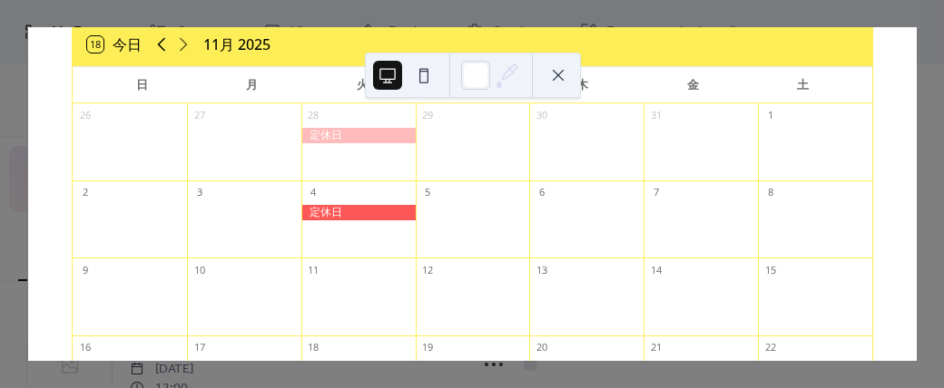
click at [160, 40] on icon at bounding box center [162, 45] width 22 height 22
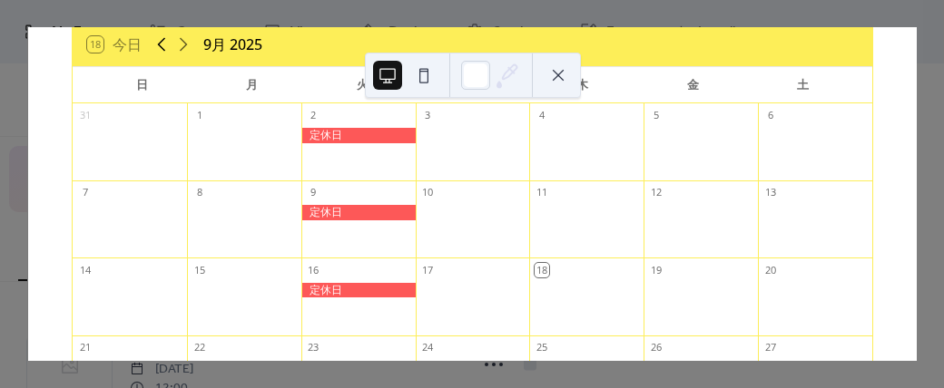
click at [160, 40] on icon at bounding box center [162, 45] width 22 height 22
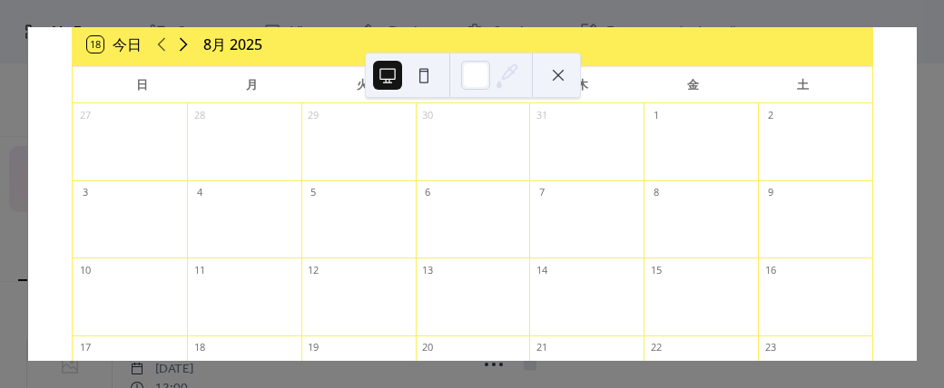
click at [182, 41] on icon at bounding box center [183, 45] width 22 height 22
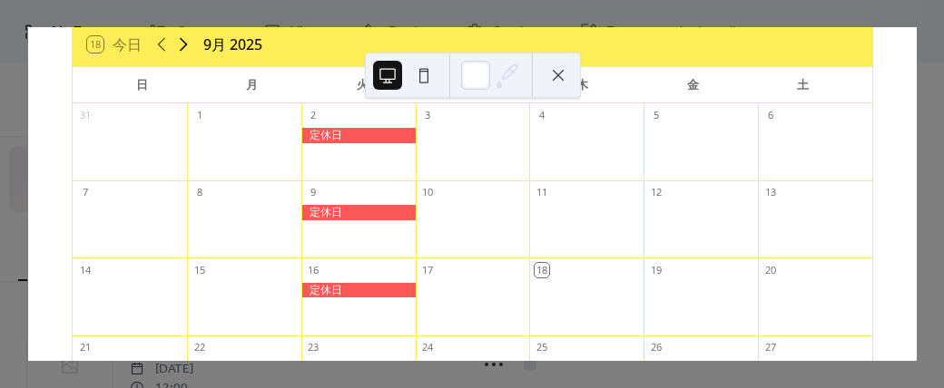
click at [182, 41] on icon at bounding box center [183, 45] width 22 height 22
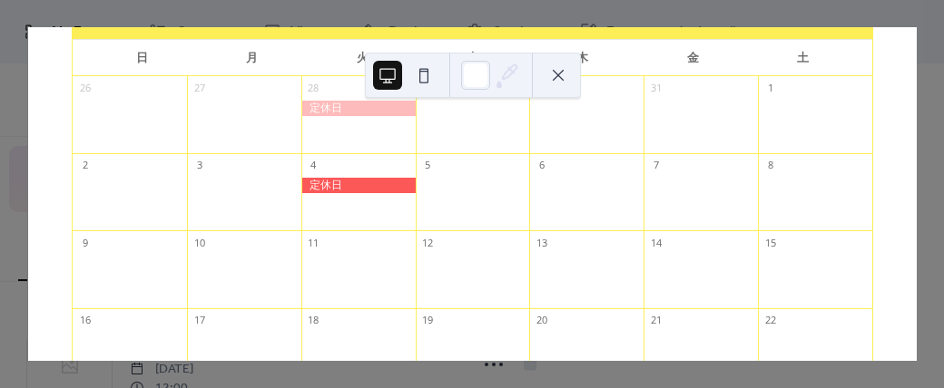
scroll to position [0, 0]
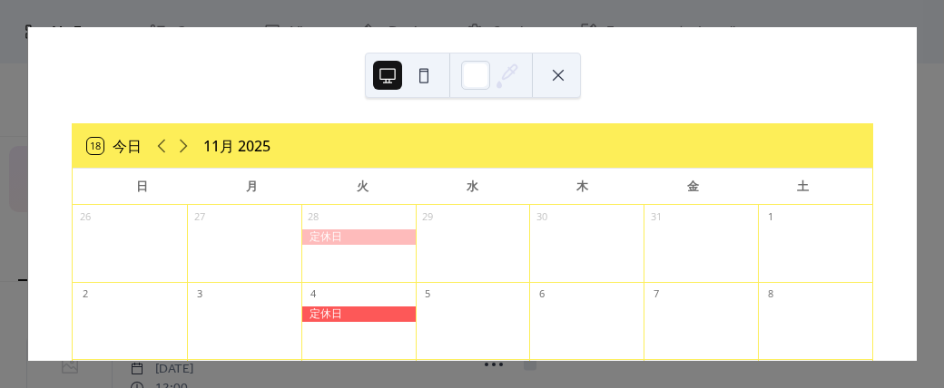
click at [552, 77] on button at bounding box center [558, 75] width 29 height 29
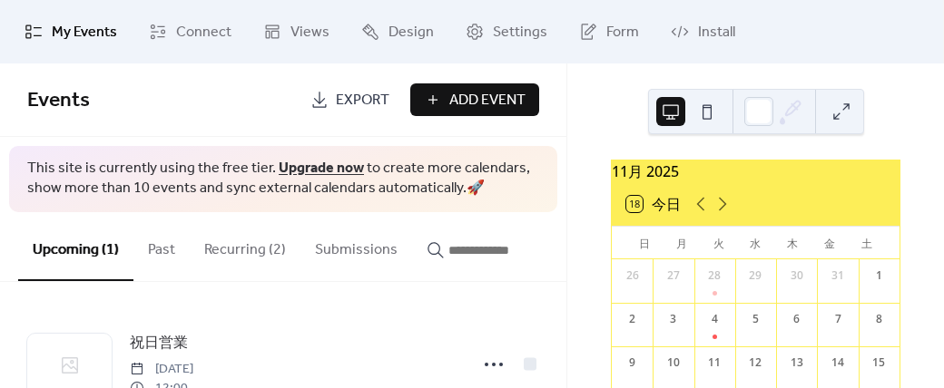
scroll to position [64, 0]
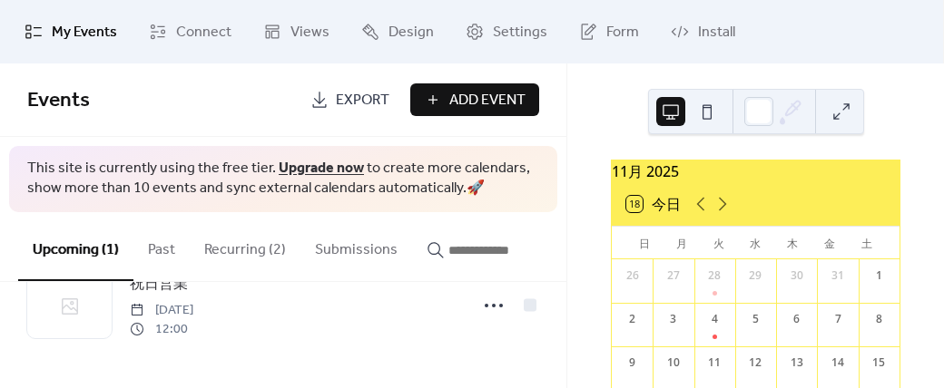
click at [261, 245] on button "Recurring (2)" at bounding box center [245, 245] width 111 height 67
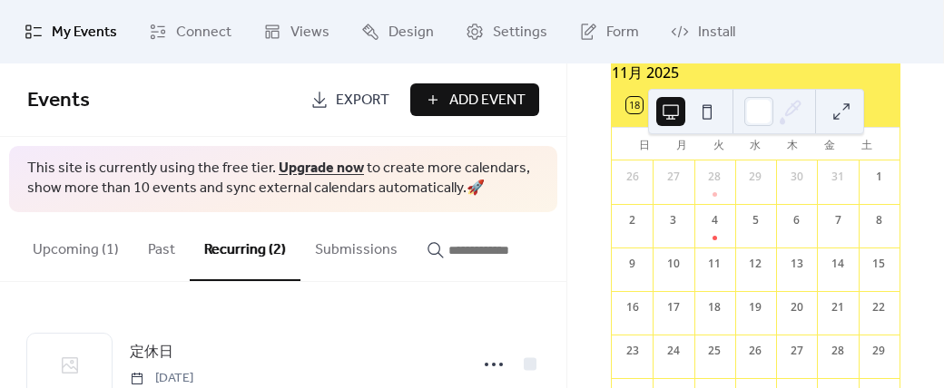
scroll to position [100, 0]
click at [468, 108] on span "Add Event" at bounding box center [487, 101] width 76 height 22
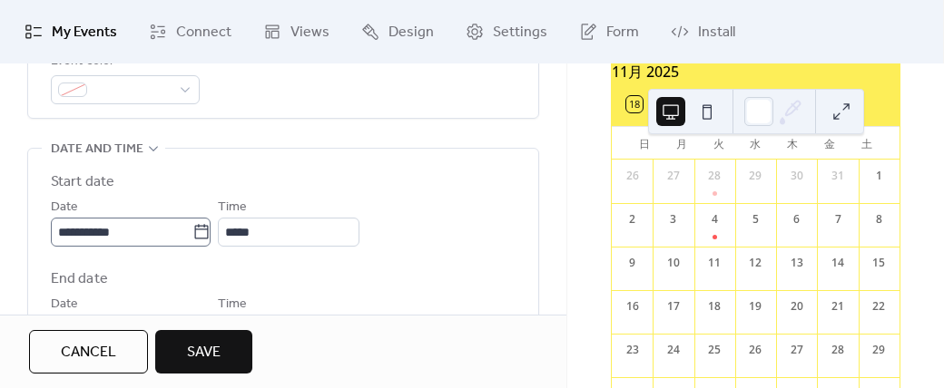
scroll to position [1, 0]
type input "***"
click at [214, 231] on icon at bounding box center [210, 232] width 18 height 18
click at [201, 231] on input "**********" at bounding box center [126, 232] width 151 height 29
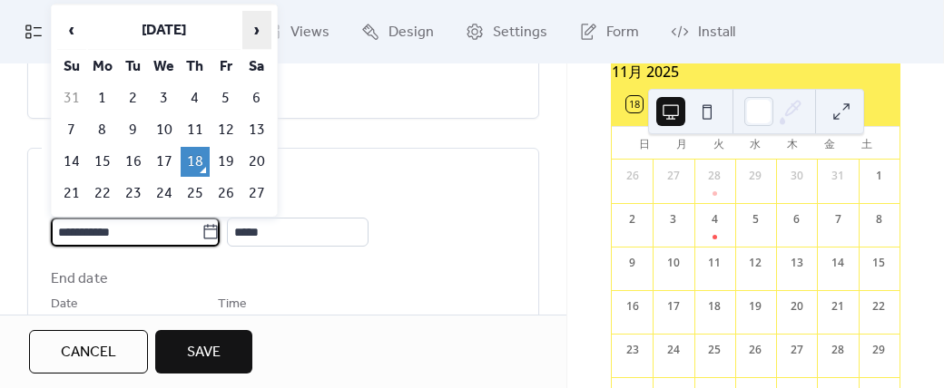
click at [256, 37] on span "›" at bounding box center [256, 30] width 27 height 36
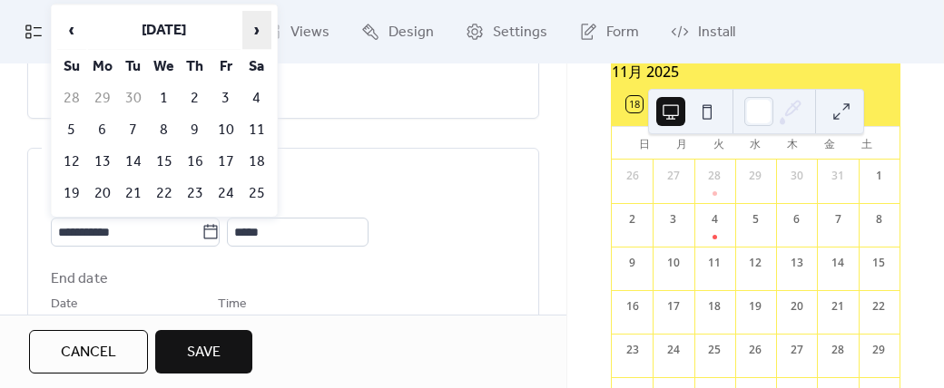
click at [256, 37] on span "›" at bounding box center [256, 30] width 27 height 36
click at [133, 130] on td "4" at bounding box center [133, 130] width 29 height 30
type input "**********"
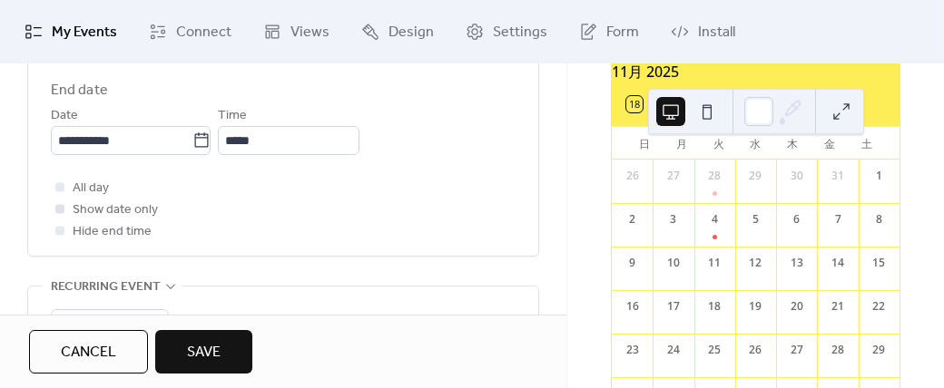
scroll to position [736, 0]
click at [56, 180] on div at bounding box center [59, 184] width 9 height 9
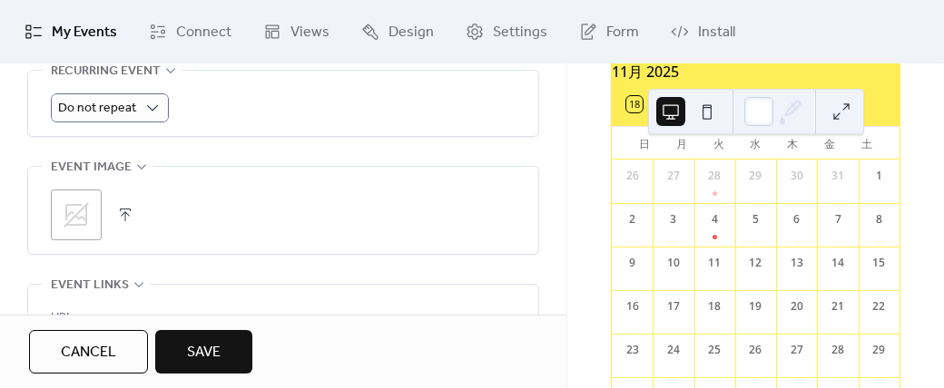
scroll to position [950, 0]
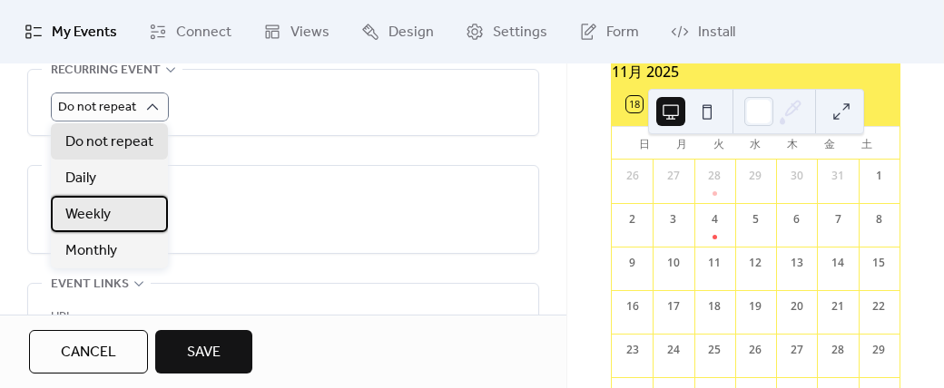
click at [94, 215] on span "Weekly" at bounding box center [87, 215] width 45 height 22
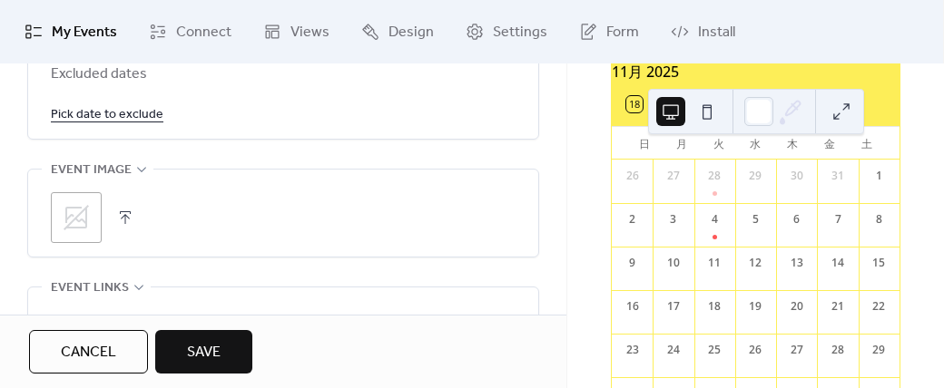
scroll to position [1291, 0]
click at [221, 349] on button "Save" at bounding box center [203, 352] width 97 height 44
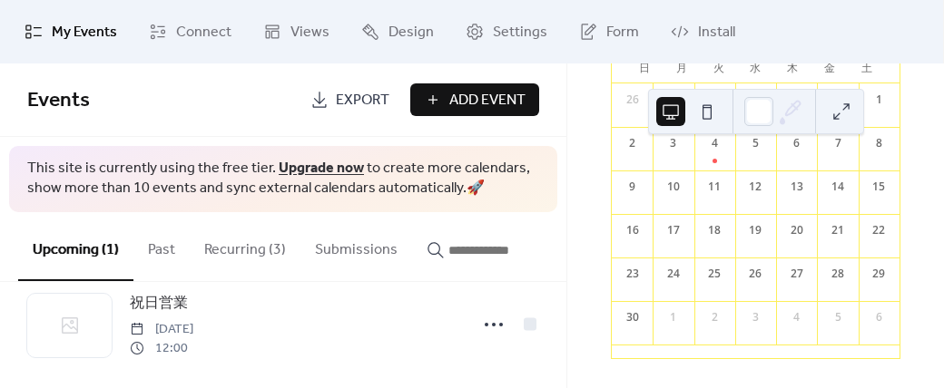
scroll to position [41, 0]
click at [165, 251] on button "Past" at bounding box center [161, 245] width 56 height 67
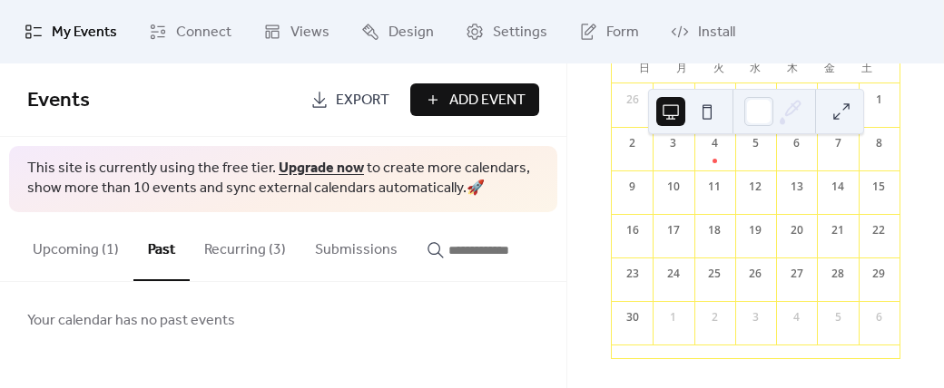
click at [222, 250] on button "Recurring (3)" at bounding box center [245, 245] width 111 height 67
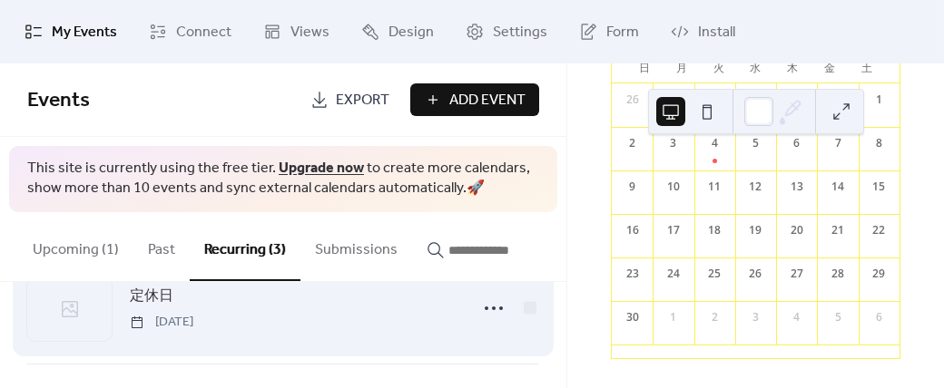
scroll to position [55, 0]
click at [154, 301] on span "定休日" at bounding box center [152, 298] width 44 height 22
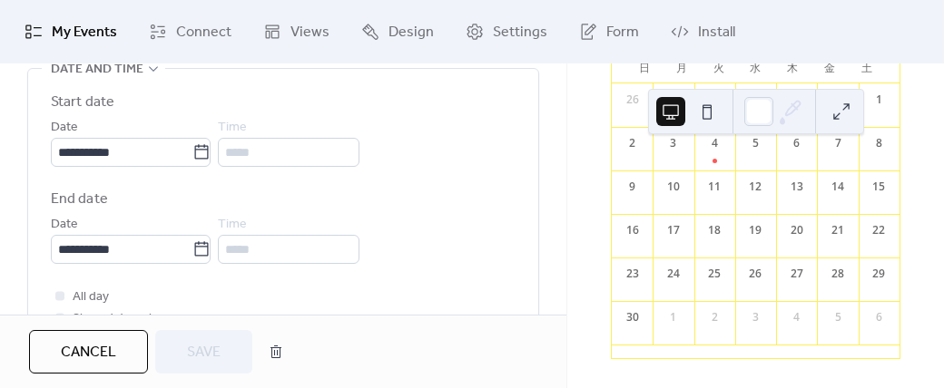
scroll to position [650, 0]
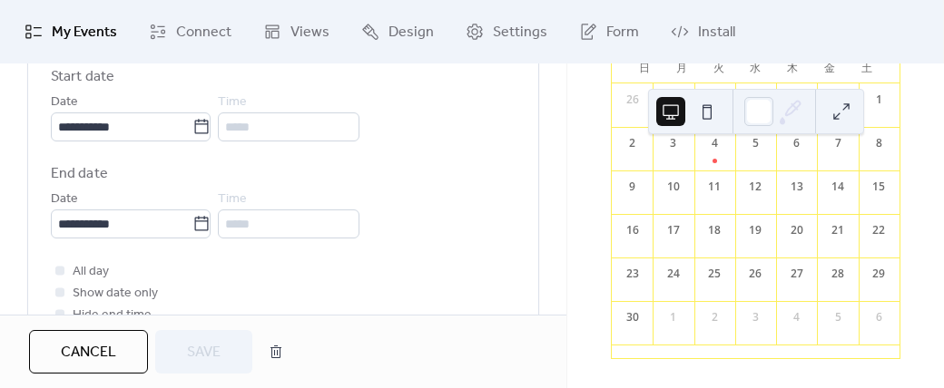
click at [93, 342] on span "Cancel" at bounding box center [88, 353] width 55 height 22
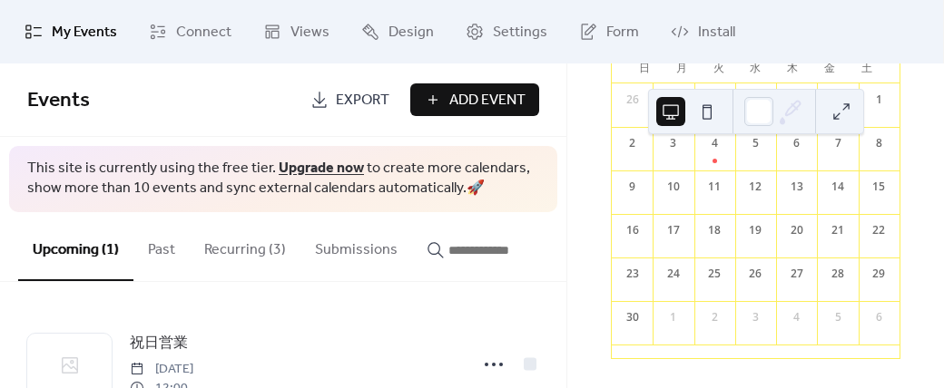
click at [245, 259] on button "Recurring (3)" at bounding box center [245, 245] width 111 height 67
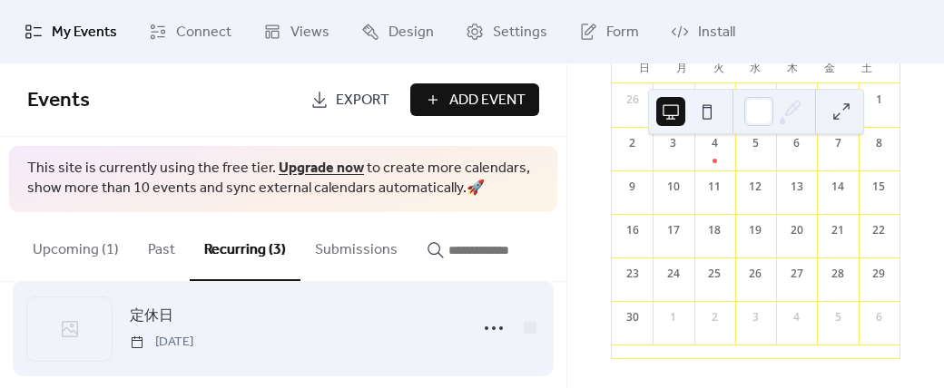
scroll to position [286, 0]
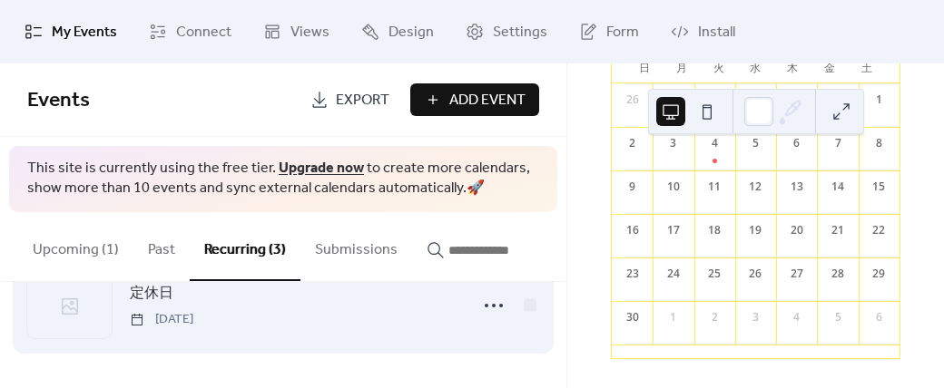
click at [163, 295] on span "定休日" at bounding box center [152, 294] width 44 height 22
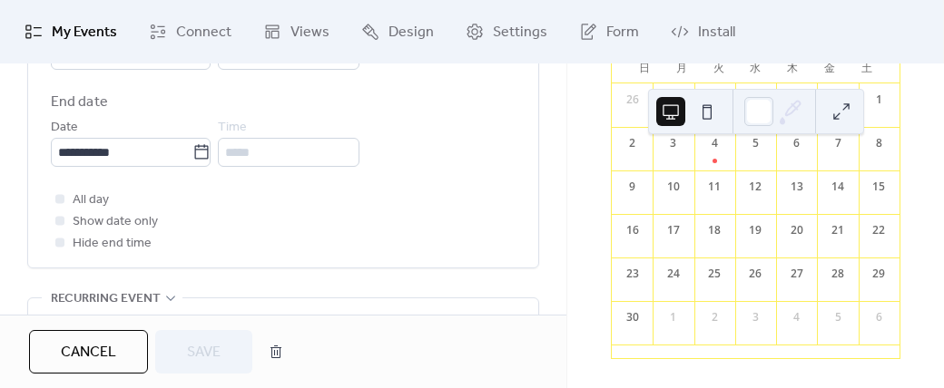
scroll to position [721, 0]
click at [211, 146] on icon at bounding box center [201, 153] width 18 height 18
click at [192, 146] on input "**********" at bounding box center [122, 153] width 142 height 29
click at [423, 177] on div "**********" at bounding box center [283, 125] width 465 height 260
click at [278, 355] on button "button" at bounding box center [276, 352] width 33 height 36
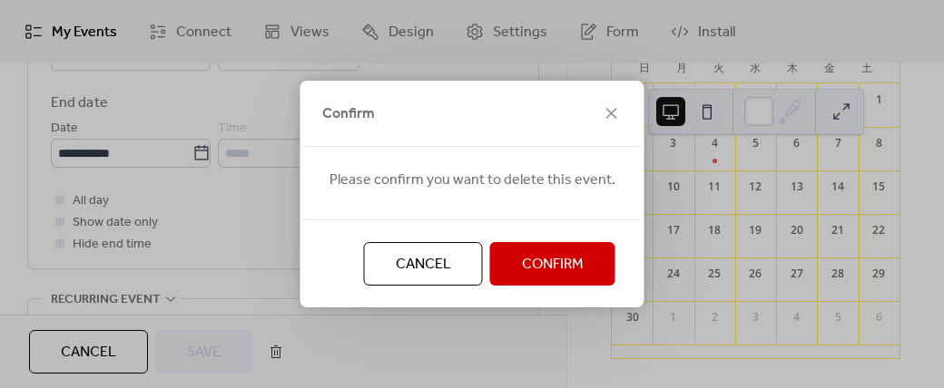
click at [526, 262] on span "Confirm" at bounding box center [553, 265] width 62 height 22
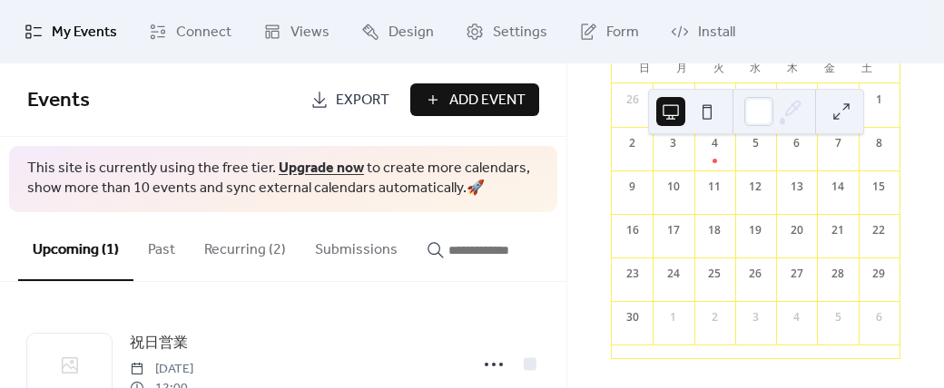
click at [224, 248] on button "Recurring (2)" at bounding box center [245, 245] width 111 height 67
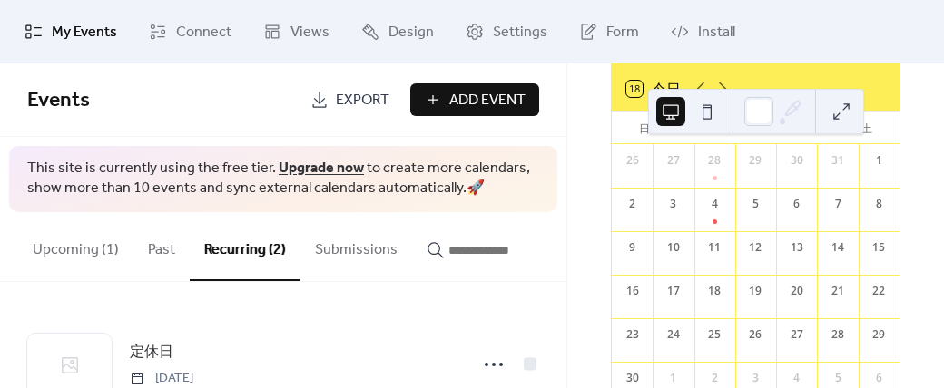
scroll to position [114, 0]
